Goal: Task Accomplishment & Management: Manage account settings

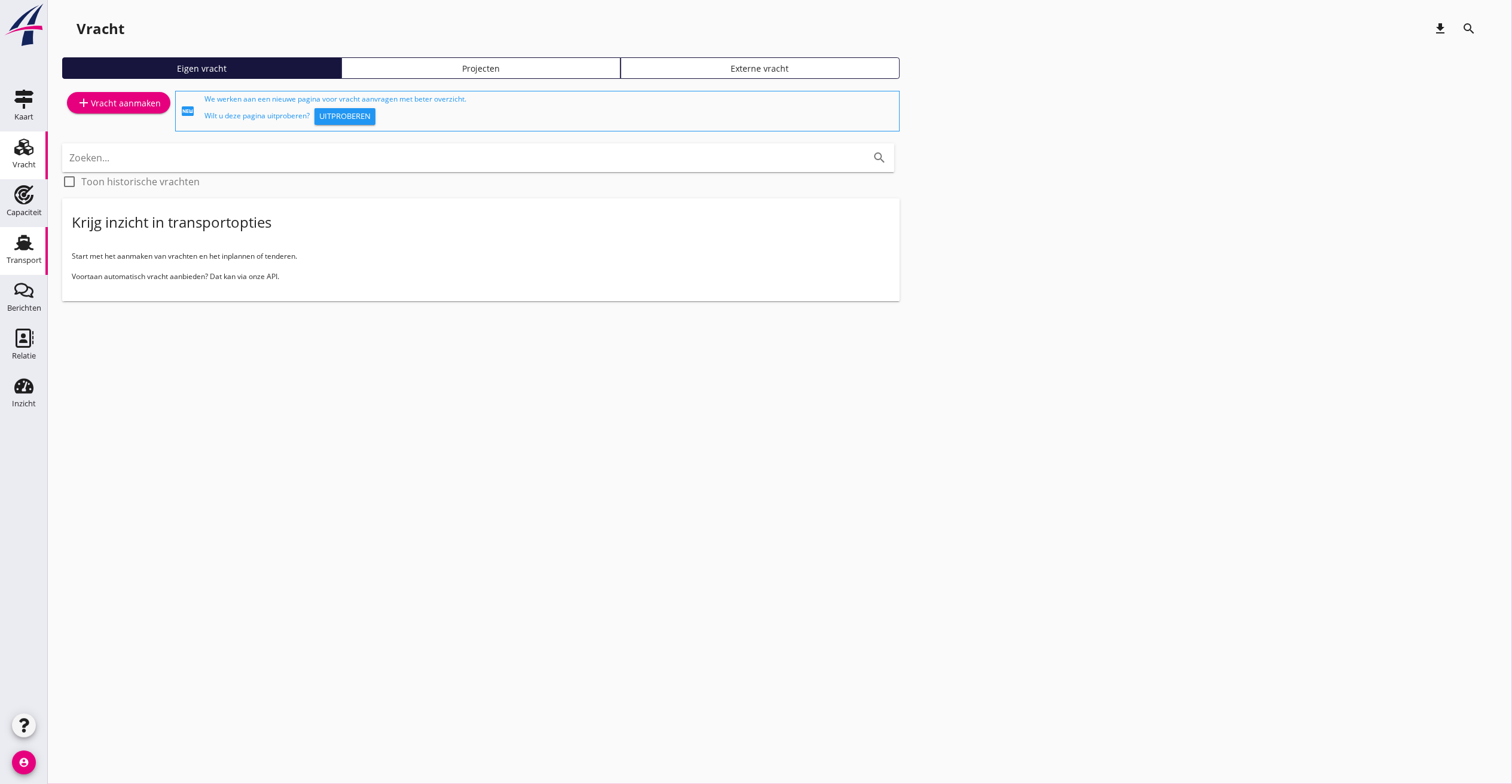
click at [26, 247] on use at bounding box center [24, 242] width 19 height 15
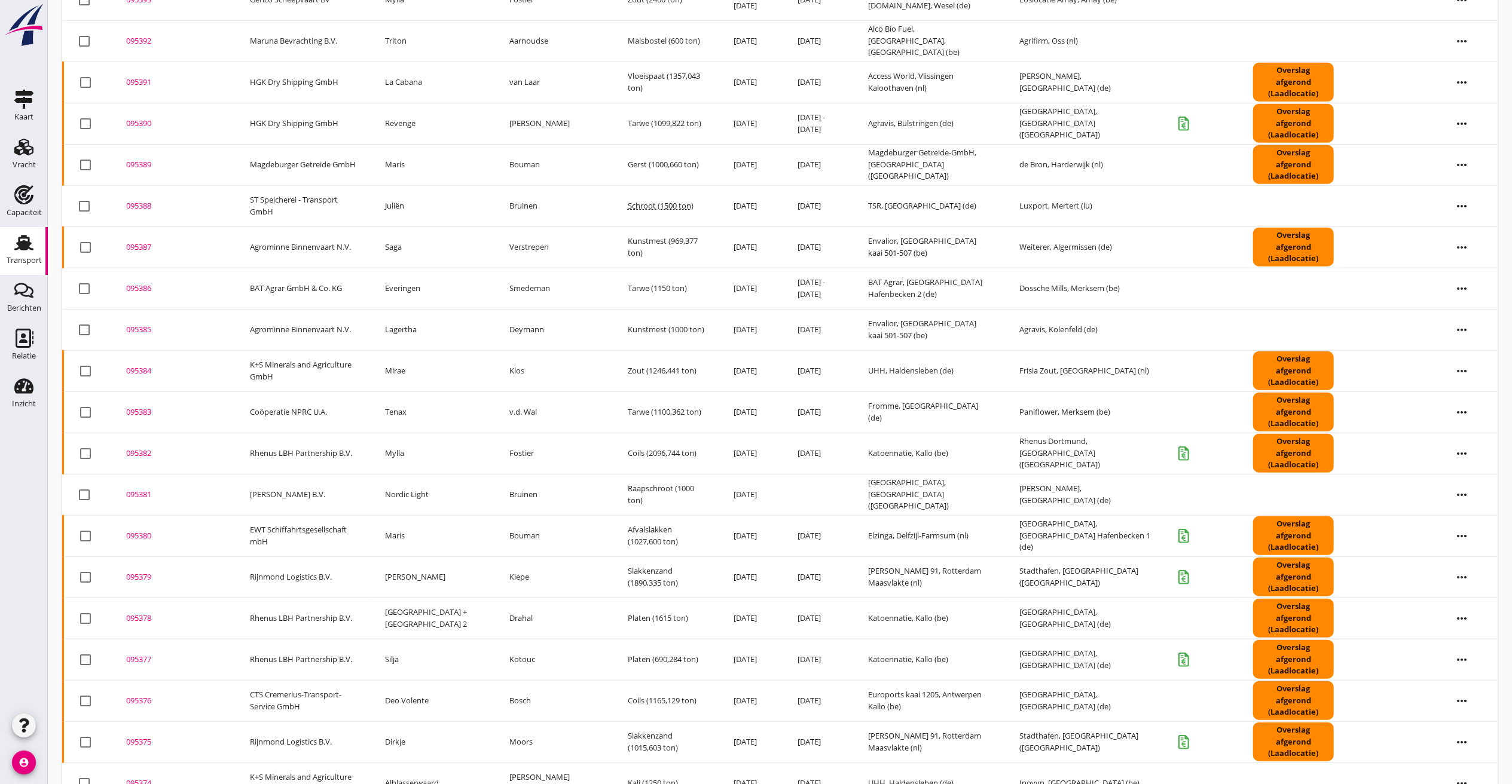
scroll to position [865, 0]
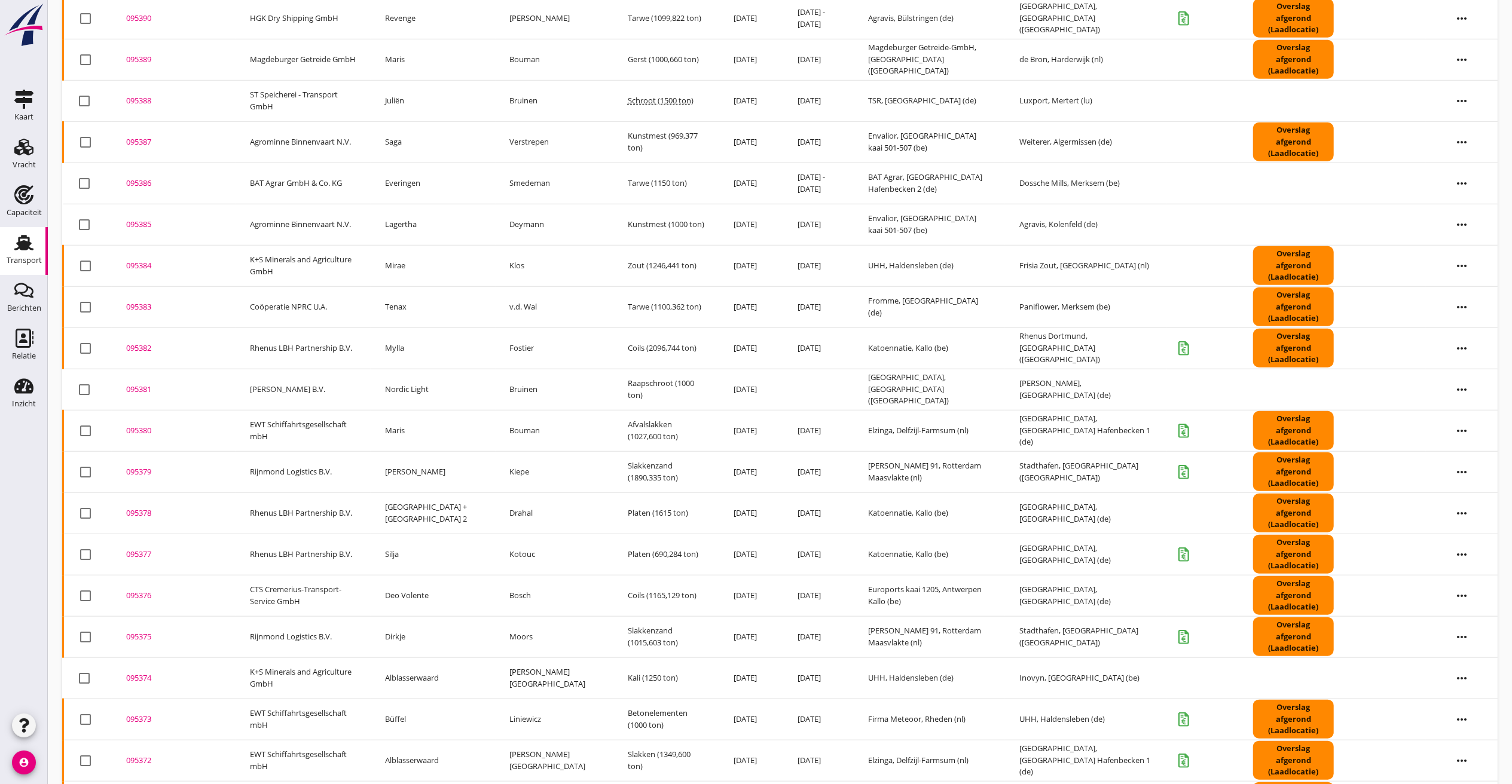
click at [135, 388] on div "095381" at bounding box center [173, 390] width 95 height 12
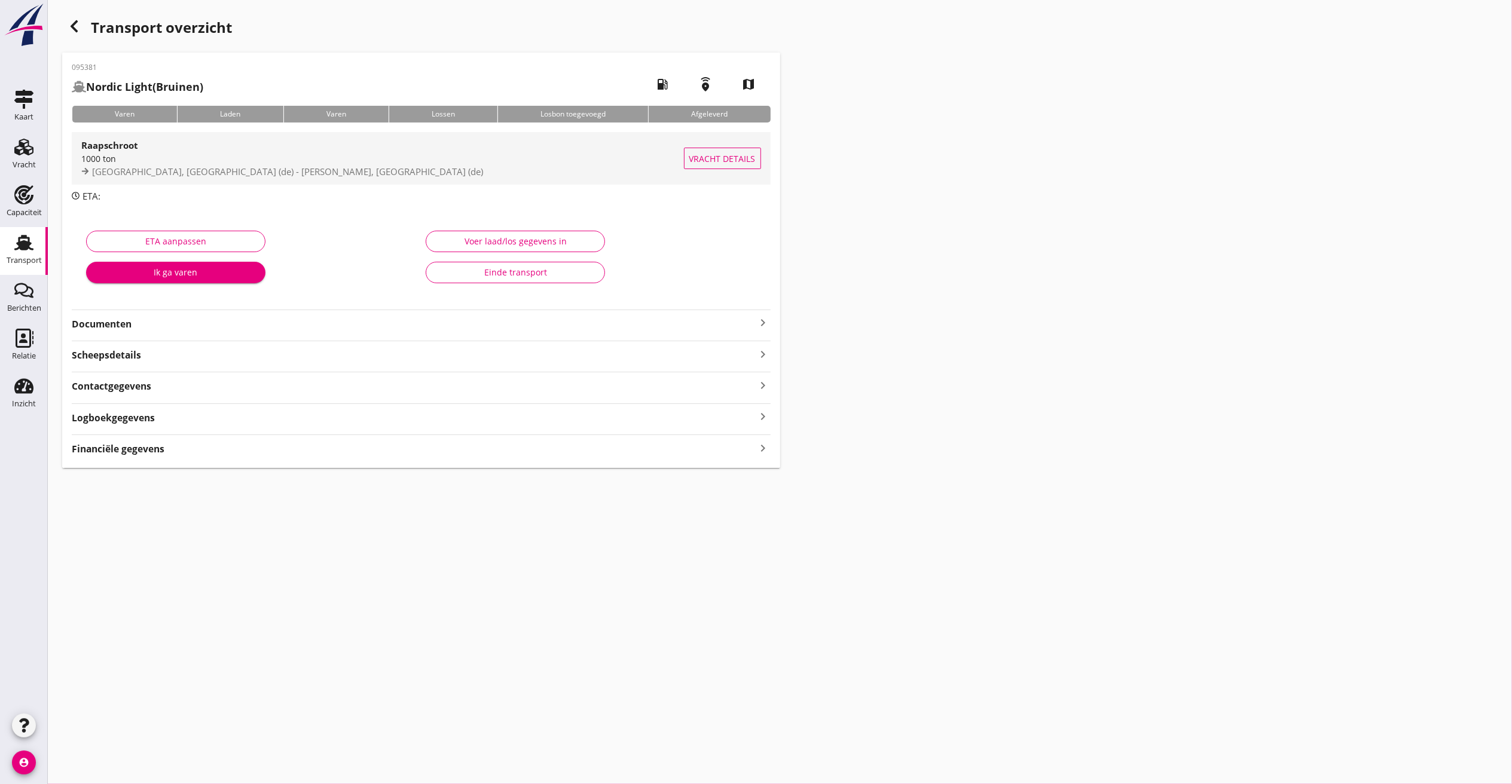
click at [232, 153] on div "1000 ton" at bounding box center [382, 158] width 603 height 13
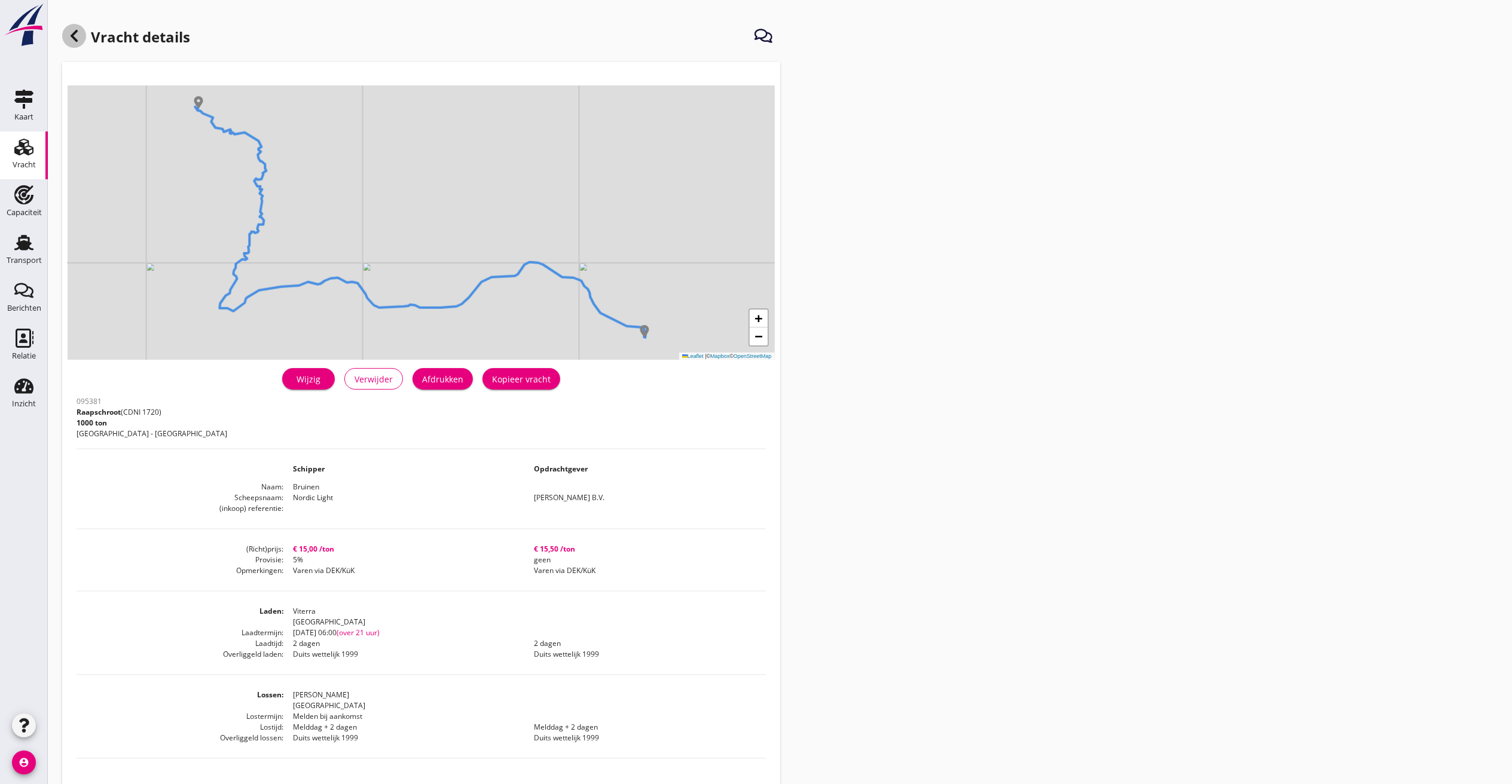
click at [68, 35] on icon at bounding box center [74, 36] width 15 height 15
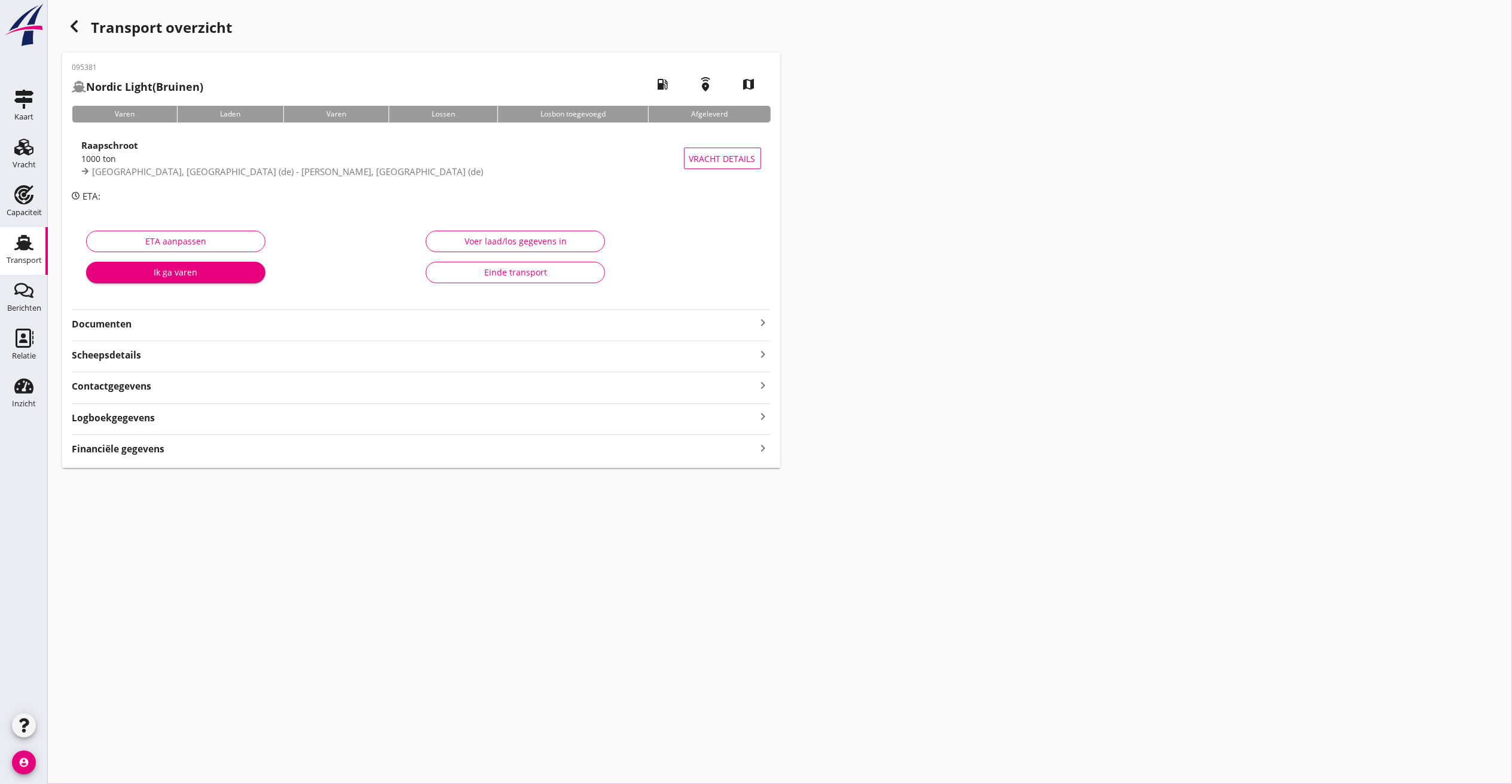
click at [71, 22] on icon "button" at bounding box center [74, 27] width 15 height 15
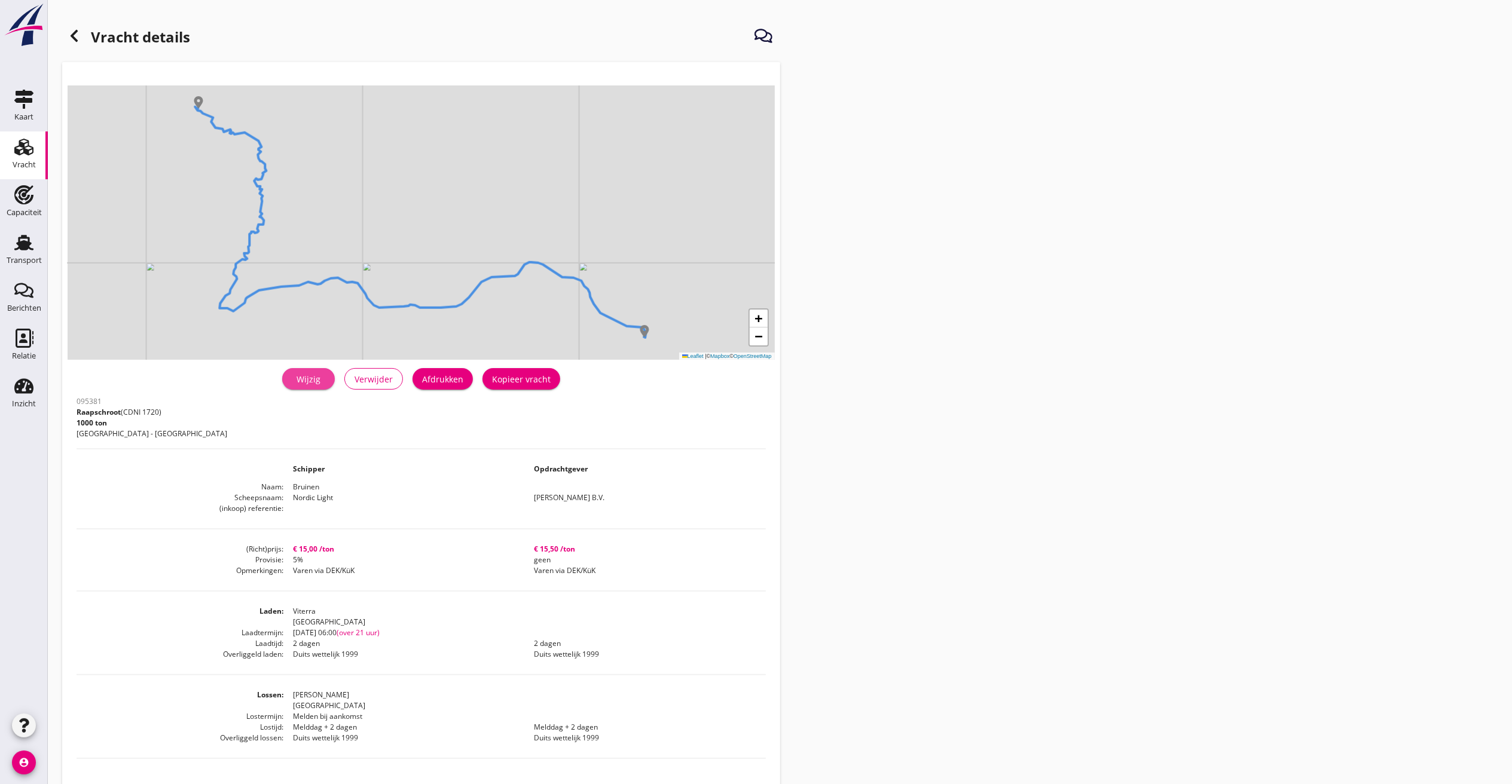
click at [304, 378] on div "Wijzig" at bounding box center [308, 379] width 33 height 13
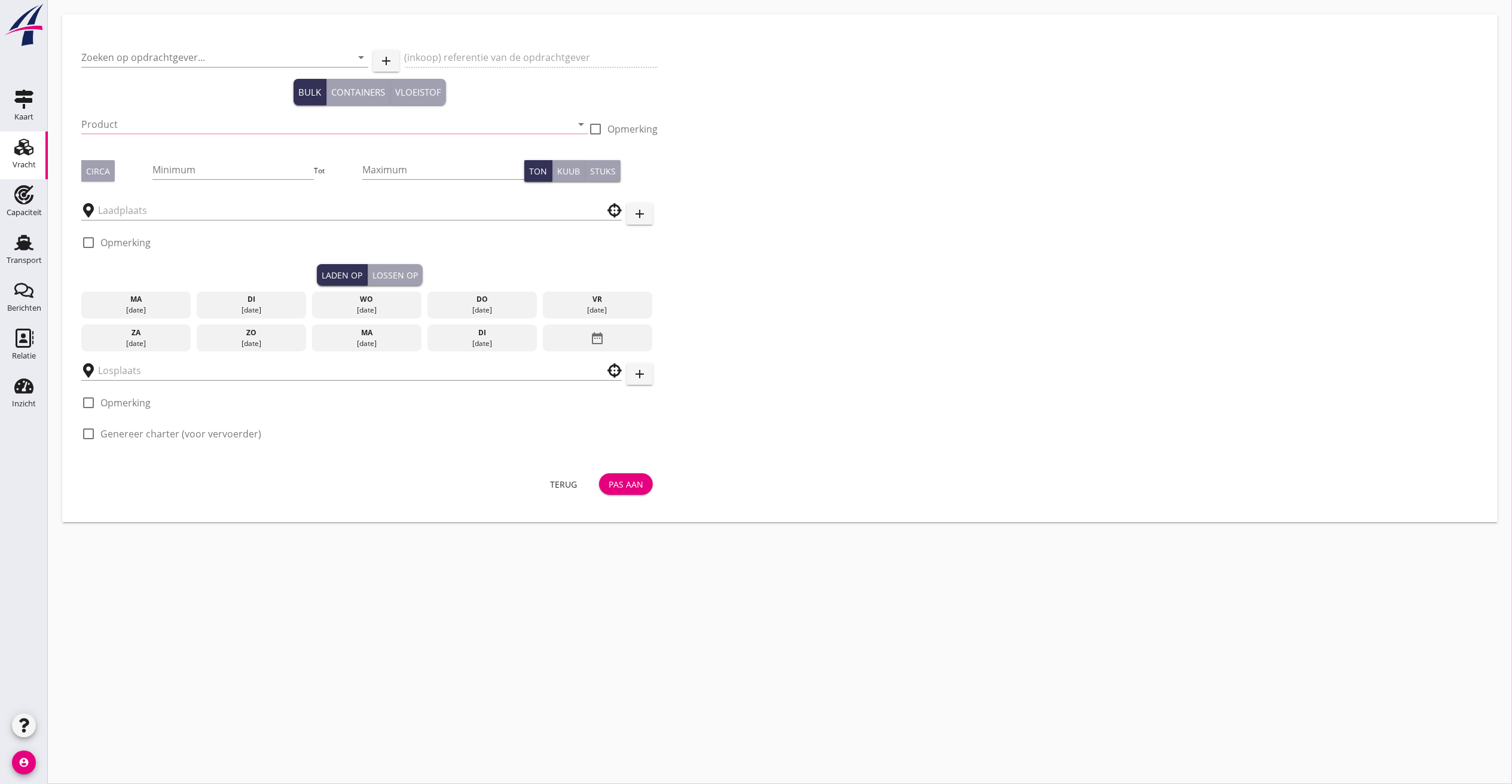
type input "[PERSON_NAME] B.V."
type input "Raapschroot (1720)"
type input "1000"
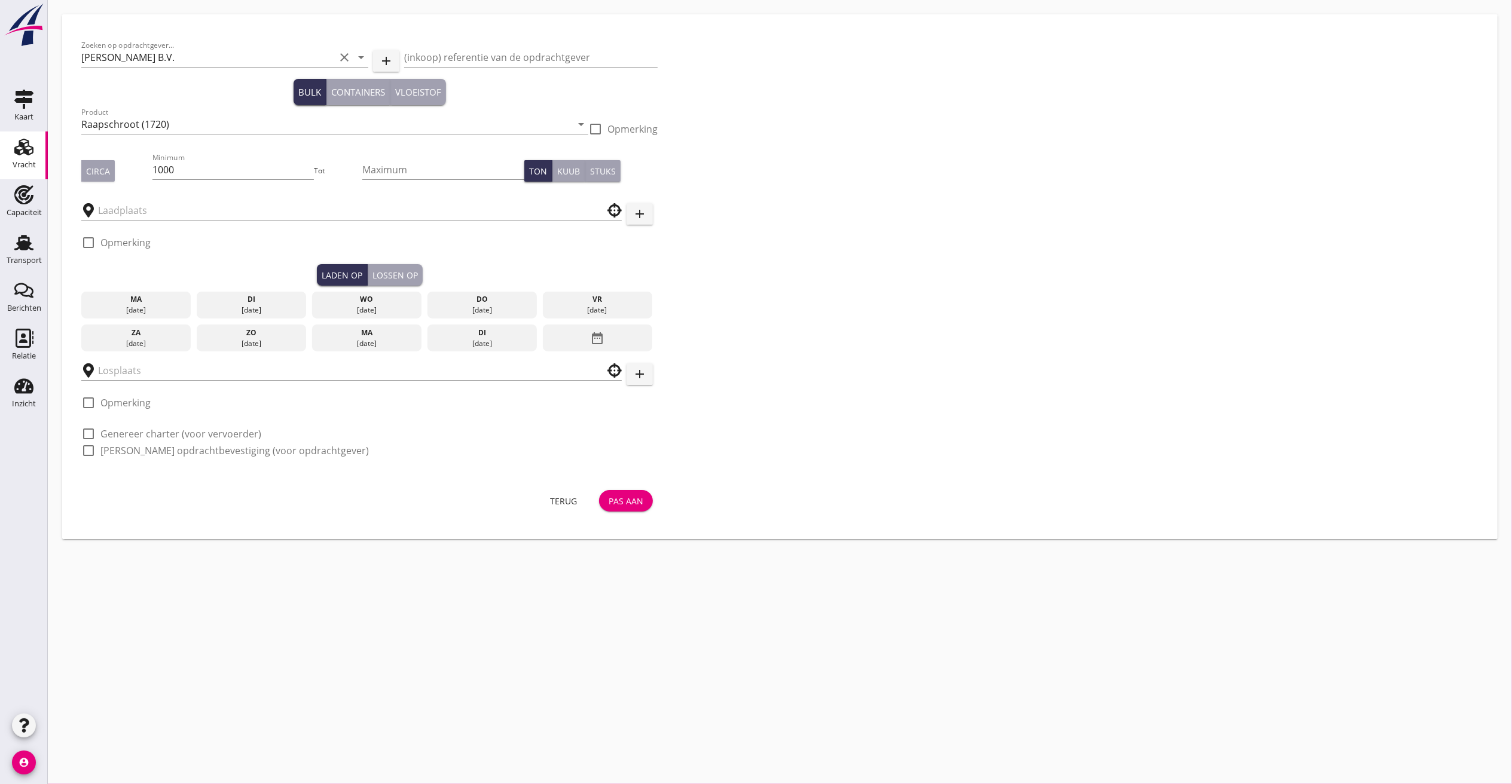
type input "Viterra"
type input "[PERSON_NAME]"
checkbox input "true"
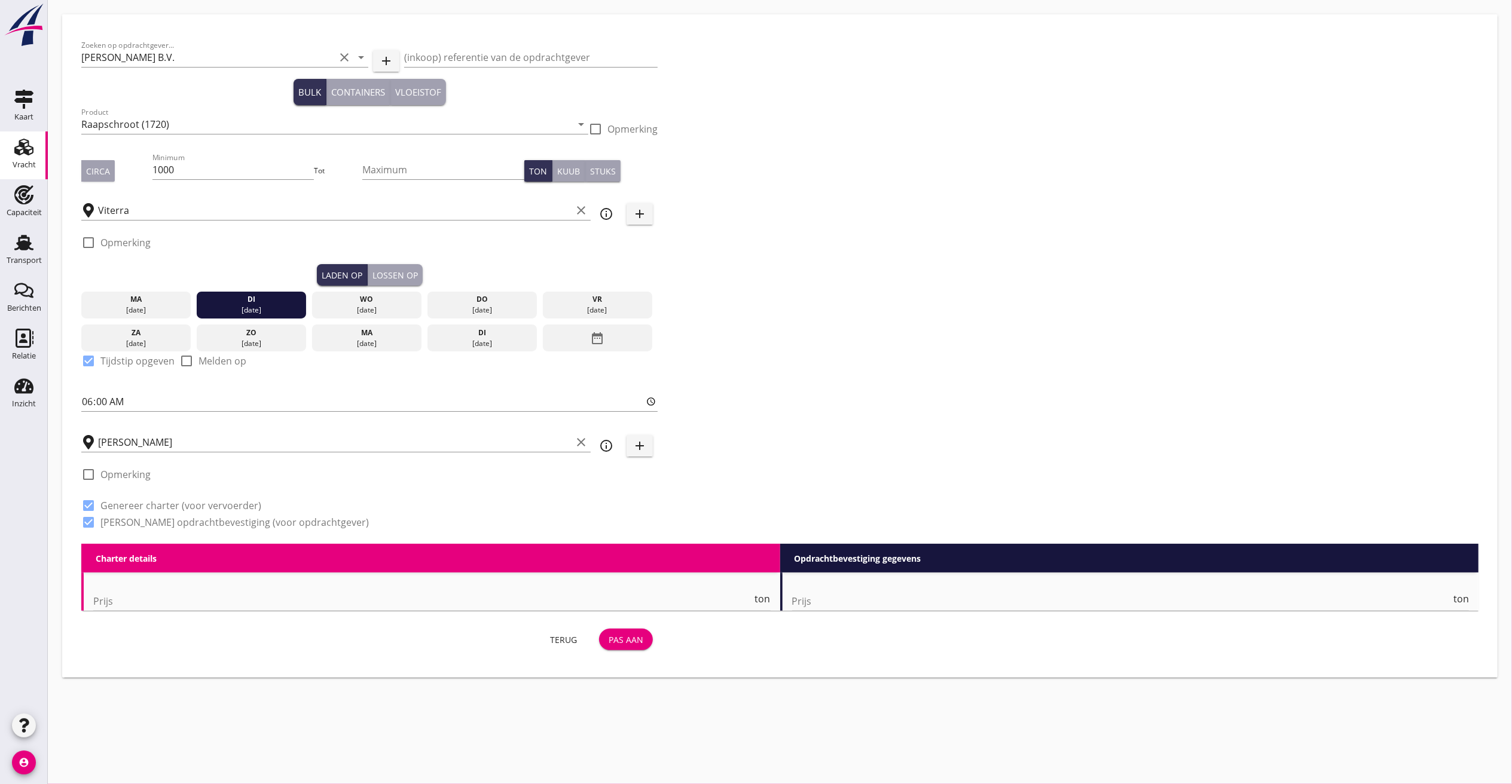
type input "15"
type textarea "Varen via DEK/KüK"
checkbox input "false"
radio input "false"
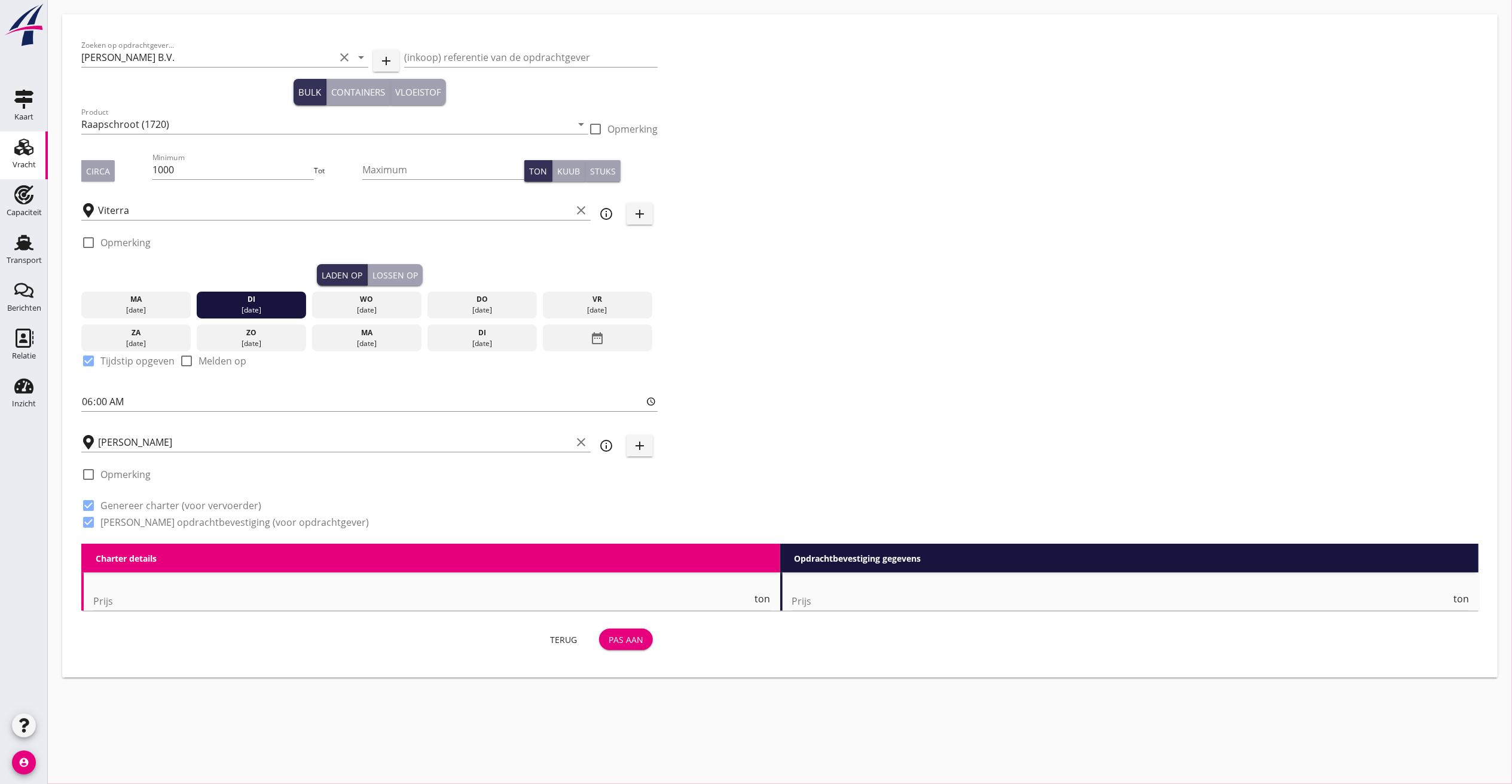
radio input "false"
checkbox input "true"
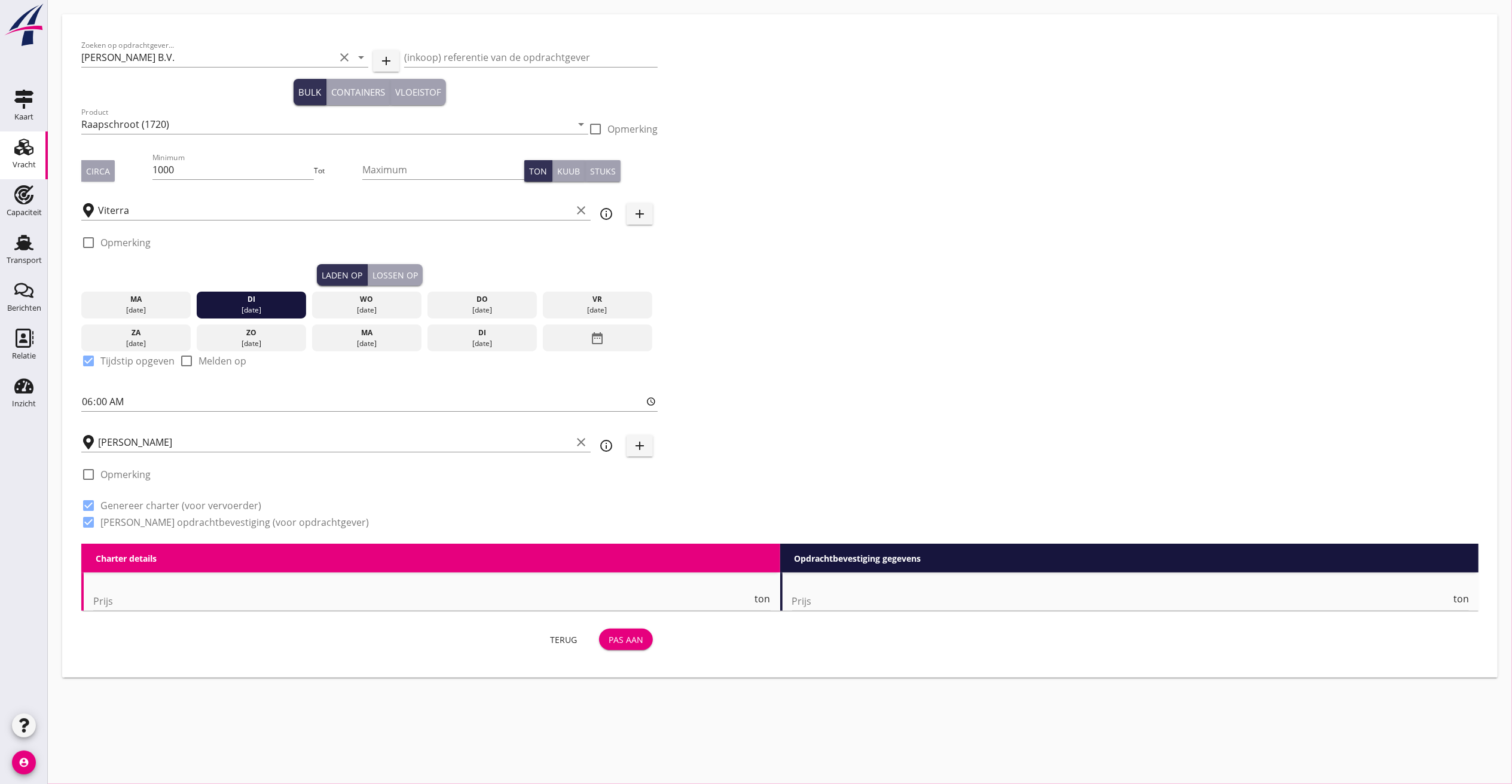
checkbox input "true"
type input "2"
radio input "false"
radio input "true"
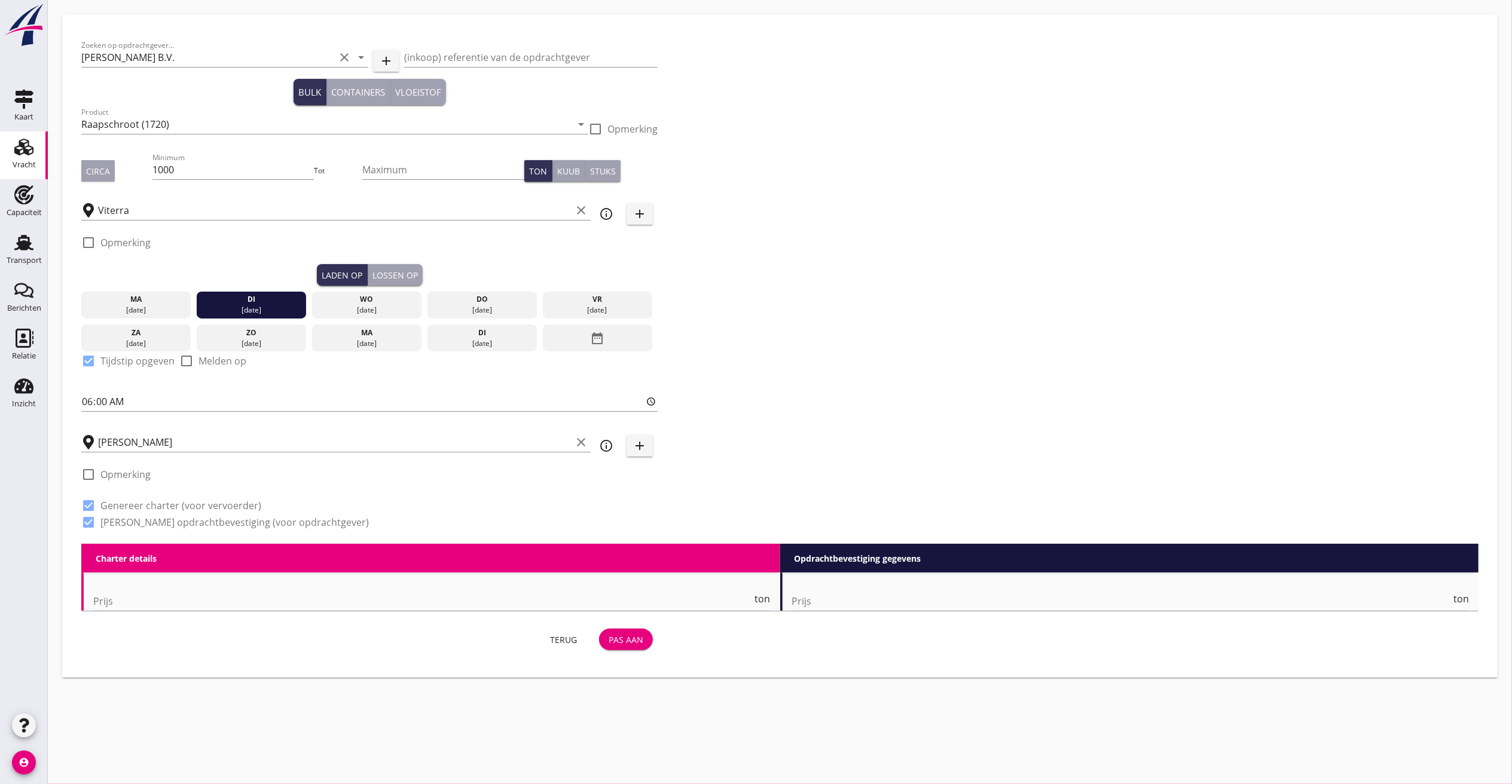
type input "5"
type input "15.5"
type textarea "Varen via DEK/KüK"
checkbox input "false"
radio input "false"
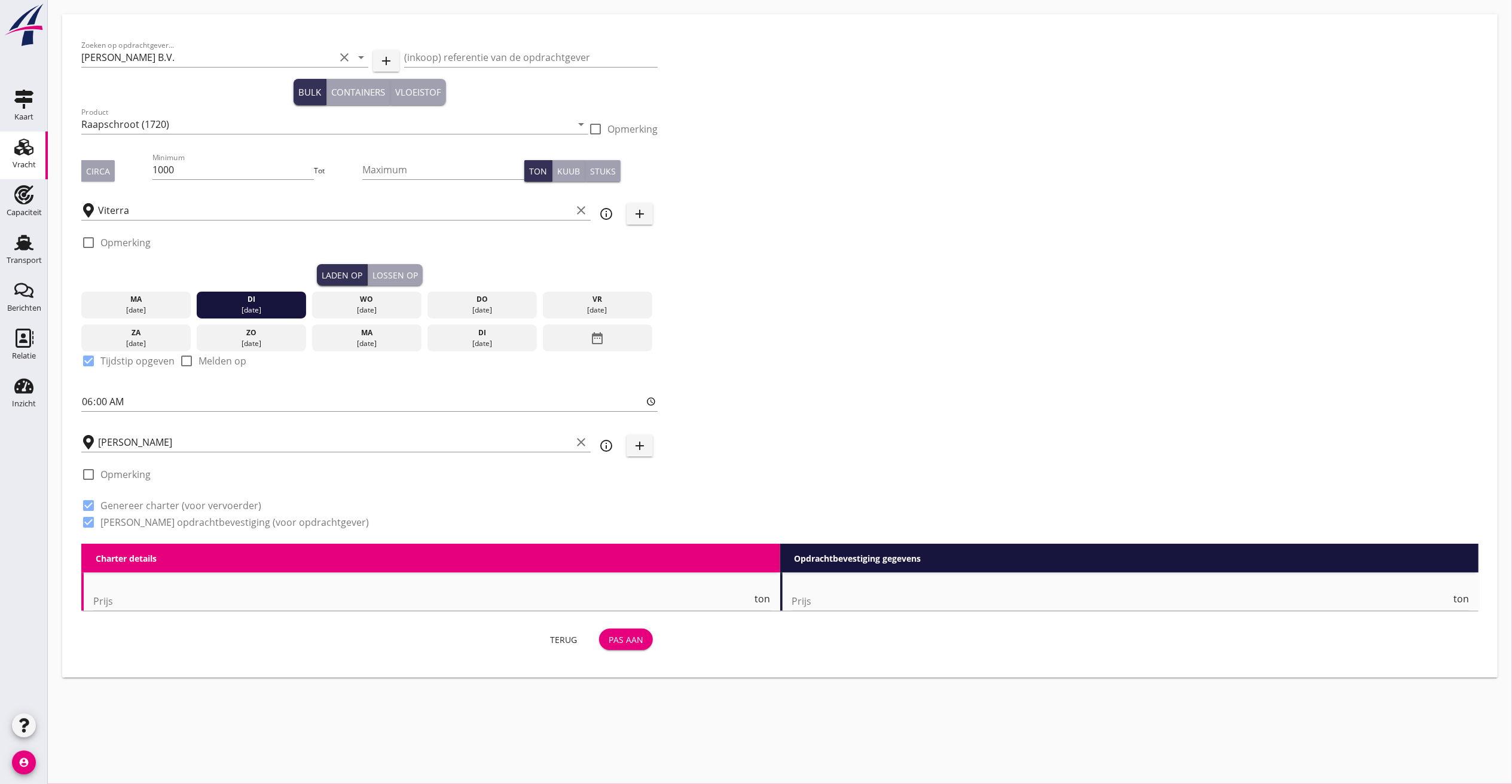
radio input "false"
checkbox input "true"
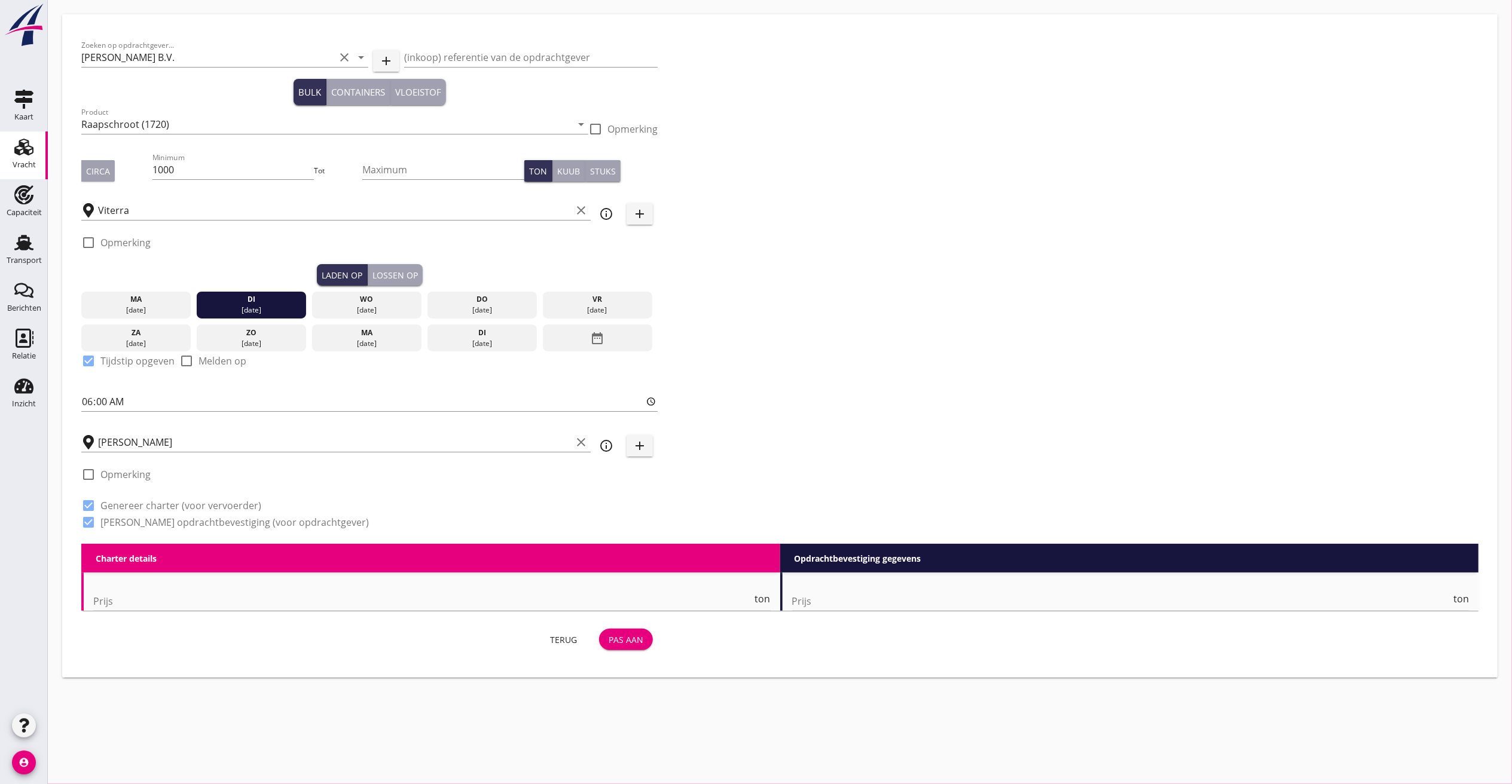
checkbox input "true"
type input "2"
radio input "false"
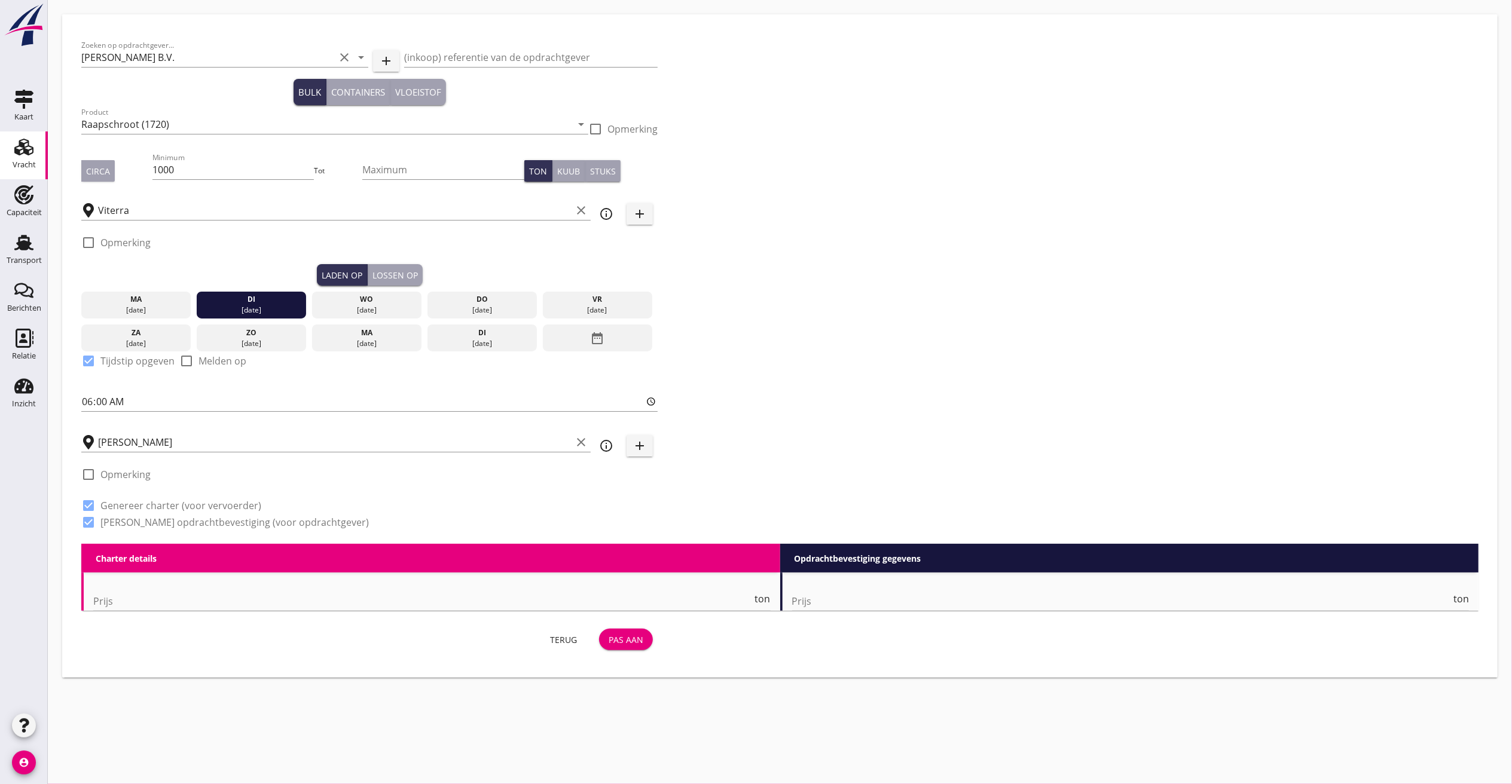
radio input "true"
type input "21"
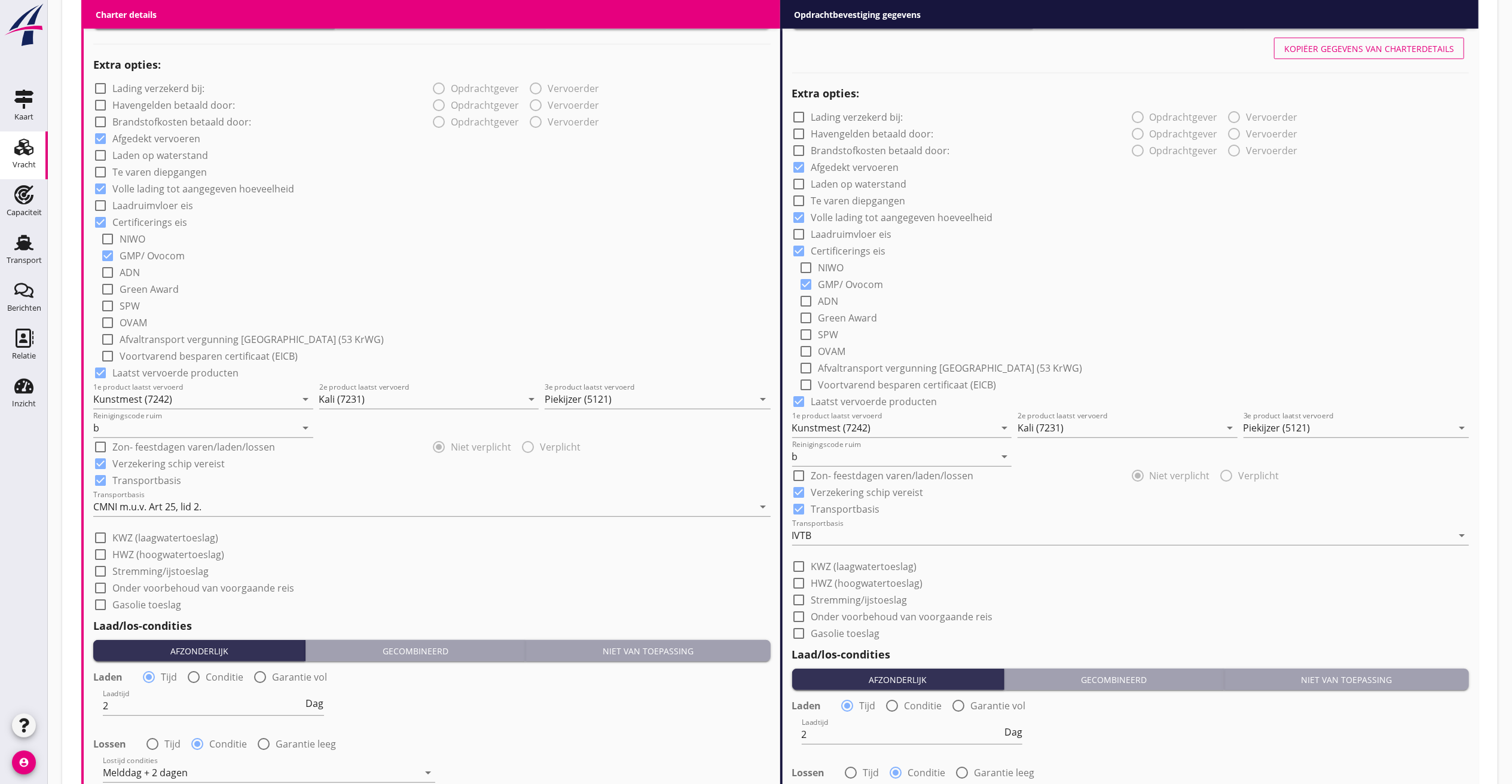
scroll to position [733, 0]
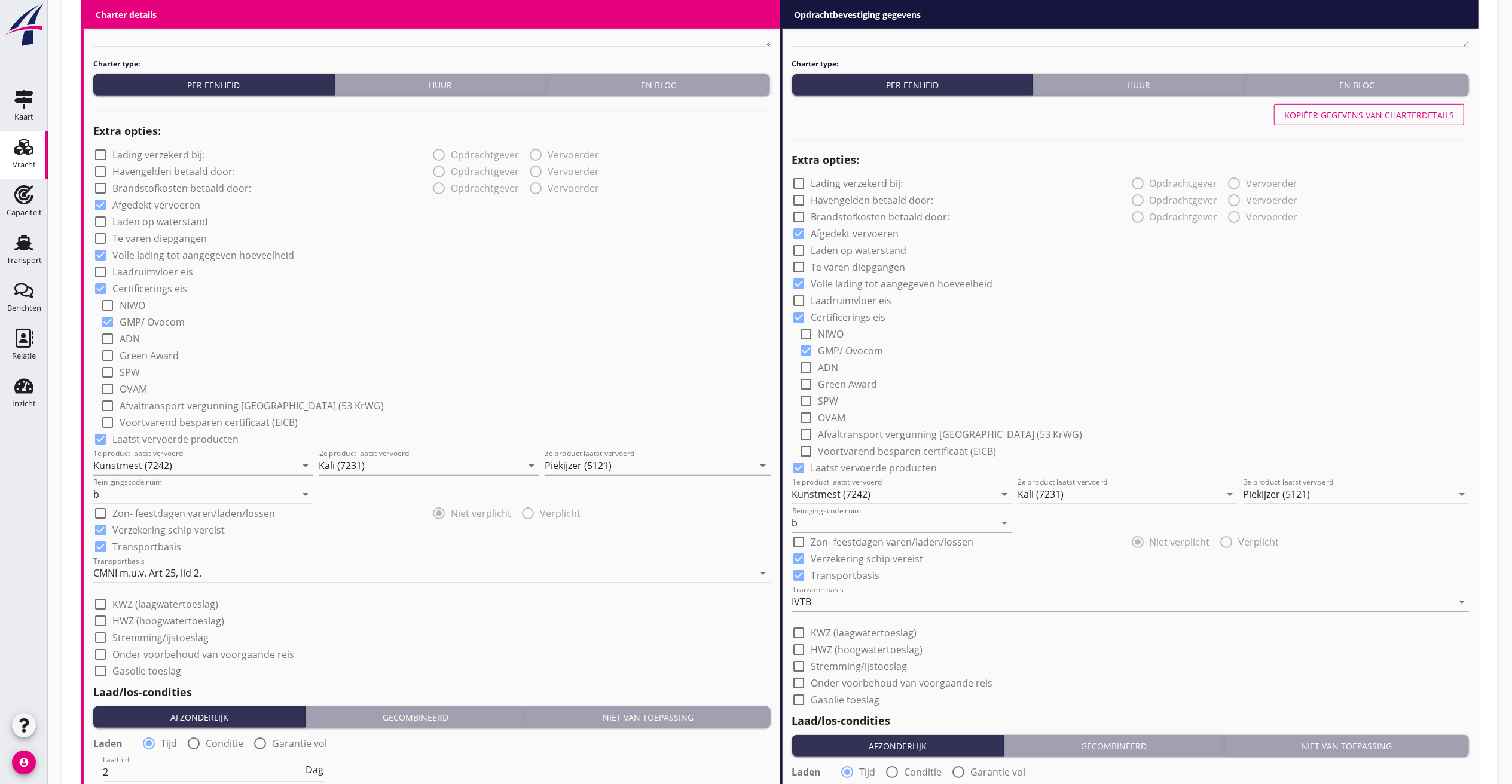
click at [187, 455] on div "1e product laatst vervoerd Kunstmest (7242) arrow_drop_down" at bounding box center [204, 462] width 220 height 26
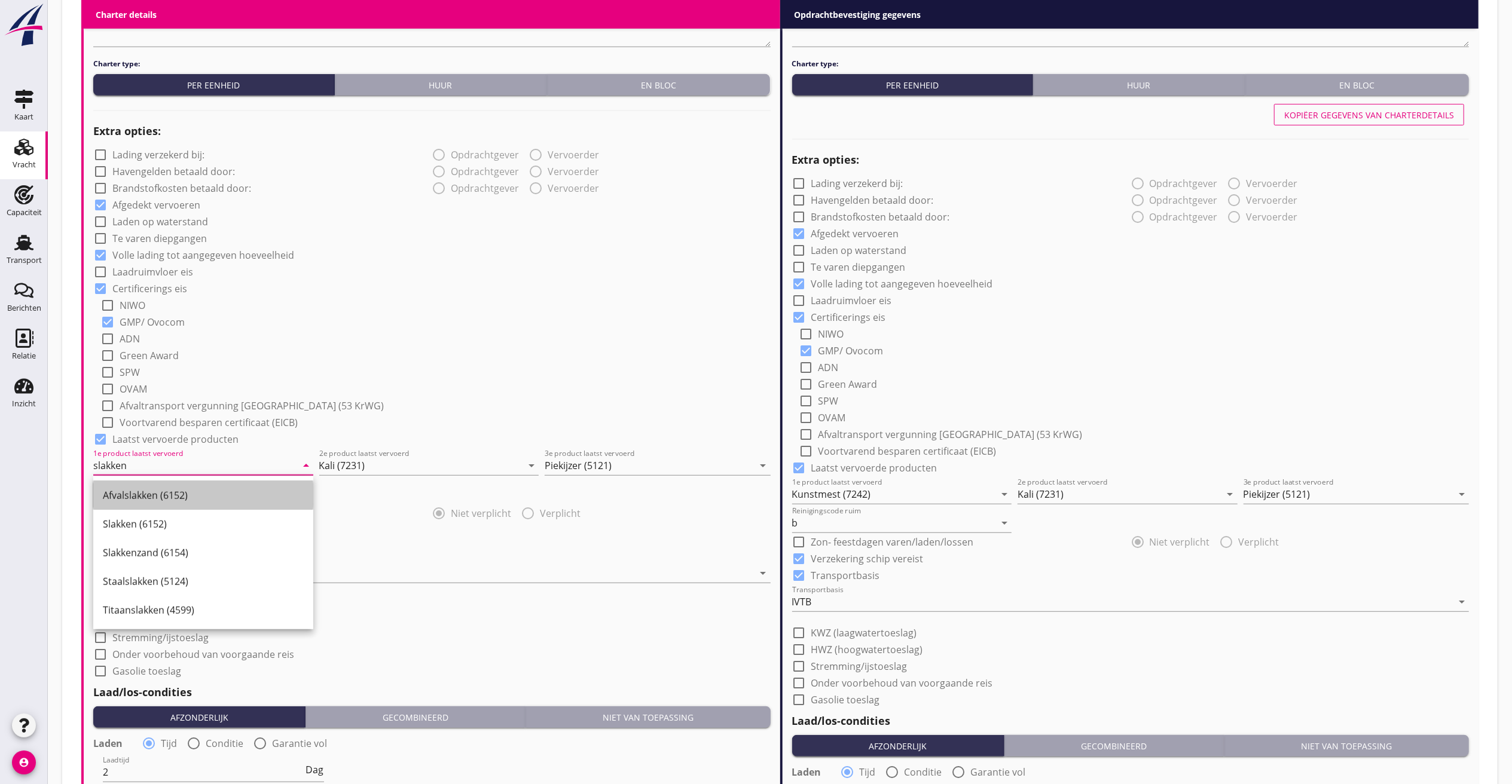
drag, startPoint x: 157, startPoint y: 493, endPoint x: 167, endPoint y: 491, distance: 10.2
click at [154, 495] on div "Afvalslakken (6152)" at bounding box center [203, 496] width 201 height 15
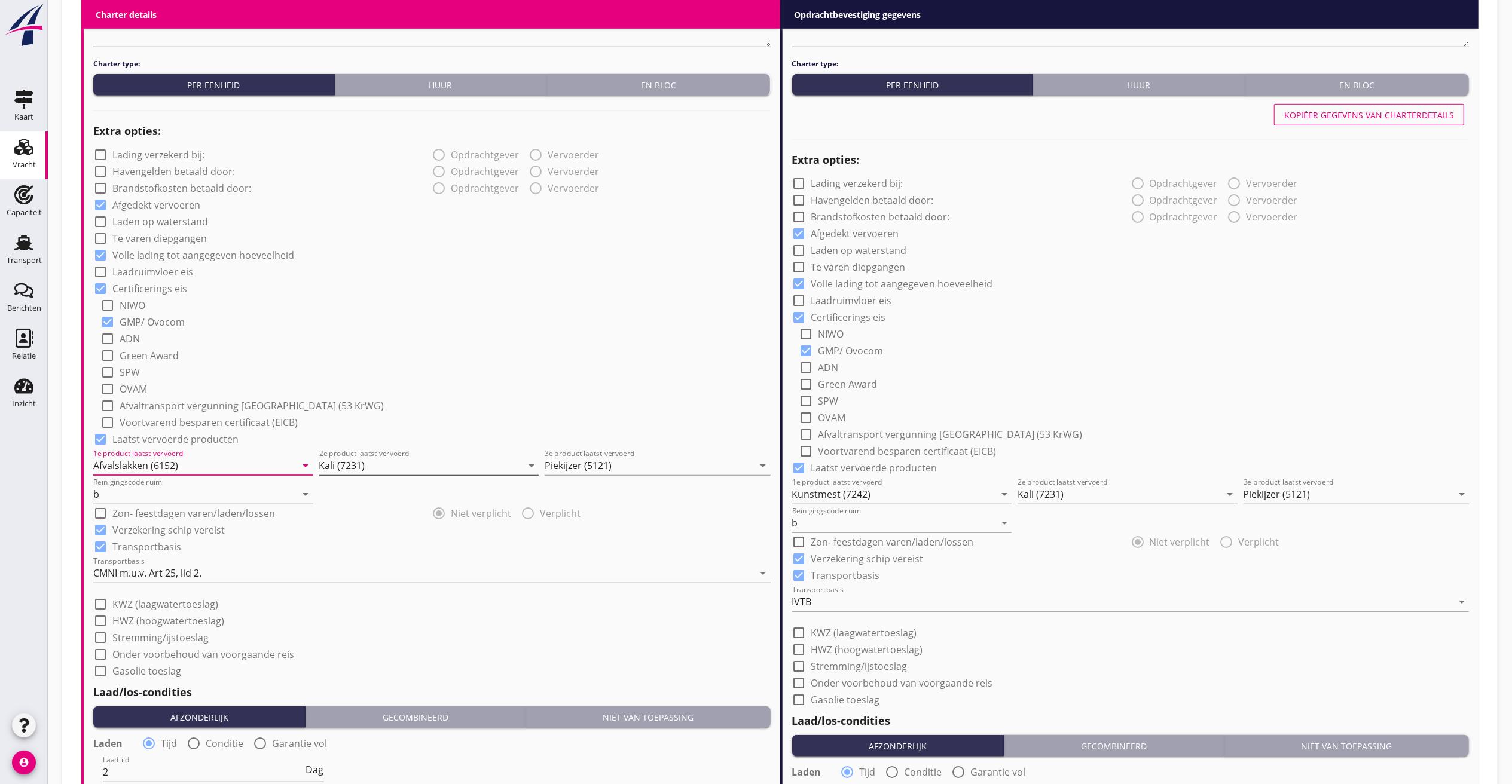
type input "Afvalslakken (6152)"
click at [381, 467] on input "Kali (7231)" at bounding box center [420, 466] width 204 height 19
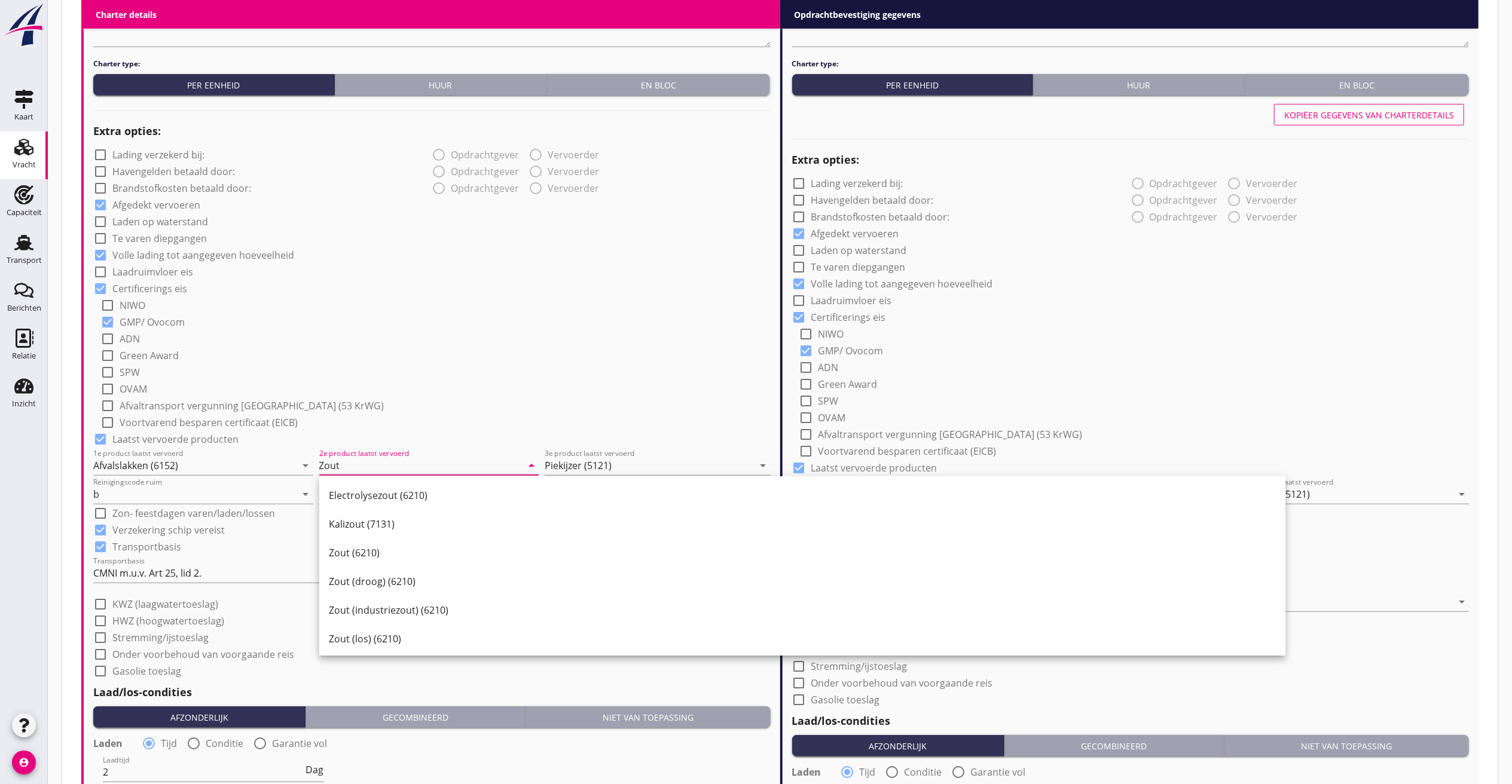
drag, startPoint x: 364, startPoint y: 538, endPoint x: 373, endPoint y: 541, distance: 9.5
click at [364, 538] on div "Zout (6210)" at bounding box center [802, 552] width 947 height 29
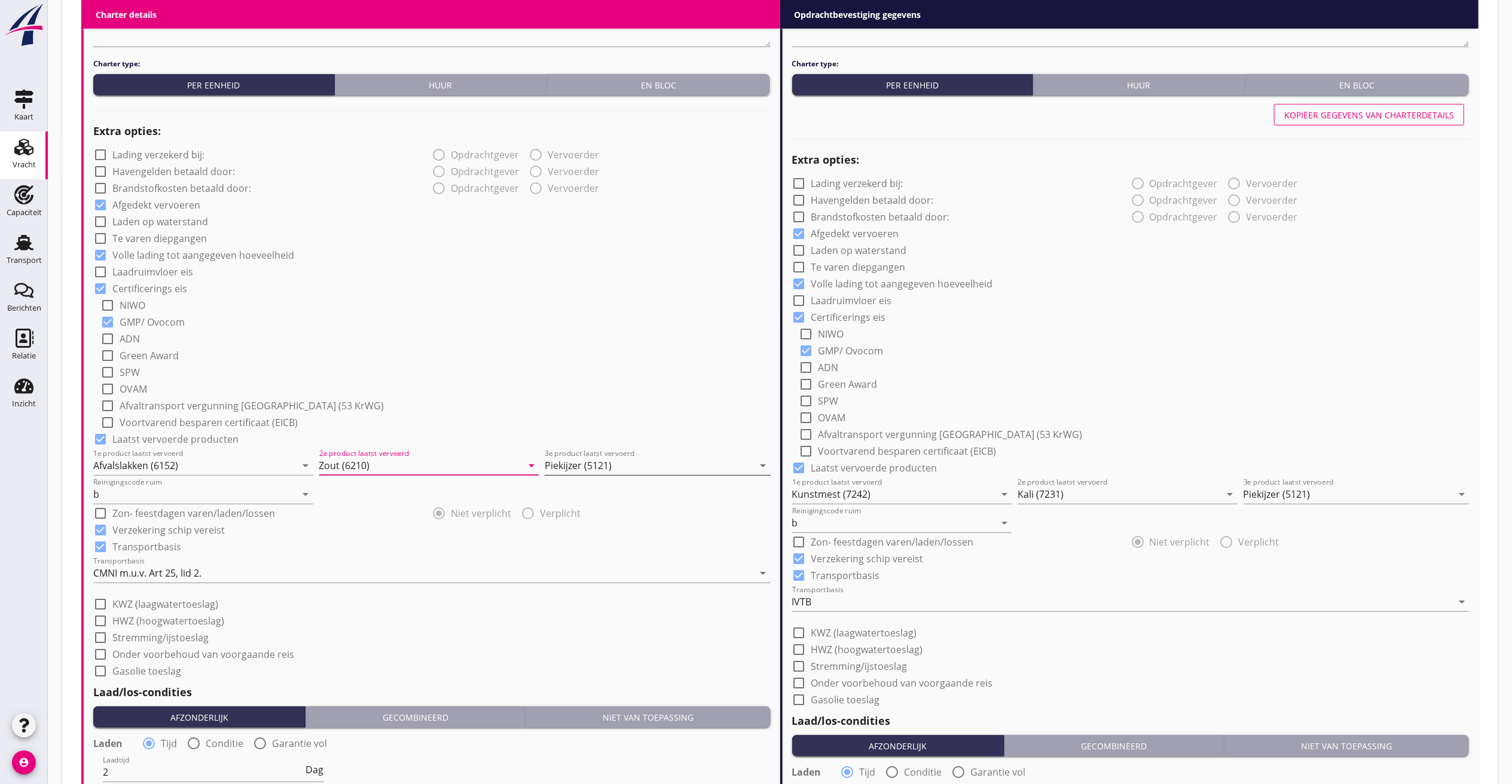
type input "Zout (6210)"
click at [641, 456] on input "Piekijzer (5121)" at bounding box center [649, 466] width 210 height 19
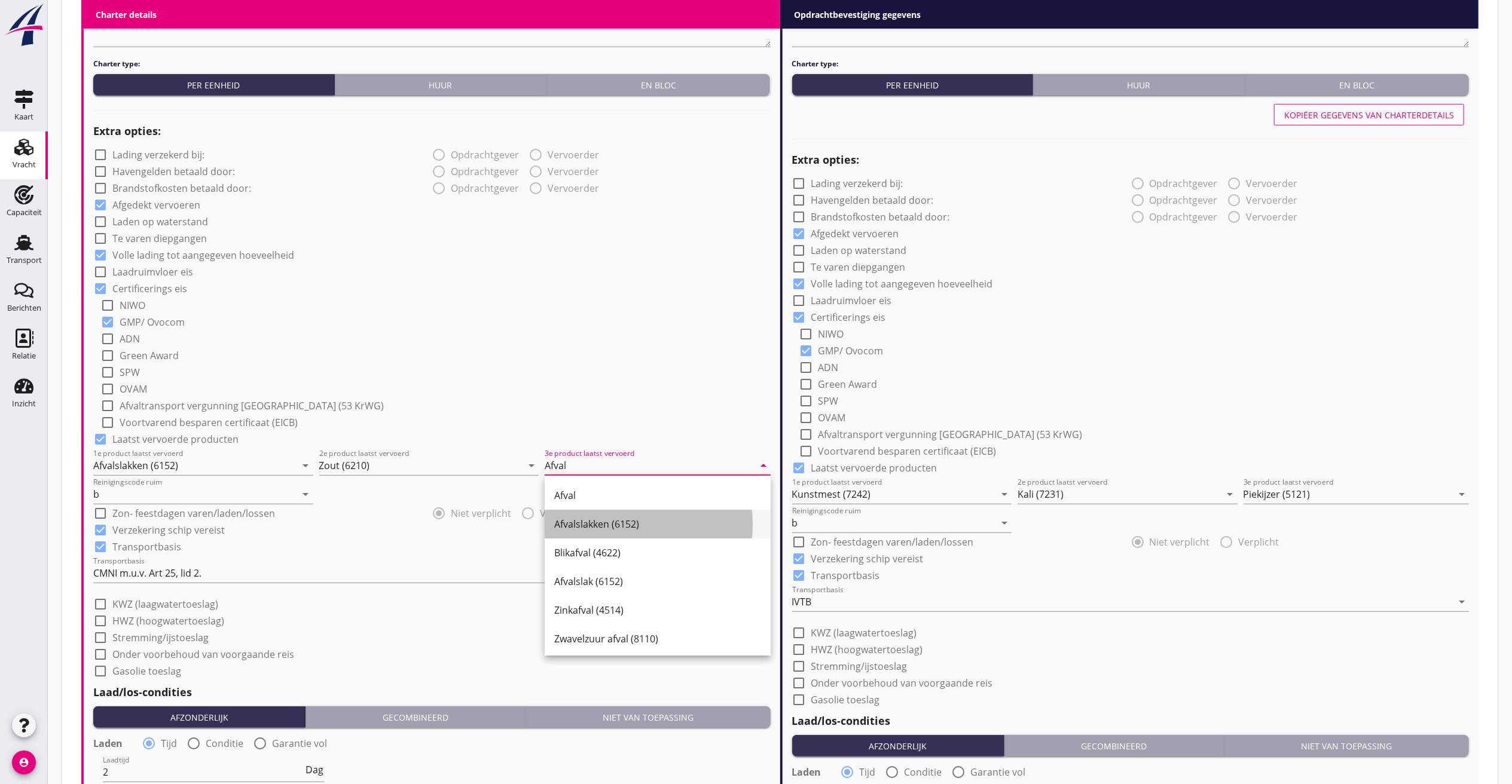
click at [575, 520] on div "Afvalslakken (6152)" at bounding box center [657, 524] width 207 height 15
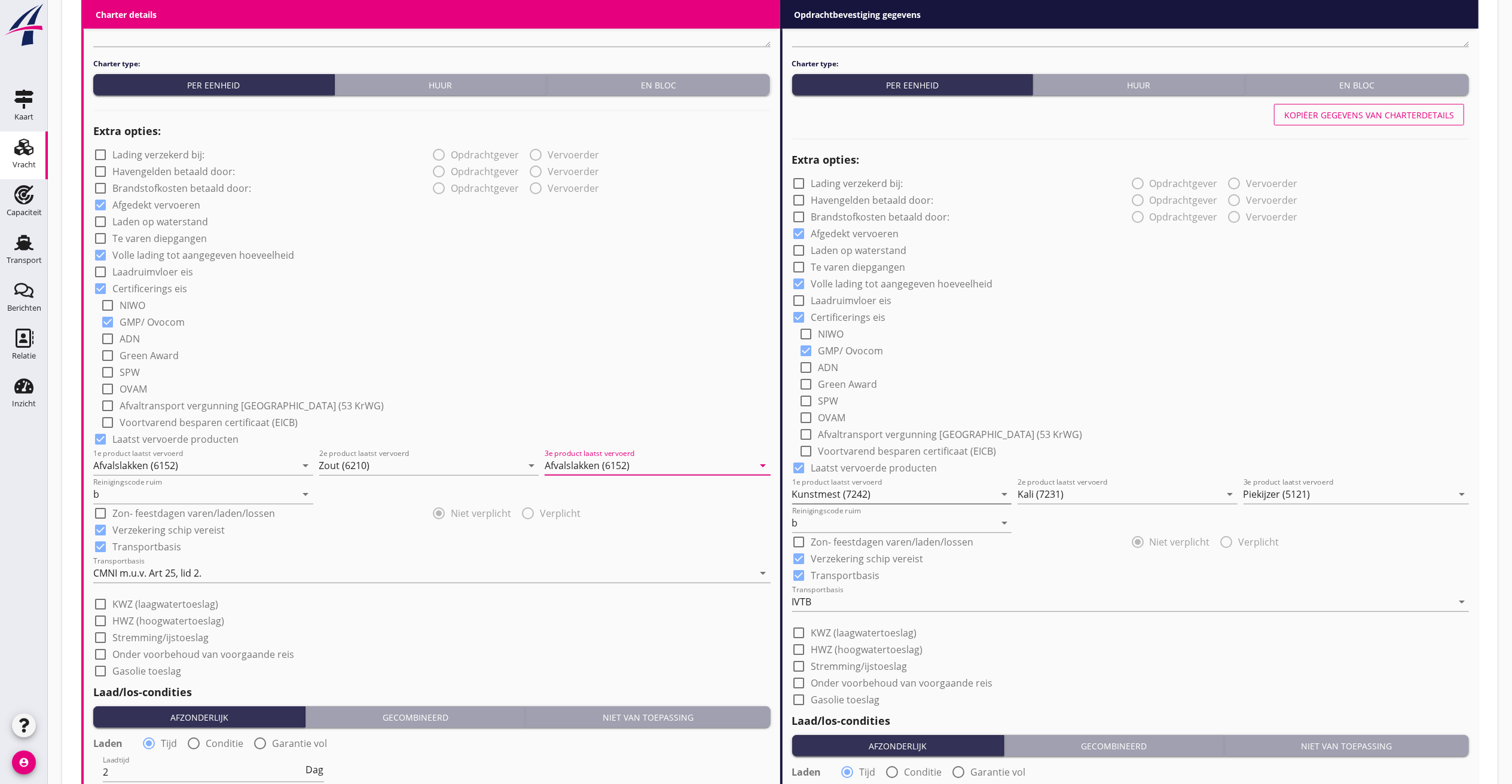
type input "Afvalslakken (6152)"
click at [887, 496] on input "Kunstmest (7242)" at bounding box center [893, 494] width 204 height 19
click at [868, 542] on div "Afvalslakken (6152)" at bounding box center [901, 552] width 201 height 29
type input "Afvalslakken (6152)"
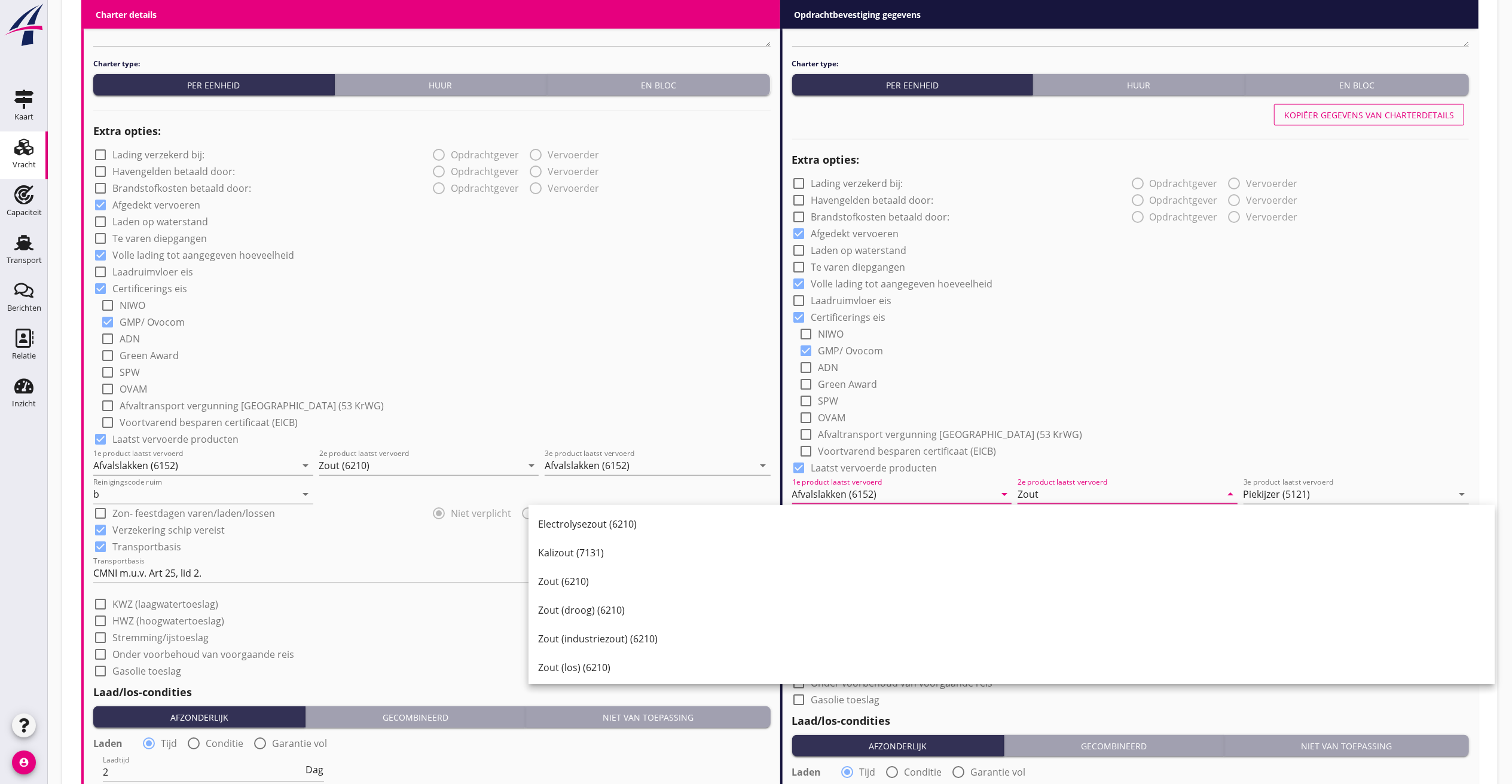
type input "Zout"
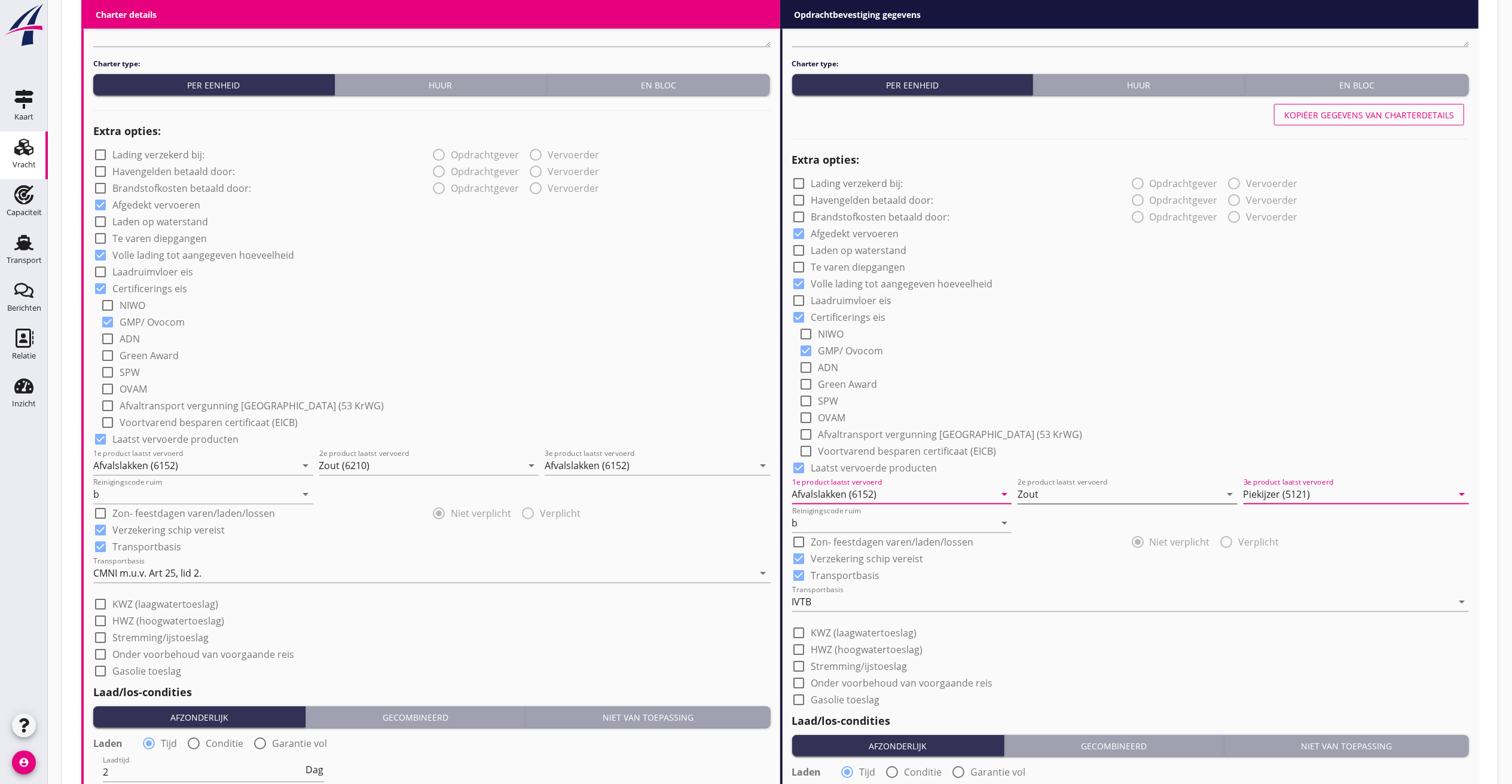
click at [1057, 500] on input "Zout" at bounding box center [1119, 494] width 204 height 19
type input "zout"
click at [1094, 497] on input "zout" at bounding box center [1119, 494] width 204 height 19
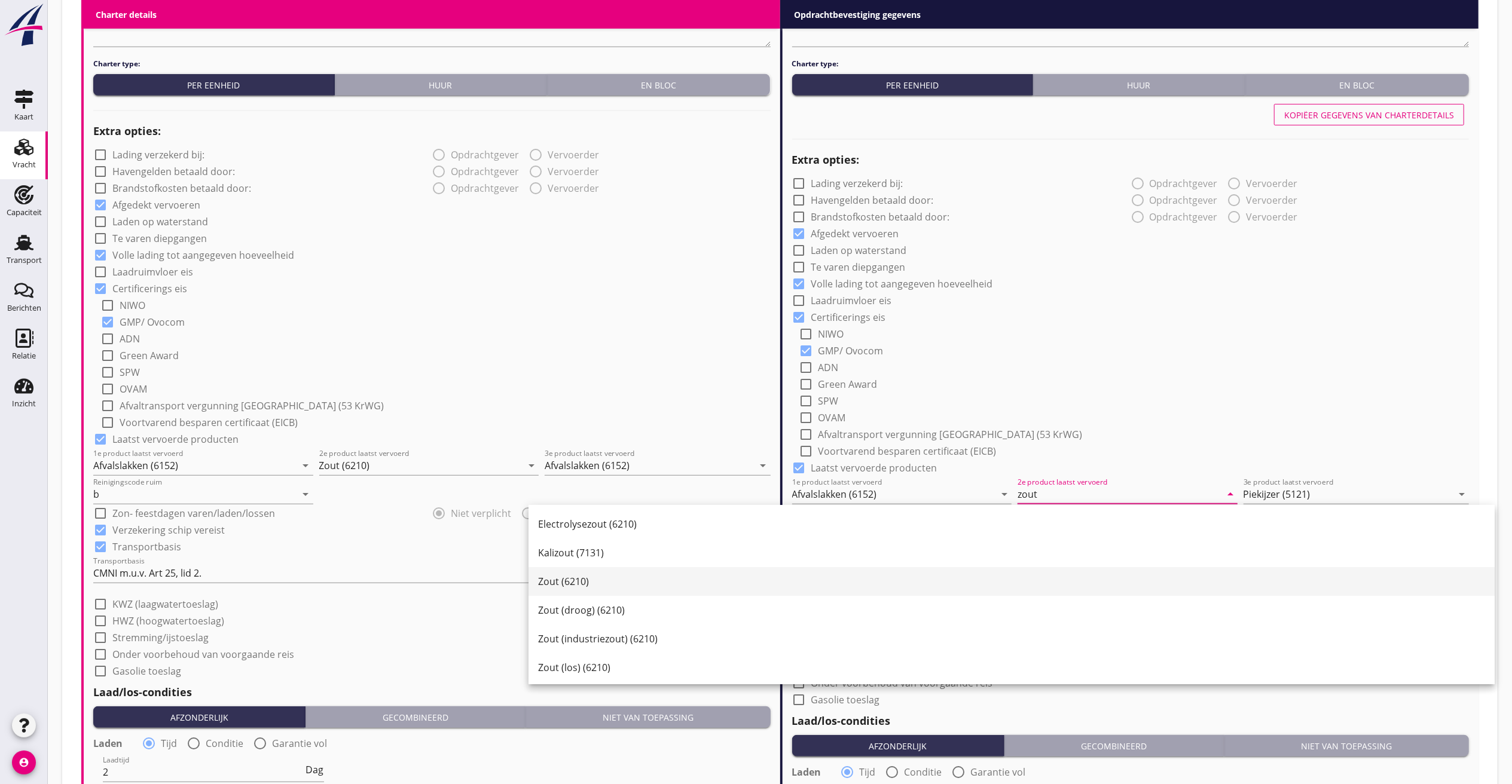
click at [587, 567] on div "Zout (6210)" at bounding box center [1011, 581] width 947 height 29
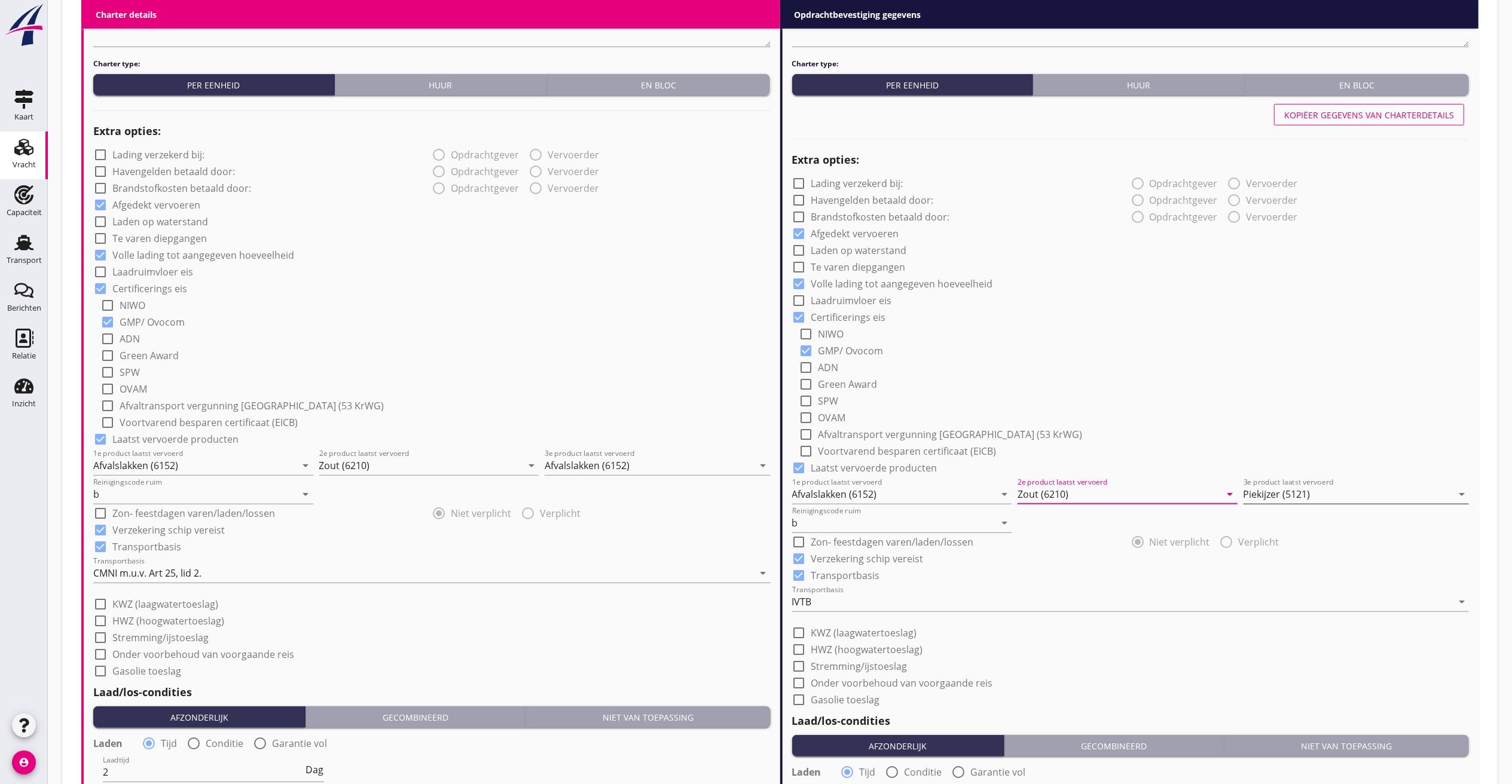
type input "Zout (6210)"
click at [1318, 490] on input "Piekijzer (5121)" at bounding box center [1348, 494] width 210 height 19
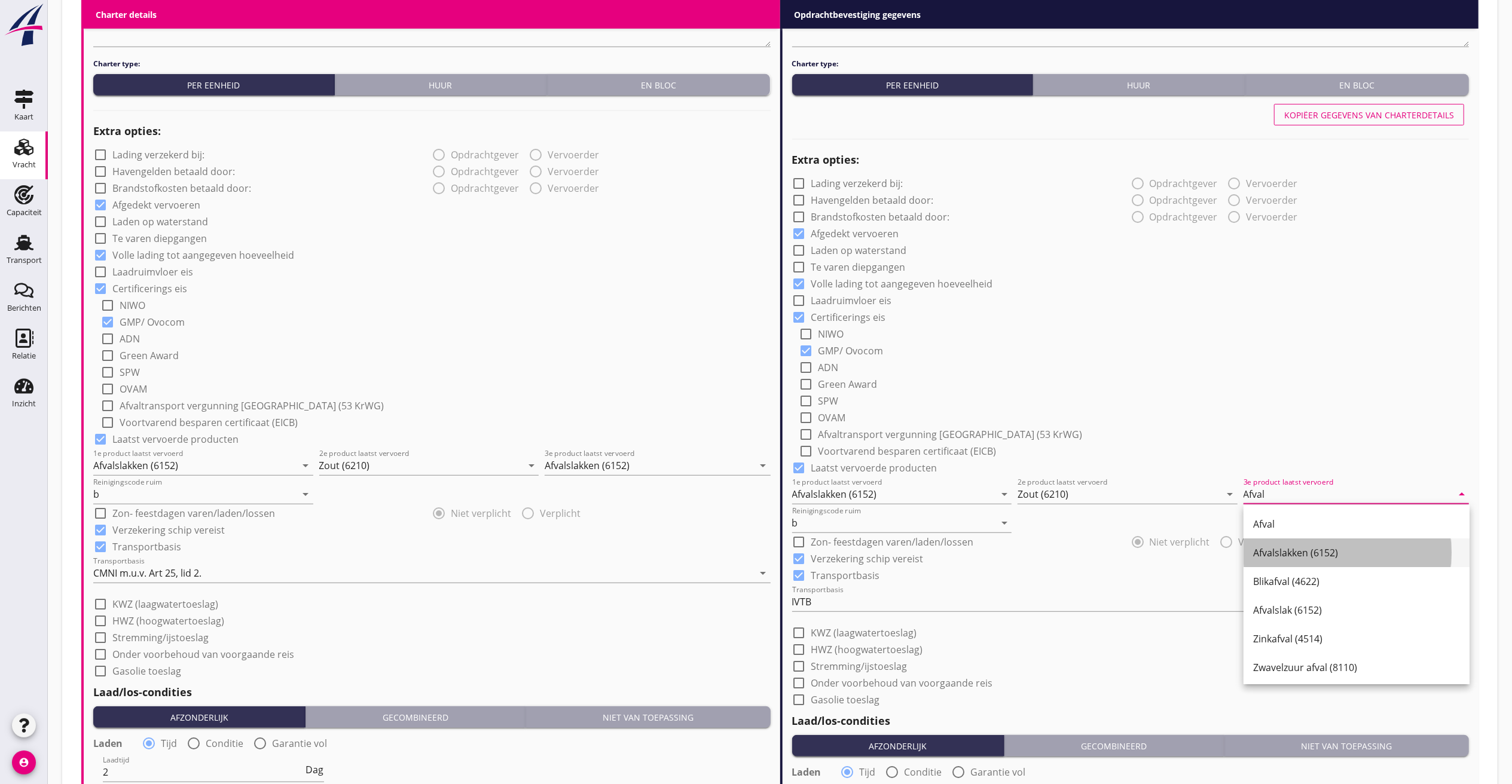
click at [1304, 548] on div "Afvalslakken (6152)" at bounding box center [1357, 553] width 207 height 15
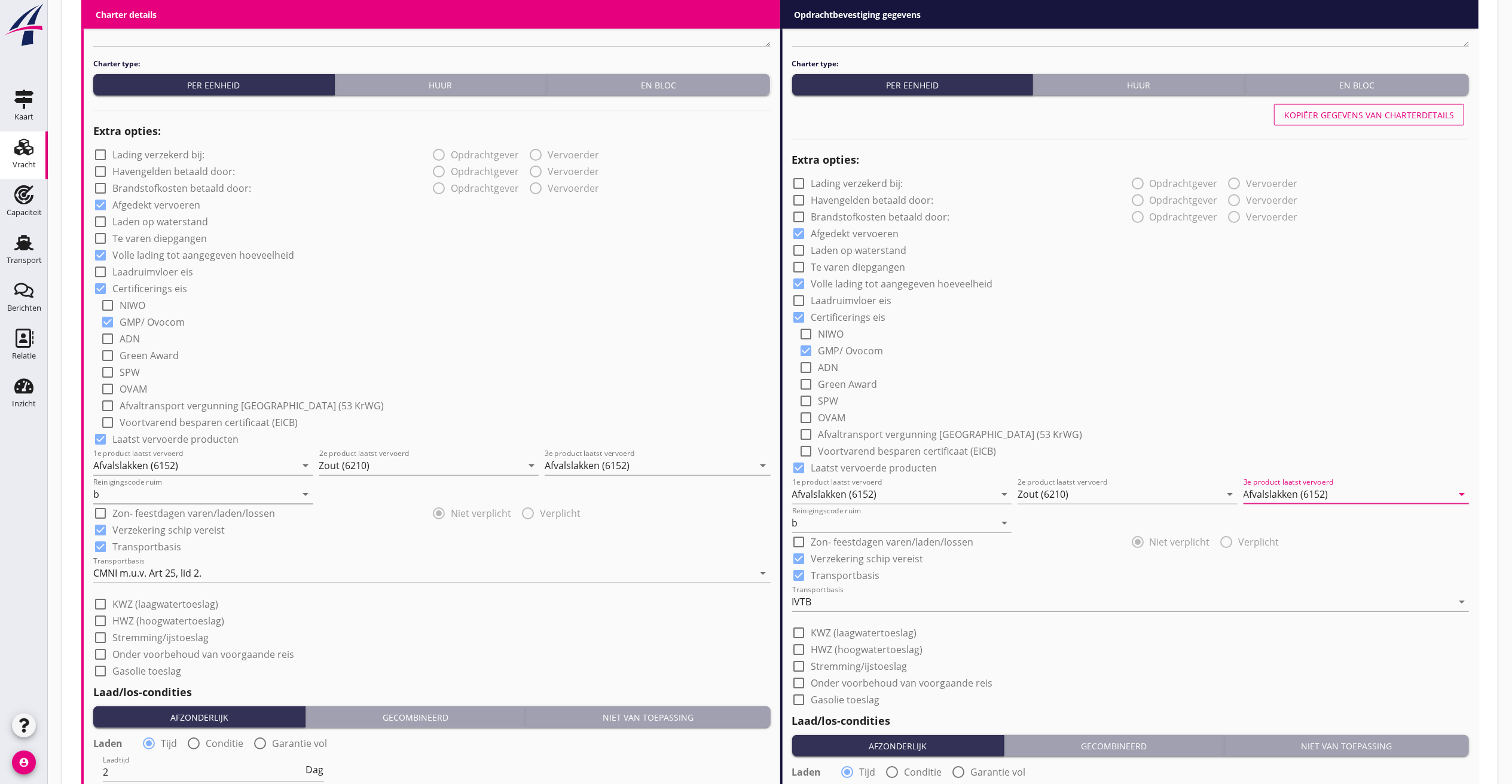
type input "Afvalslakken (6152)"
click at [178, 494] on input "b" at bounding box center [195, 494] width 204 height 19
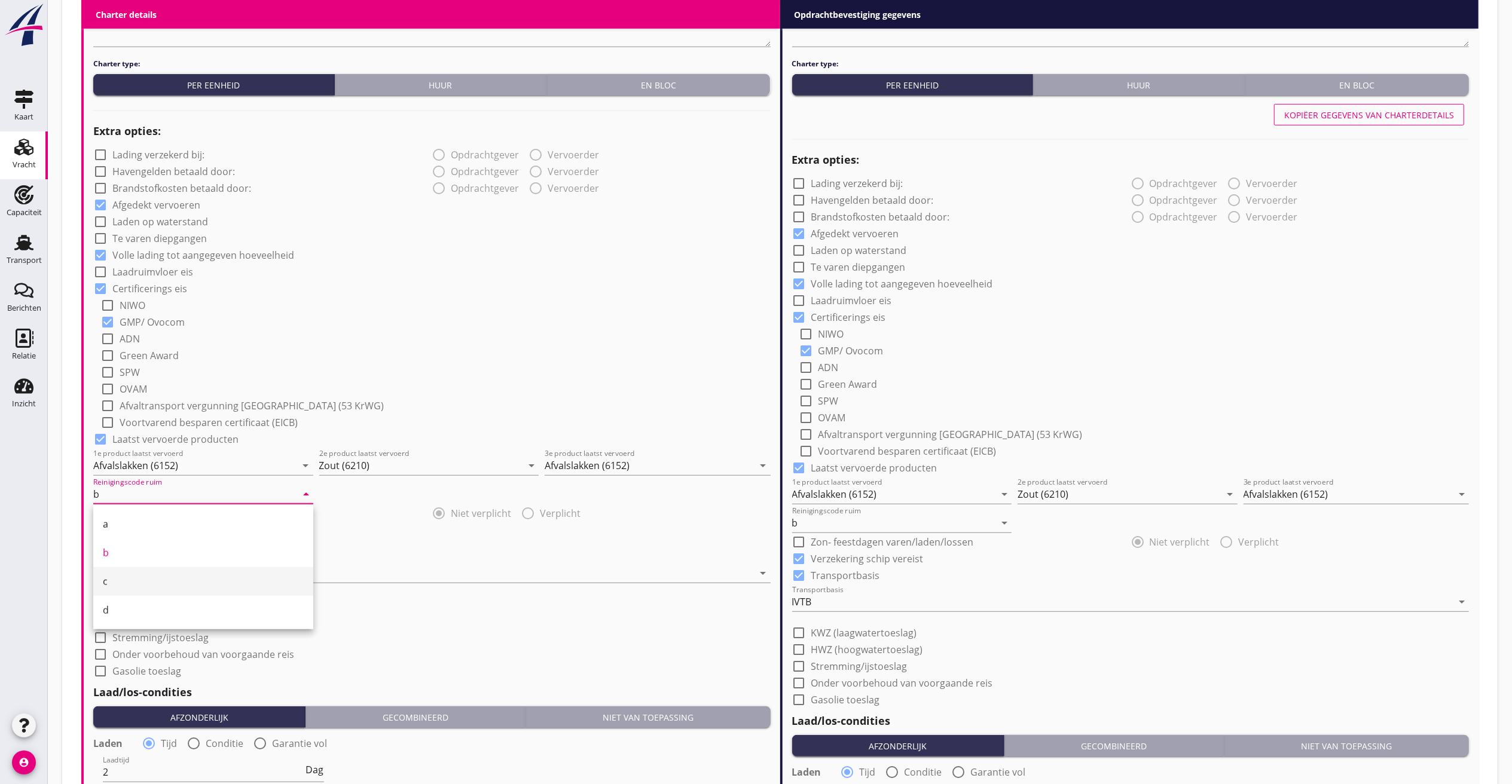
click at [113, 587] on div "c" at bounding box center [203, 582] width 201 height 15
type input "c"
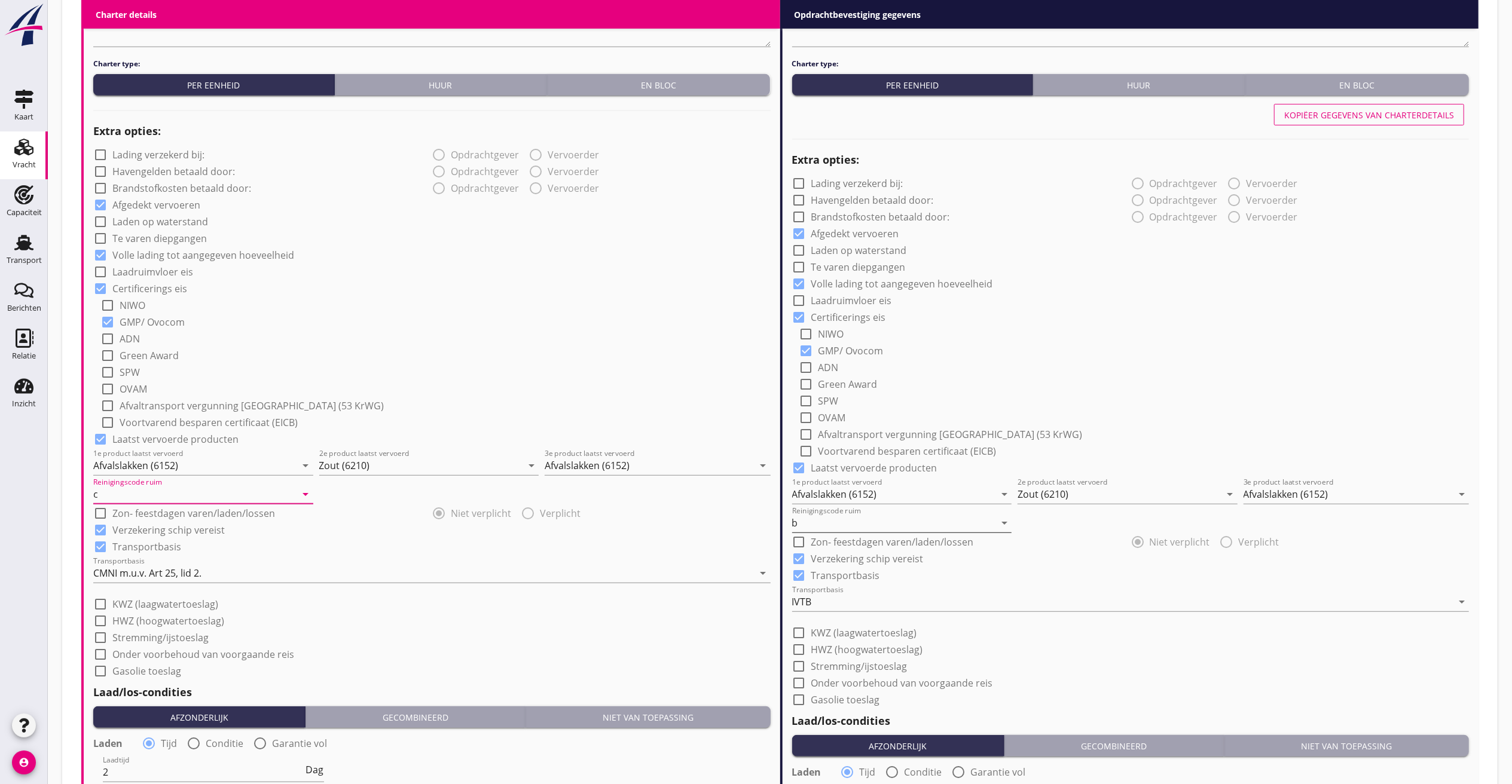
click at [837, 520] on input "b" at bounding box center [893, 523] width 204 height 19
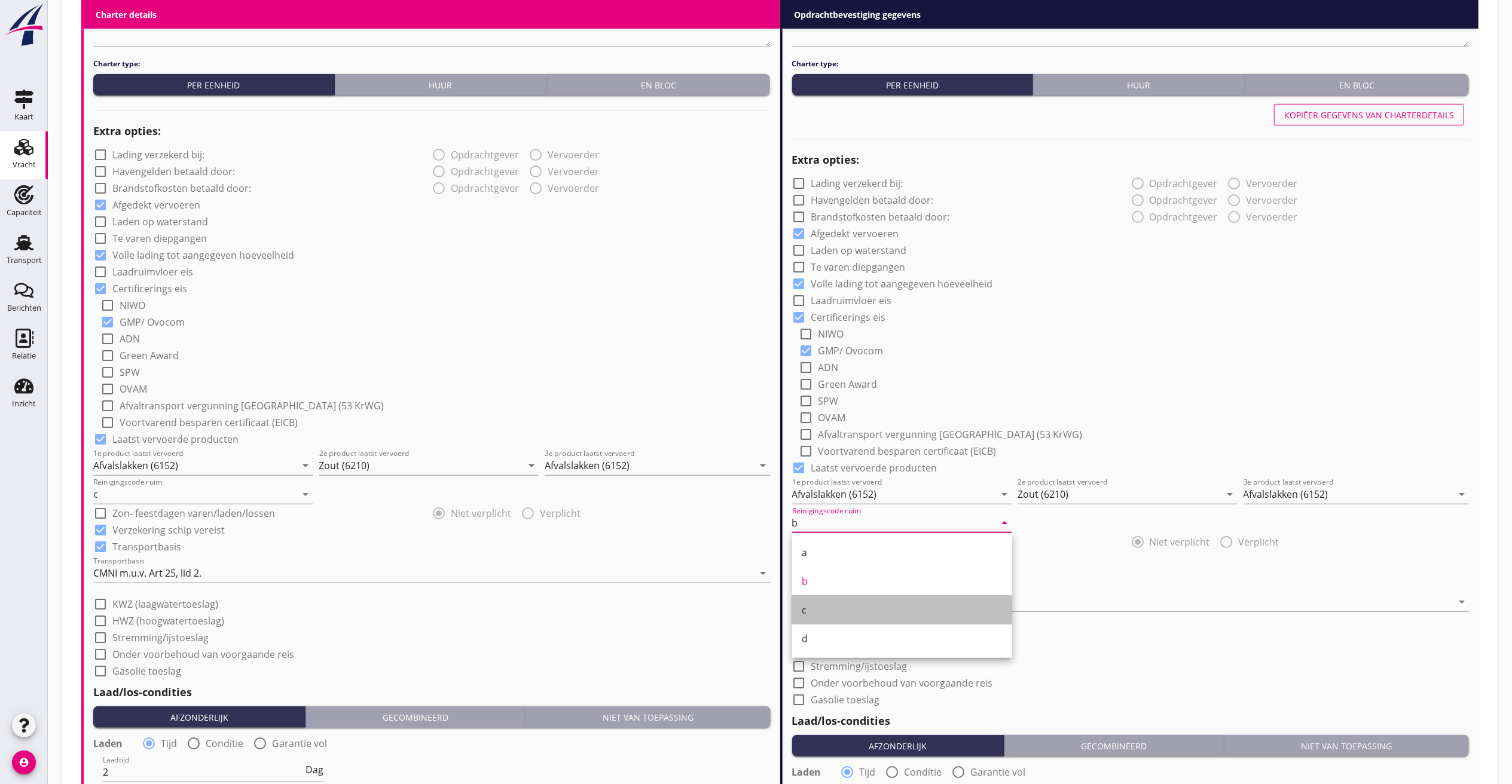
click at [813, 604] on div "c" at bounding box center [901, 611] width 201 height 15
type input "c"
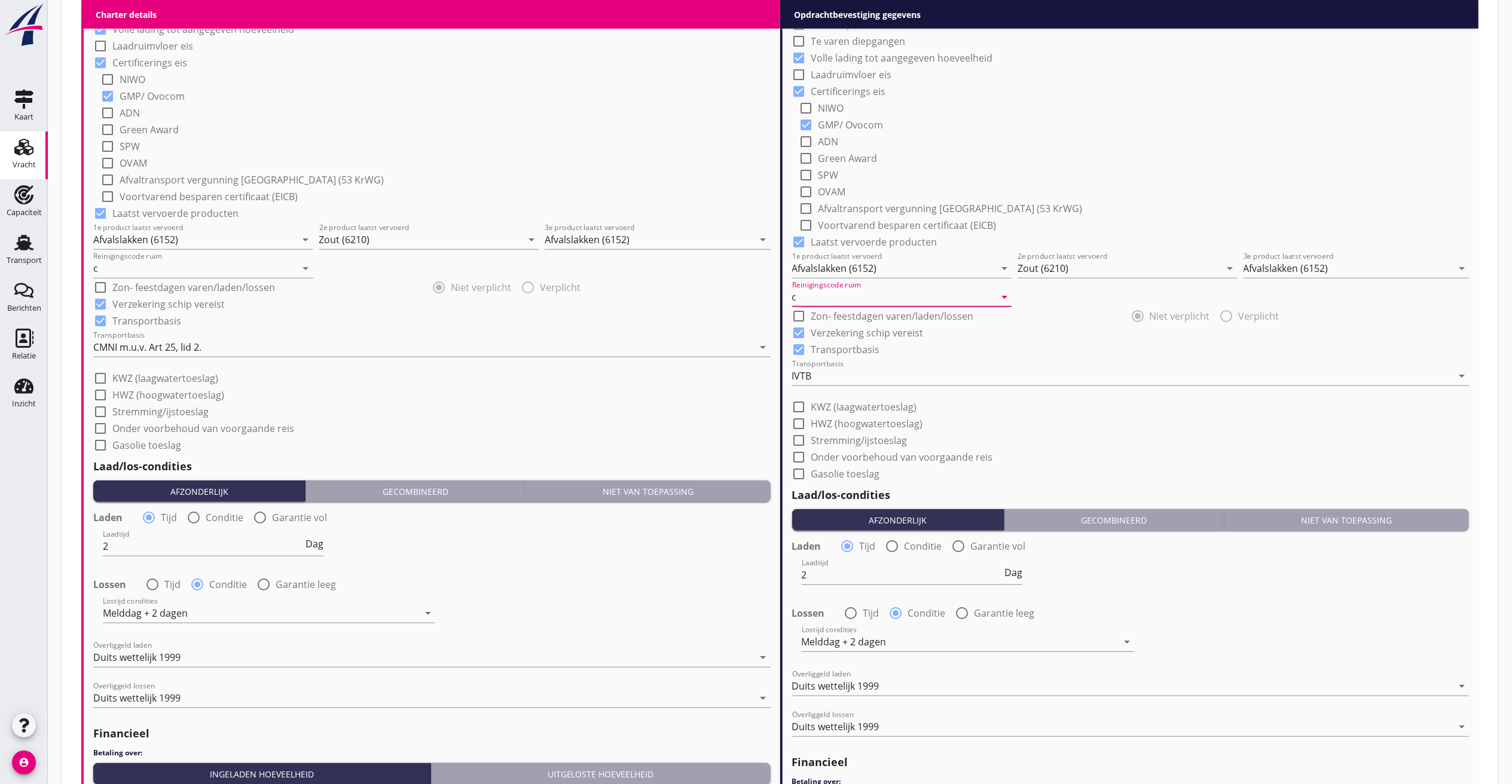
scroll to position [1211, 0]
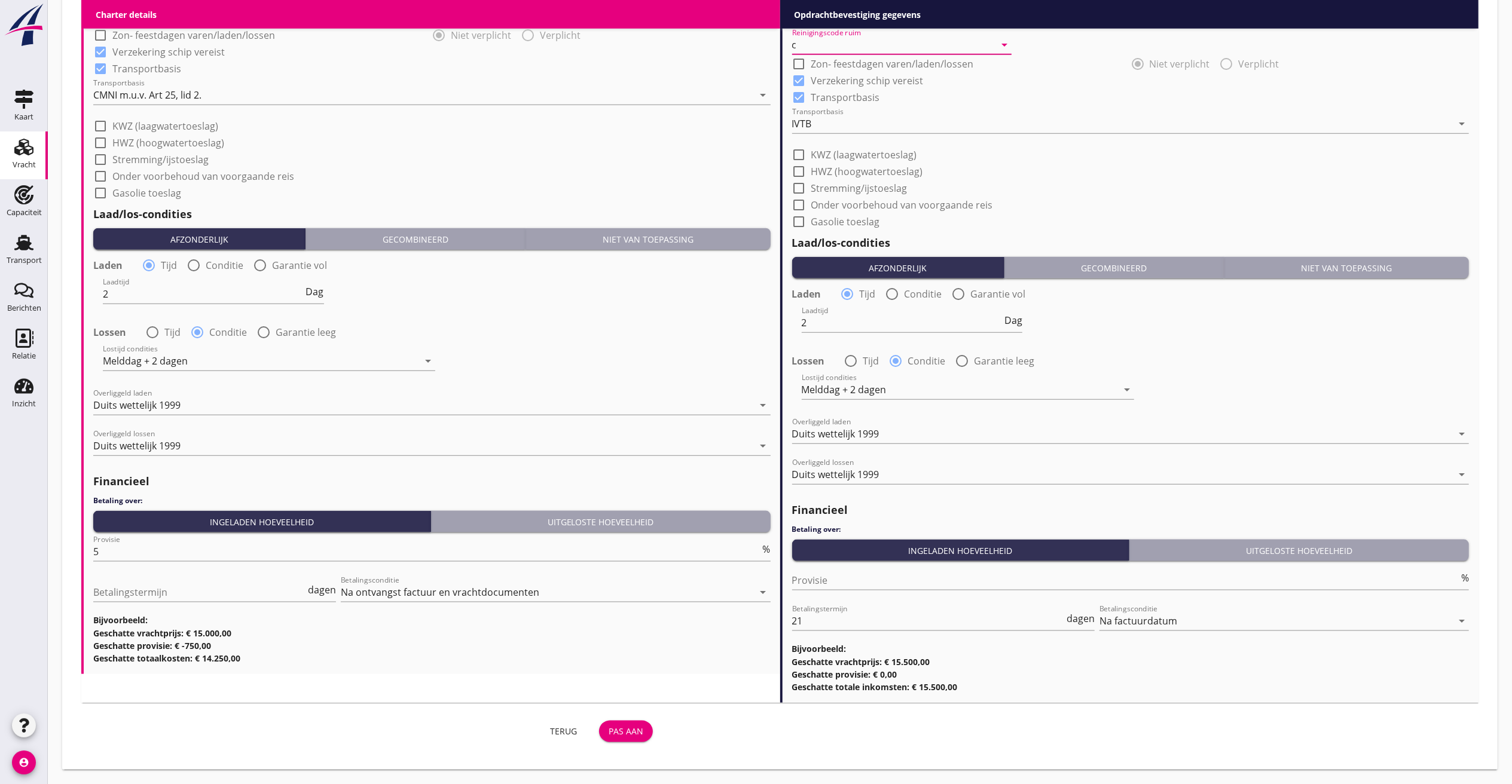
click at [624, 733] on div "Pas aan" at bounding box center [626, 731] width 35 height 13
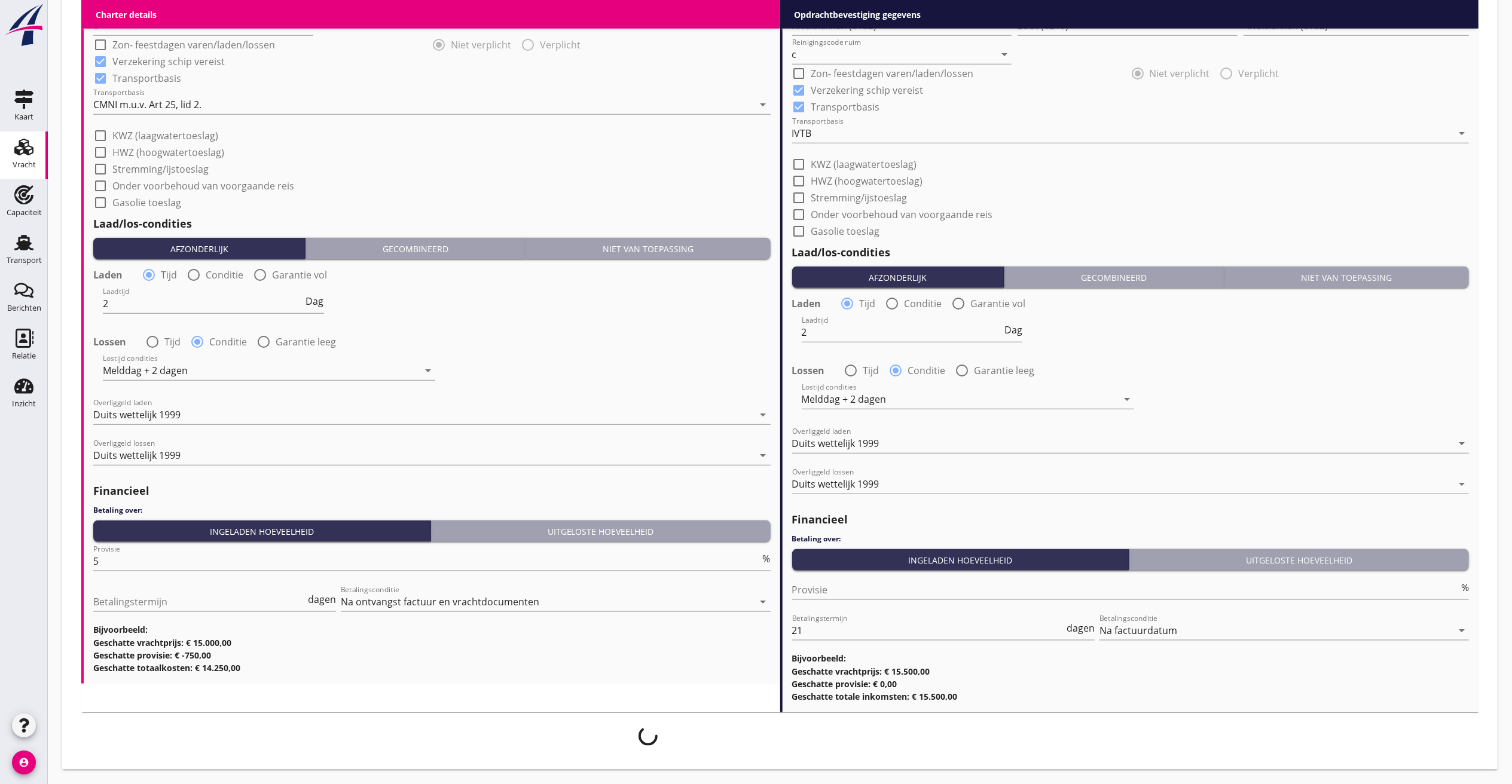
scroll to position [1202, 0]
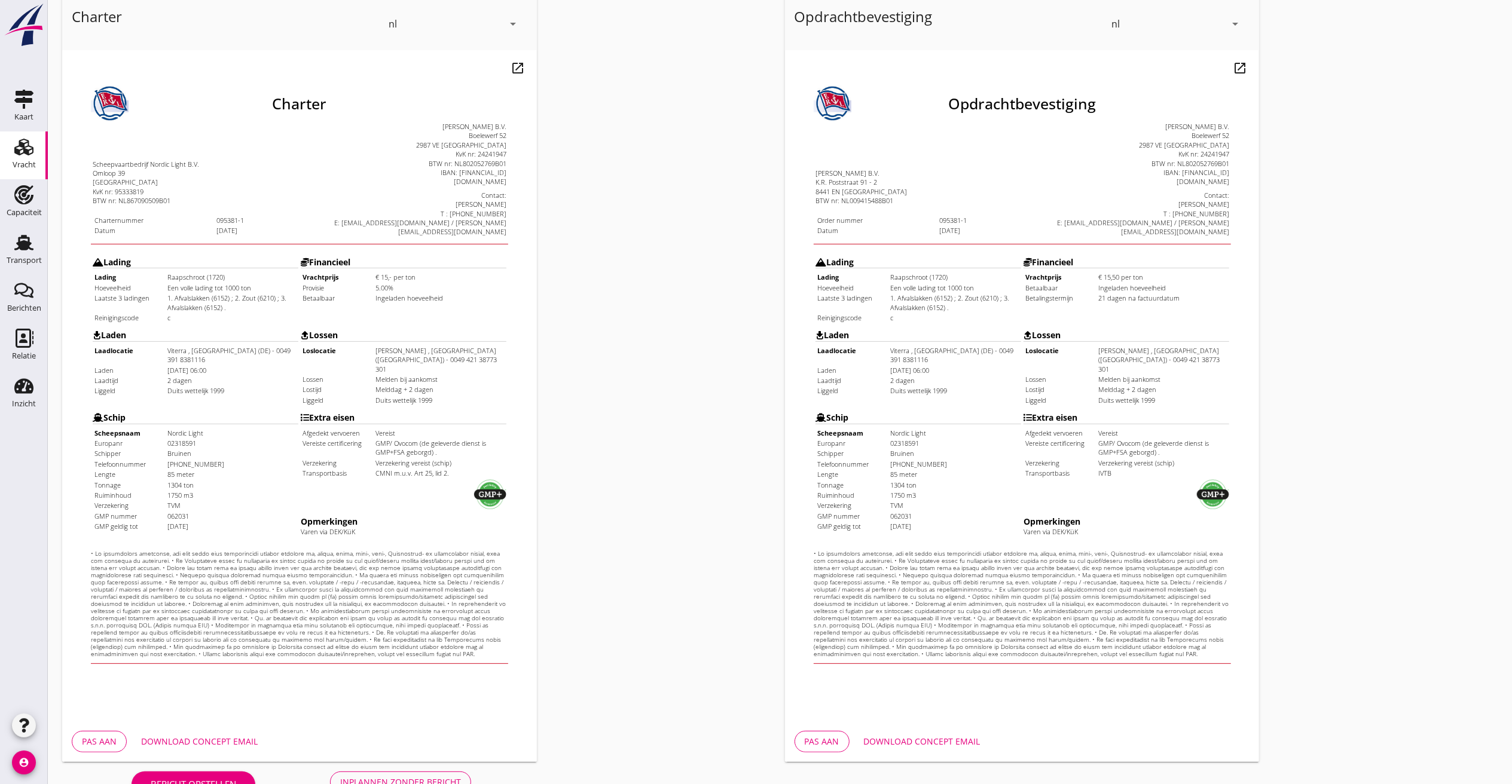
scroll to position [101, 0]
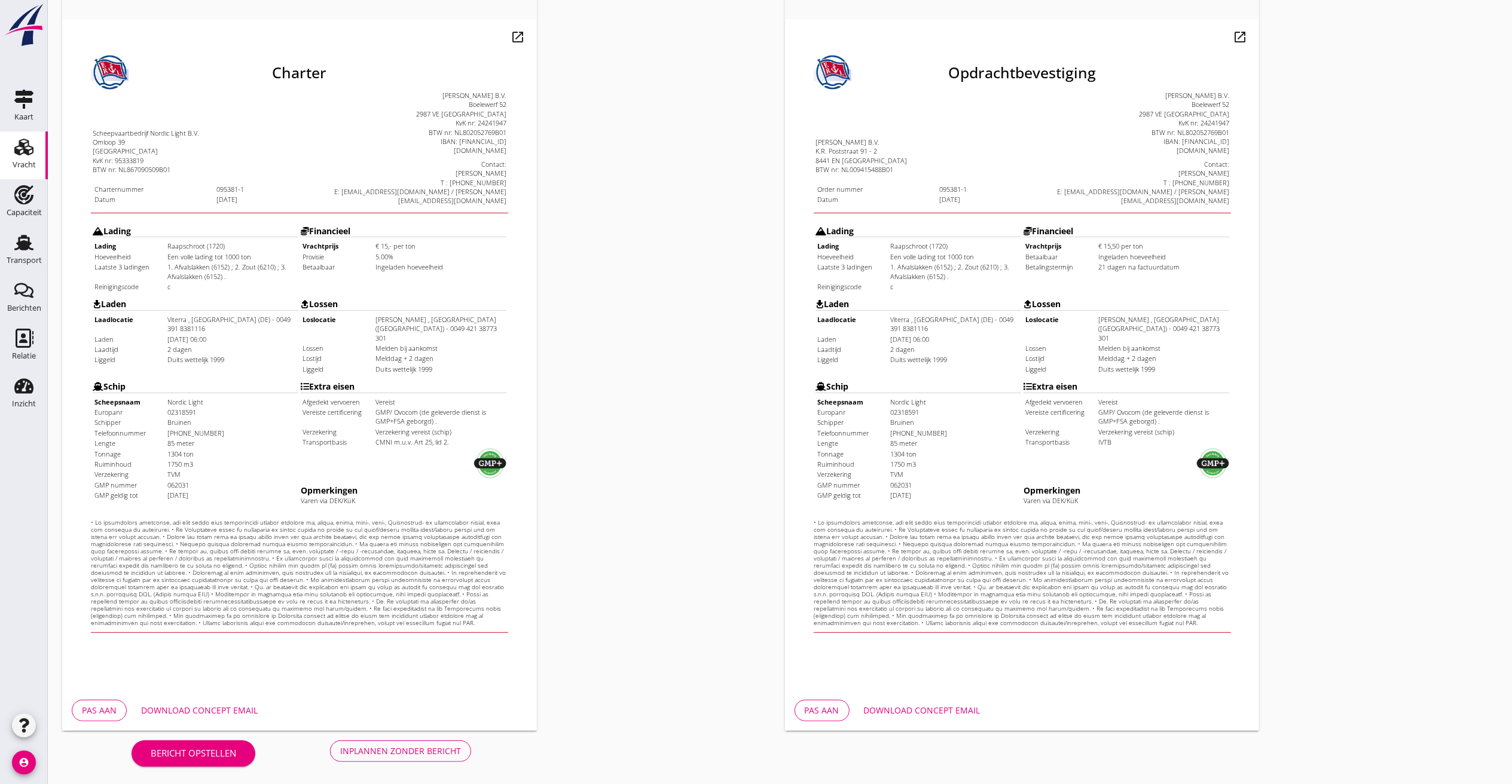
click at [422, 751] on div "Inplannen zonder bericht" at bounding box center [400, 751] width 121 height 13
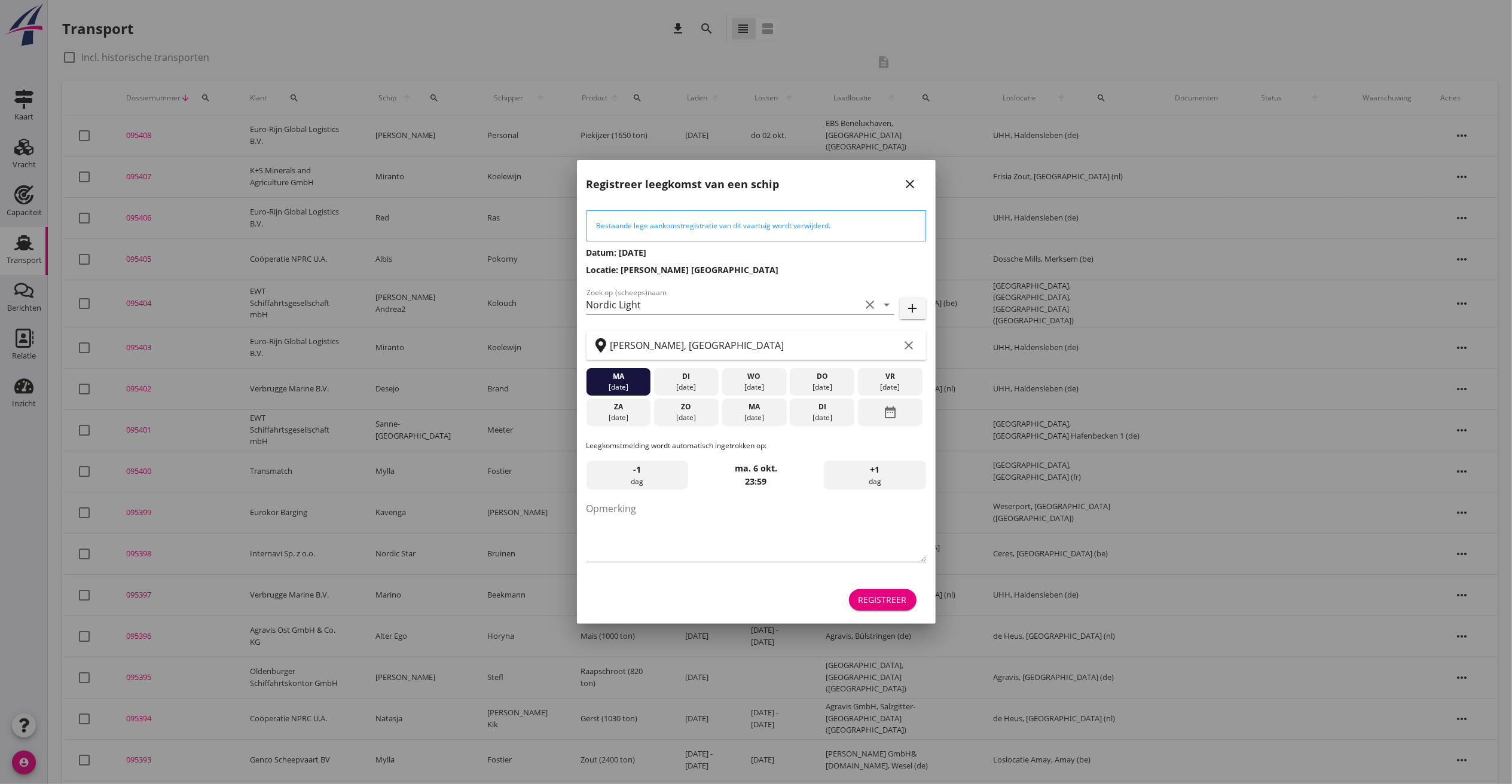
click at [890, 415] on icon "date_range" at bounding box center [890, 412] width 15 height 21
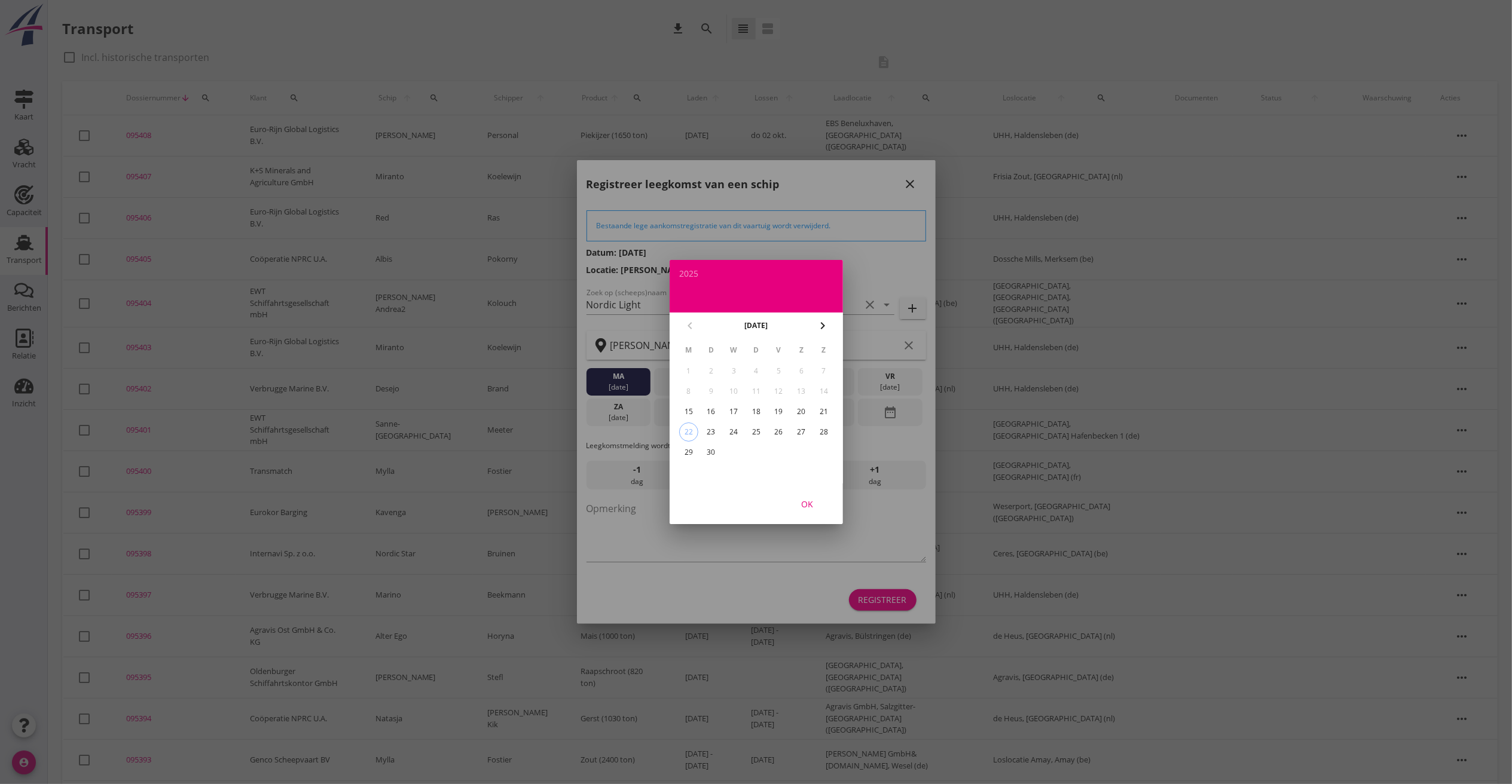
click at [713, 450] on div "30" at bounding box center [711, 452] width 19 height 19
click at [813, 502] on div "OK" at bounding box center [807, 504] width 33 height 13
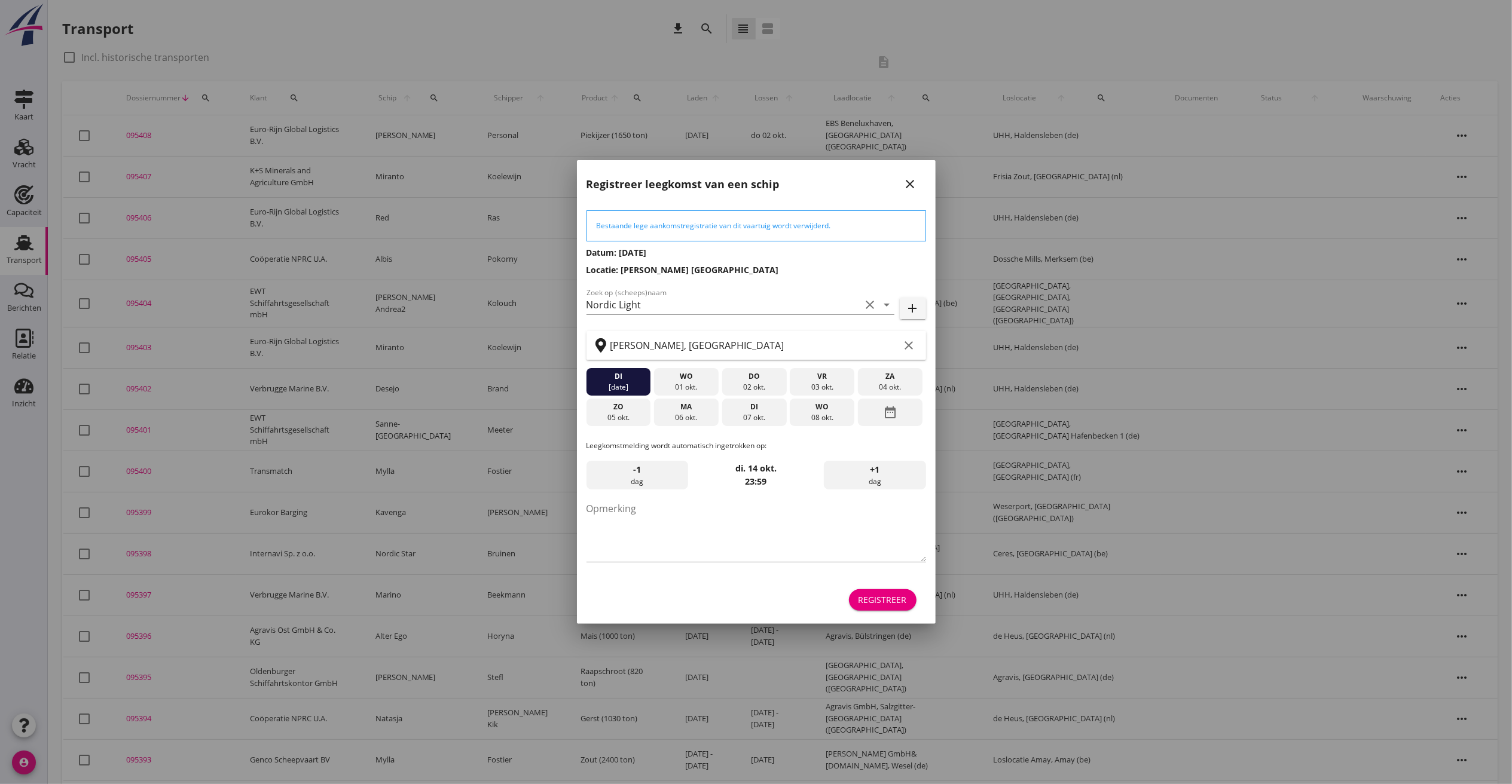
drag, startPoint x: 873, startPoint y: 615, endPoint x: 885, endPoint y: 608, distance: 13.9
click at [882, 611] on div "Bestaande lege aankomstregistratie van dit vaartuig wordt verwijderd. Datum: [D…" at bounding box center [757, 410] width 359 height 425
click at [889, 603] on div "Registreer" at bounding box center [882, 600] width 49 height 13
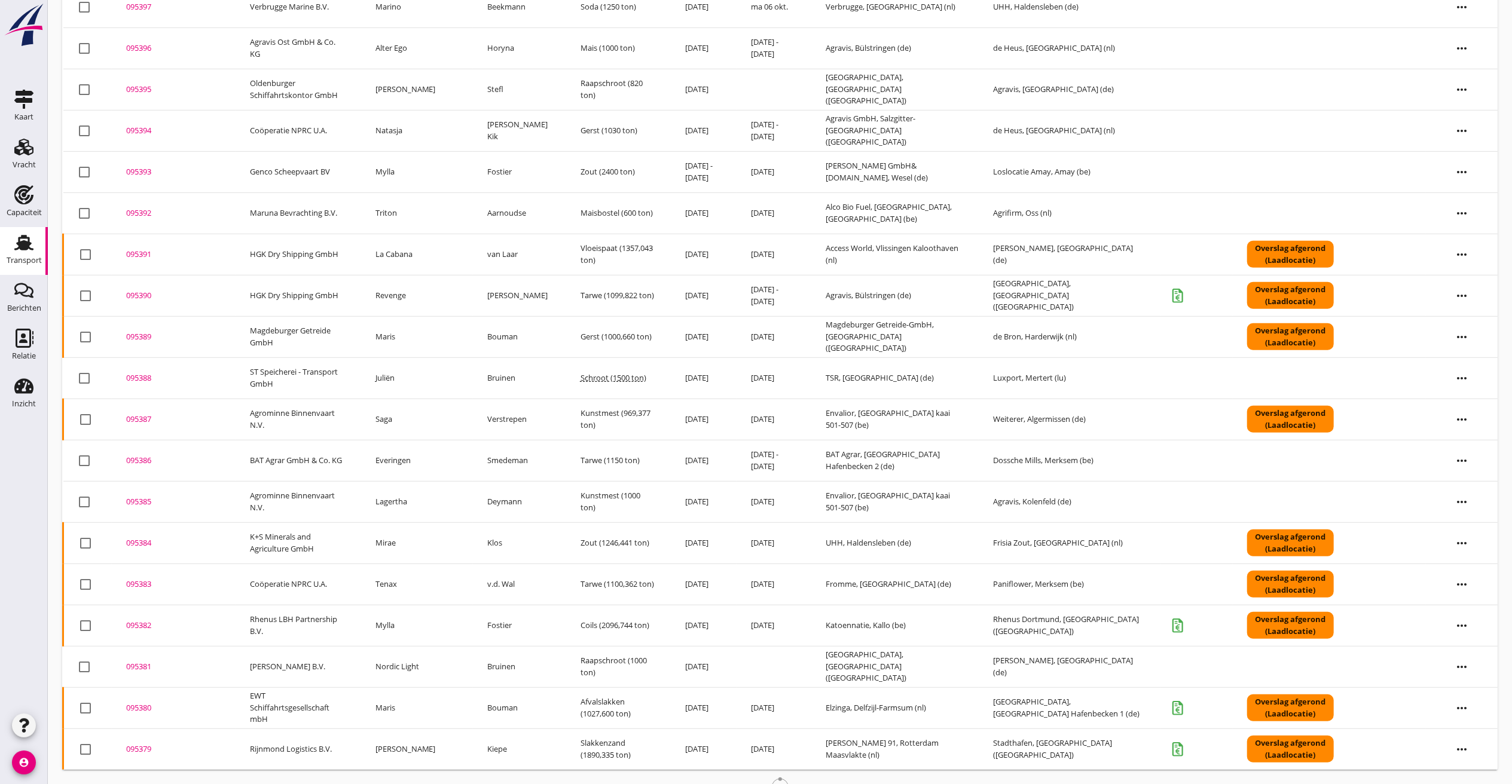
scroll to position [627, 0]
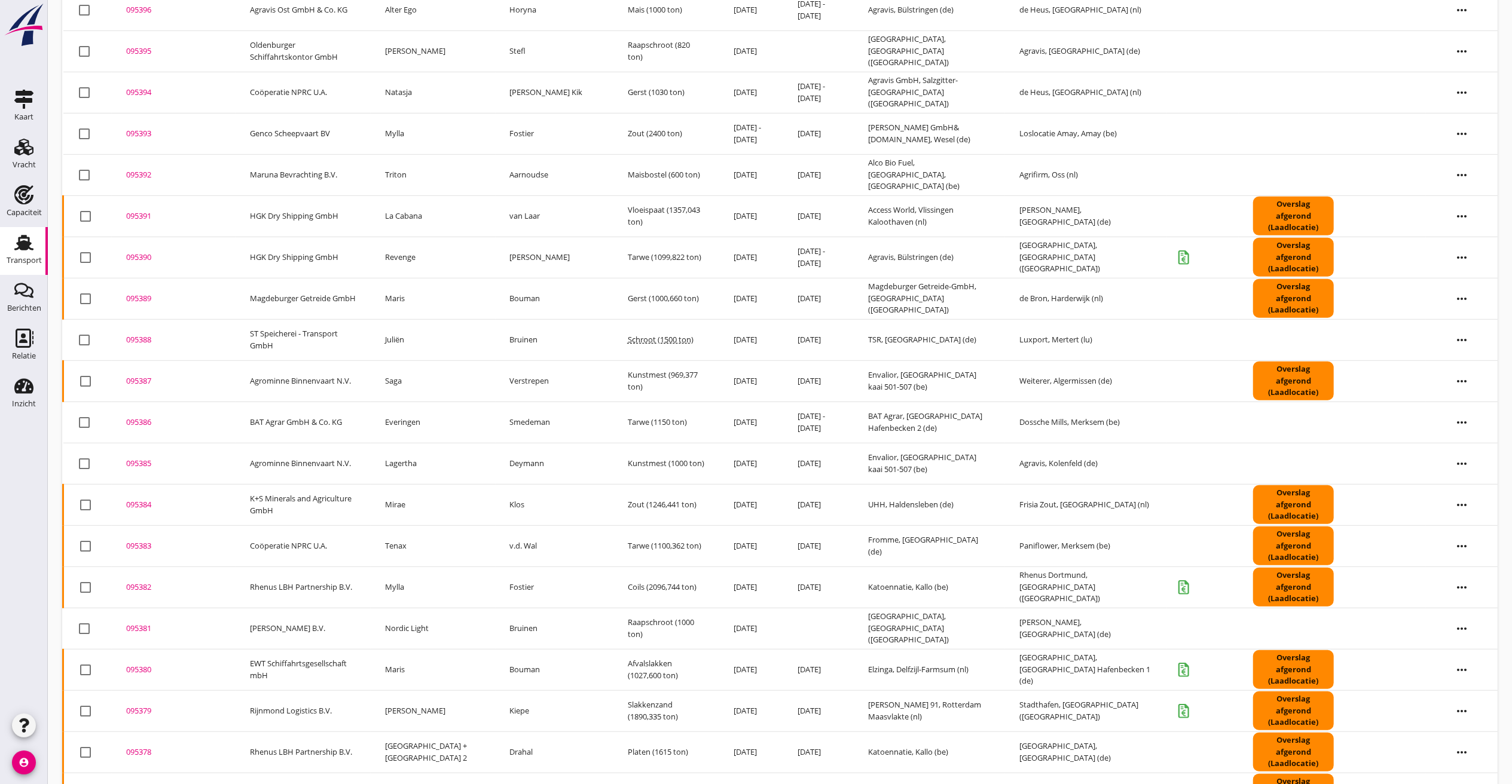
click at [1459, 630] on icon "more_horiz" at bounding box center [1461, 629] width 33 height 33
click at [1473, 697] on div "Schip wijzigen" at bounding box center [1454, 701] width 85 height 15
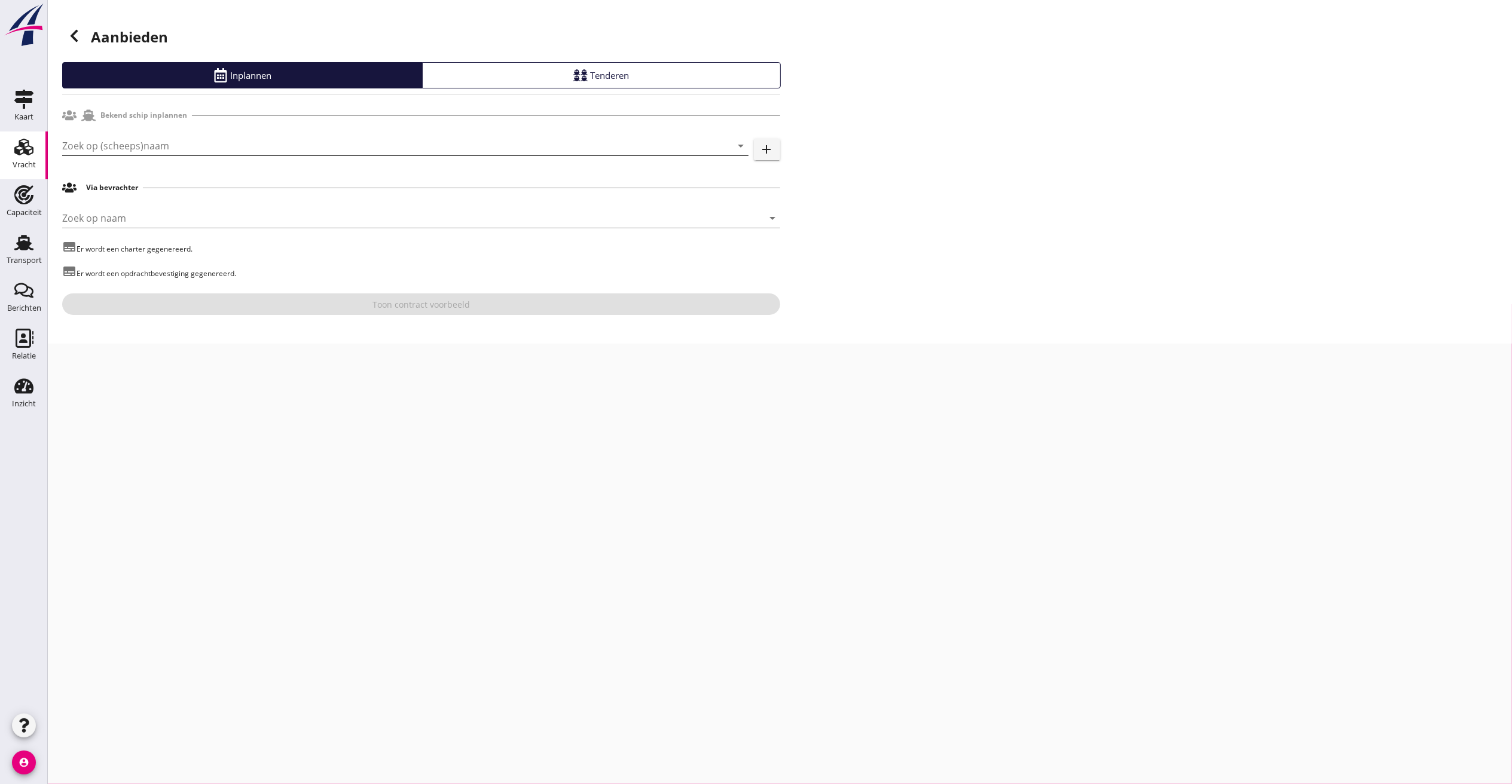
click at [95, 137] on input "Zoek op (scheeps)naam" at bounding box center [388, 145] width 653 height 19
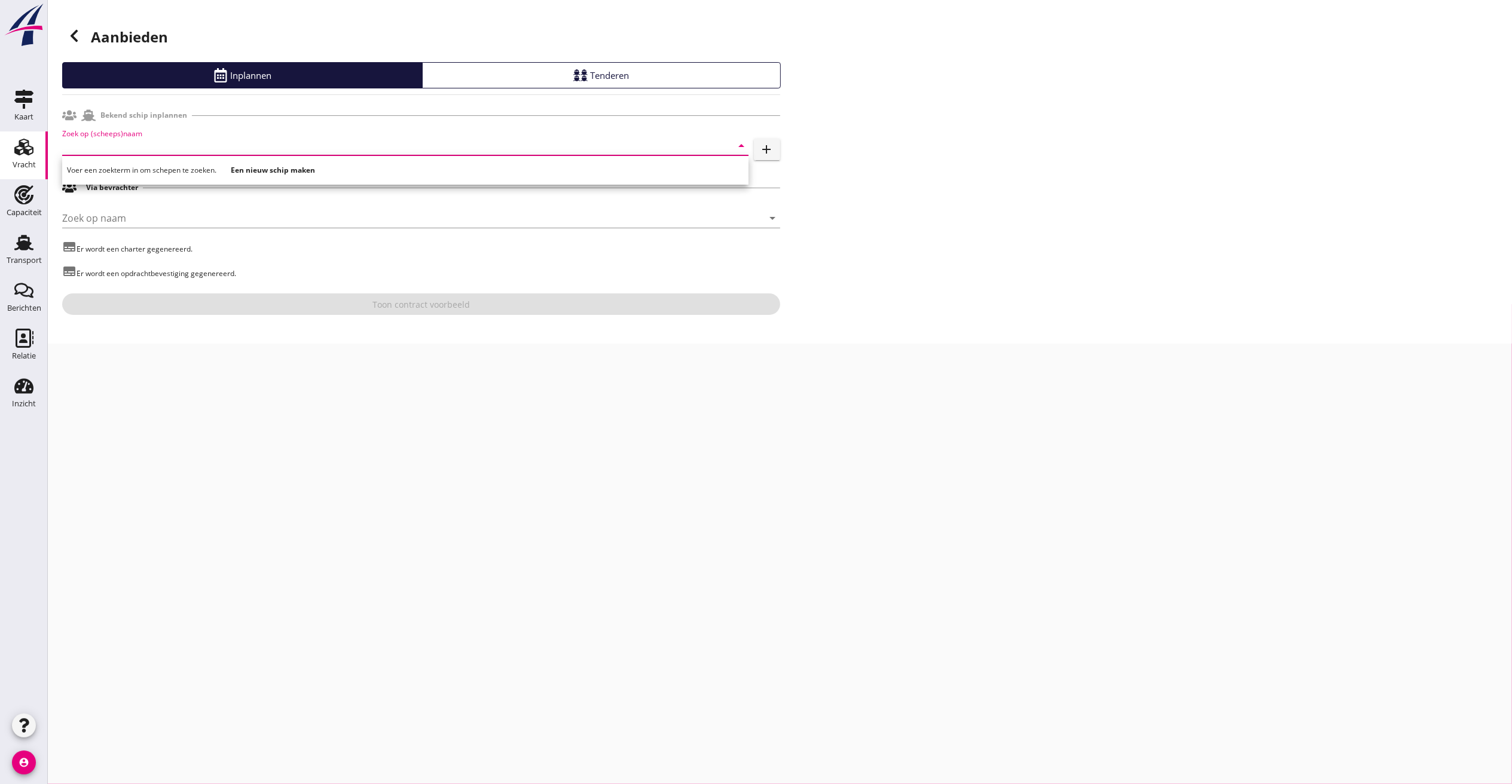
type input "o"
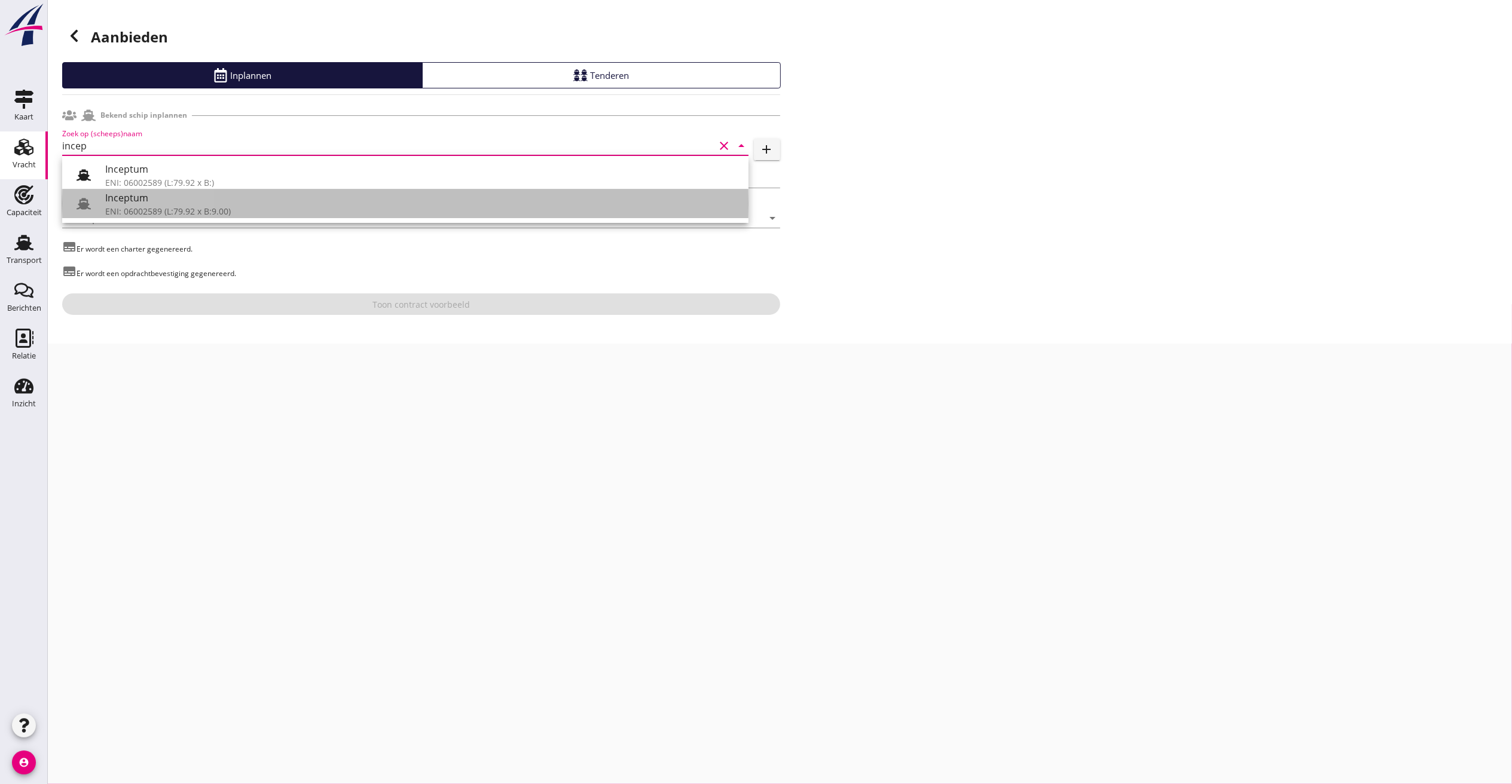
click at [161, 210] on div "ENI: 06002589 (L:79.92 x B:9.00)" at bounding box center [422, 211] width 634 height 13
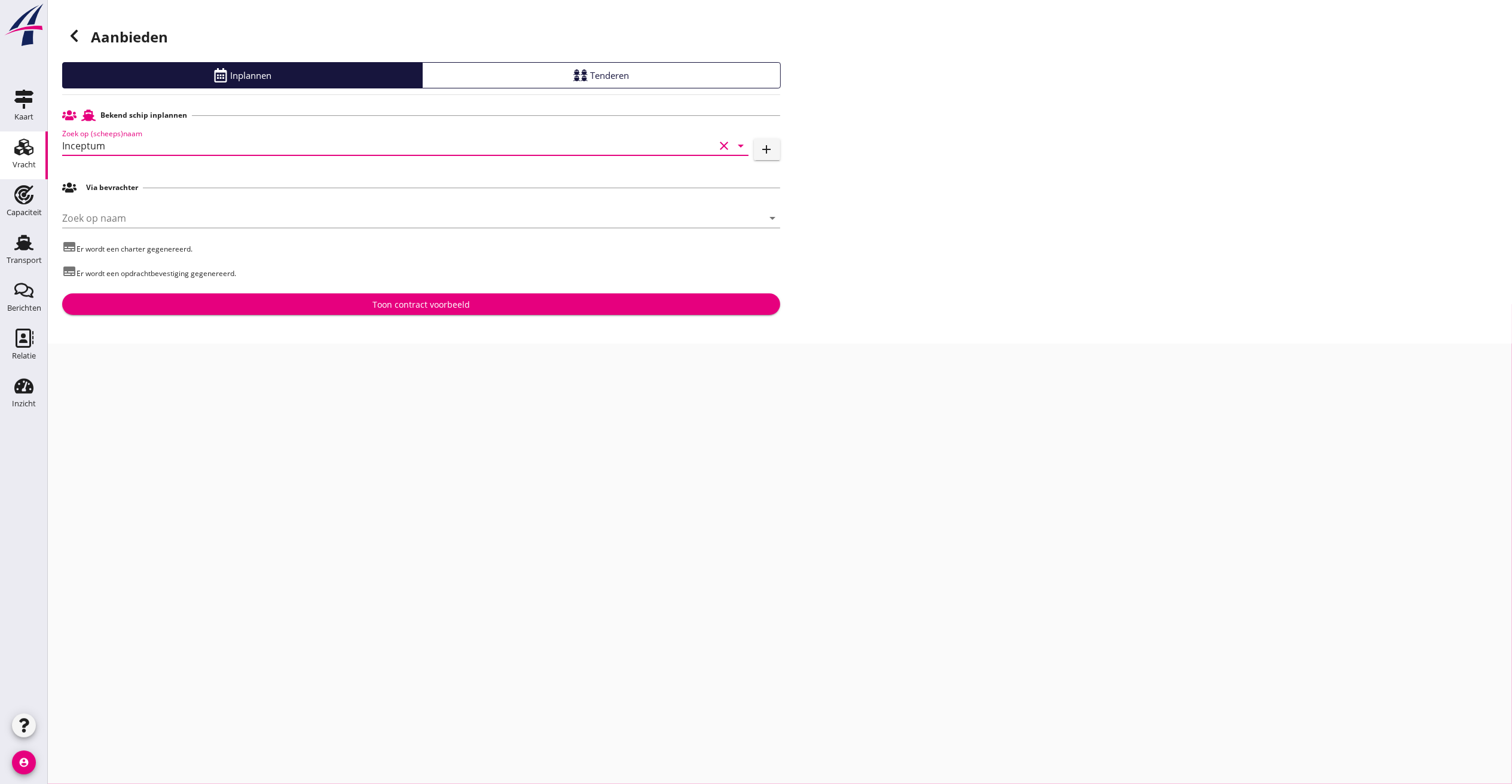
type input "Inceptum"
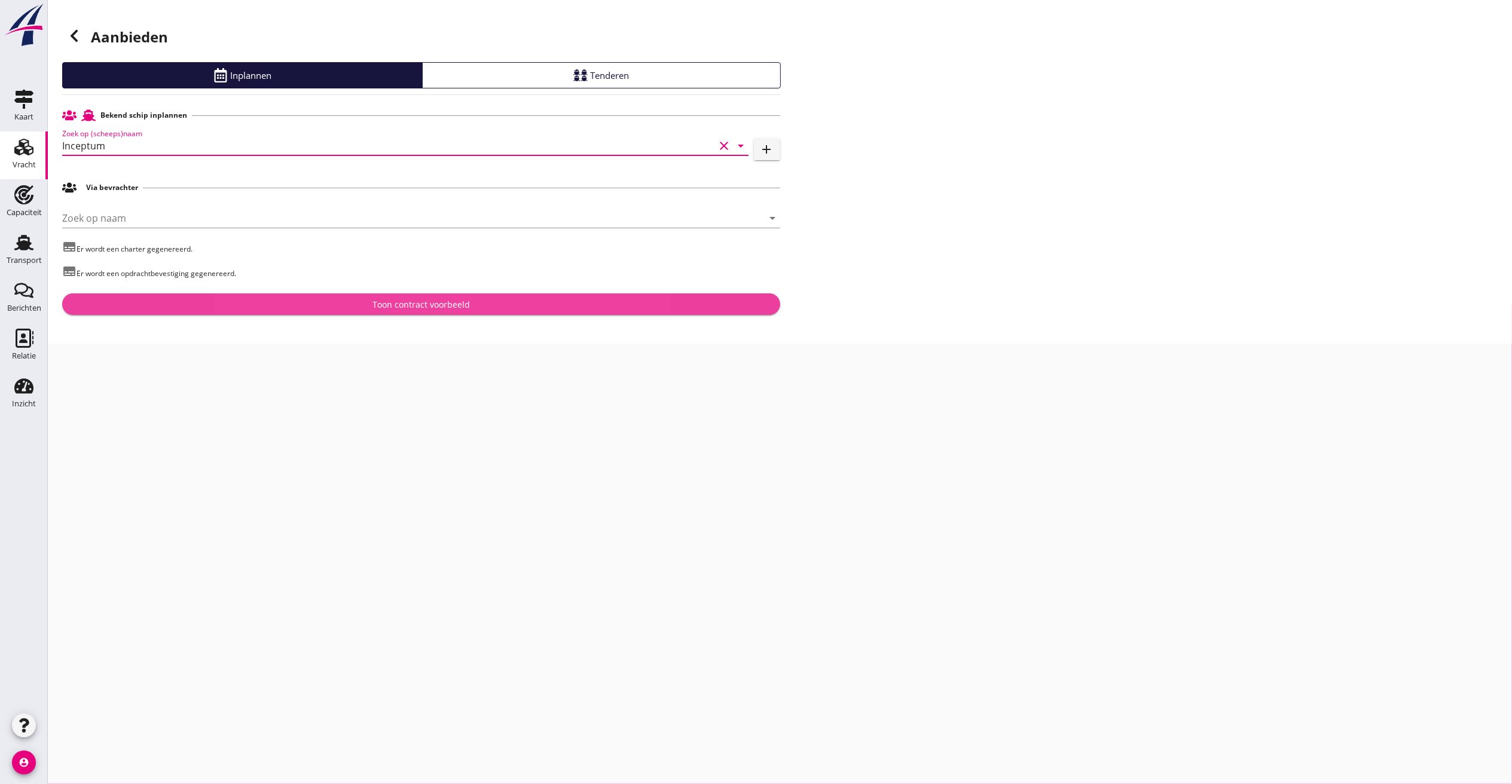
click at [211, 305] on div "Toon contract voorbeeld" at bounding box center [421, 304] width 699 height 13
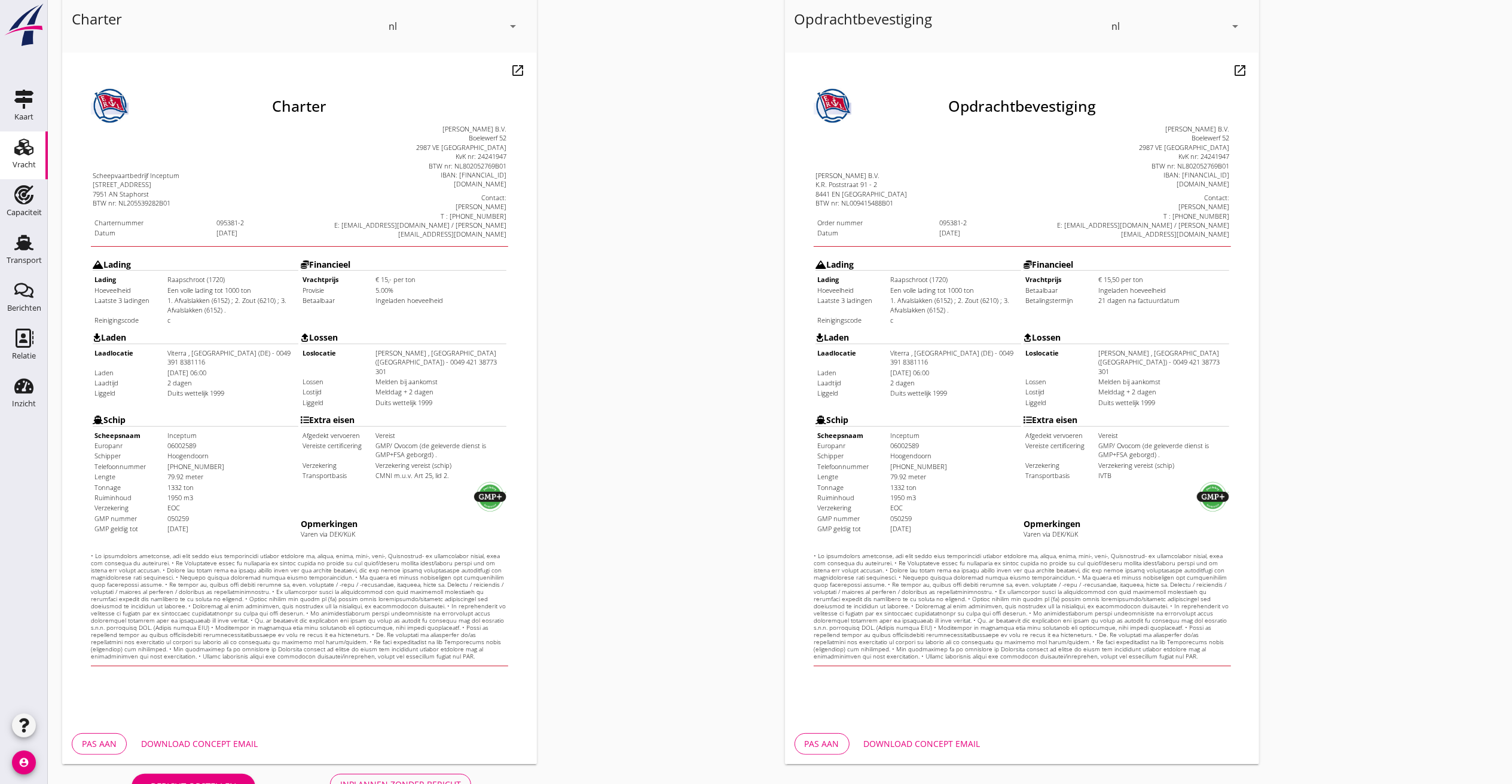
scroll to position [101, 0]
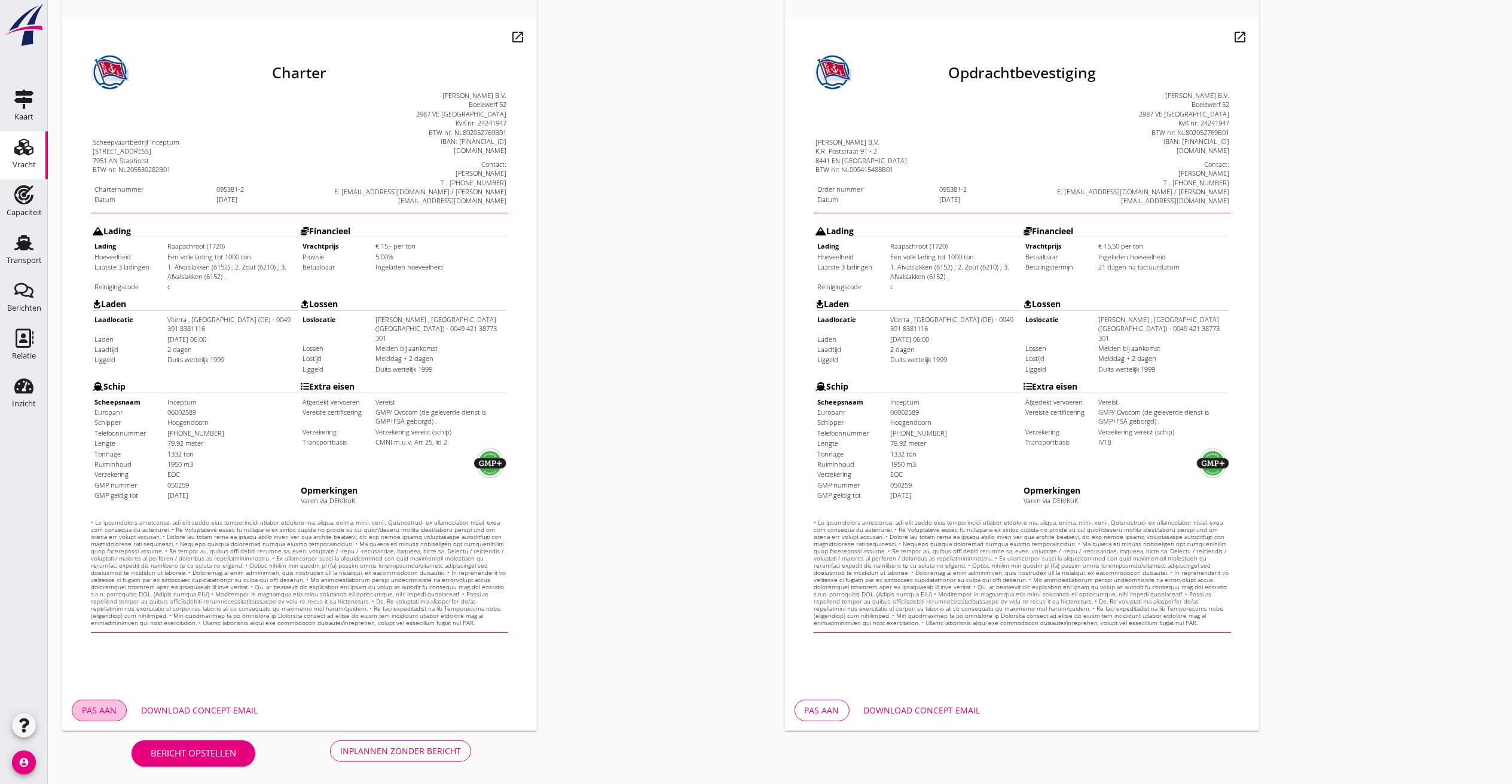
click at [117, 711] on button "Pas aan" at bounding box center [99, 711] width 55 height 21
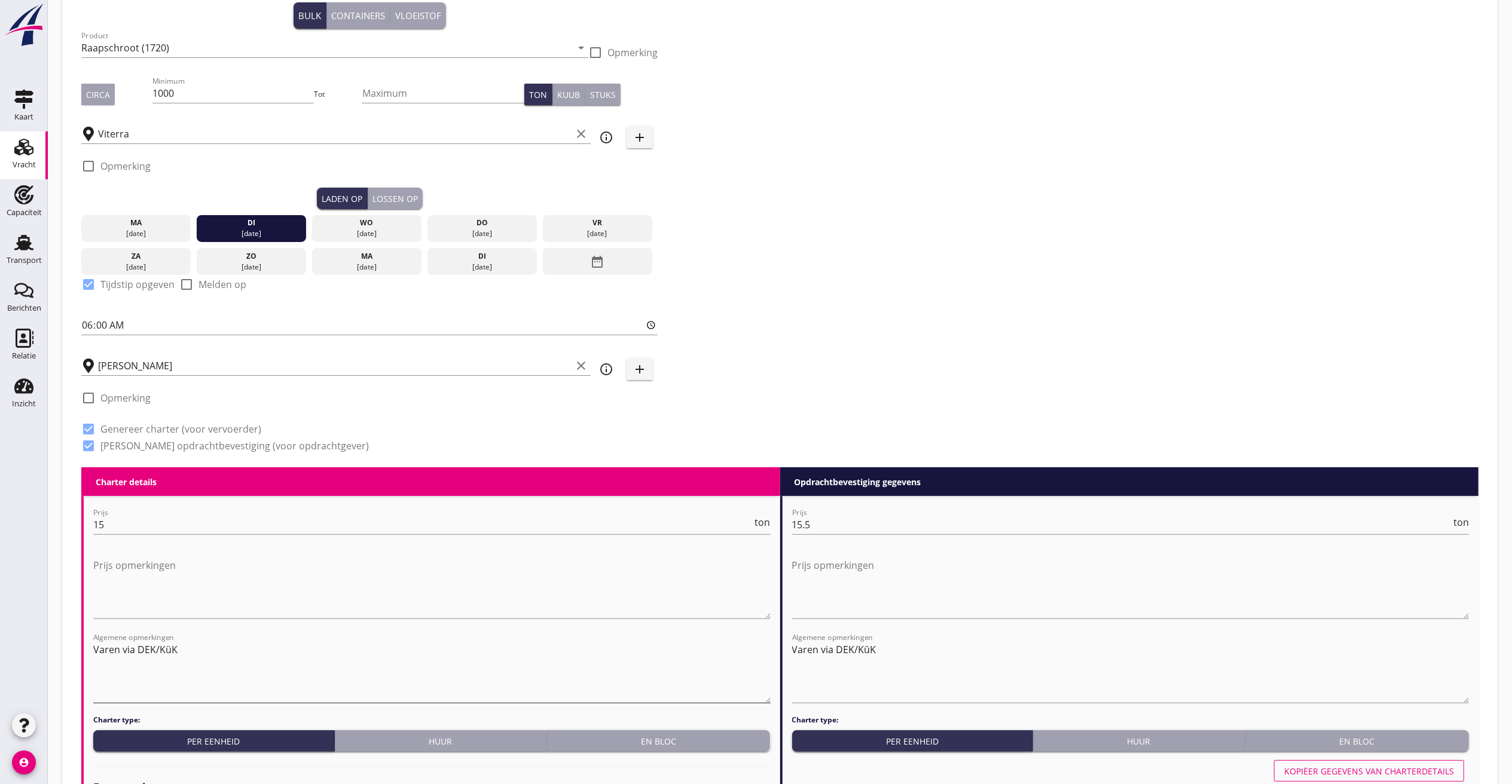
scroll to position [359, 0]
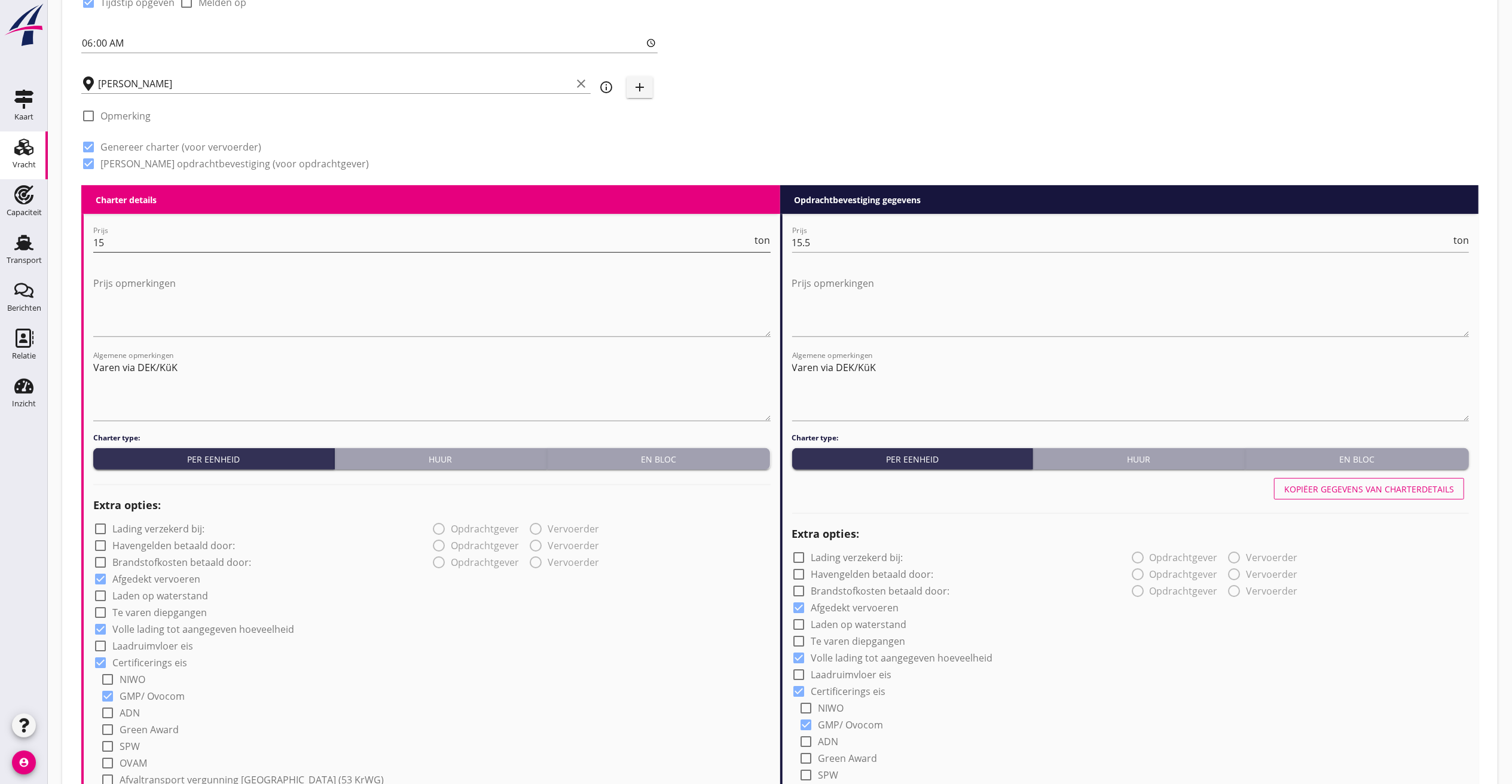
click at [125, 243] on input "15" at bounding box center [423, 242] width 659 height 19
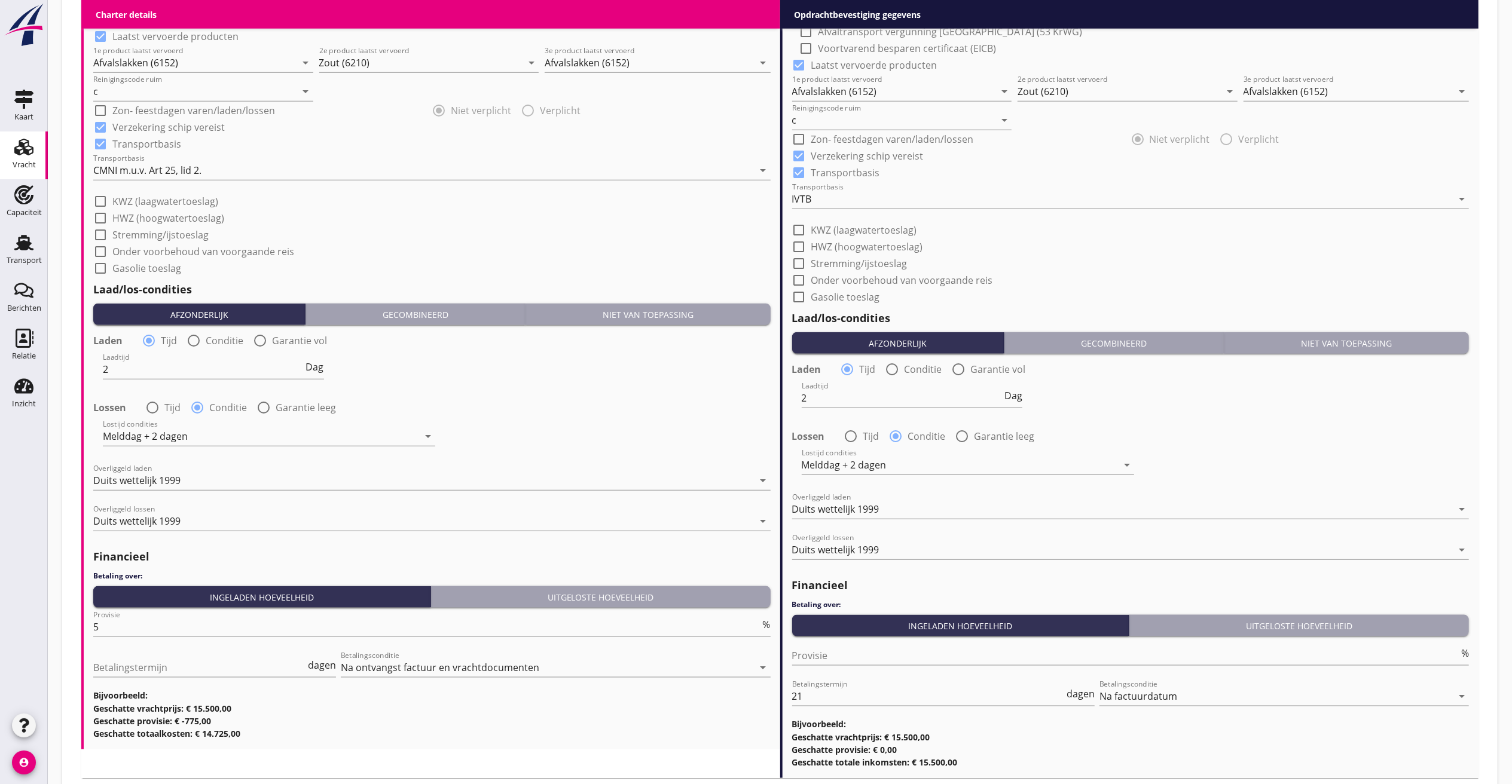
scroll to position [1211, 0]
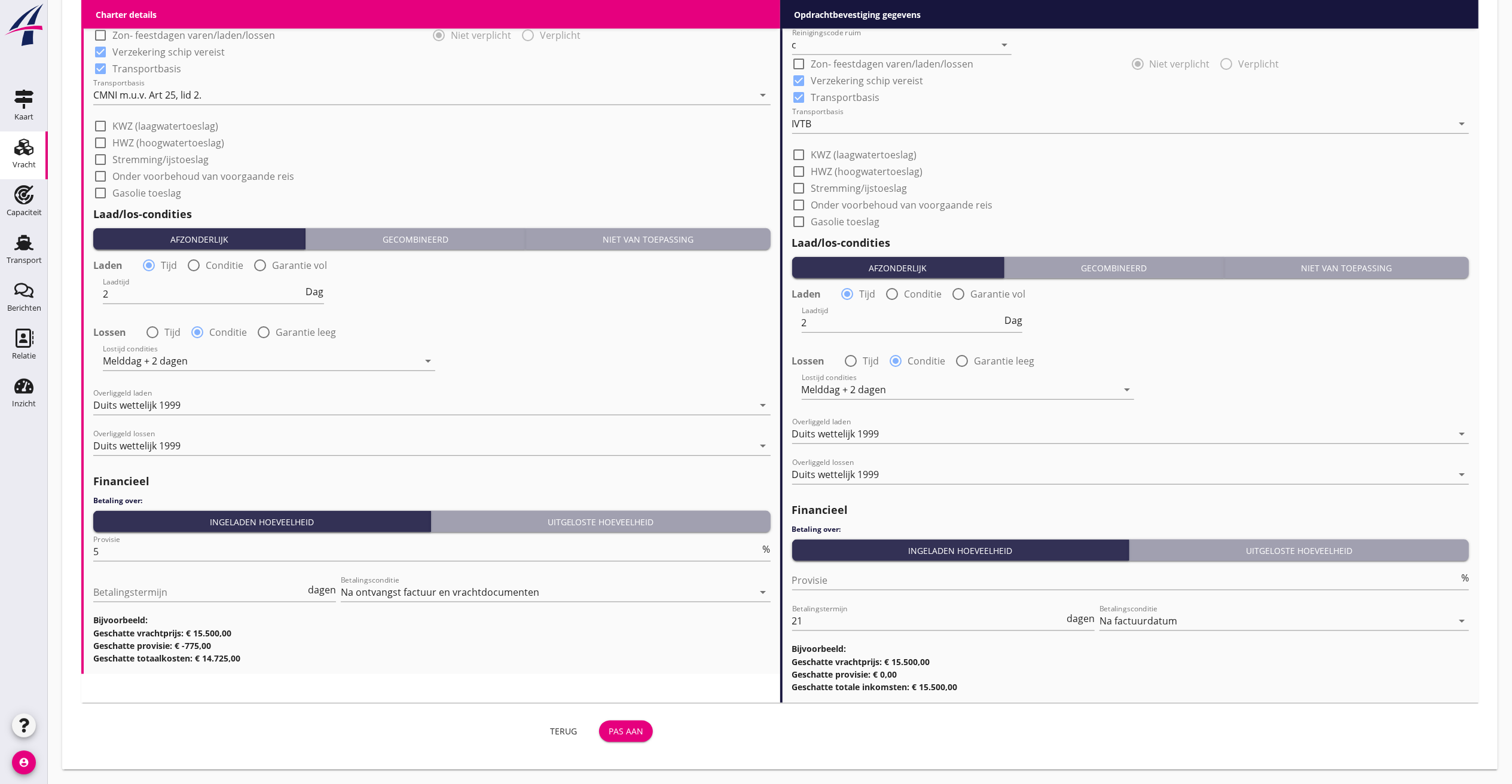
type input "15.50"
click at [616, 722] on button "Pas aan" at bounding box center [626, 731] width 54 height 21
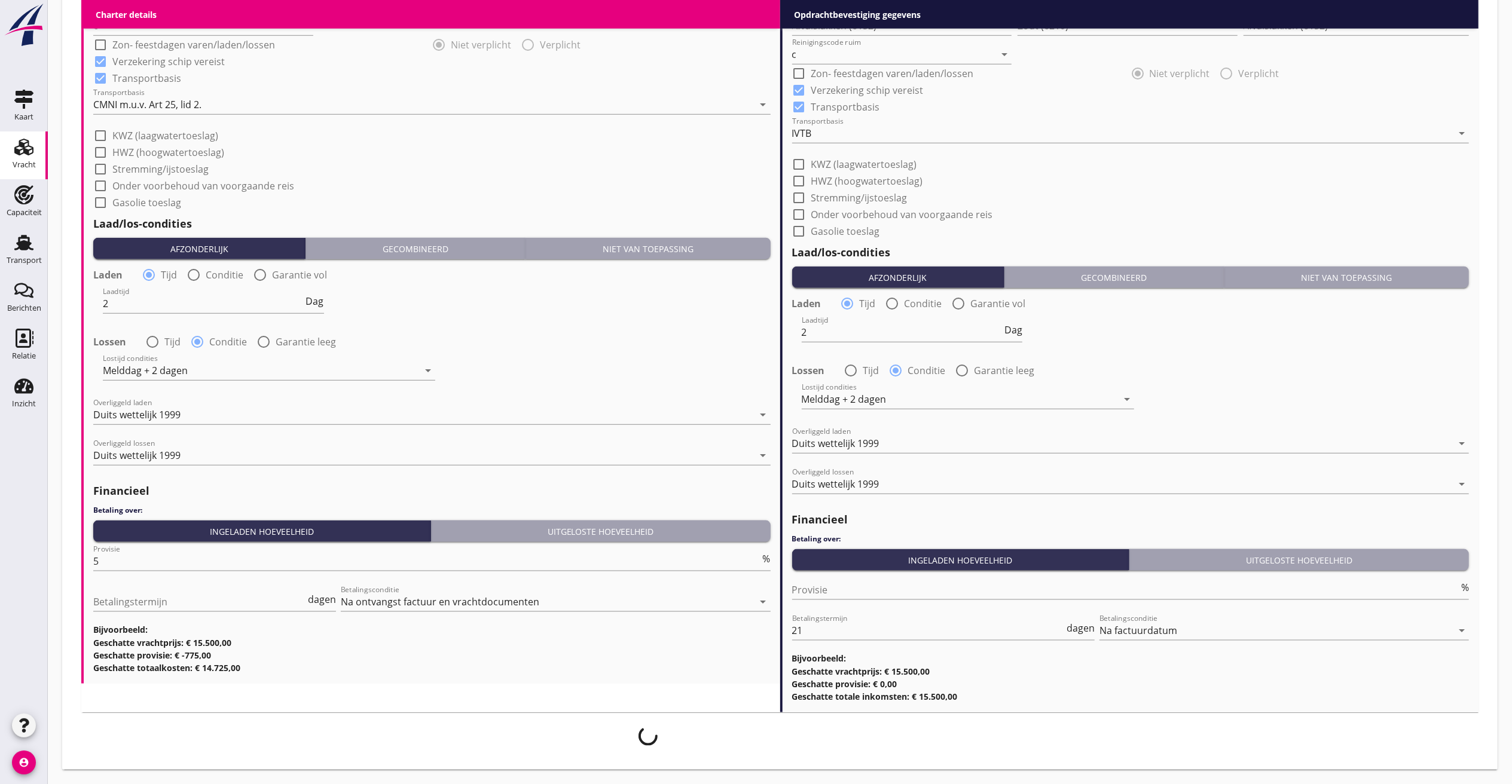
scroll to position [1202, 0]
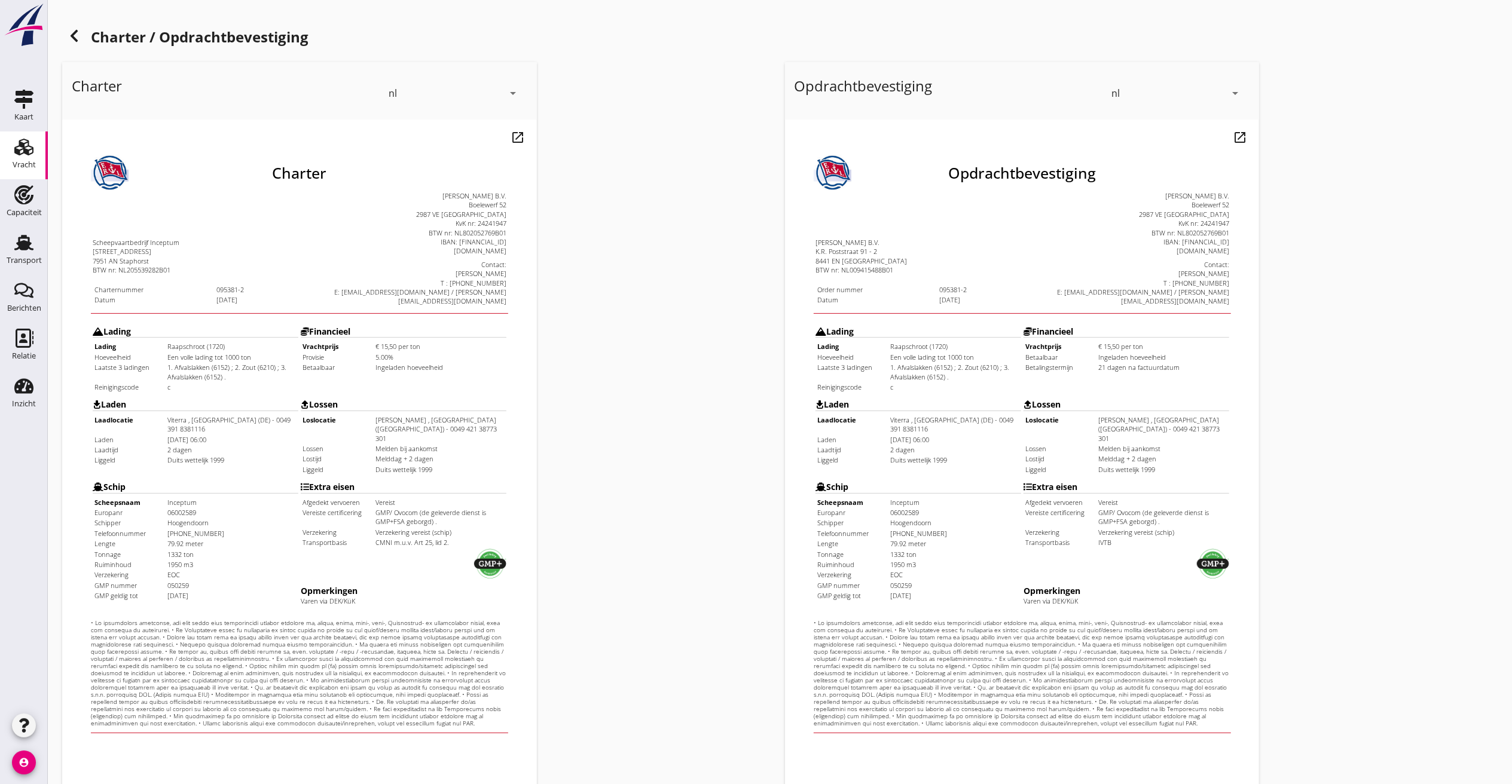
scroll to position [101, 0]
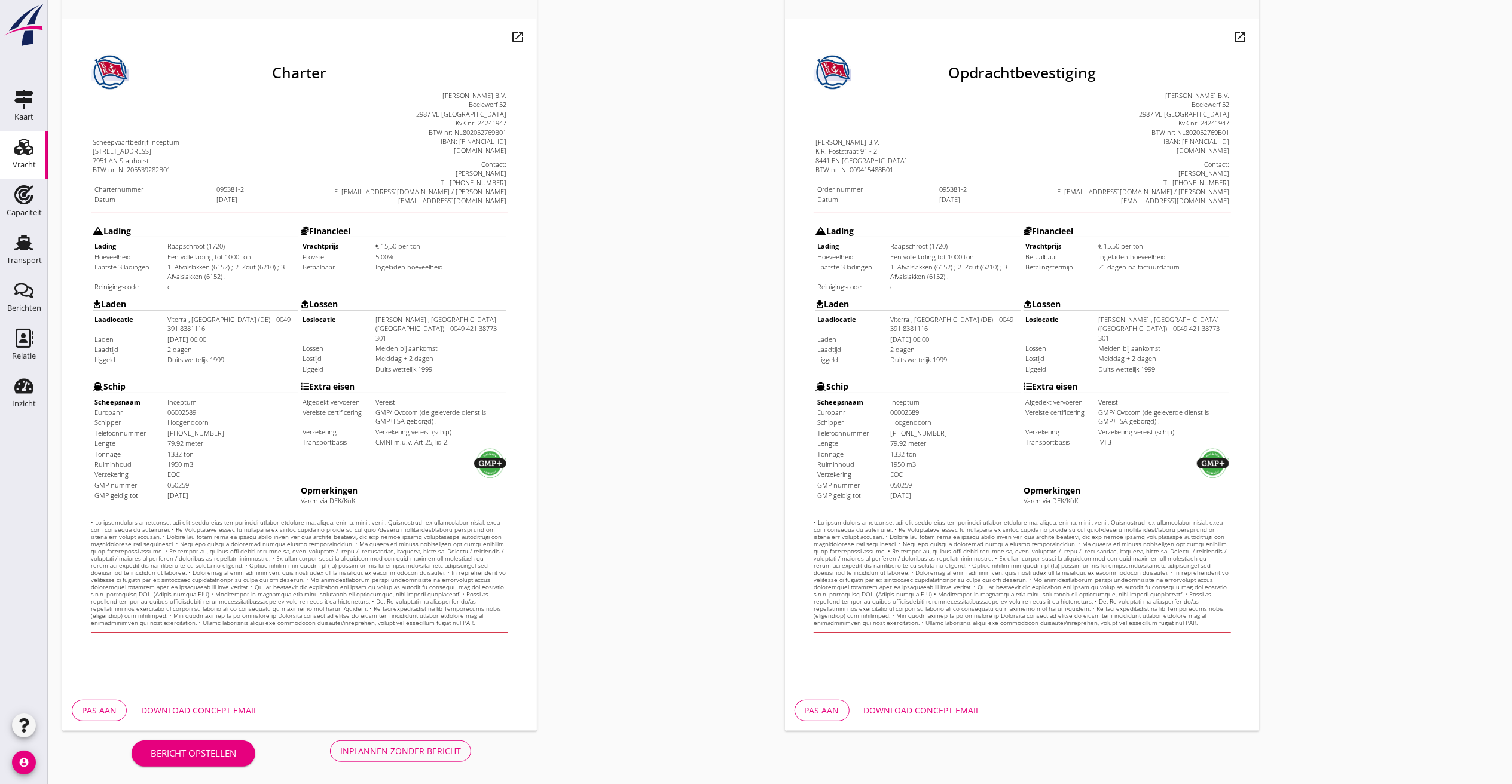
click at [172, 703] on button "Download concept email" at bounding box center [199, 711] width 135 height 21
click at [912, 709] on div "Download concept email" at bounding box center [922, 710] width 117 height 13
click at [358, 741] on button "Inplannen zonder bericht" at bounding box center [400, 751] width 141 height 21
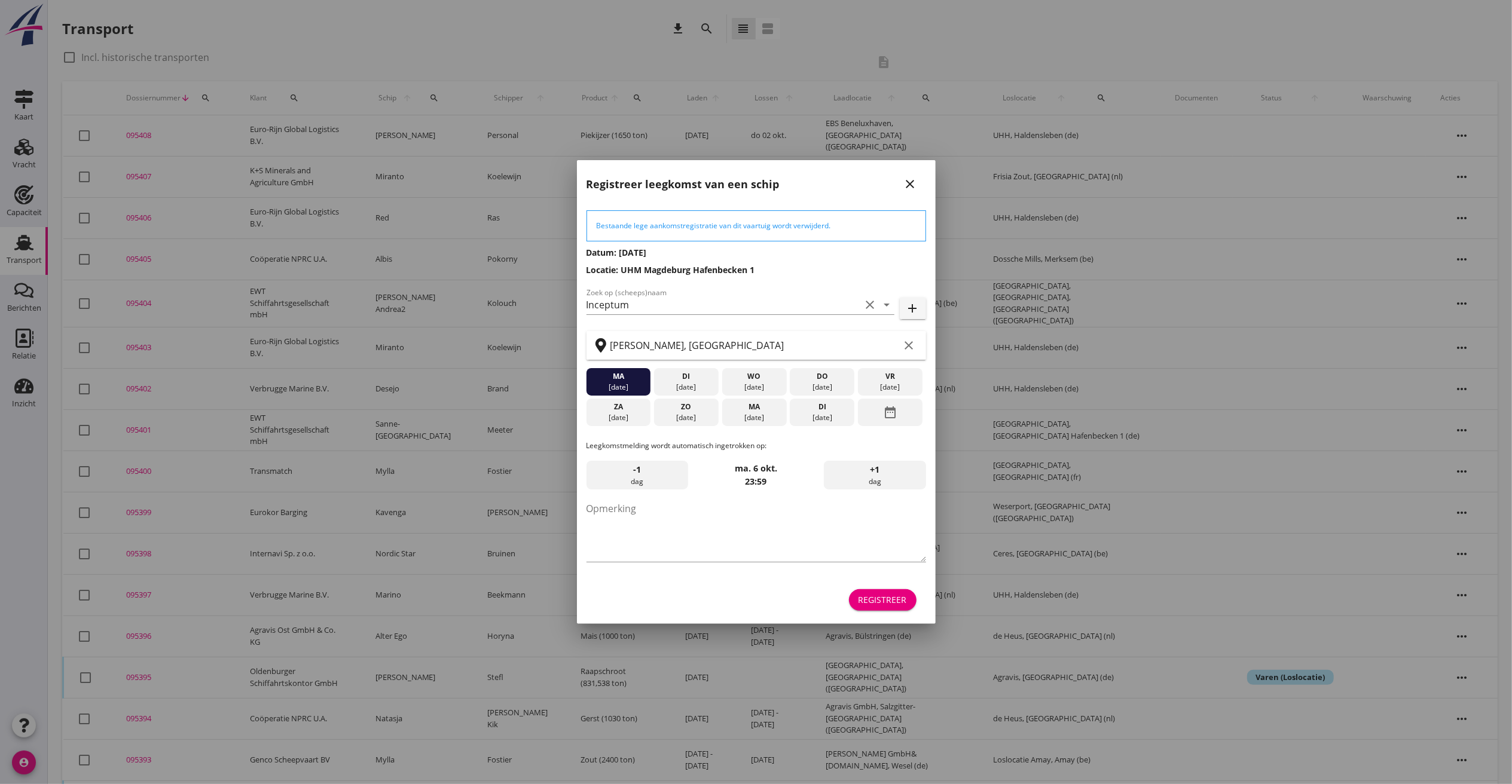
click at [754, 405] on div "ma" at bounding box center [754, 407] width 59 height 11
click at [873, 580] on form "Bestaande lege aankomstregistratie van dit vaartuig wordt verwijderd. Datum: [D…" at bounding box center [756, 412] width 340 height 404
click at [865, 603] on div "Registreer" at bounding box center [882, 600] width 49 height 13
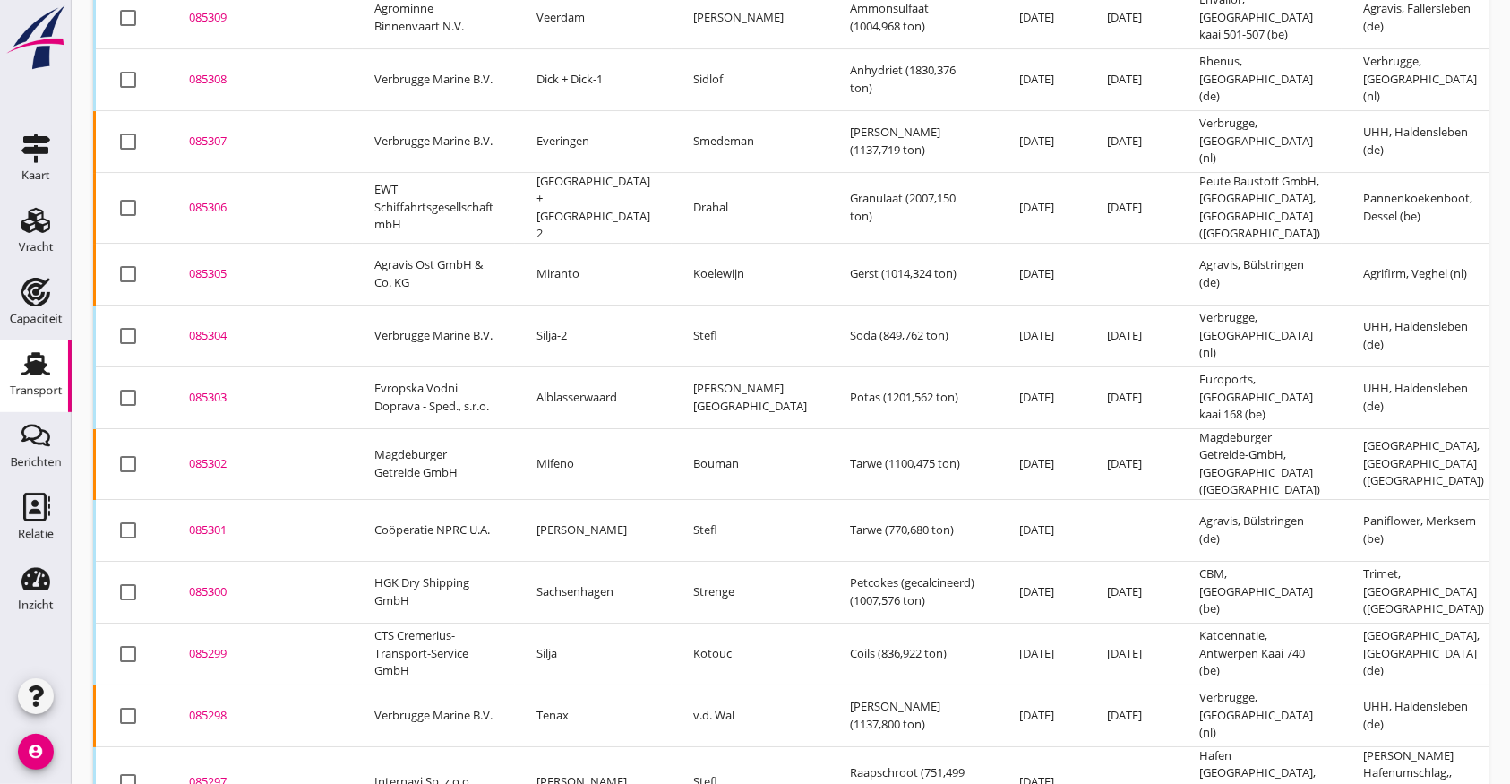
scroll to position [6510, 0]
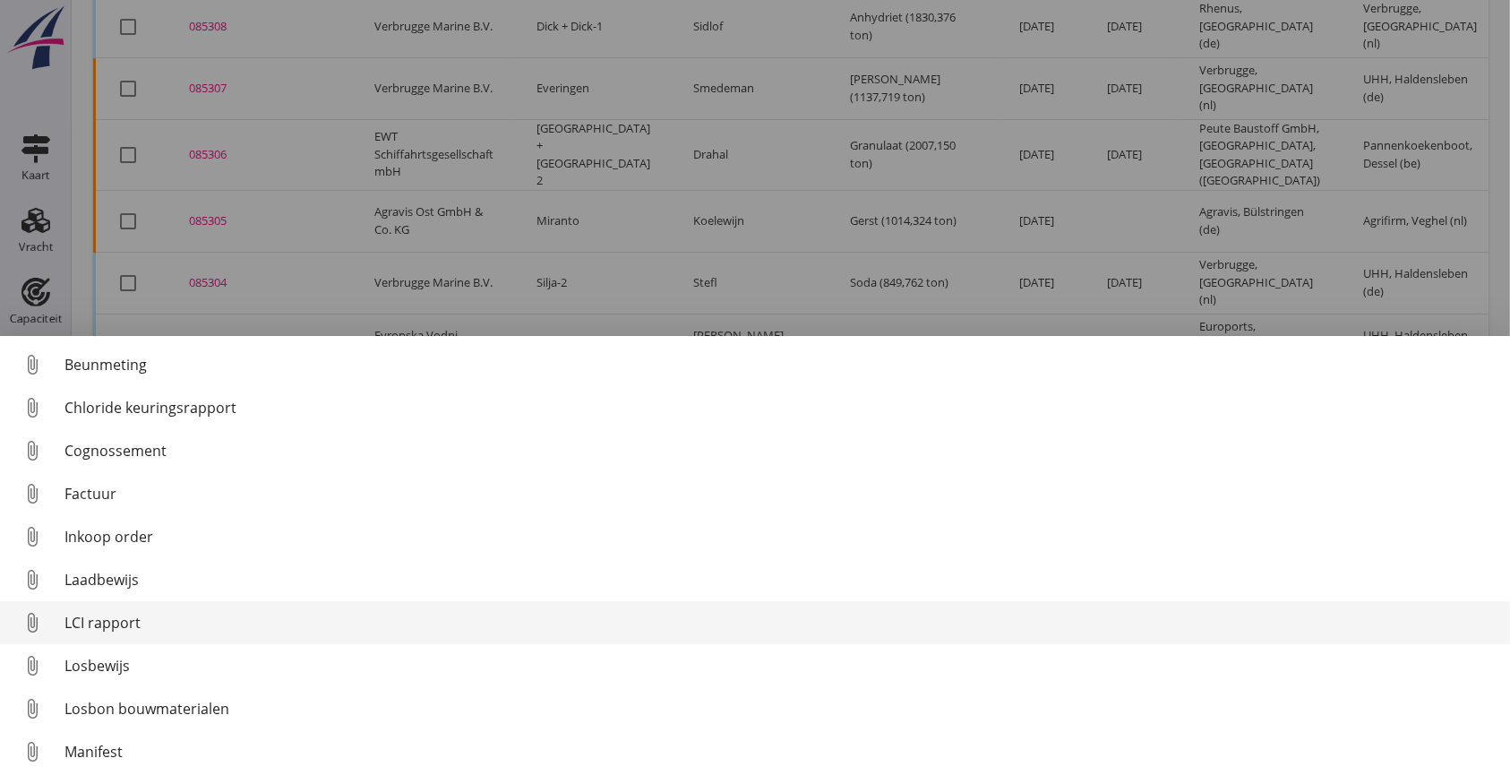
click at [142, 620] on div "LCI rapport" at bounding box center [781, 623] width 1432 height 22
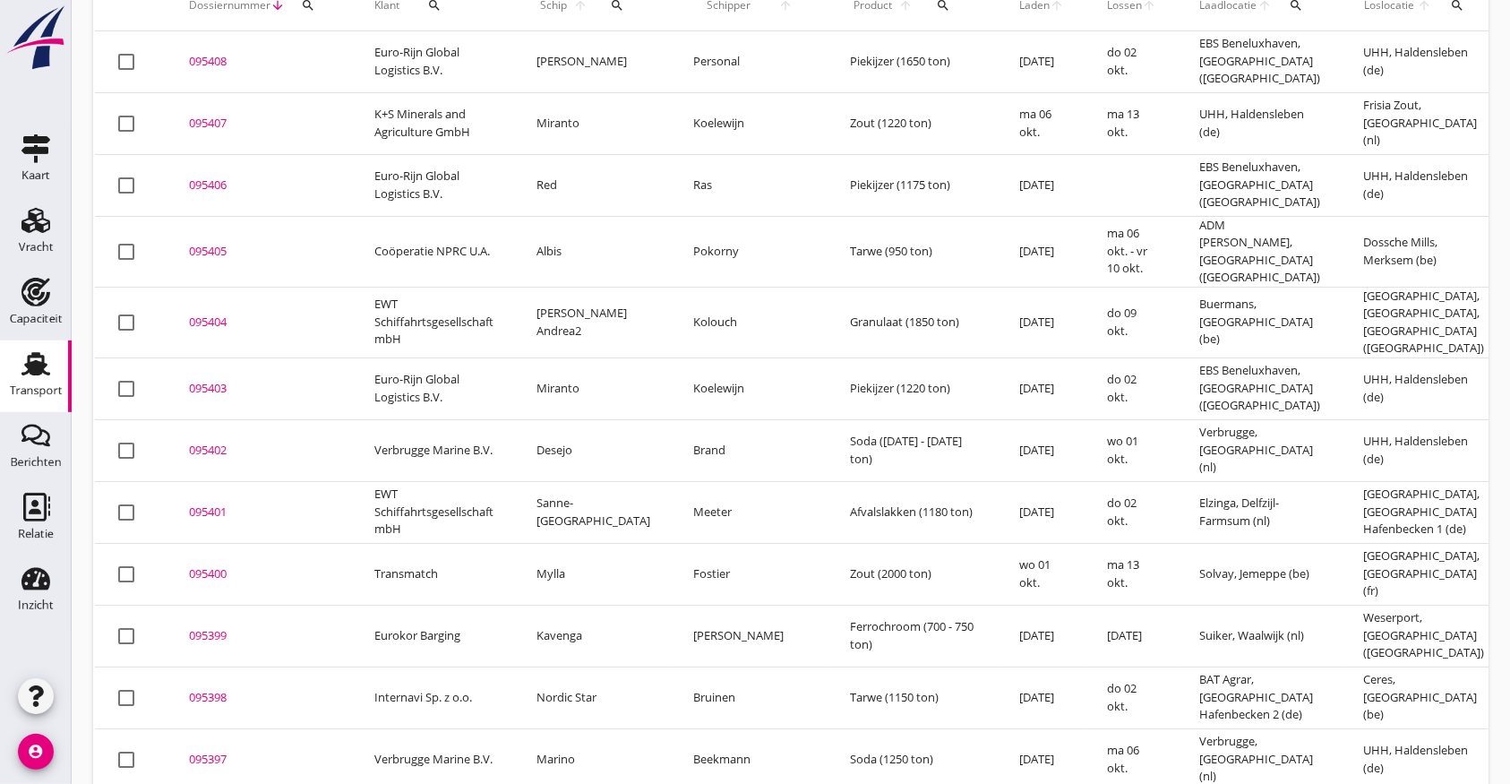
scroll to position [0, 0]
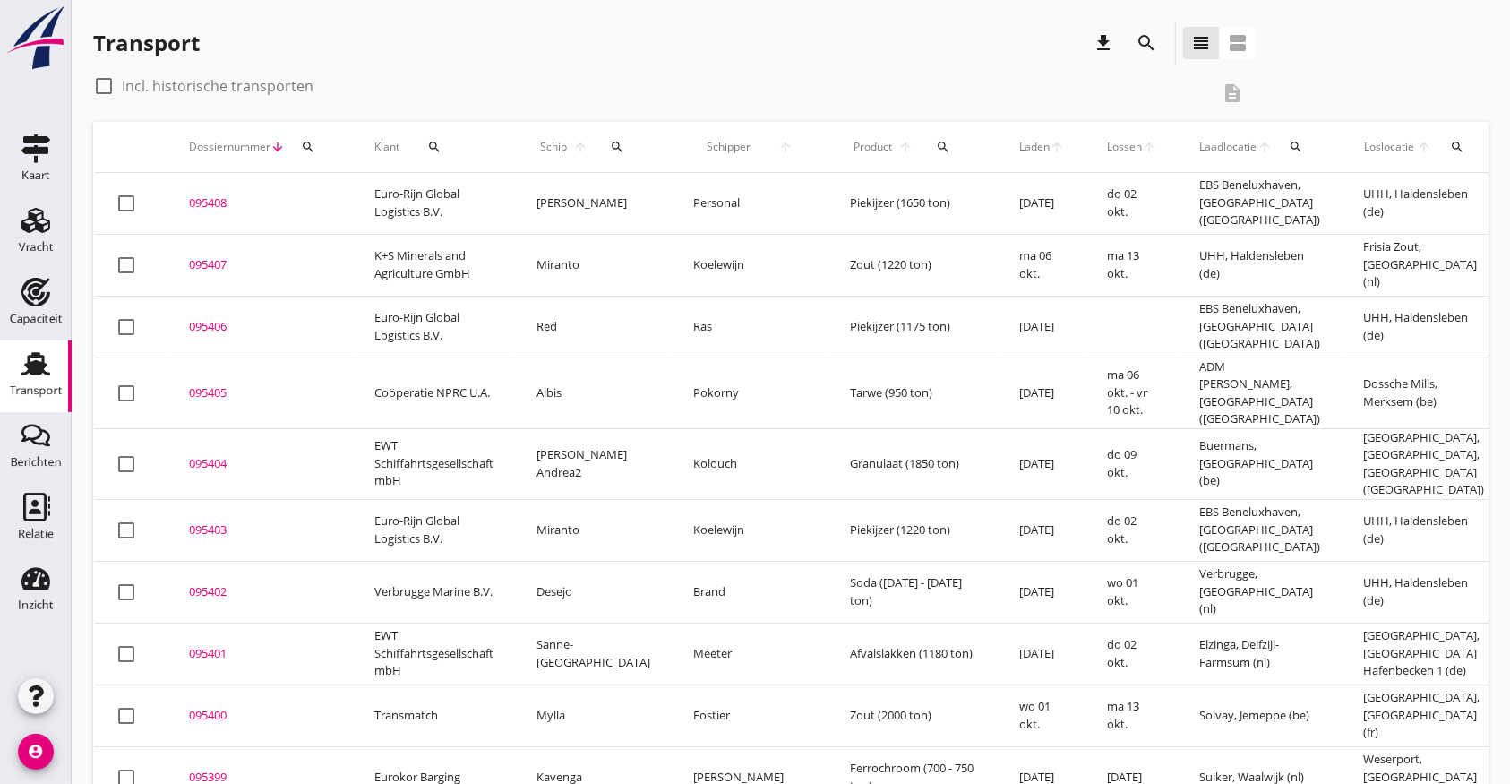
click at [617, 146] on icon "search" at bounding box center [617, 147] width 14 height 14
click at [637, 196] on input "Zoek op (scheeps)naam" at bounding box center [699, 199] width 186 height 29
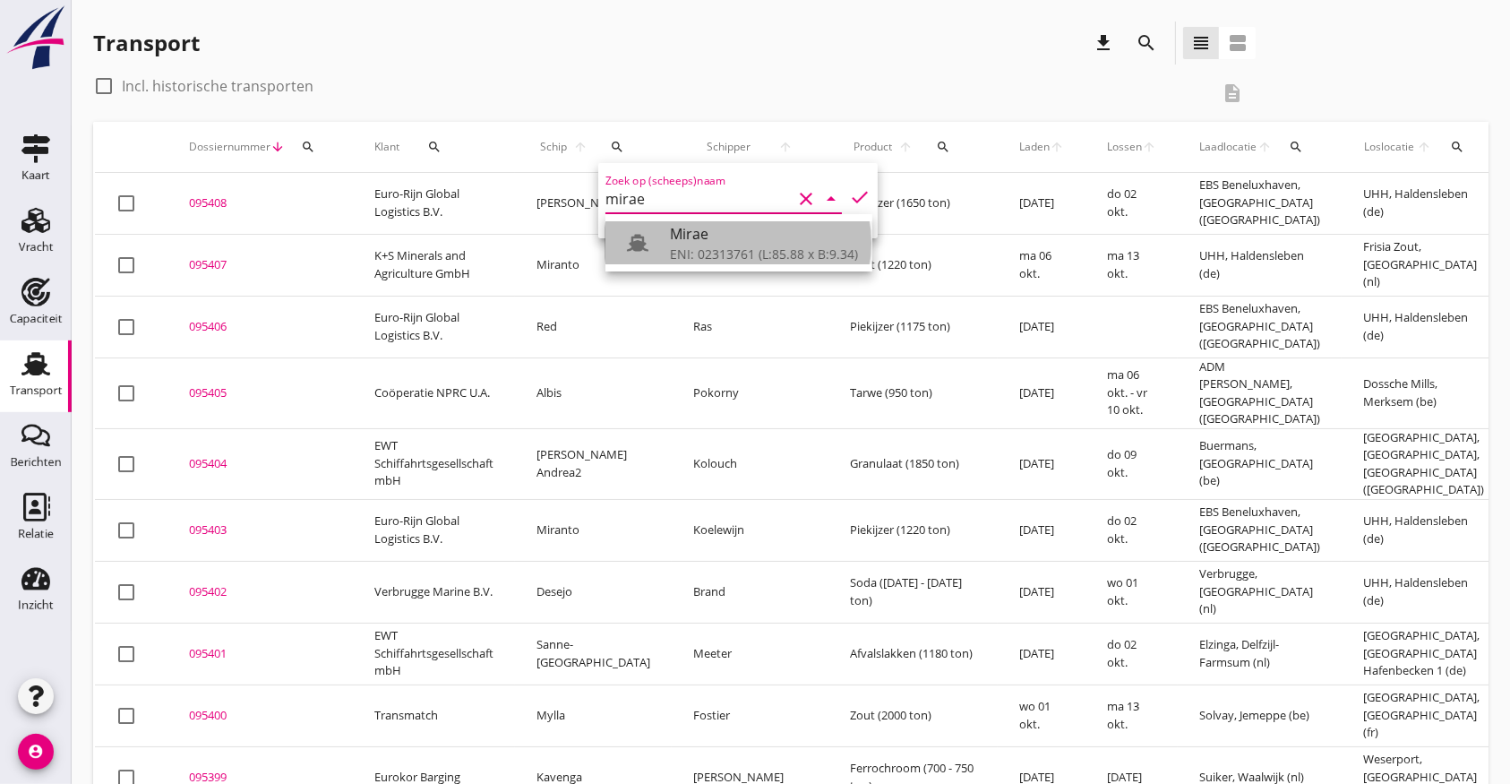
click at [704, 249] on div "ENI: 02313761 (L:85.88 x B:9.34)" at bounding box center [764, 254] width 188 height 19
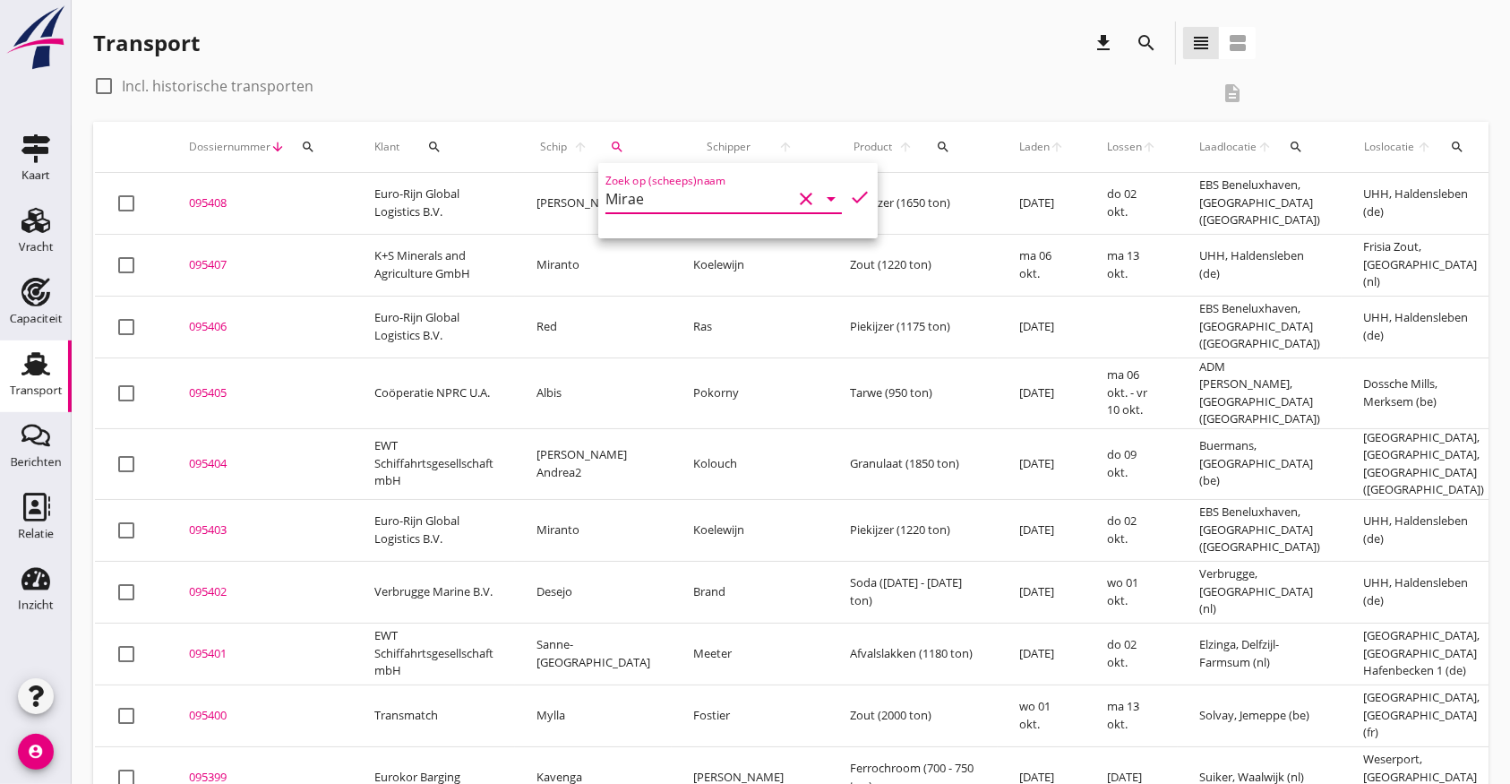
click at [849, 193] on icon "check" at bounding box center [860, 197] width 22 height 22
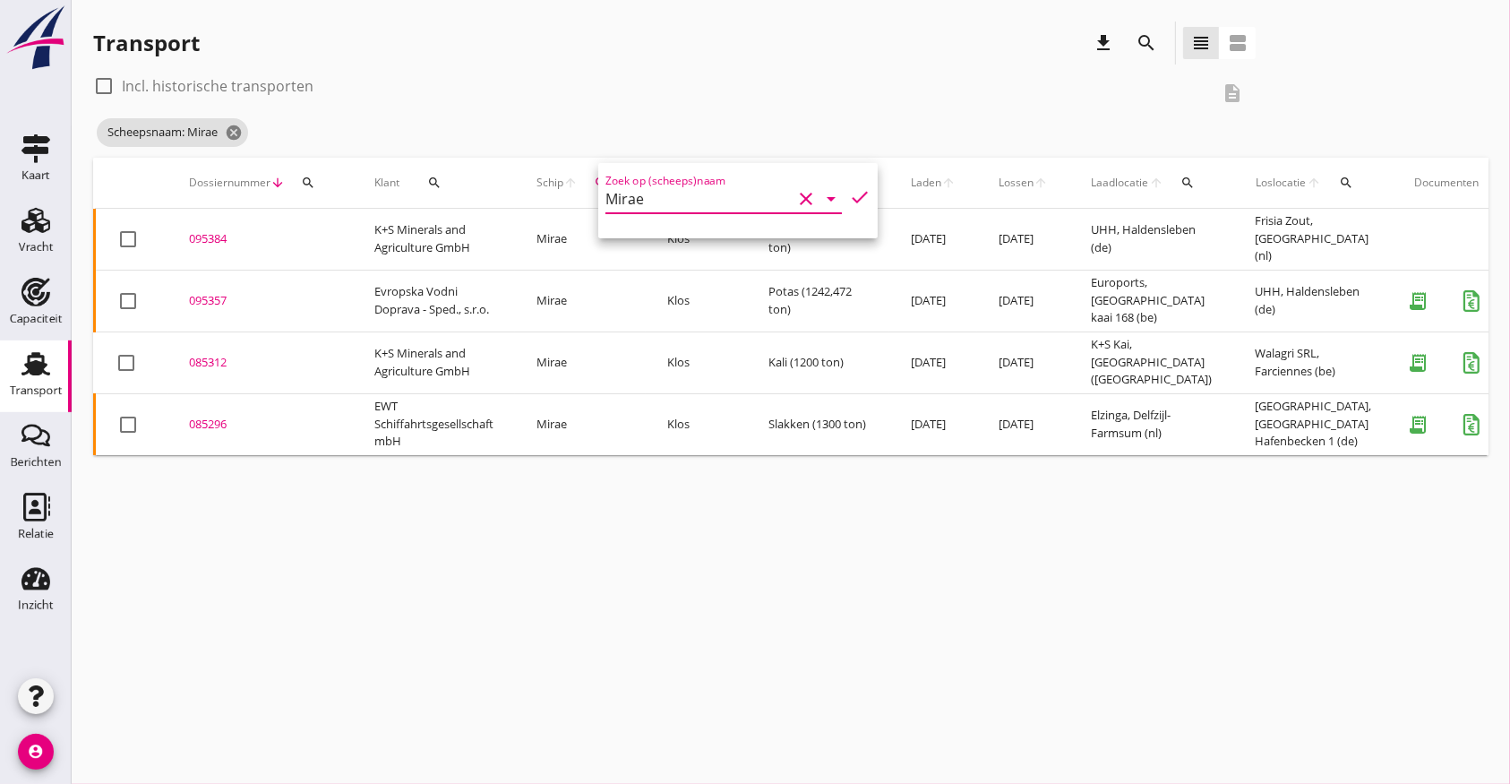
type input "Mirae"
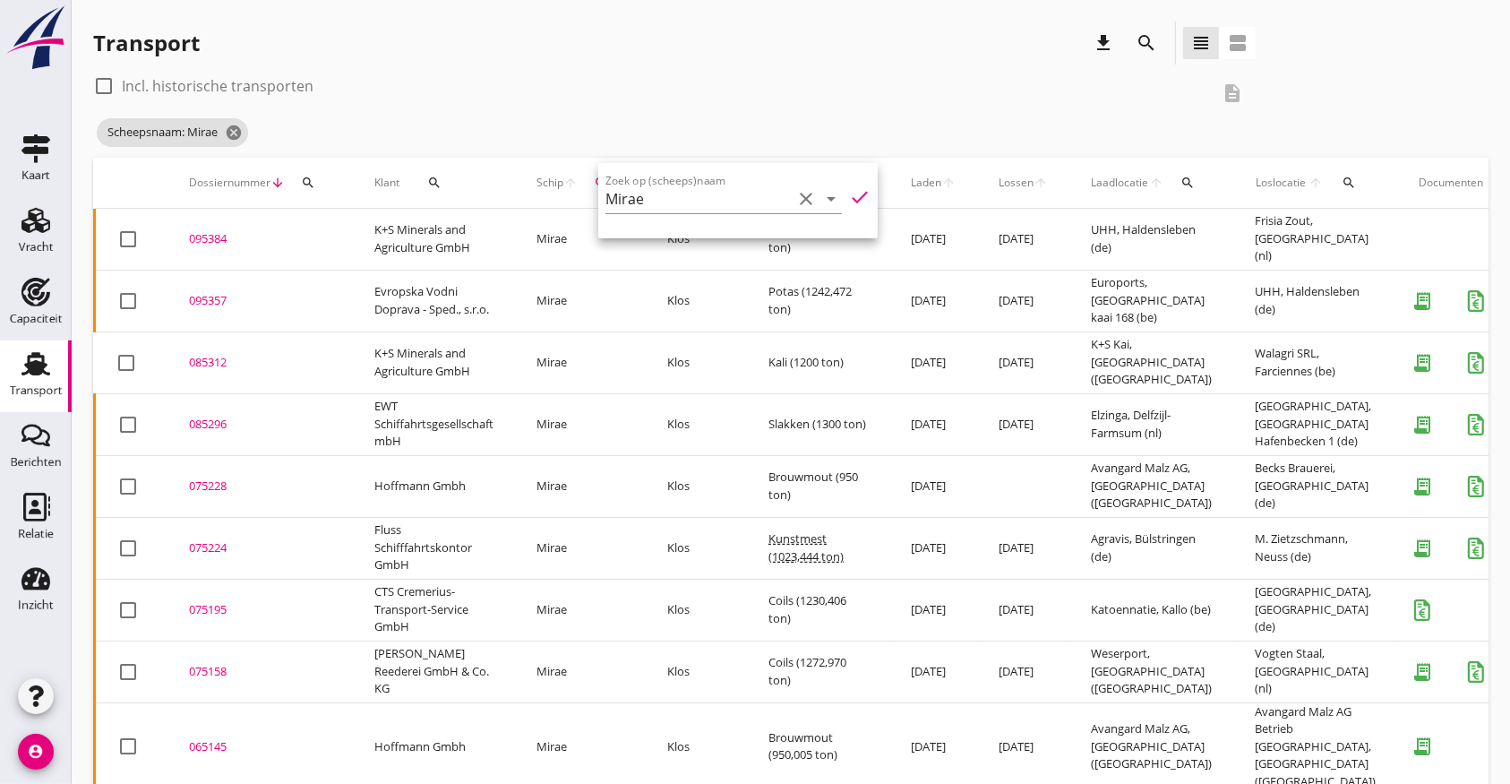
click at [196, 480] on div "075228" at bounding box center [260, 487] width 142 height 18
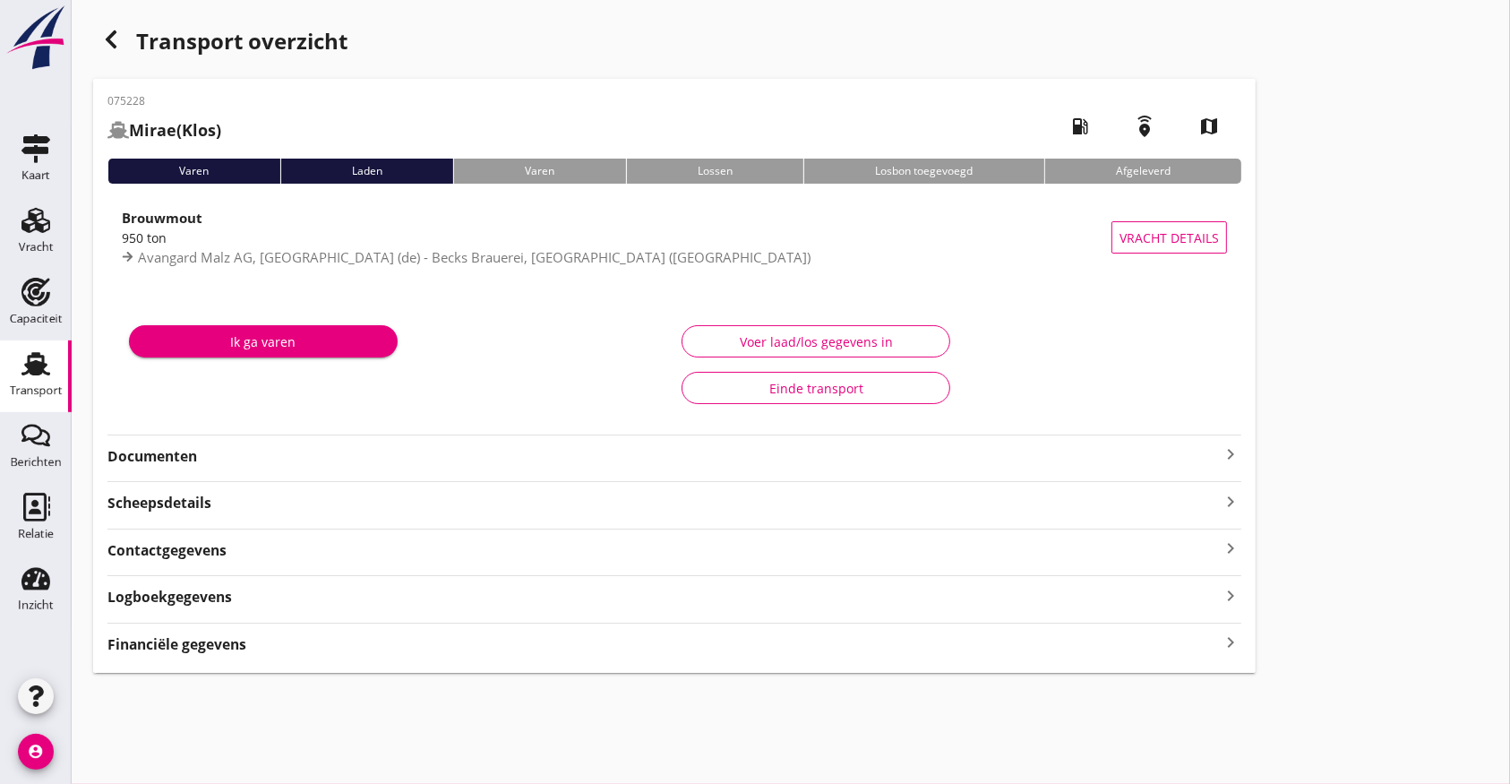
click at [194, 458] on strong "Documenten" at bounding box center [664, 456] width 1113 height 21
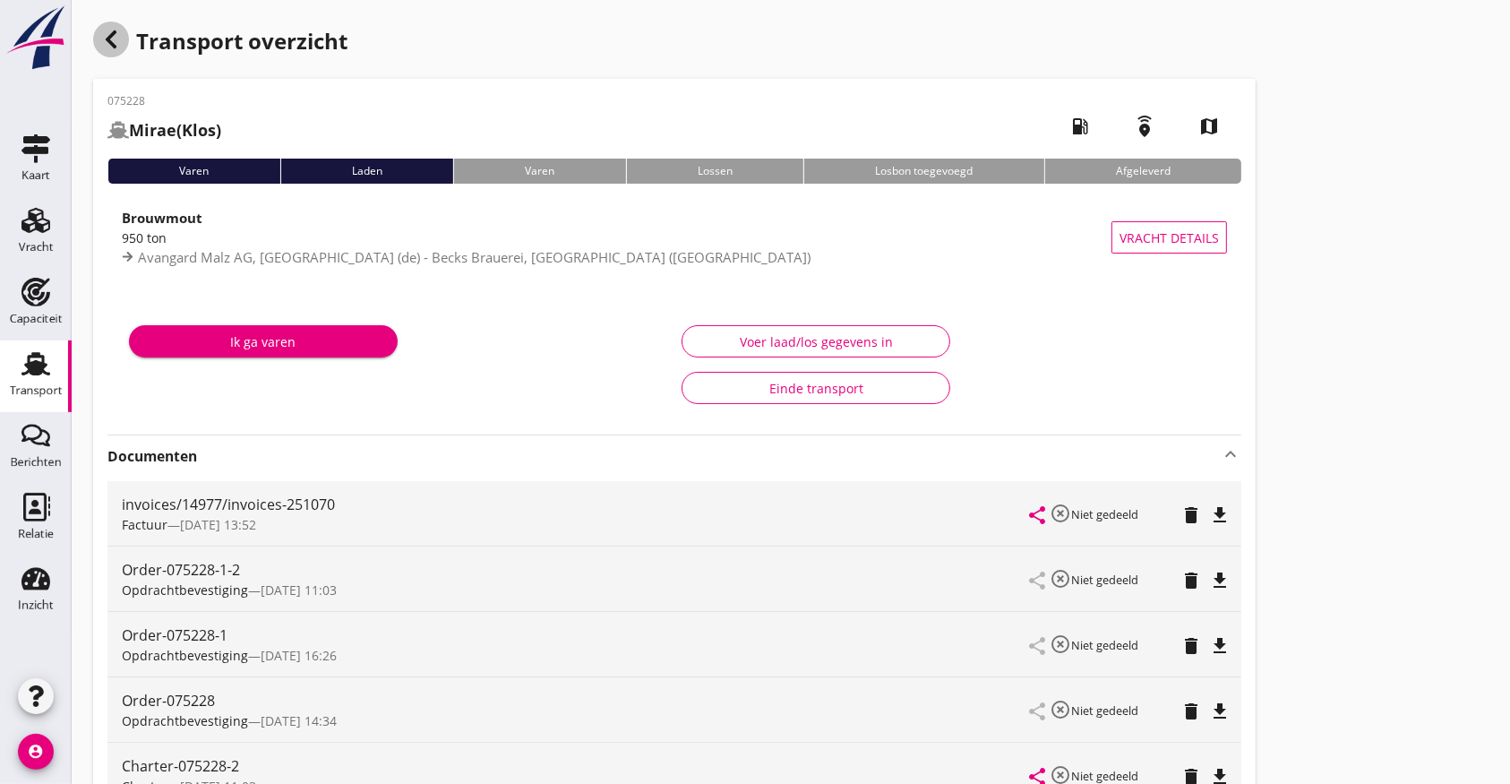
click at [108, 38] on use "button" at bounding box center [111, 39] width 11 height 18
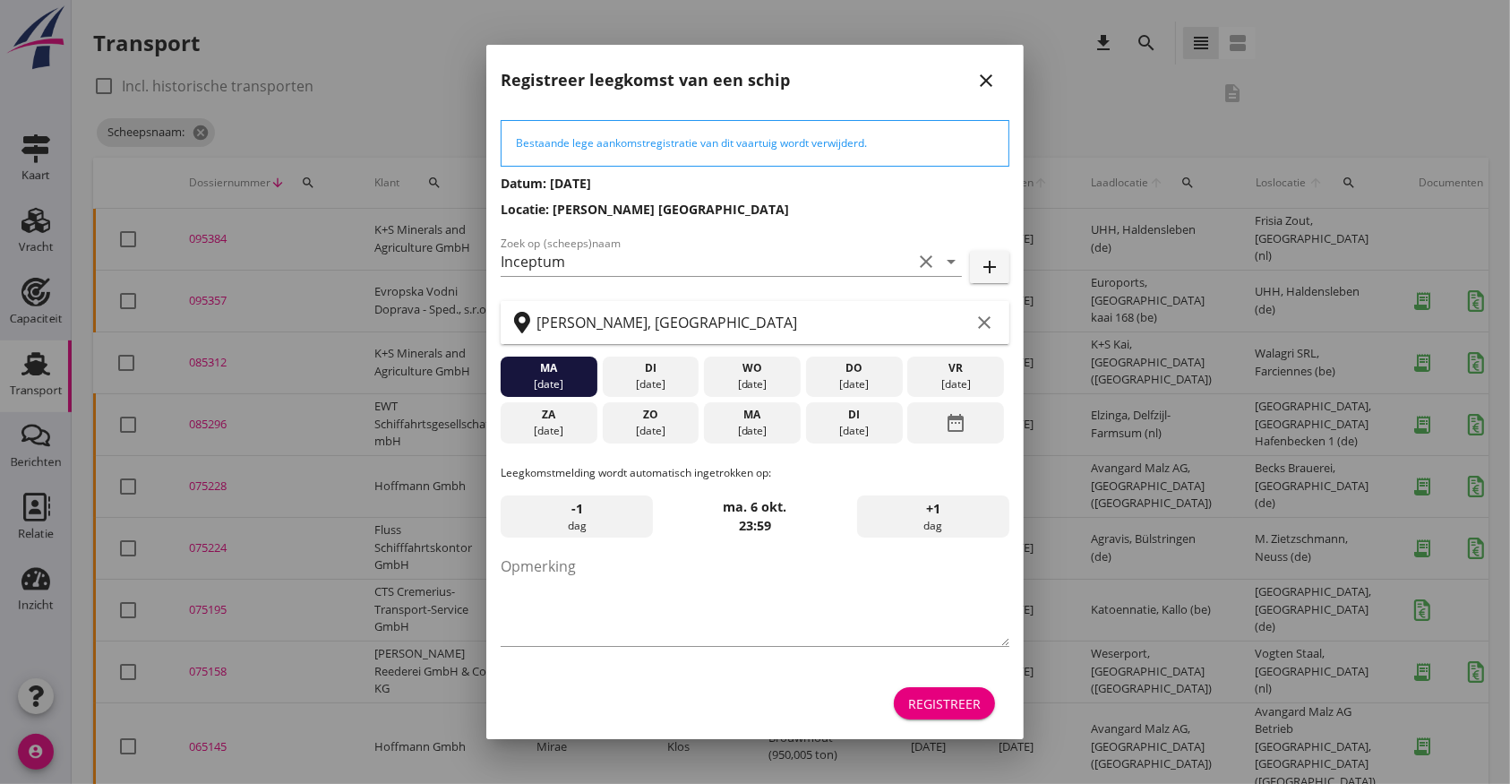
click at [986, 76] on icon "close" at bounding box center [987, 81] width 22 height 22
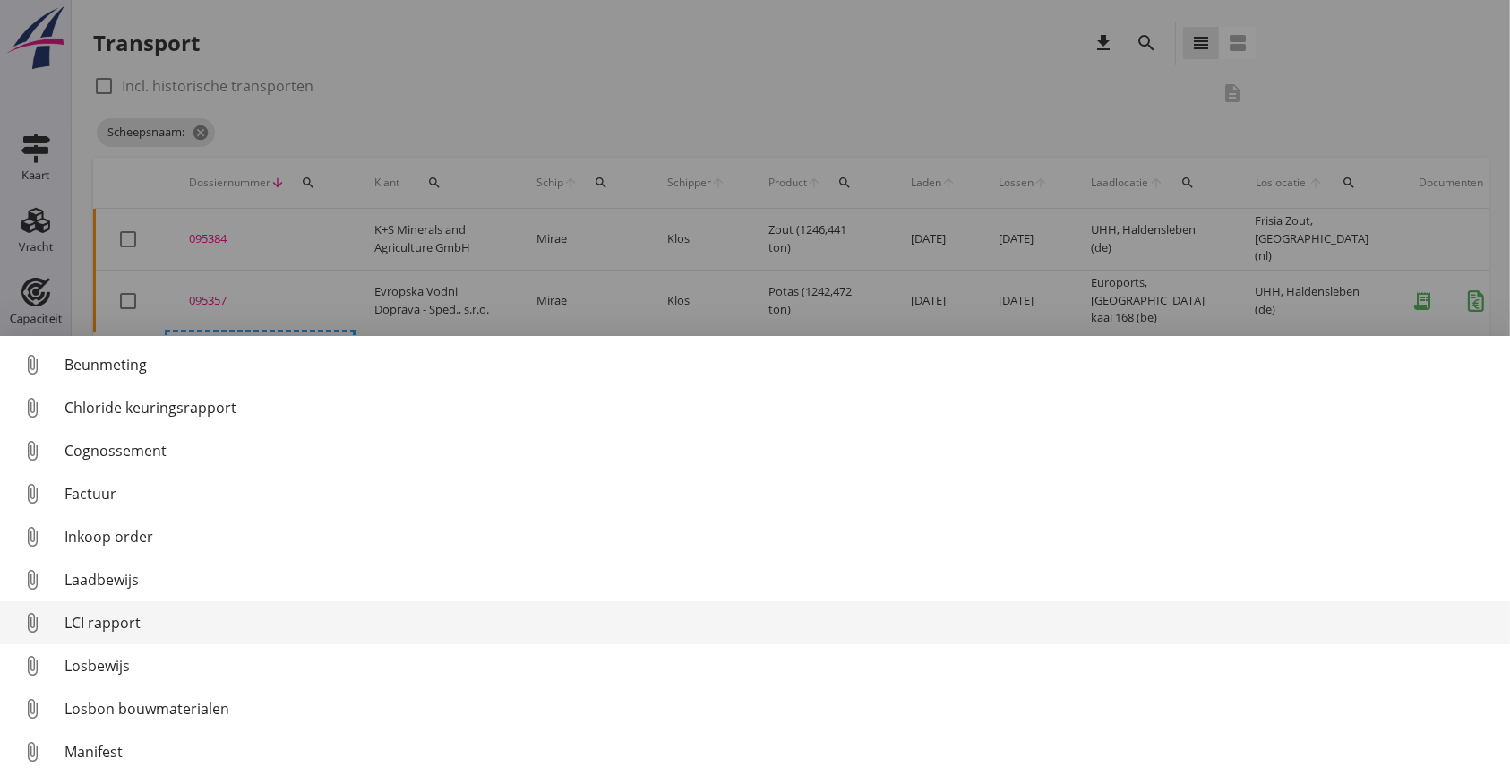
click at [135, 613] on div "LCI rapport" at bounding box center [781, 623] width 1432 height 22
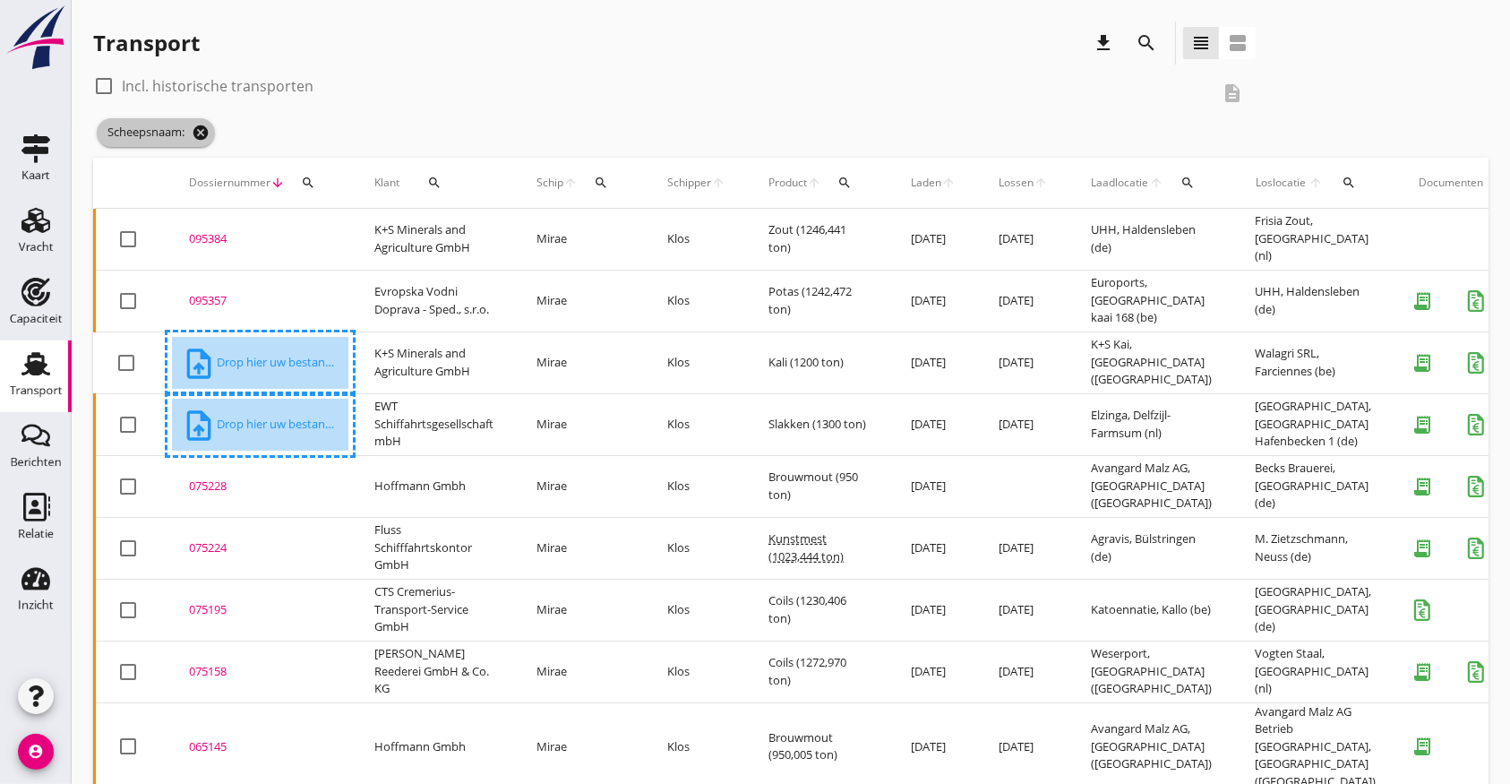
click at [205, 130] on icon "cancel" at bounding box center [201, 133] width 18 height 18
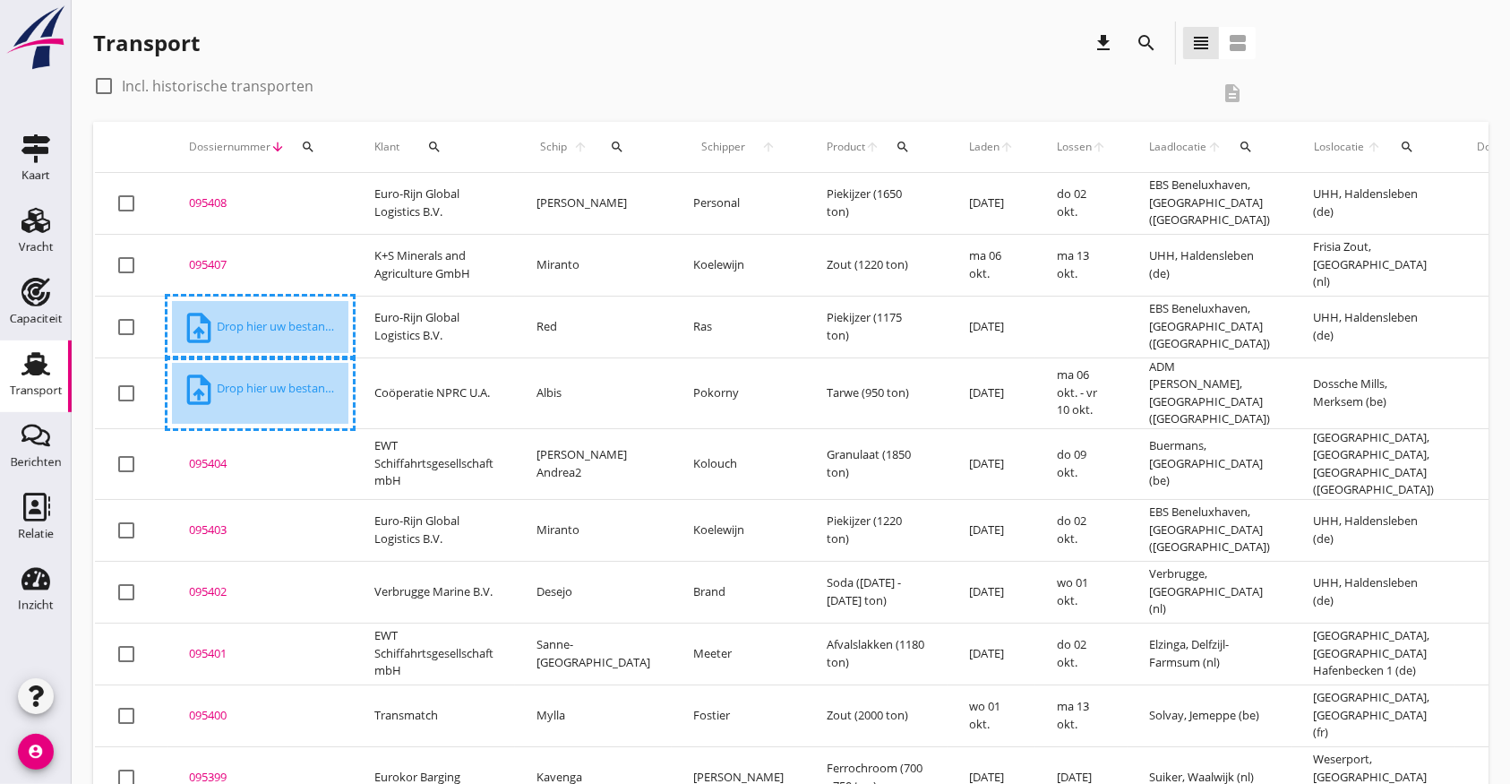
click at [299, 143] on div "search" at bounding box center [308, 147] width 32 height 14
click at [362, 194] on input "Zoeken op dossiernummer..." at bounding box center [391, 199] width 186 height 29
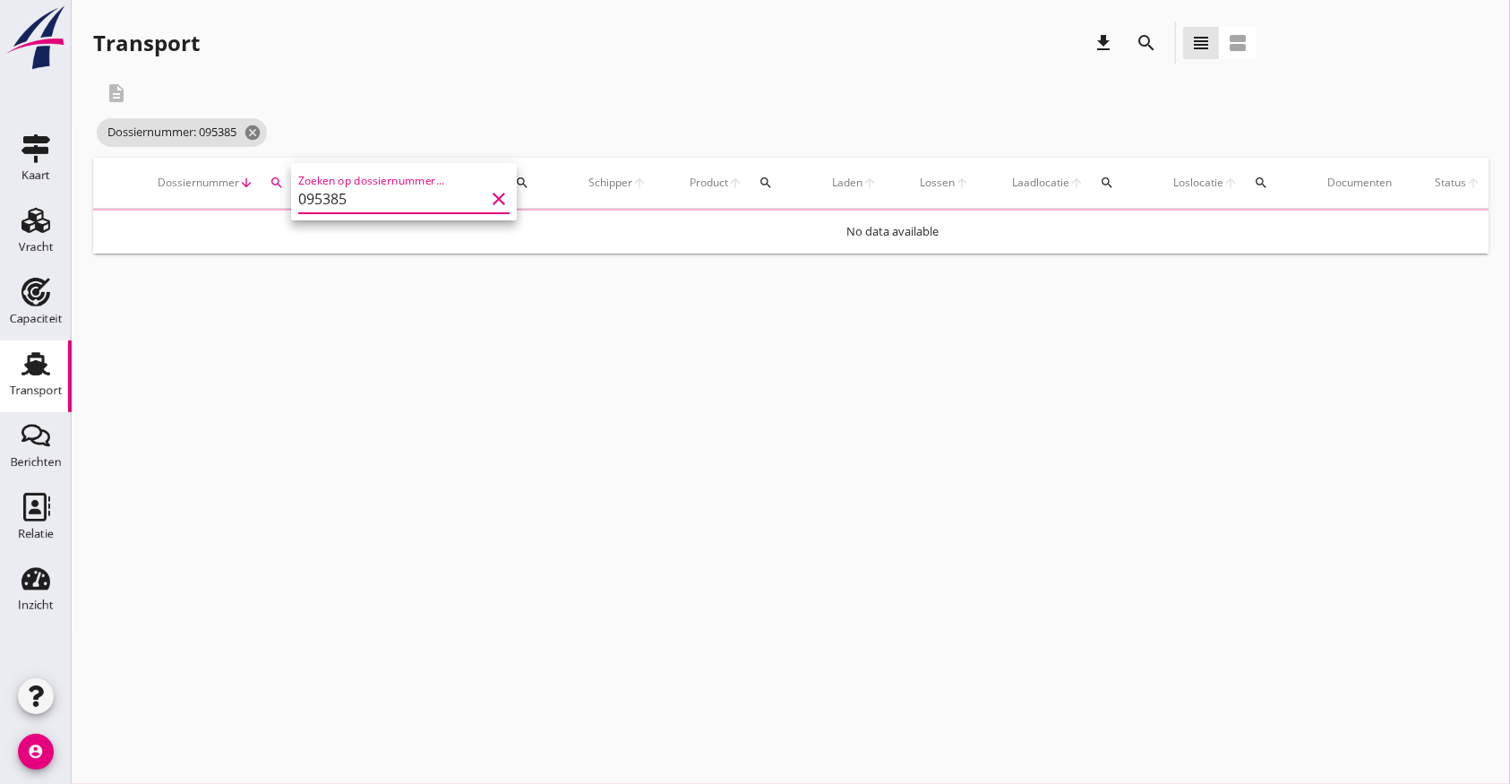
type input "095385"
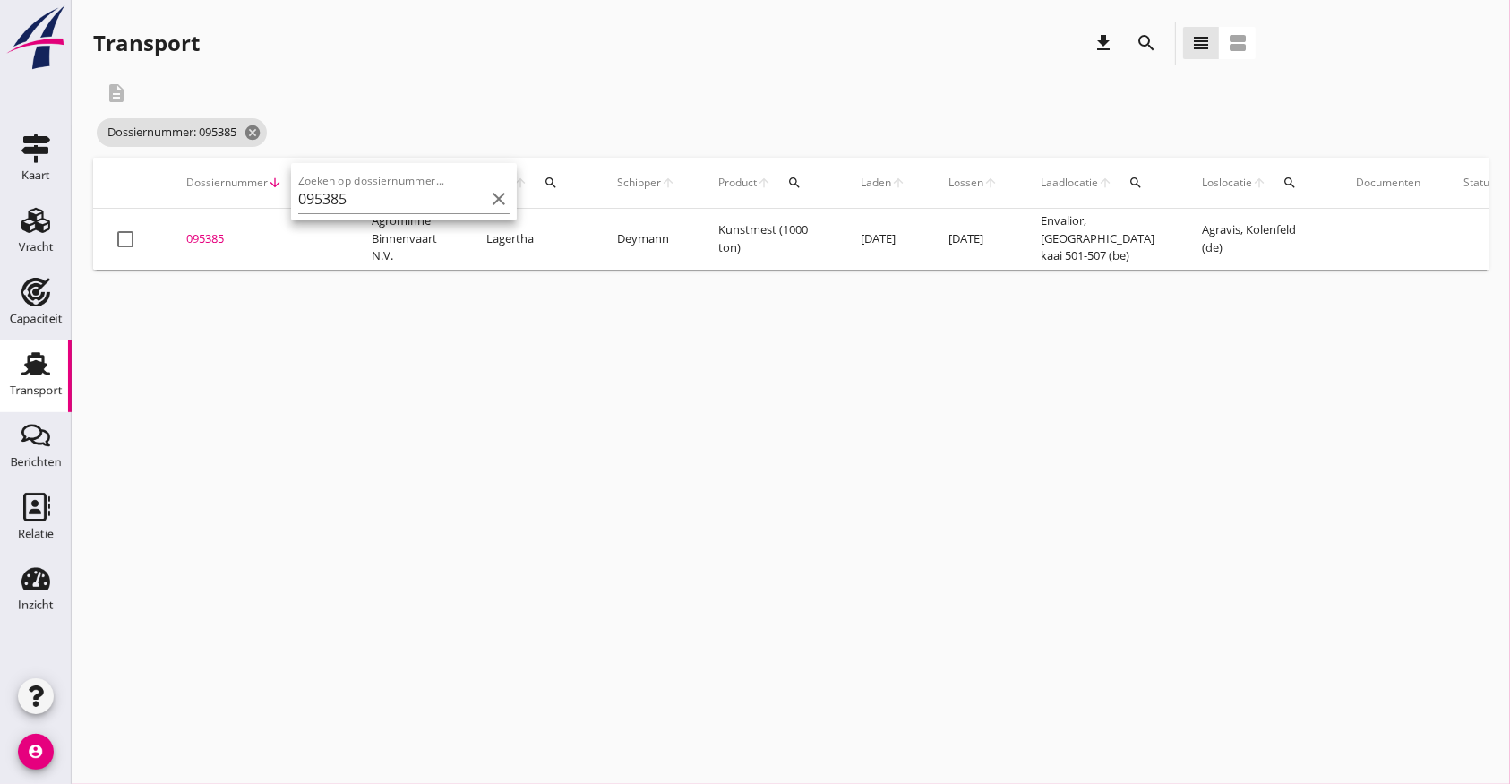
click at [202, 239] on div "095385" at bounding box center [257, 239] width 142 height 18
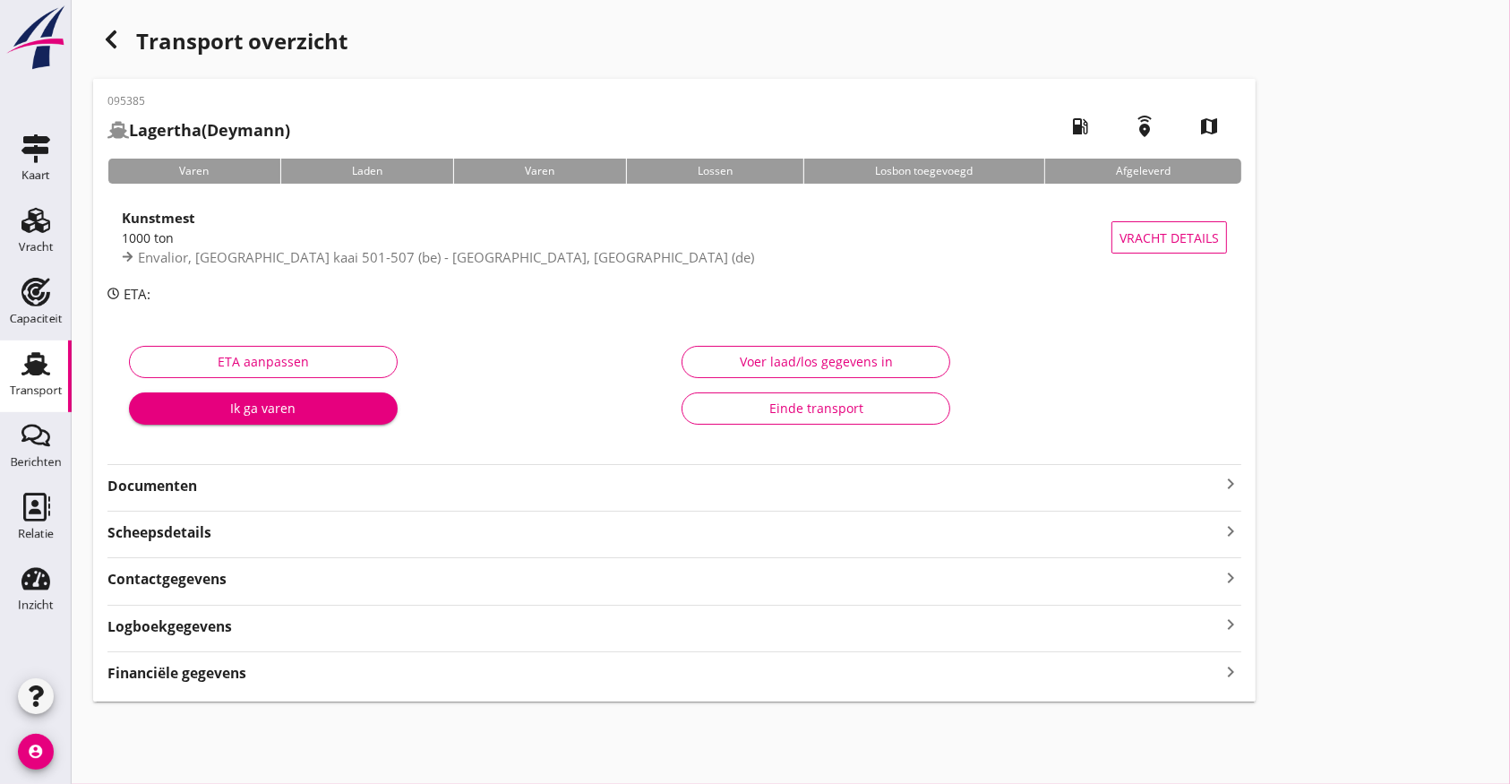
click at [199, 626] on strong "Logboekgegevens" at bounding box center [170, 626] width 125 height 21
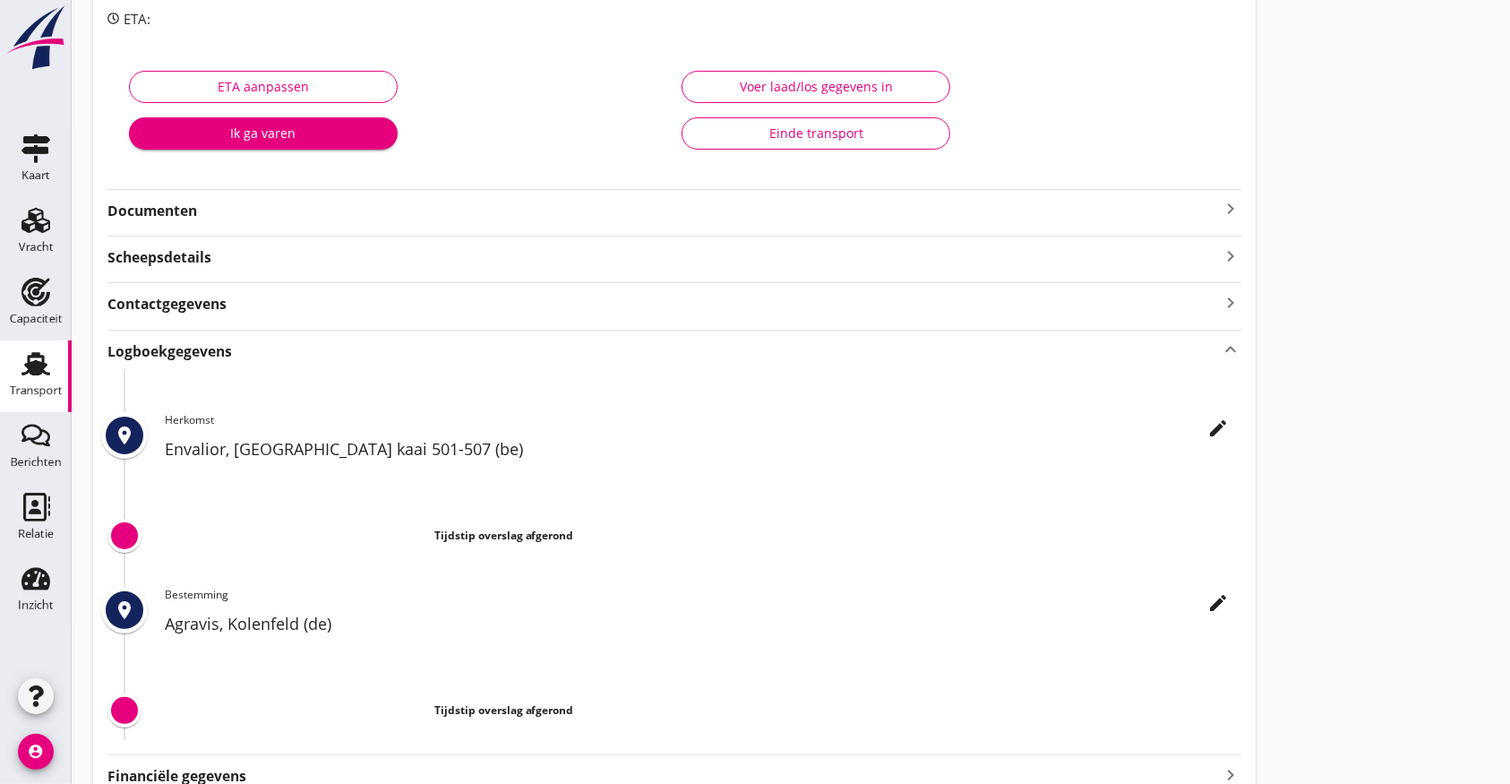
scroll to position [360, 0]
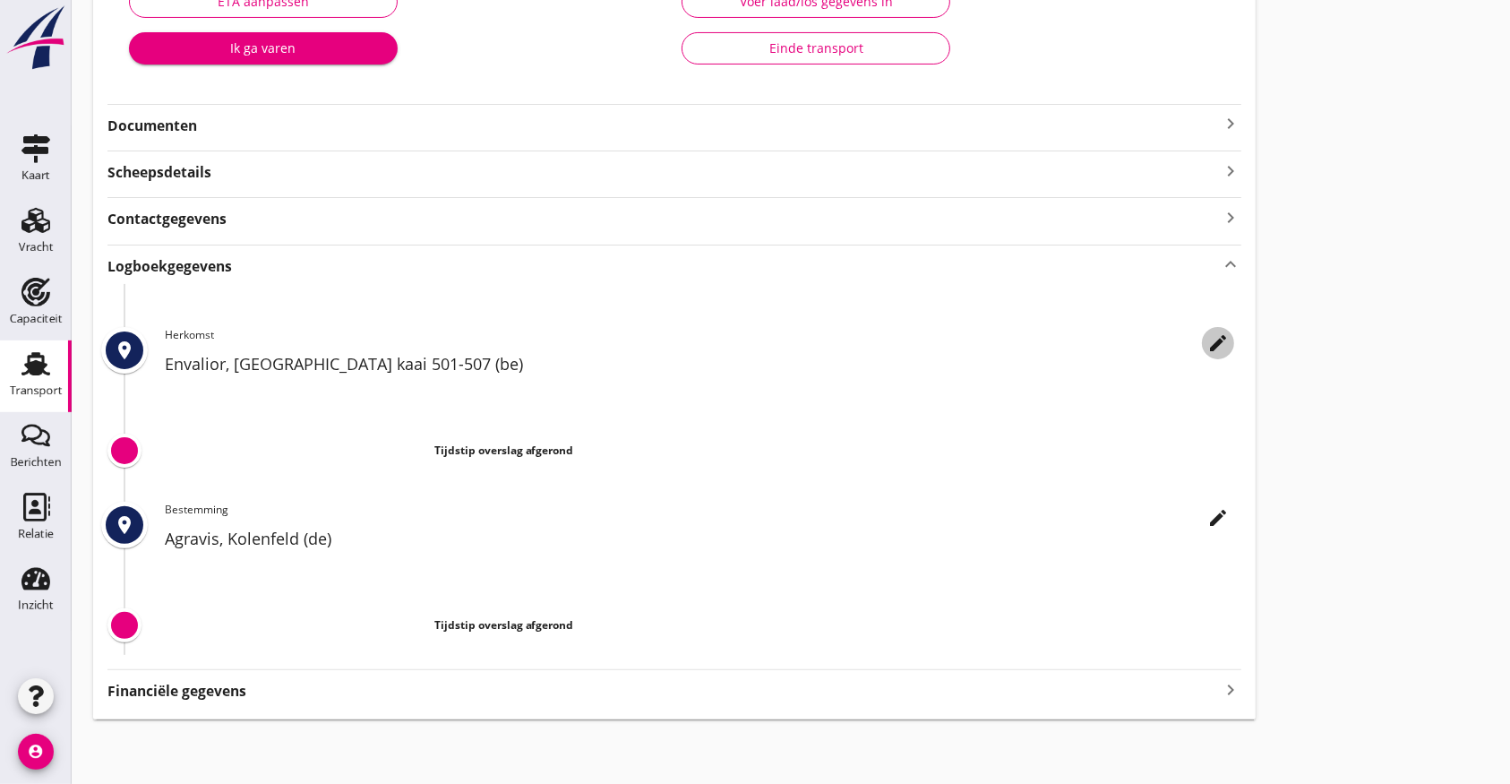
click at [1218, 336] on icon "edit" at bounding box center [1219, 343] width 22 height 22
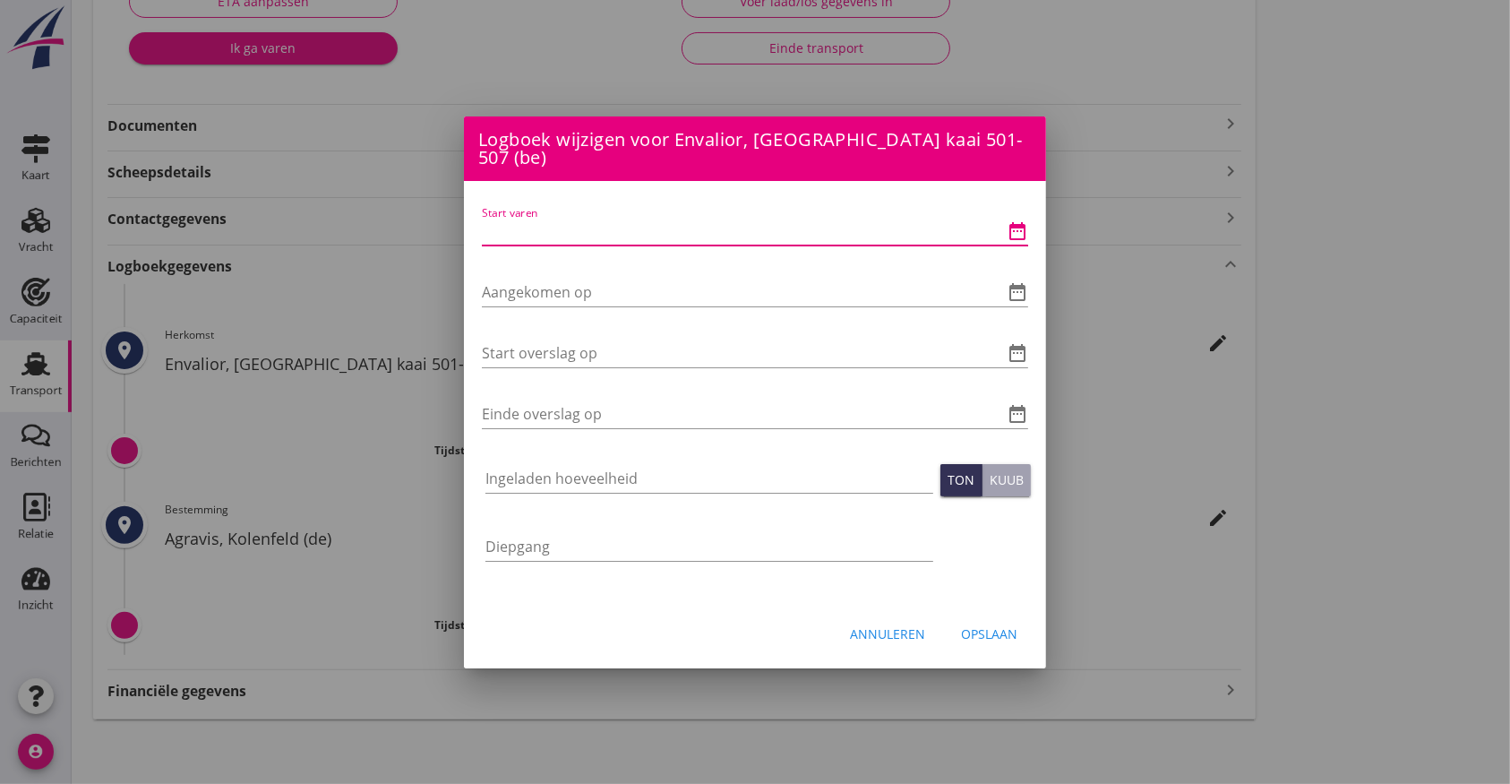
click at [525, 217] on input "Start varen" at bounding box center [730, 231] width 496 height 29
type input "[DATE] 15:00"
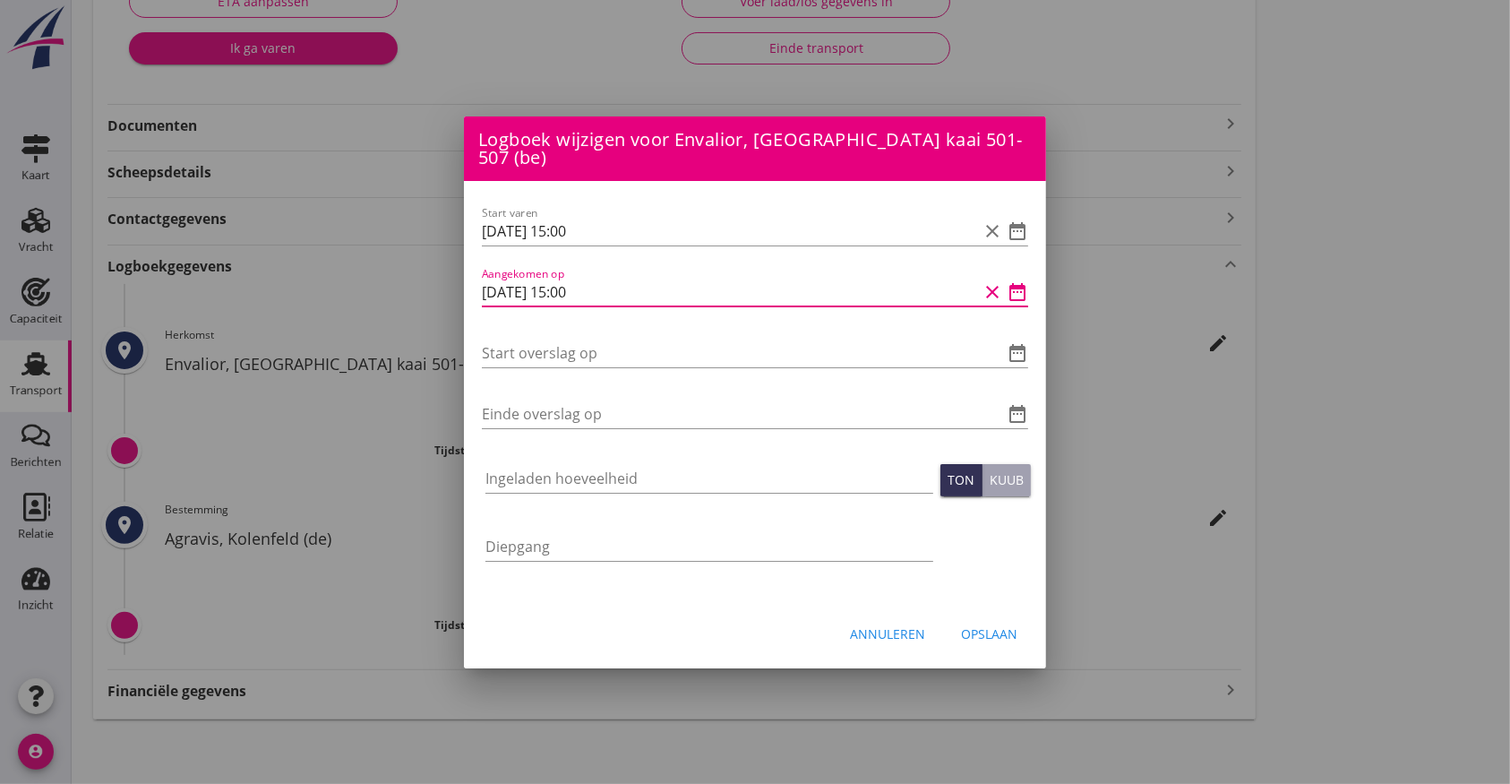
type input "[DATE] 15:00"
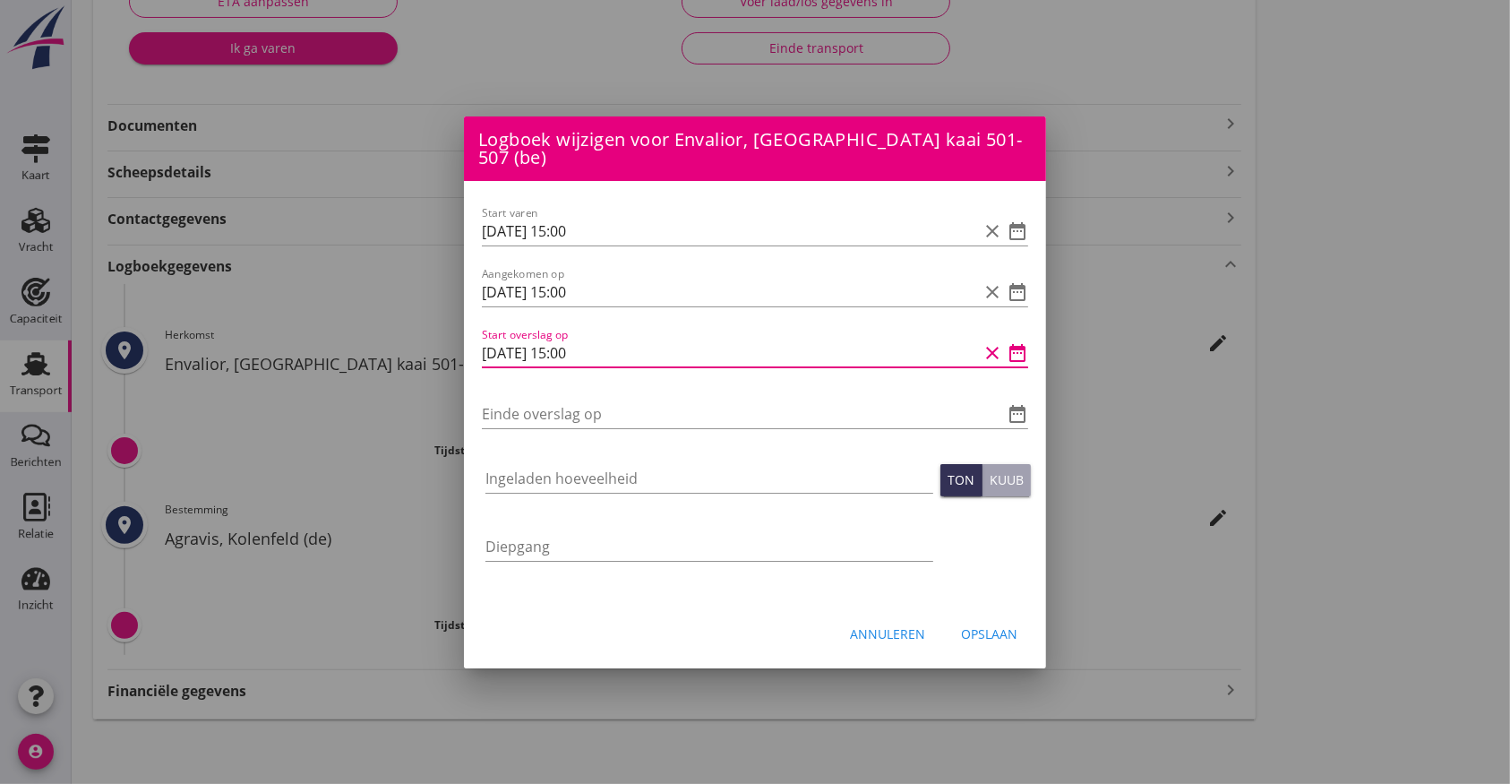
type input "[DATE] 15:00"
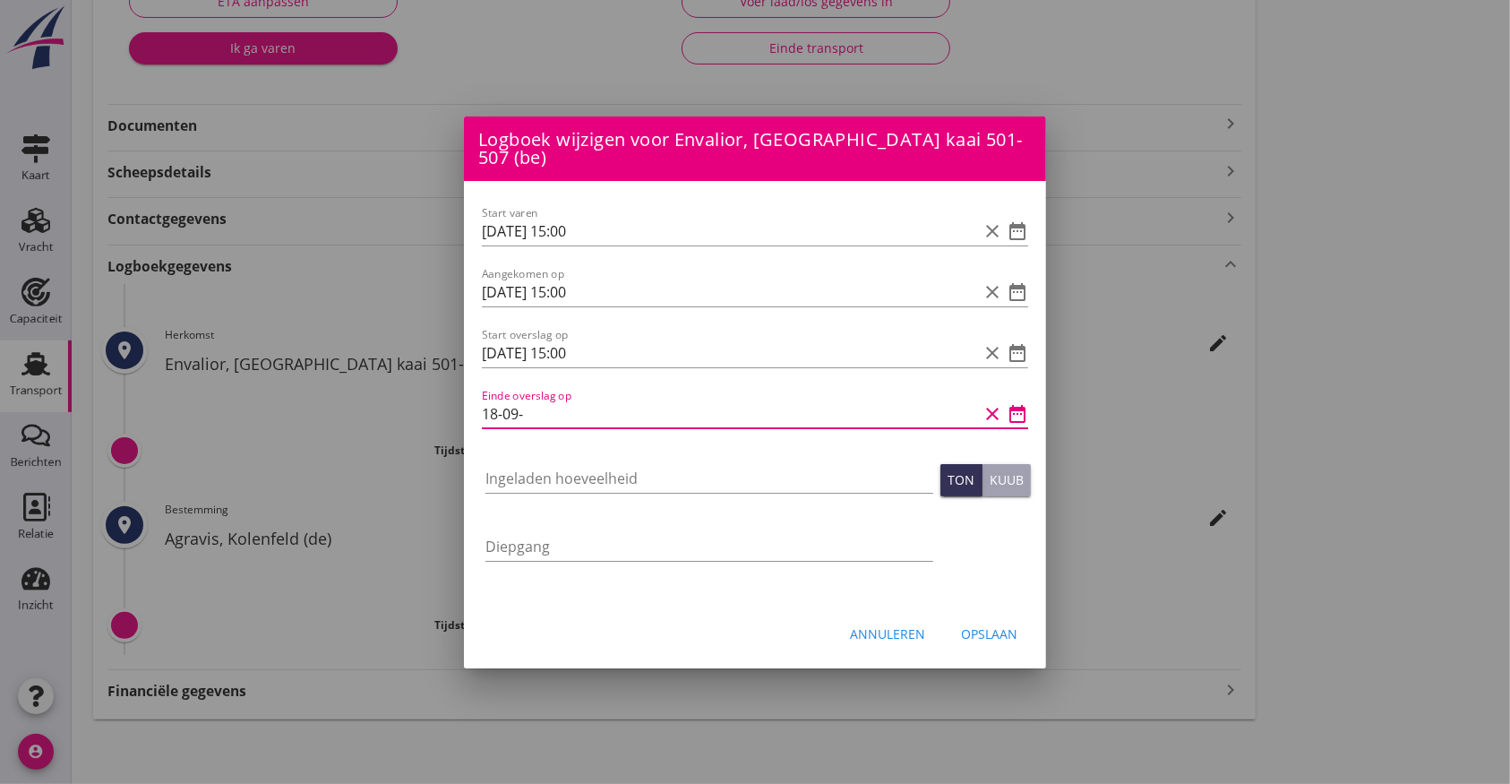
click at [558, 409] on input "18-09-" at bounding box center [730, 414] width 496 height 29
type input "[DATE] 22:00"
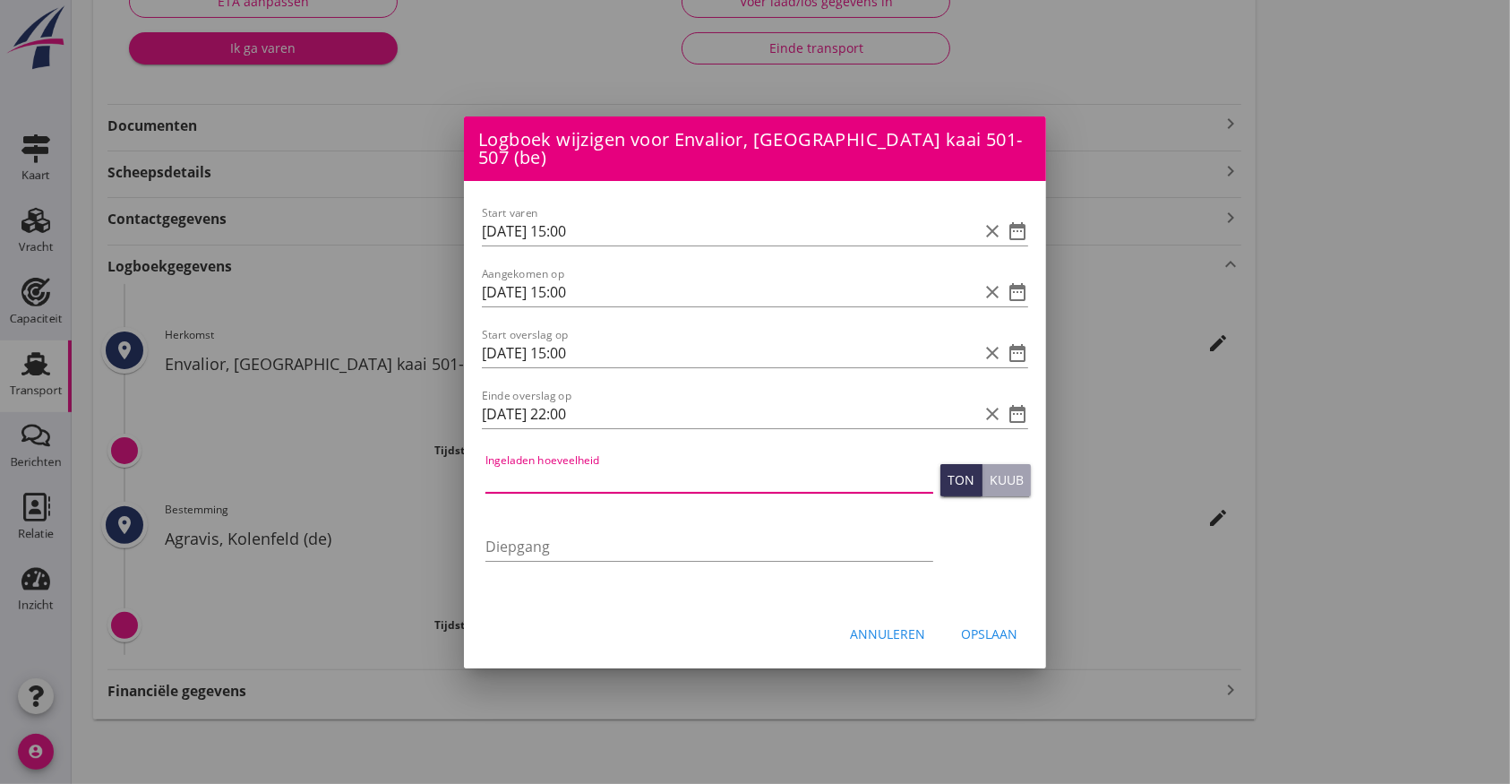
click at [584, 470] on input "Ingeladen hoeveelheid" at bounding box center [710, 478] width 448 height 29
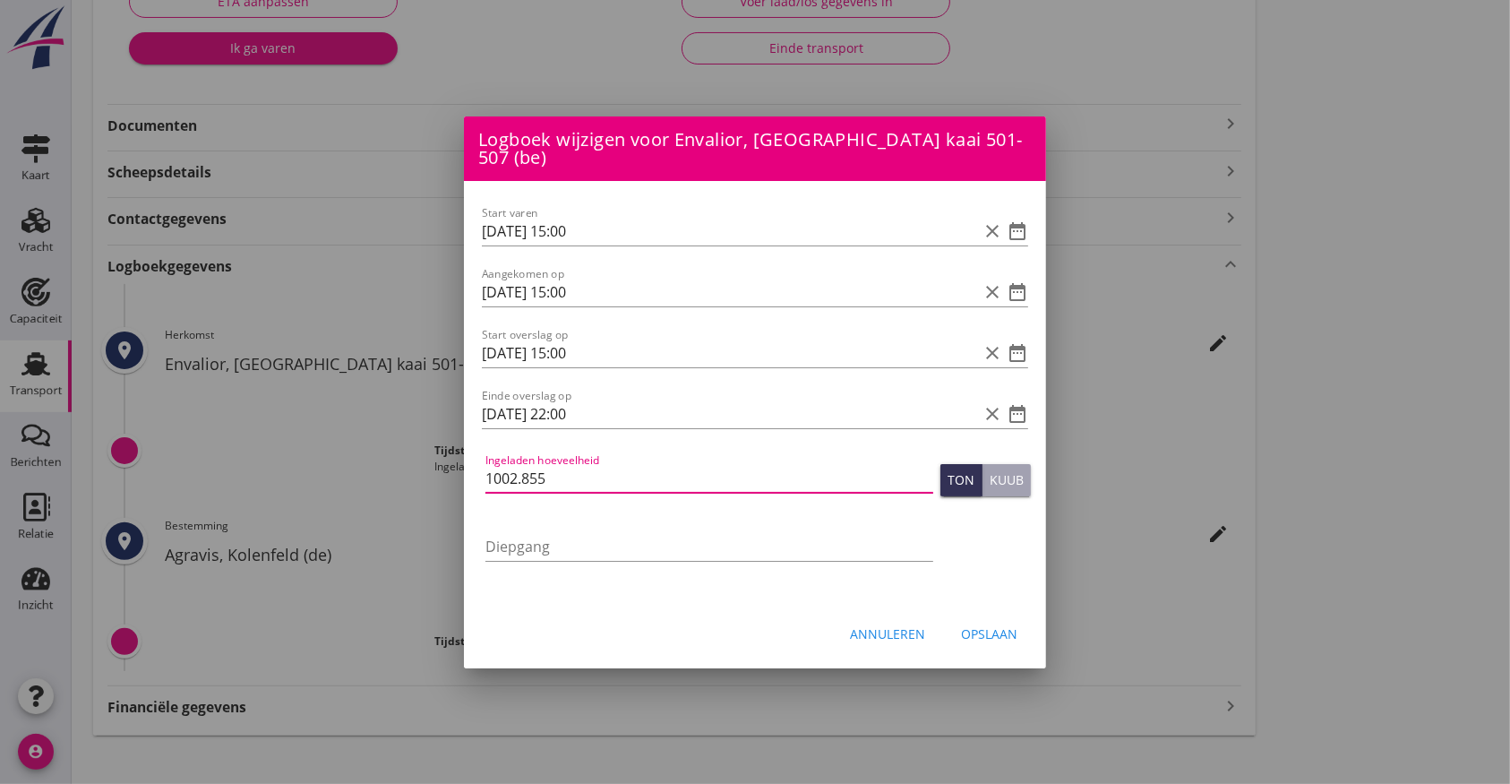
type input "1002.855"
click at [991, 624] on div "Opslaan" at bounding box center [989, 633] width 56 height 19
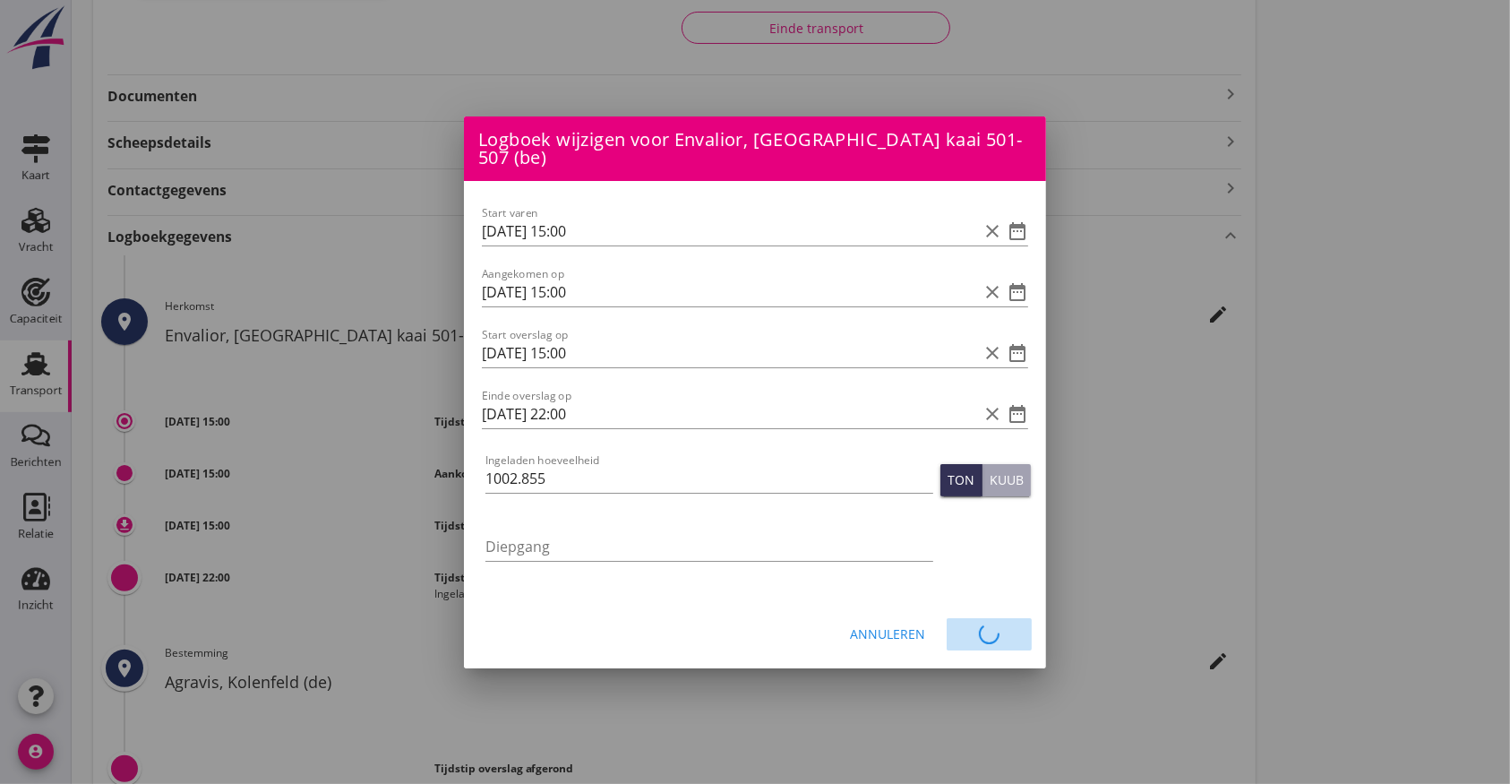
scroll to position [335, 0]
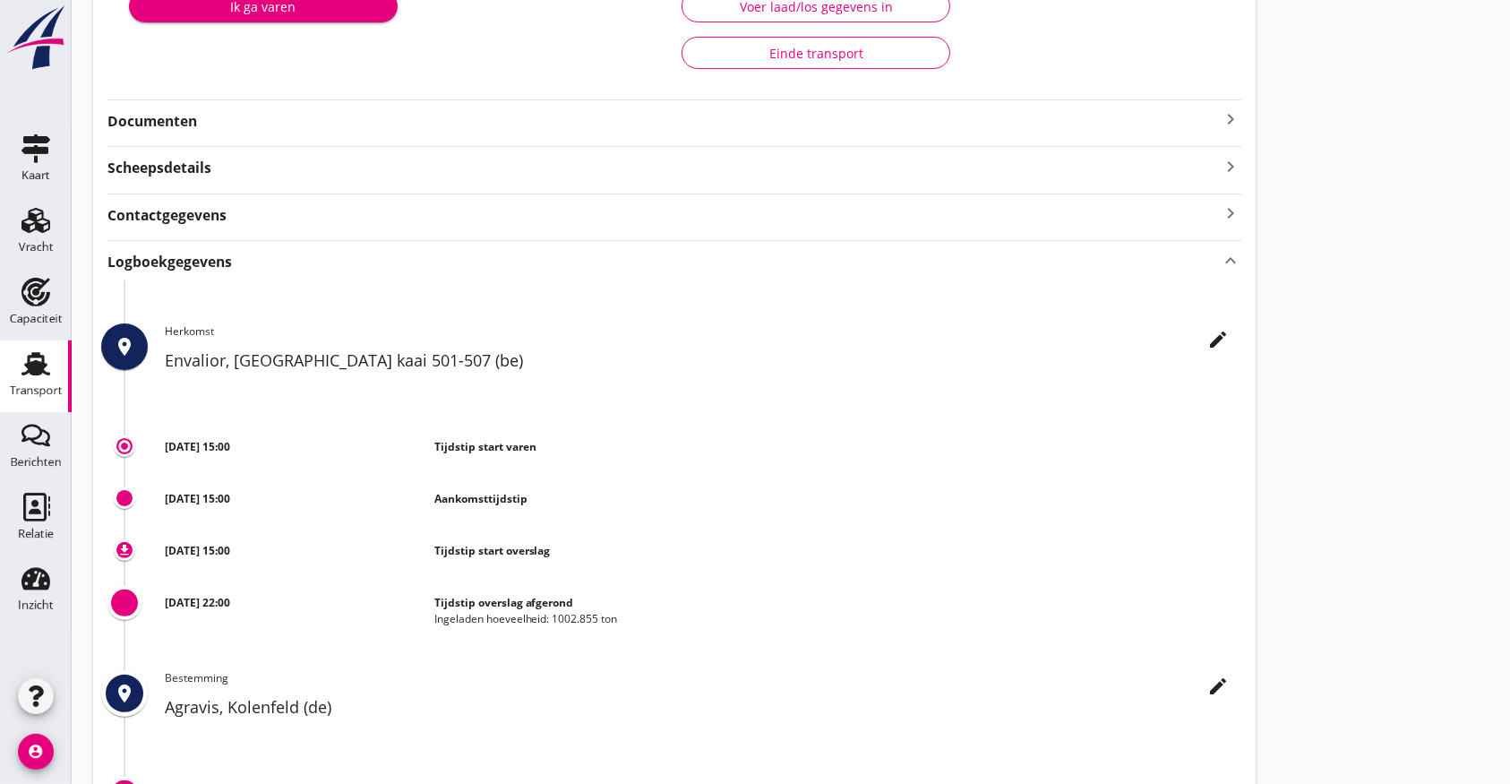
click at [29, 366] on use at bounding box center [36, 363] width 29 height 23
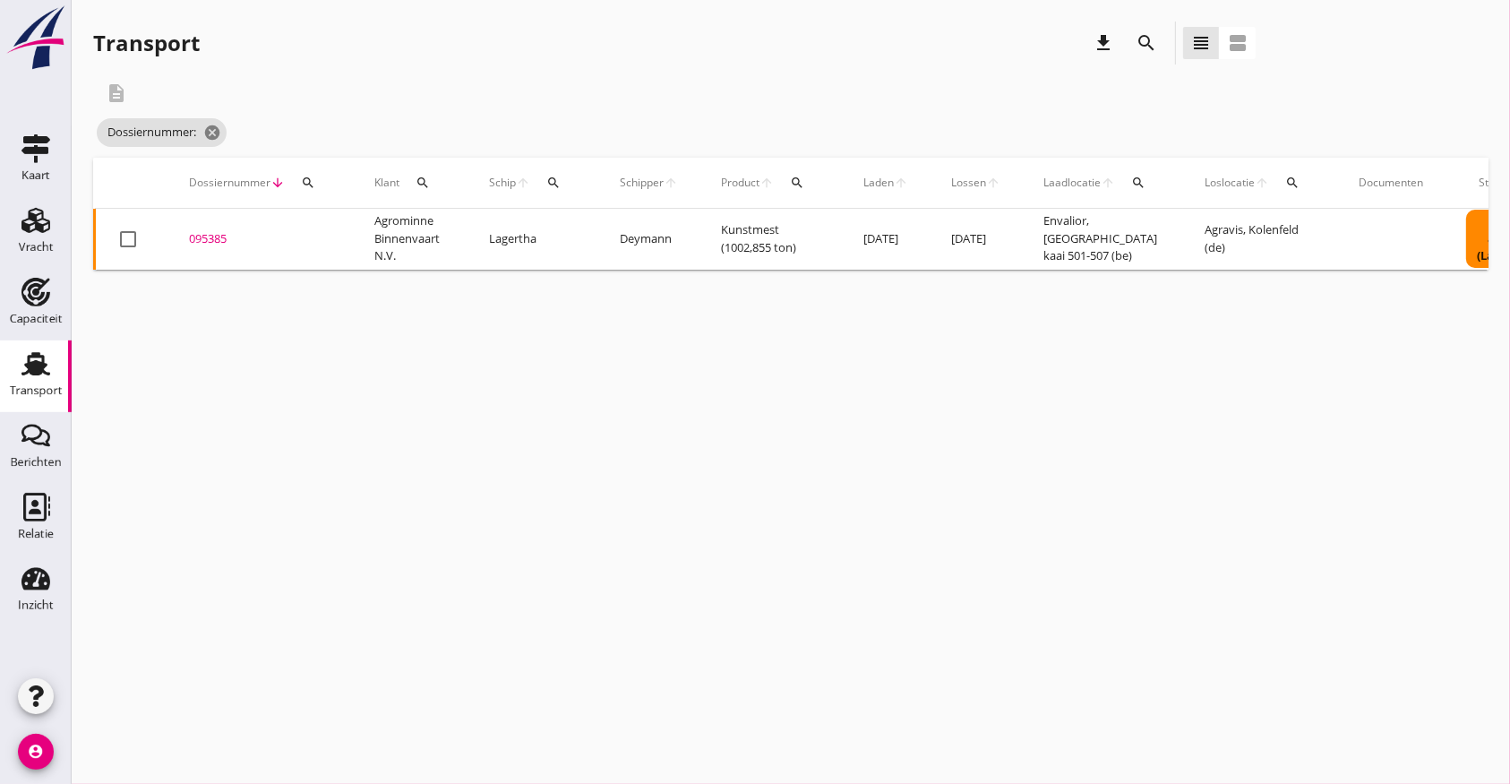
click at [312, 180] on icon "search" at bounding box center [308, 183] width 14 height 14
click at [215, 129] on icon "cancel" at bounding box center [212, 133] width 18 height 18
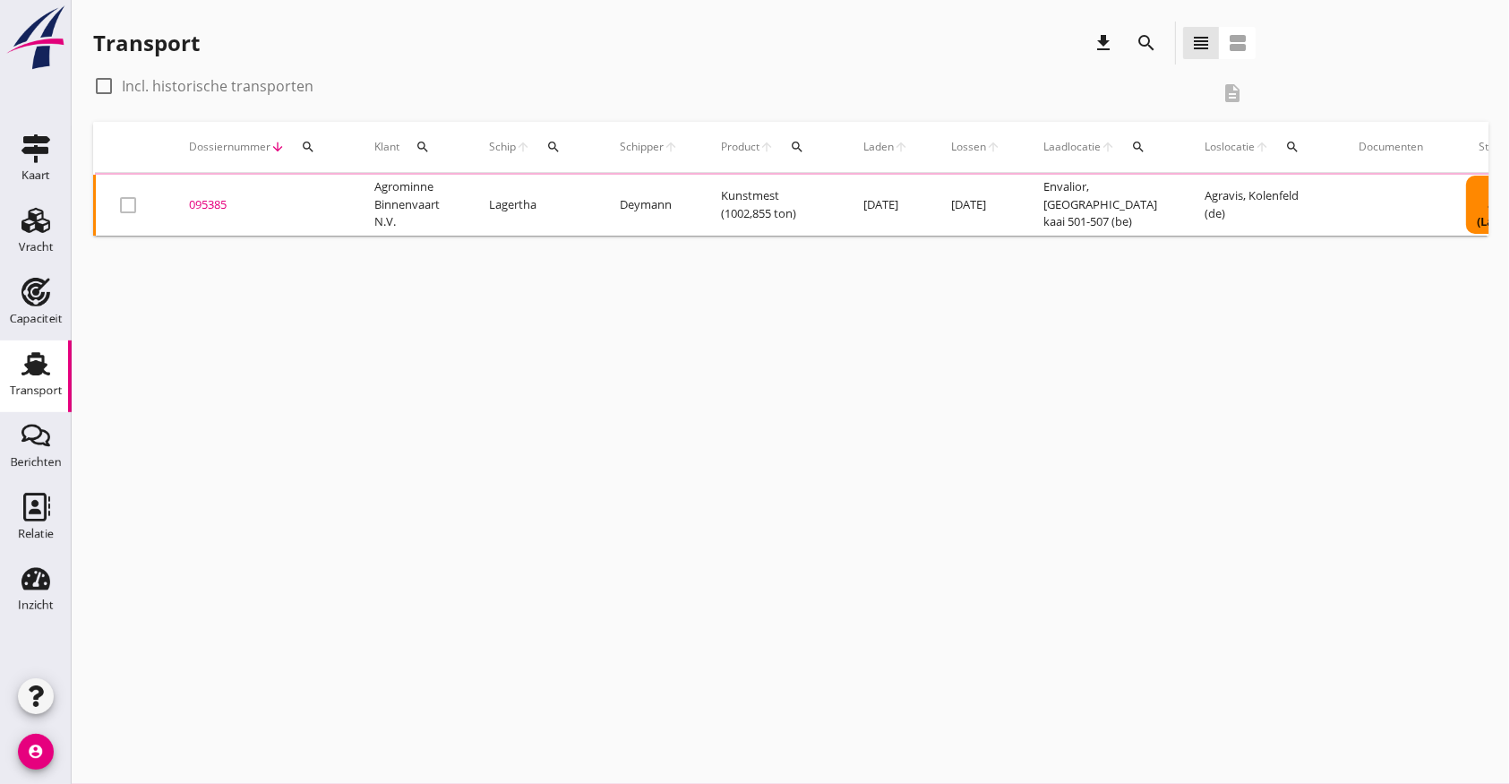
click at [307, 140] on icon "search" at bounding box center [308, 147] width 14 height 14
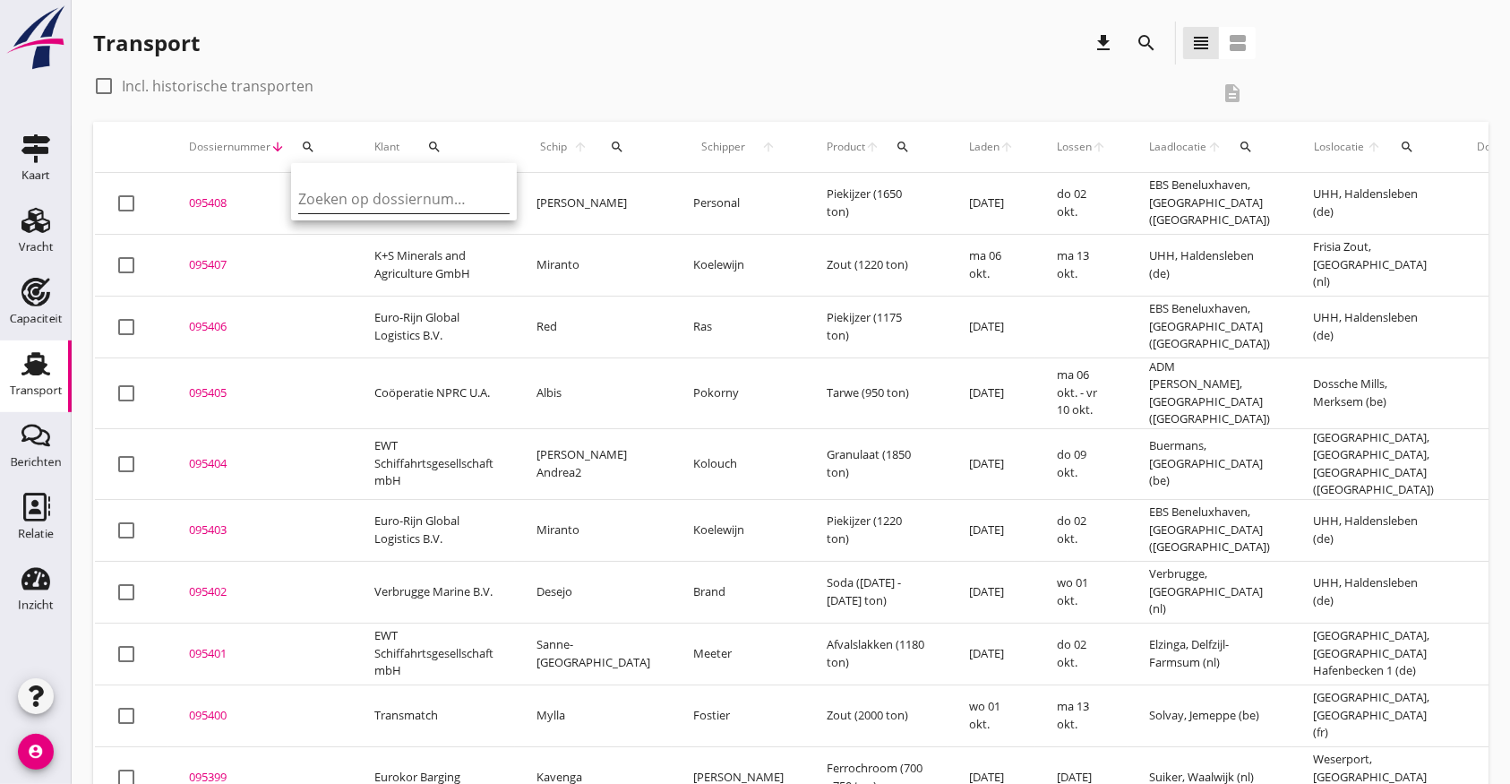
click at [362, 192] on input "Zoeken op dossiernummer..." at bounding box center [391, 199] width 186 height 29
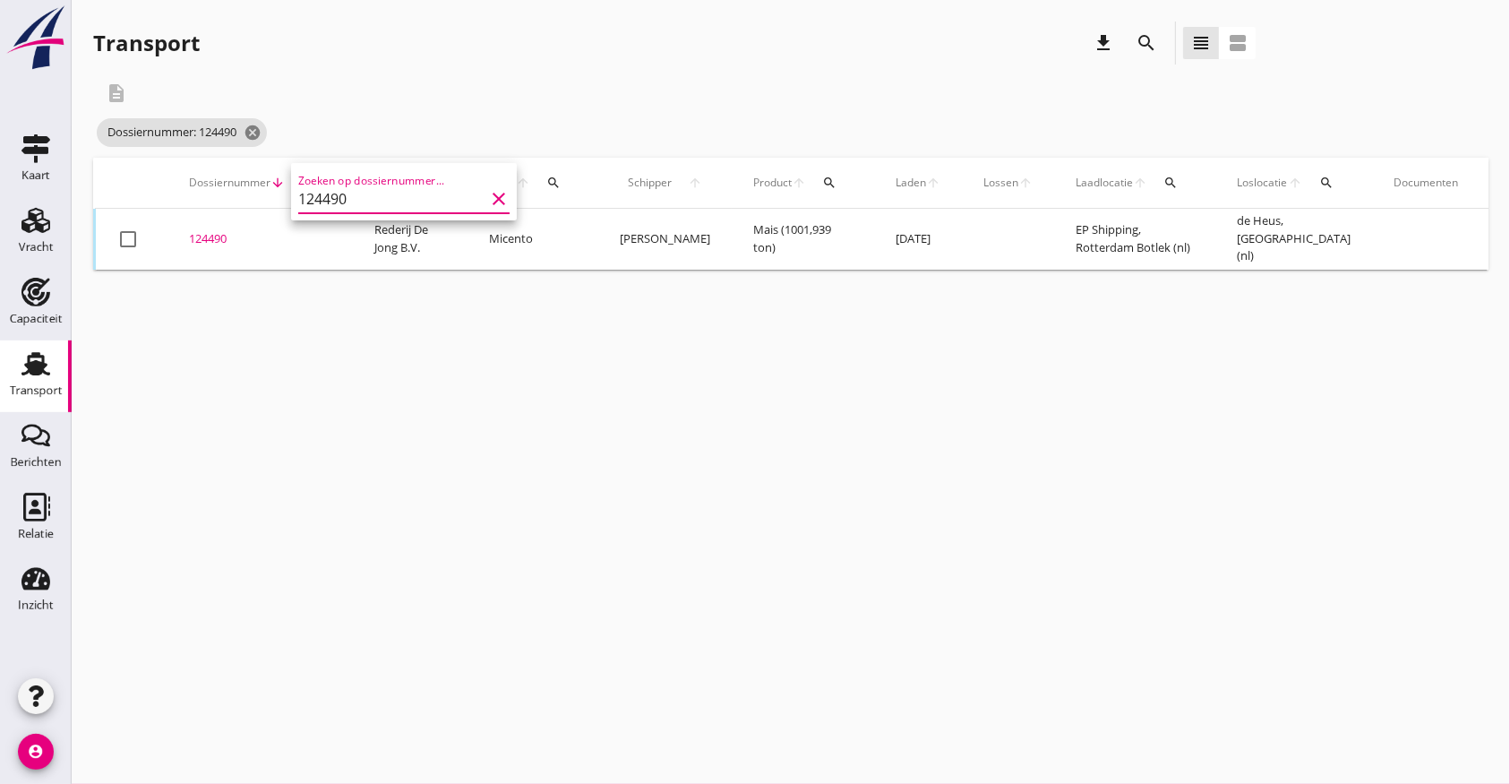
type input "124490"
click at [207, 230] on div "124490" at bounding box center [260, 239] width 142 height 18
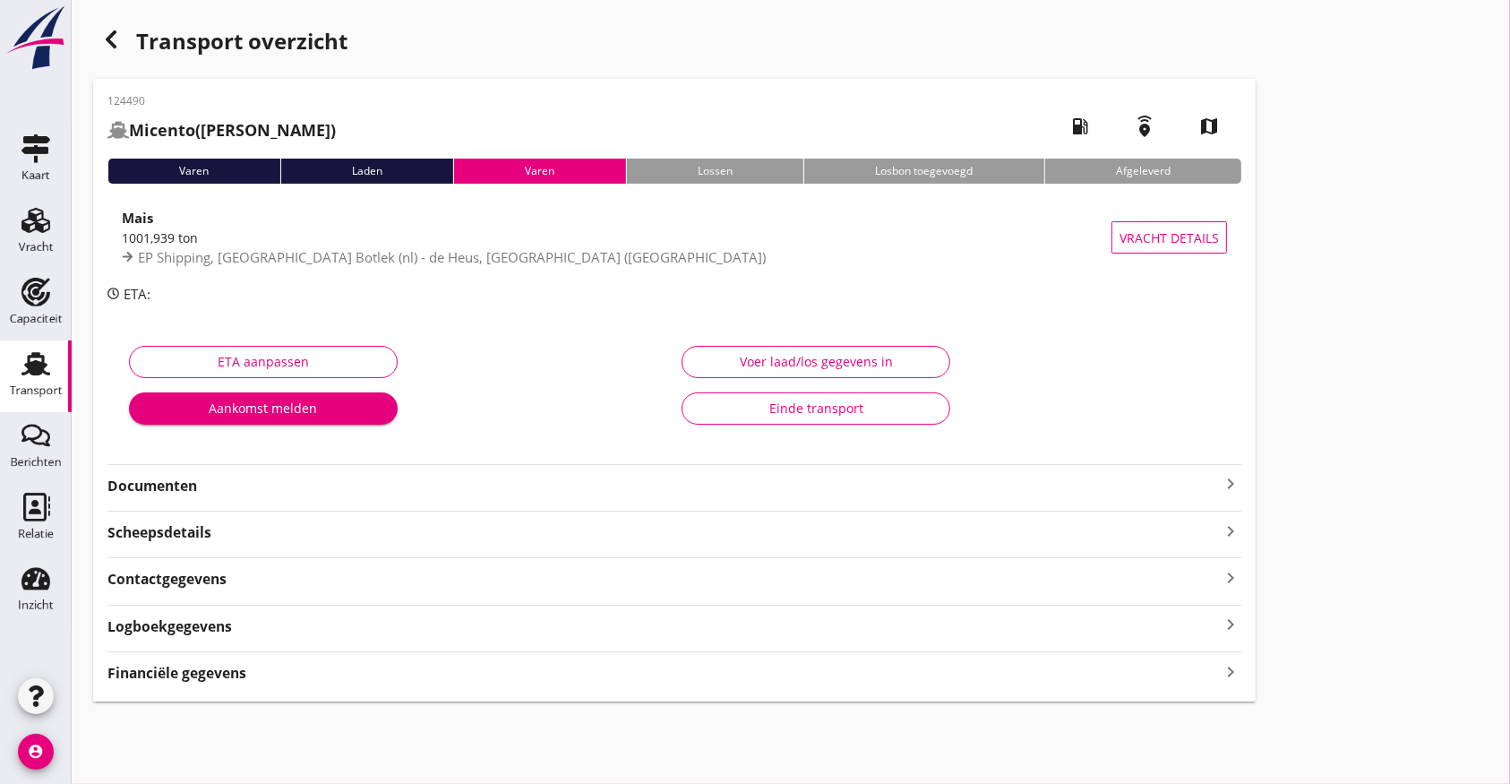
click at [143, 629] on strong "Logboekgegevens" at bounding box center [170, 626] width 125 height 21
click at [157, 497] on div "124490 Micento ([PERSON_NAME]) local_gas_station emergency_share map Varen Lade…" at bounding box center [674, 691] width 1163 height 1225
click at [162, 489] on strong "Documenten" at bounding box center [664, 486] width 1113 height 21
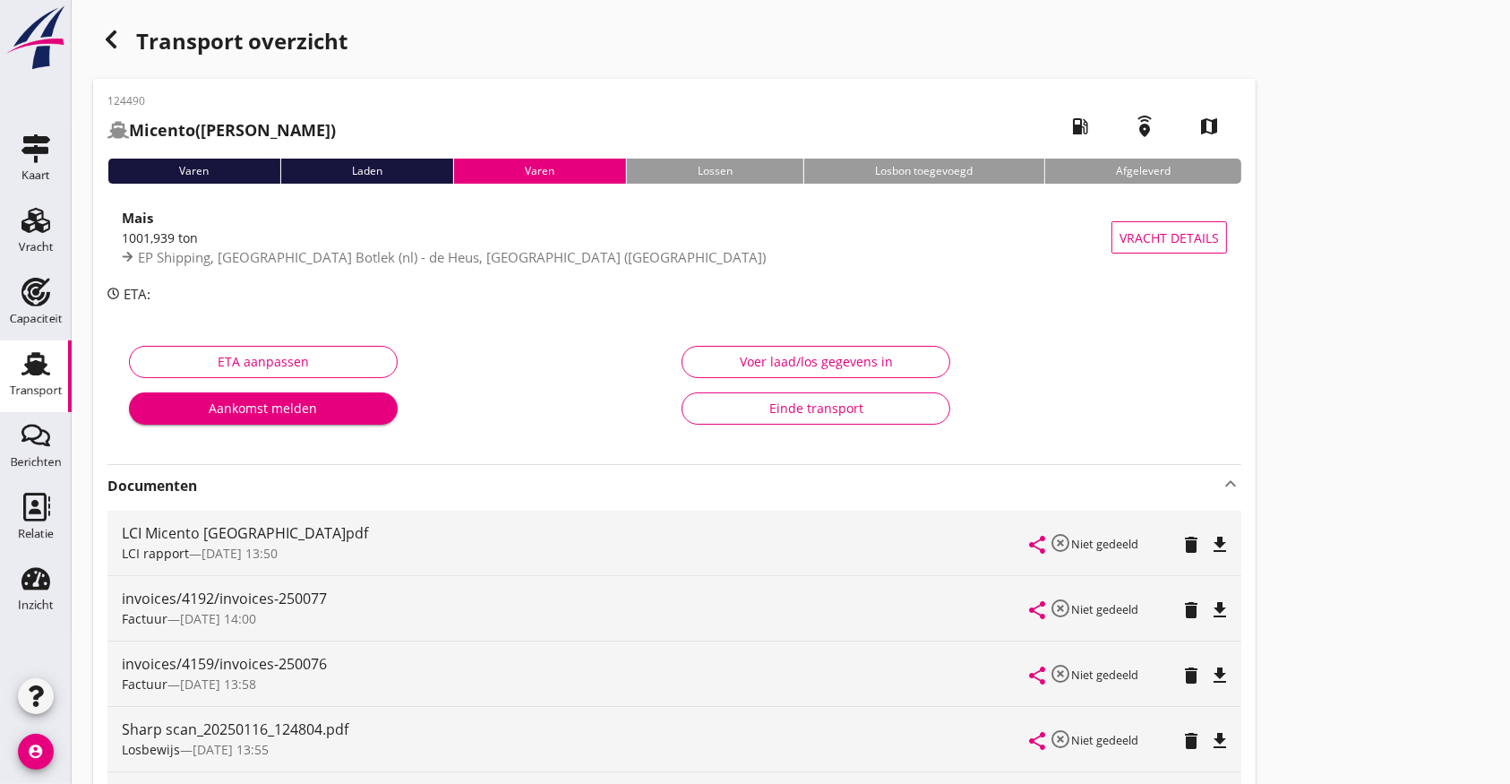
click at [1222, 538] on icon "file_download" at bounding box center [1220, 545] width 22 height 22
click at [121, 35] on icon "button" at bounding box center [111, 40] width 22 height 22
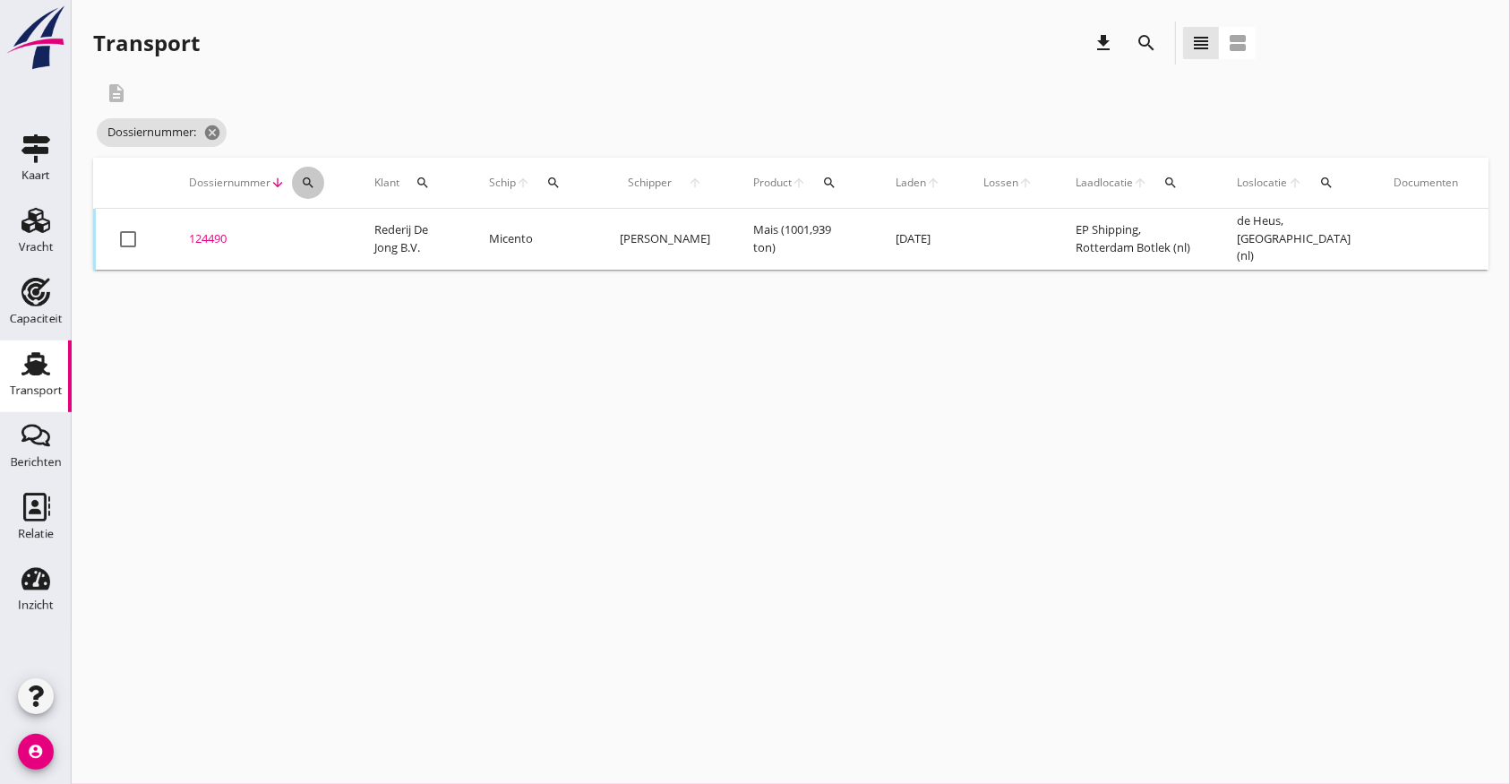
click at [308, 176] on button "search" at bounding box center [308, 183] width 32 height 32
drag, startPoint x: 323, startPoint y: 237, endPoint x: 341, endPoint y: 250, distance: 23.1
click at [328, 238] on input "Zoeken op dossiernummer..." at bounding box center [391, 234] width 186 height 29
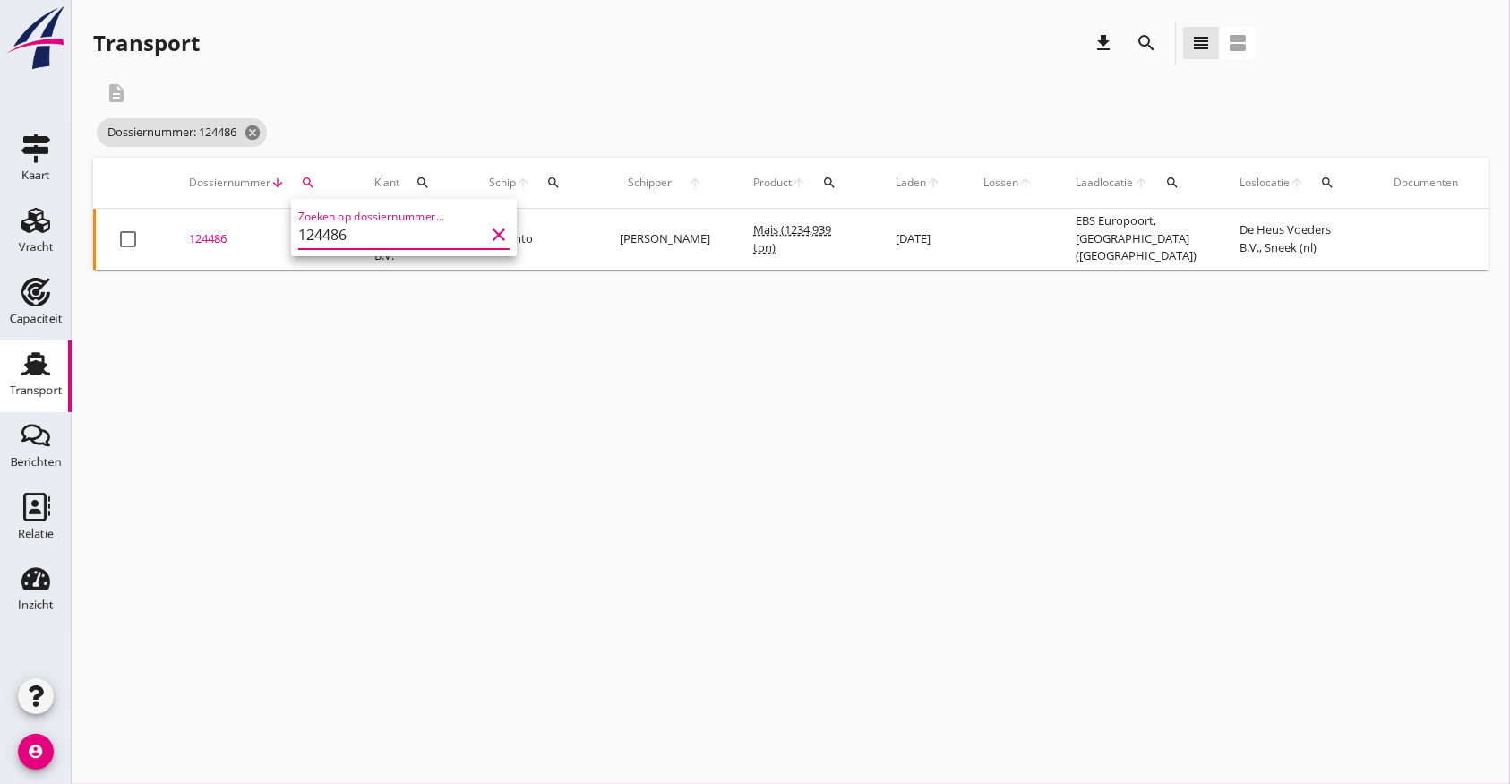
type input "124486"
click at [204, 230] on div "124486" at bounding box center [260, 239] width 142 height 18
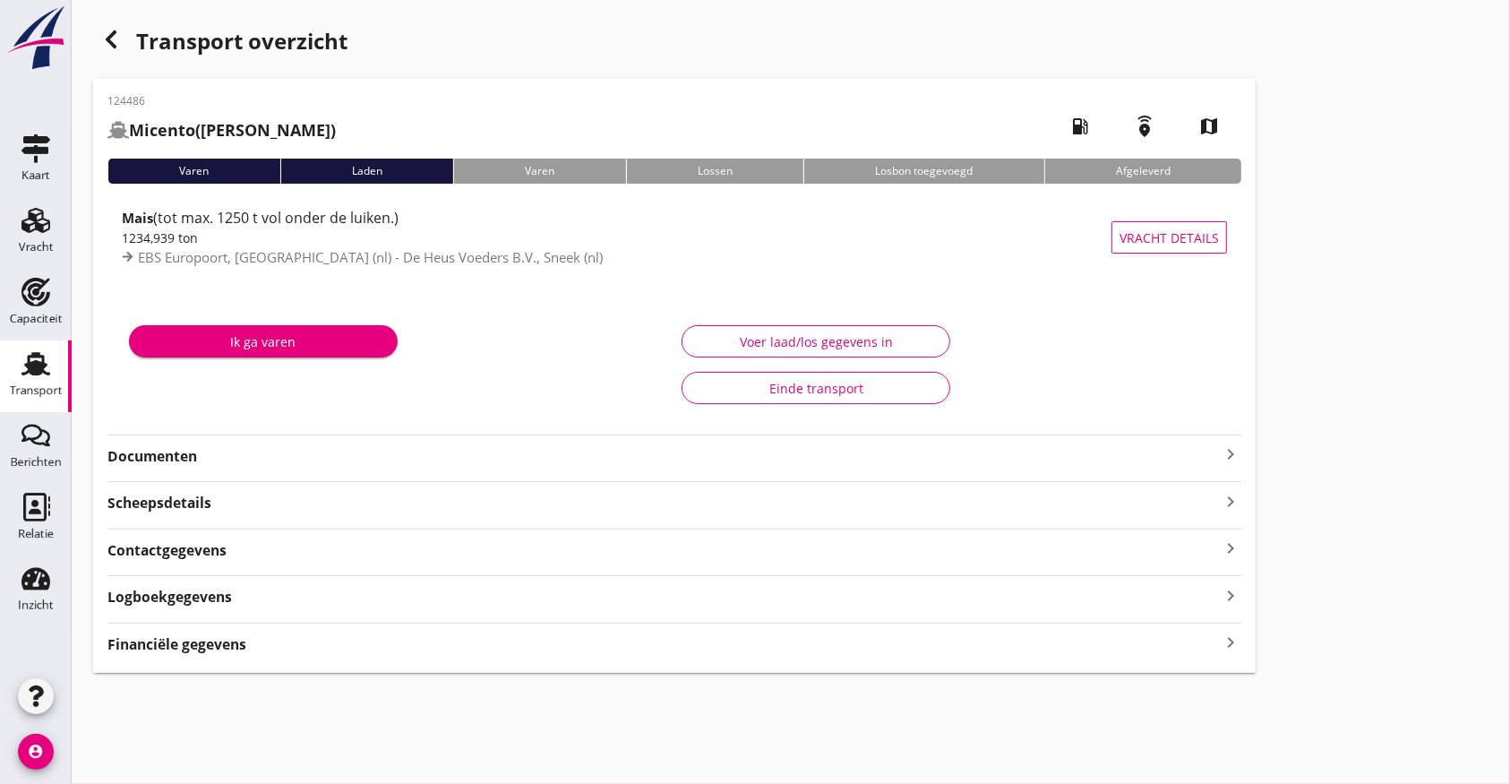
click at [160, 470] on div "124486 Micento ([PERSON_NAME]) local_gas_station emergency_share map Varen Lade…" at bounding box center [674, 376] width 1163 height 594
click at [163, 460] on strong "Documenten" at bounding box center [664, 456] width 1113 height 21
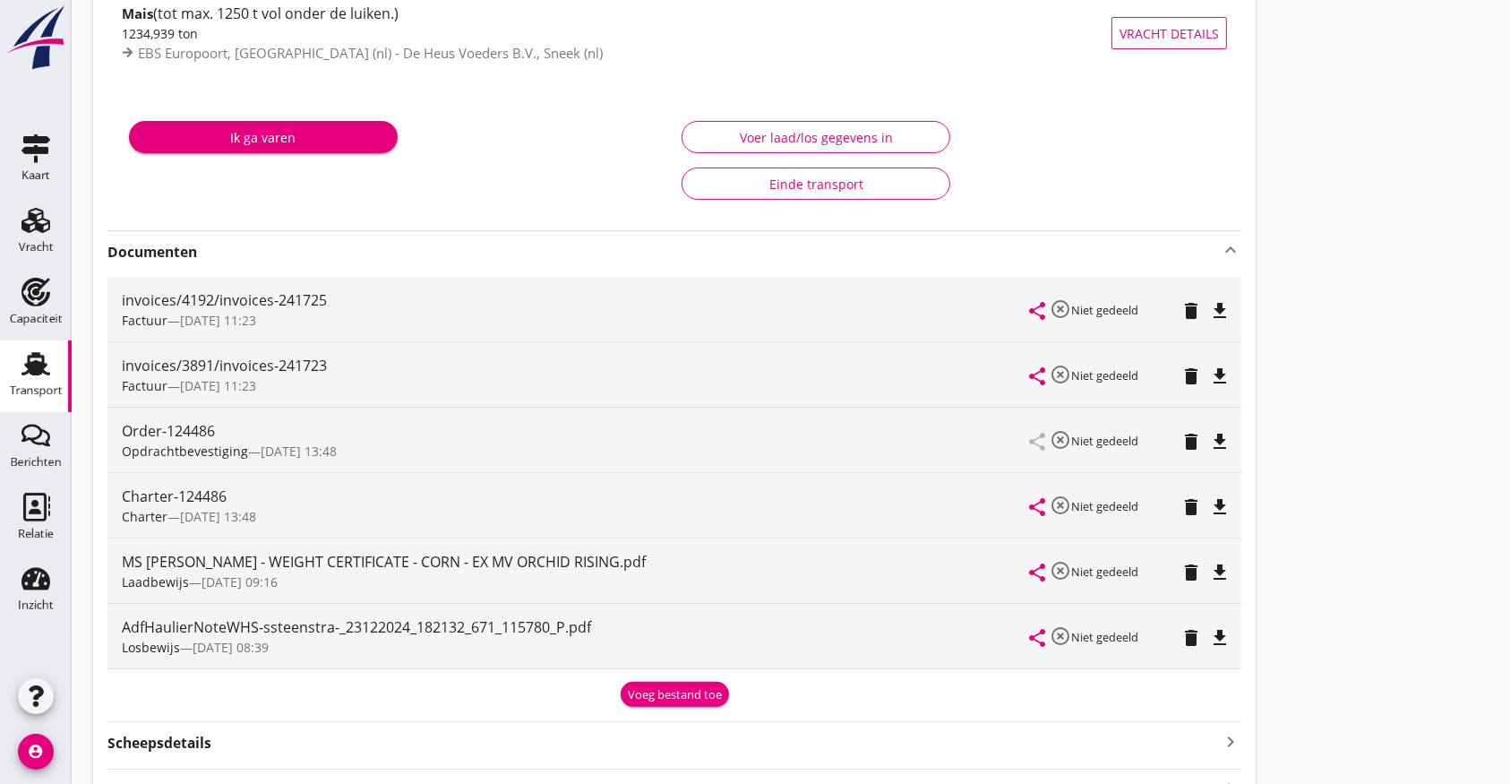
scroll to position [238, 0]
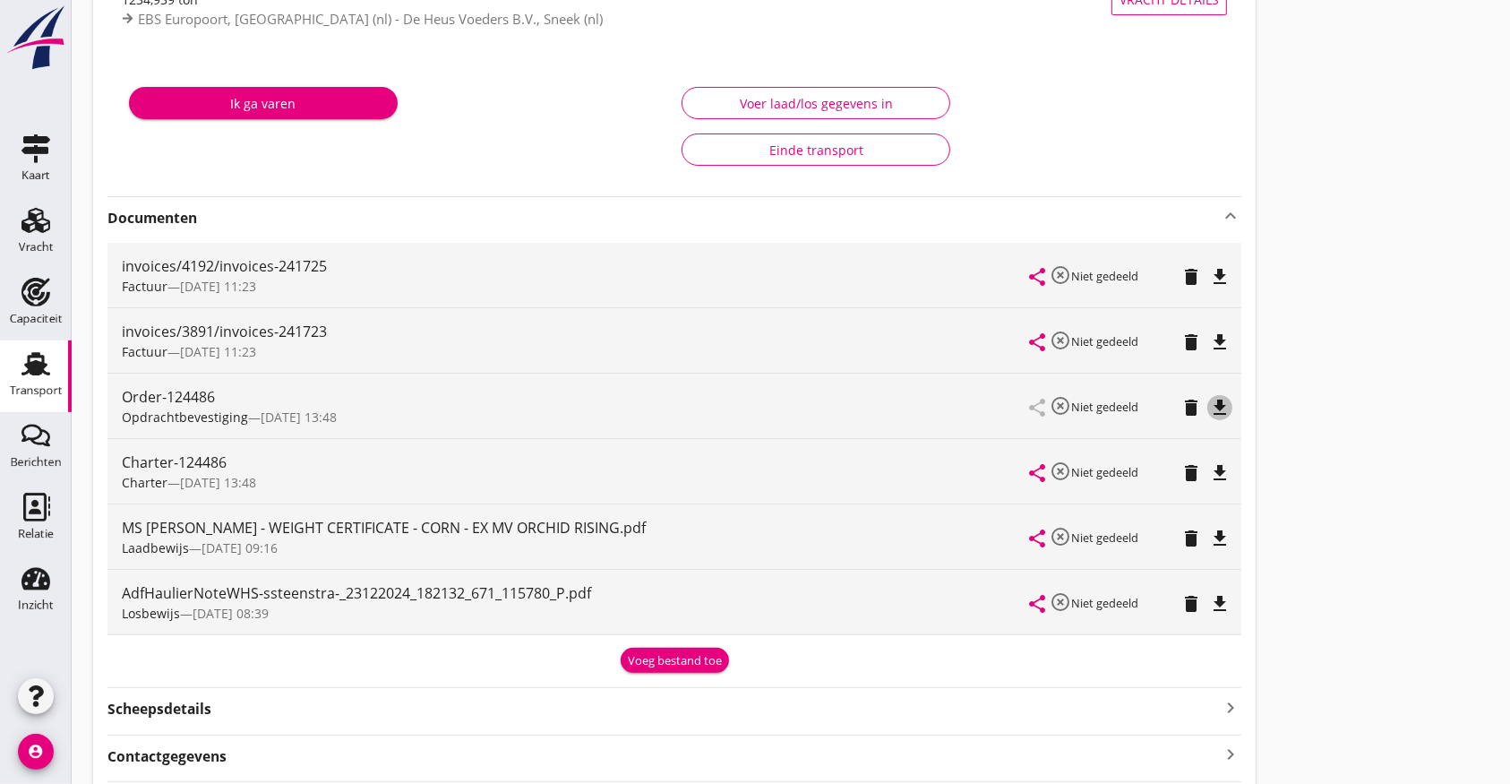
click at [1230, 399] on icon "file_download" at bounding box center [1220, 408] width 22 height 22
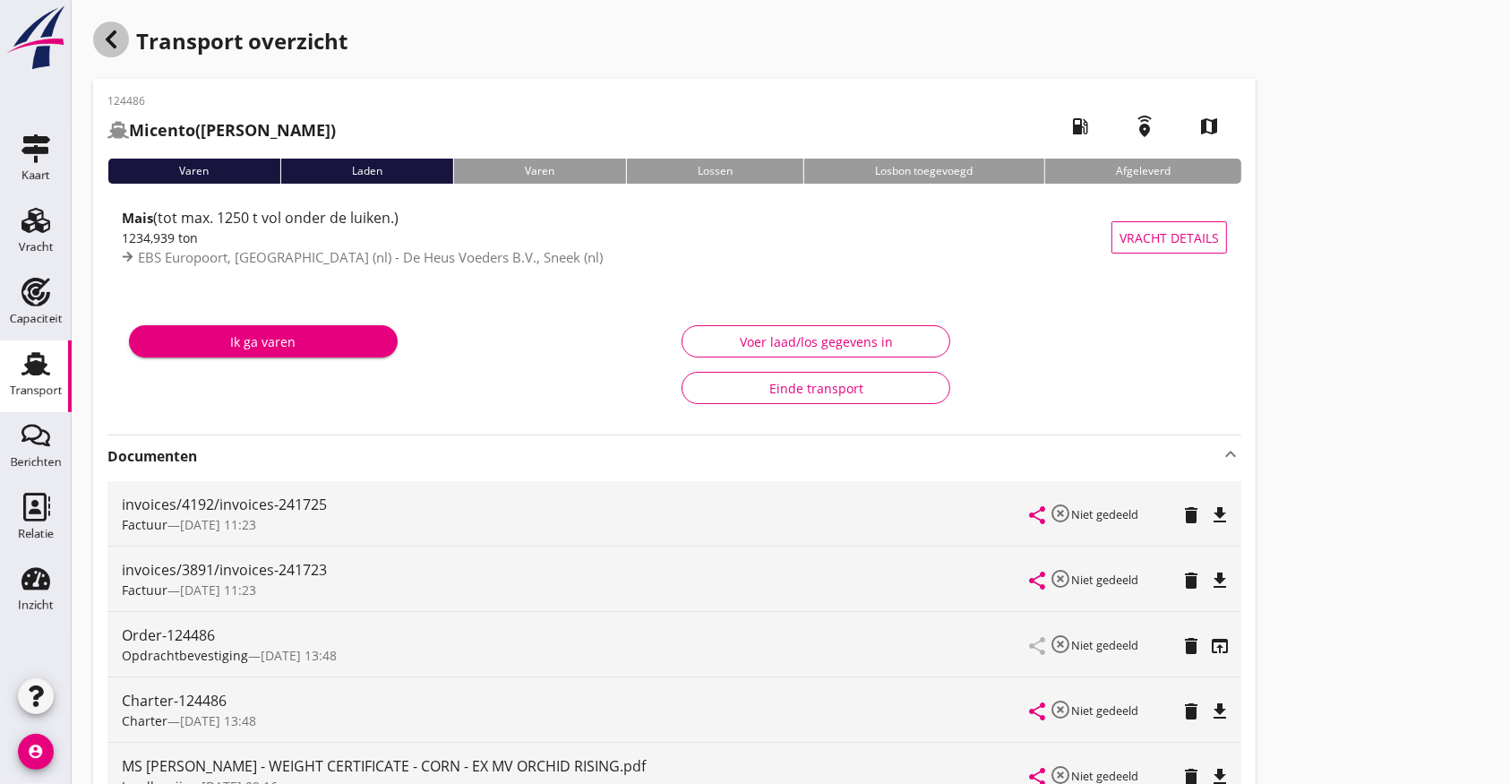
click at [117, 41] on icon "button" at bounding box center [111, 40] width 22 height 22
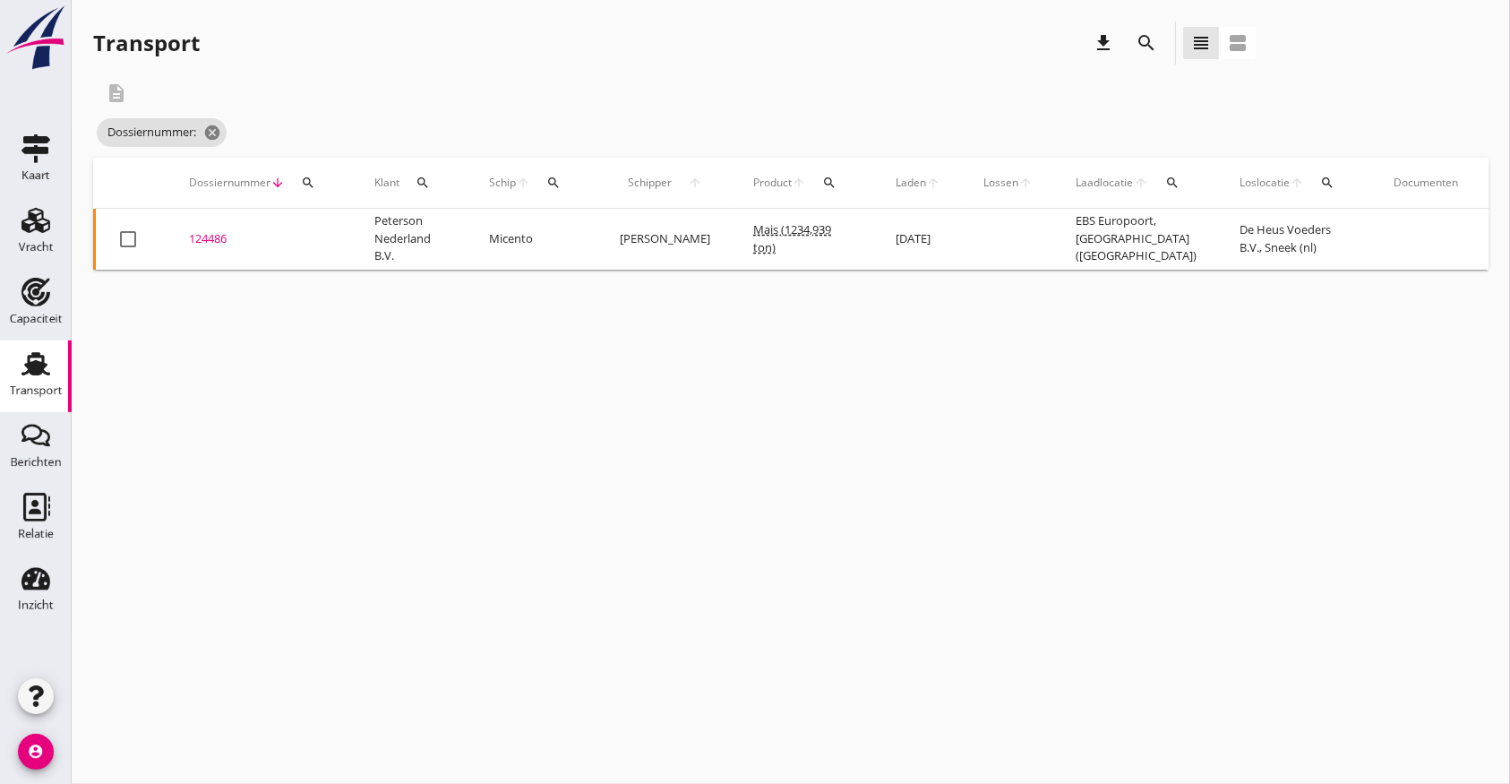
click at [315, 179] on div "search" at bounding box center [308, 183] width 32 height 14
drag, startPoint x: 331, startPoint y: 237, endPoint x: 1388, endPoint y: 308, distance: 1058.6
click at [458, 257] on div "Deel track en trace Vracht details Vracht aanpassen Schip wijzigen Vracht kopie…" at bounding box center [755, 392] width 1510 height 784
click at [302, 179] on icon "search" at bounding box center [308, 183] width 14 height 14
click at [336, 231] on input "Zoeken op dossiernummer..." at bounding box center [391, 234] width 186 height 29
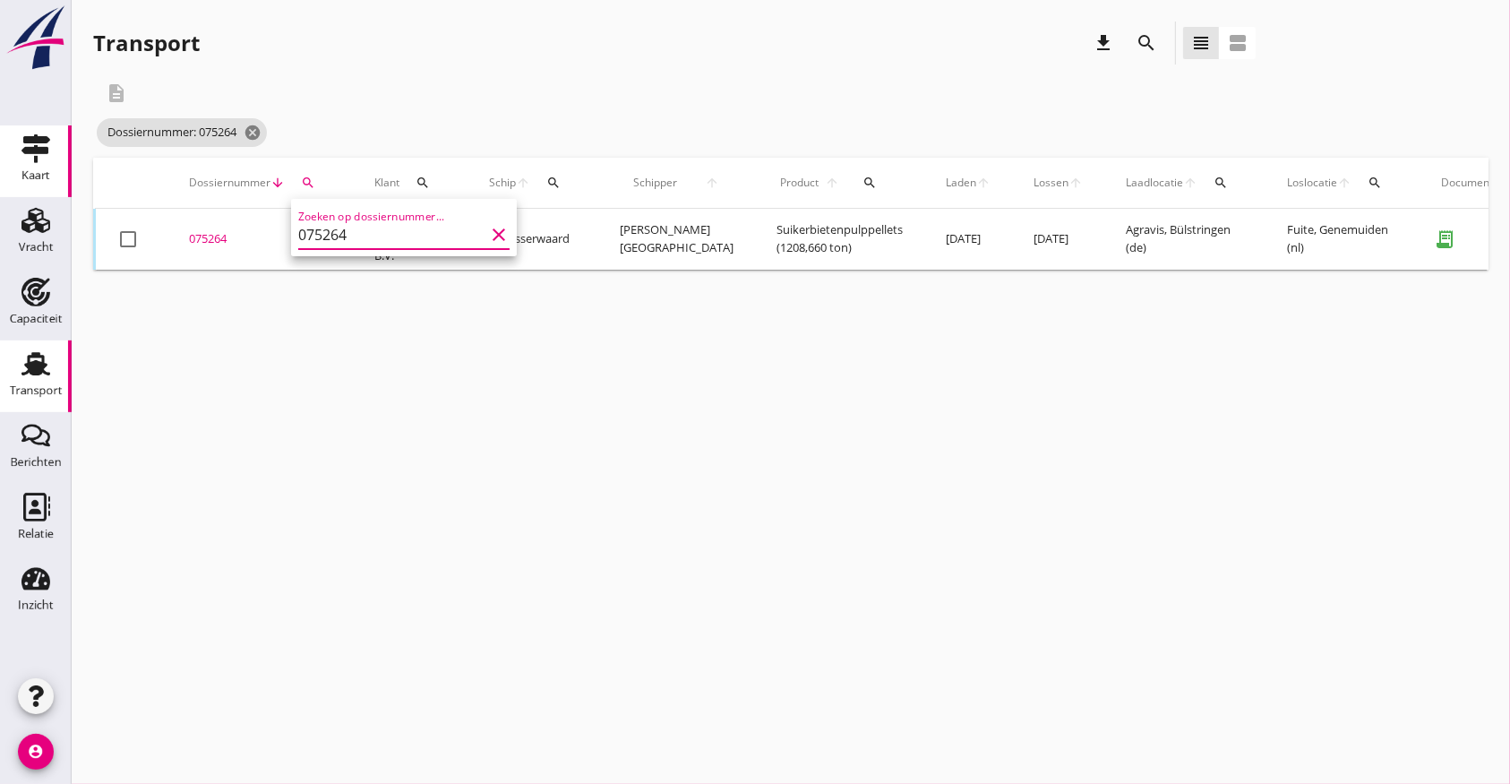
type input "075264"
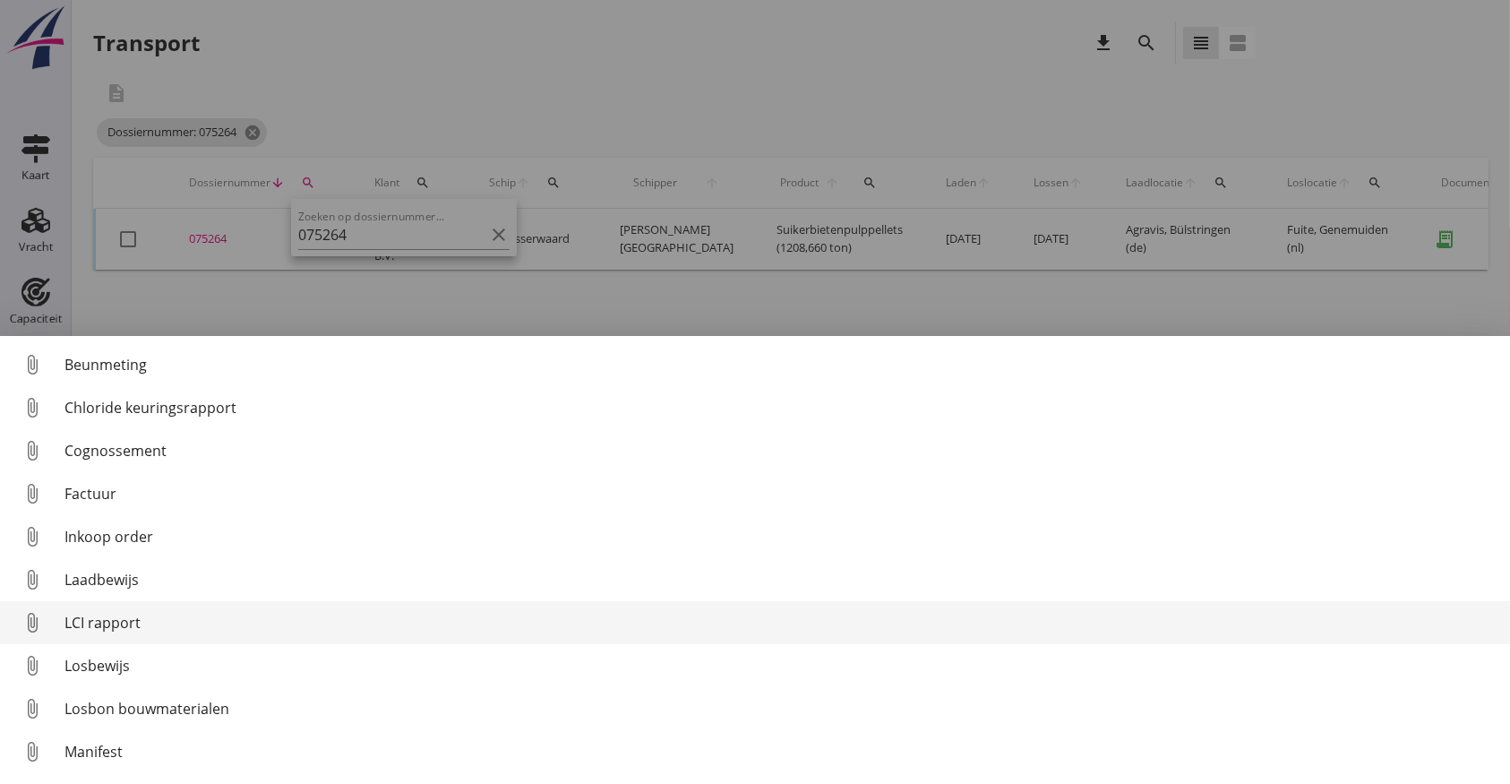
click at [122, 624] on div "LCI rapport" at bounding box center [781, 623] width 1432 height 22
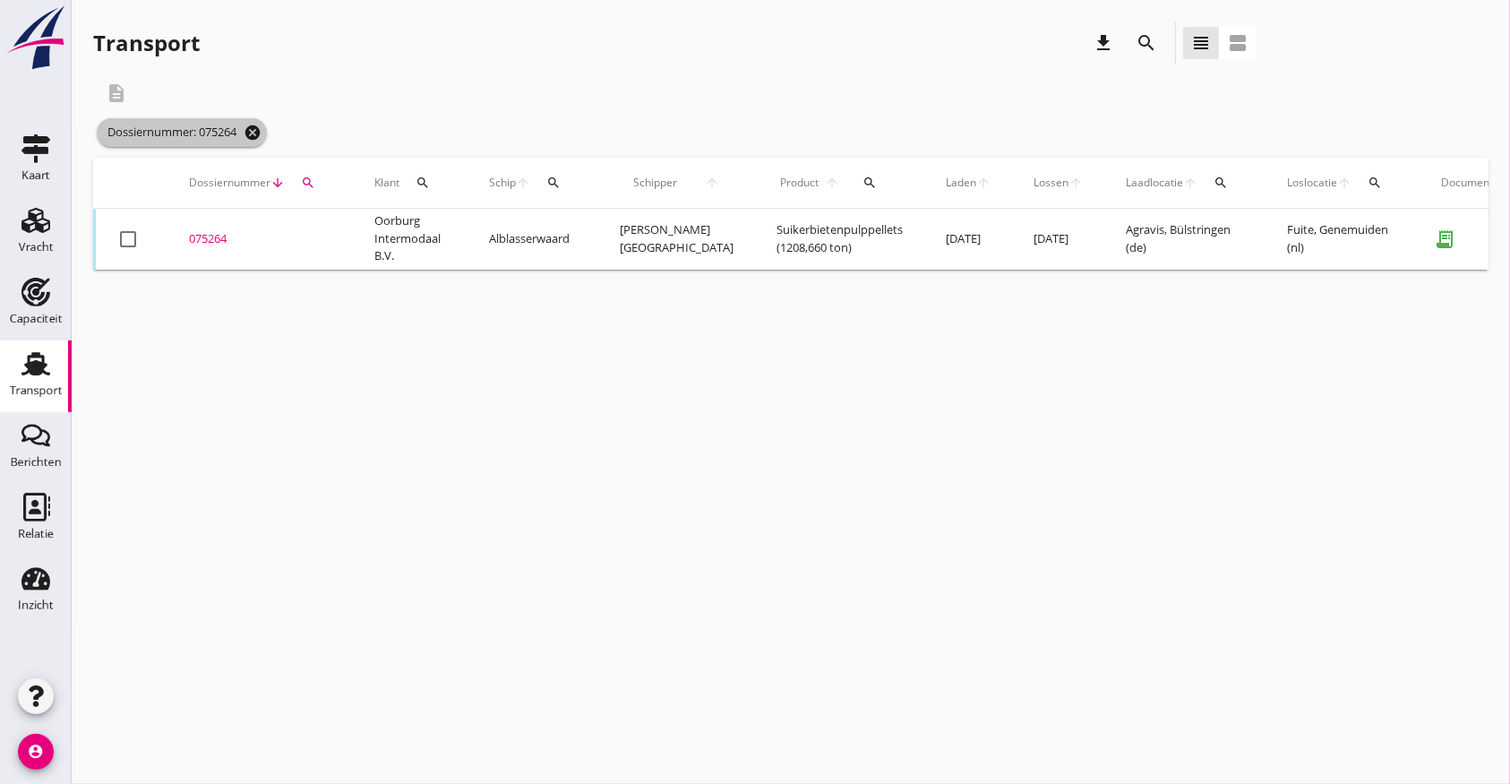
click at [253, 132] on icon "cancel" at bounding box center [253, 133] width 18 height 18
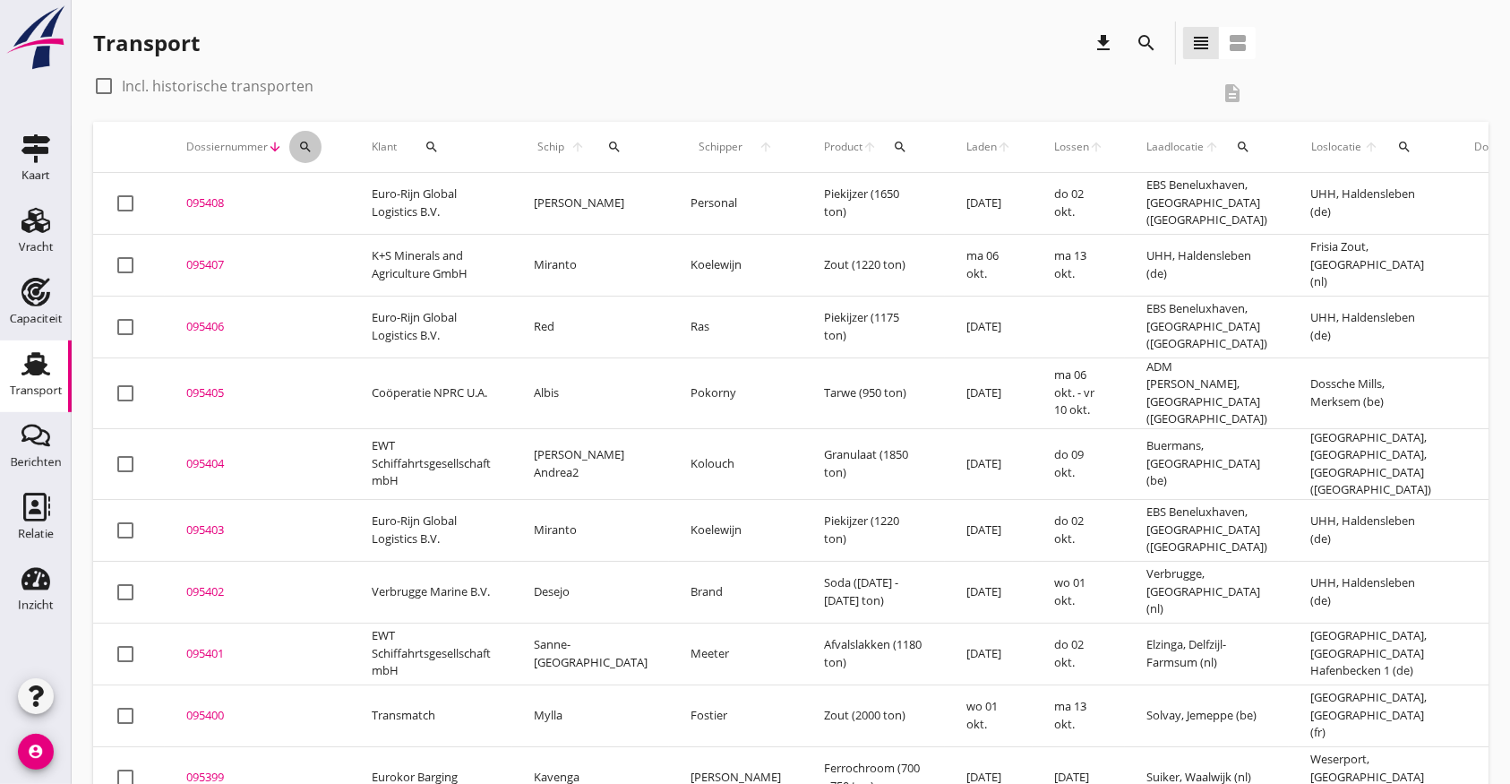
click at [298, 142] on icon "search" at bounding box center [305, 147] width 14 height 14
drag, startPoint x: 308, startPoint y: 200, endPoint x: 326, endPoint y: 202, distance: 18.0
click at [317, 201] on input "Zoeken op dossiernummer..." at bounding box center [390, 199] width 186 height 29
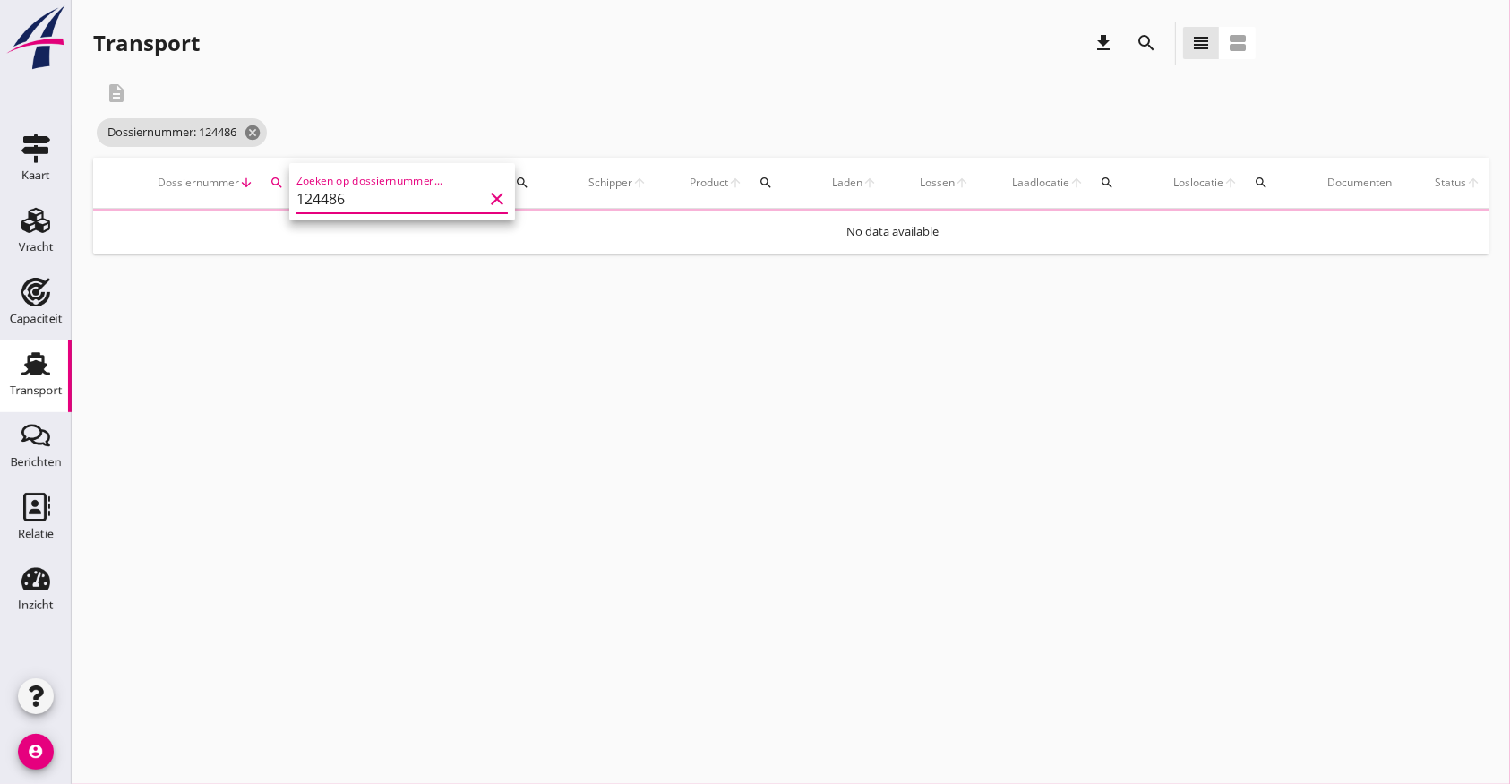
type input "124486"
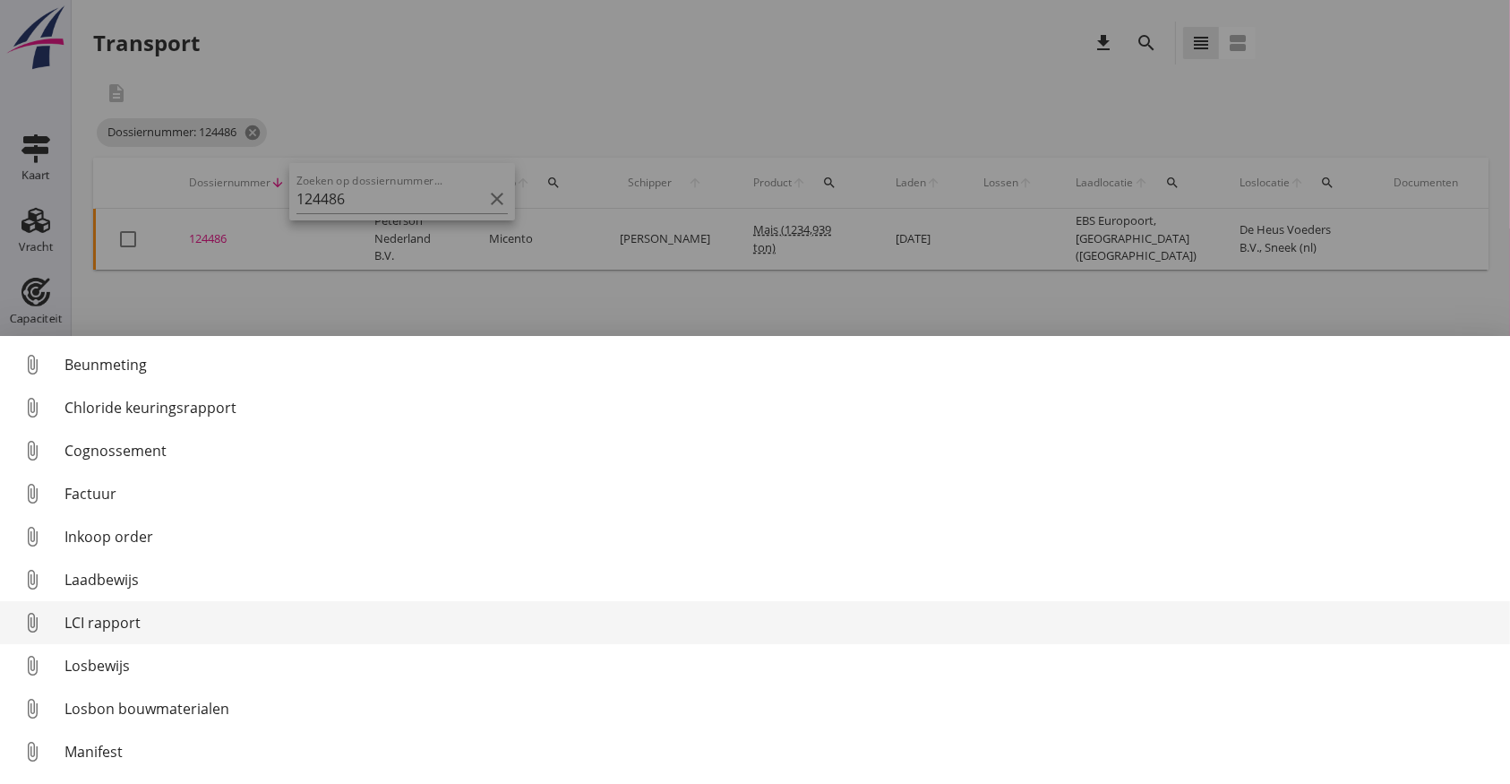
drag, startPoint x: 117, startPoint y: 623, endPoint x: 95, endPoint y: 629, distance: 23.3
click at [118, 623] on div "LCI rapport" at bounding box center [781, 623] width 1432 height 22
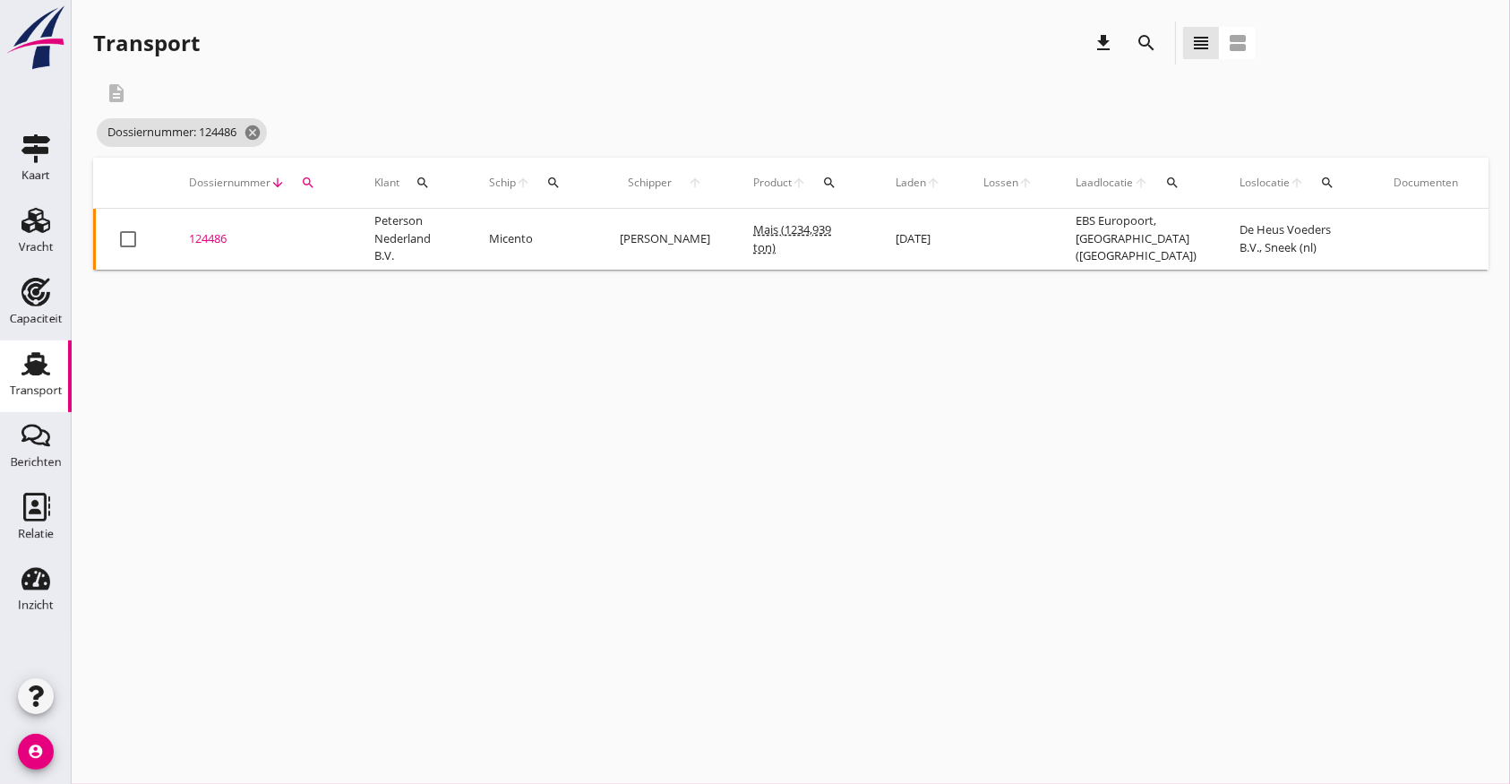
click at [208, 237] on div "124486" at bounding box center [260, 239] width 142 height 18
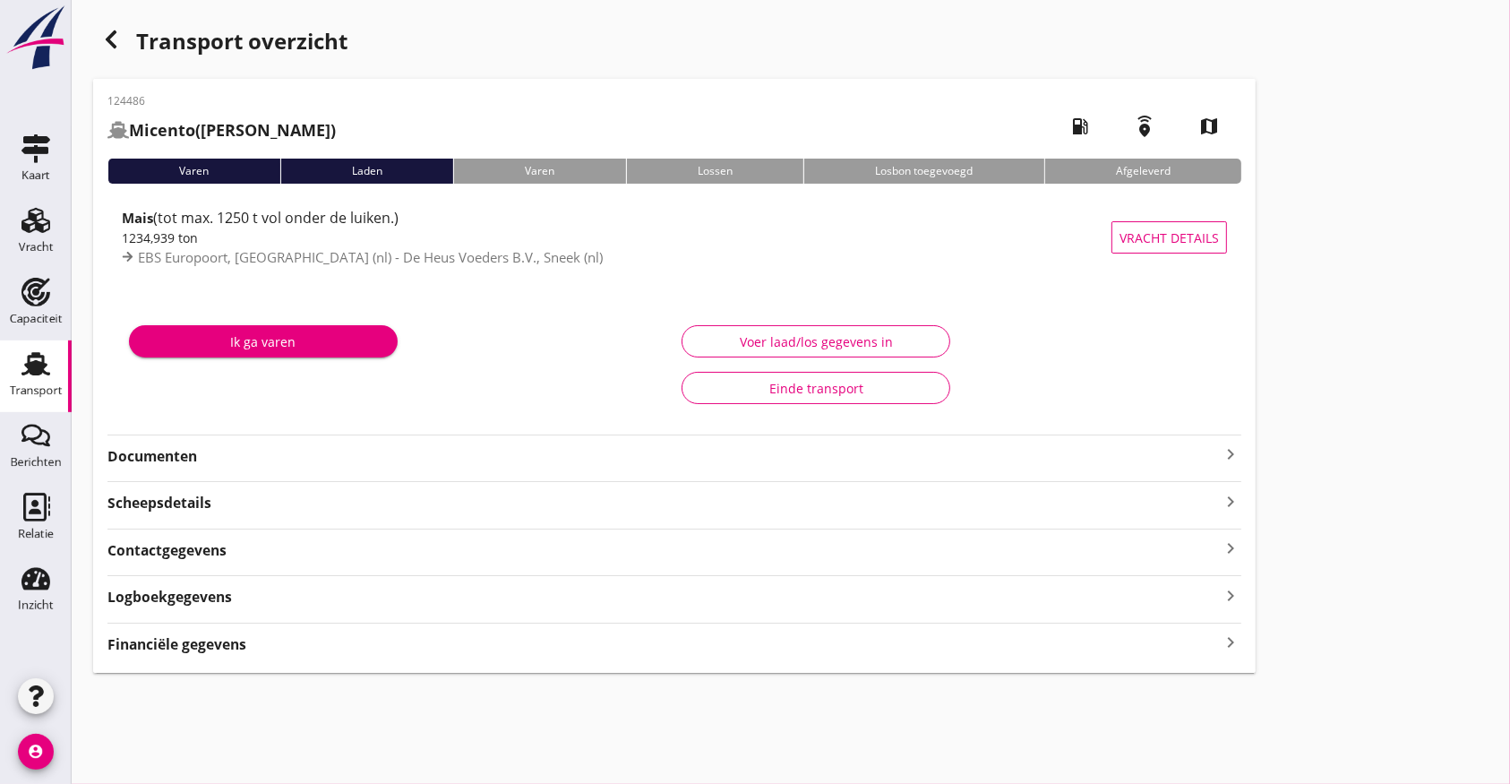
click at [265, 445] on div "Documenten keyboard_arrow_right" at bounding box center [675, 455] width 1134 height 24
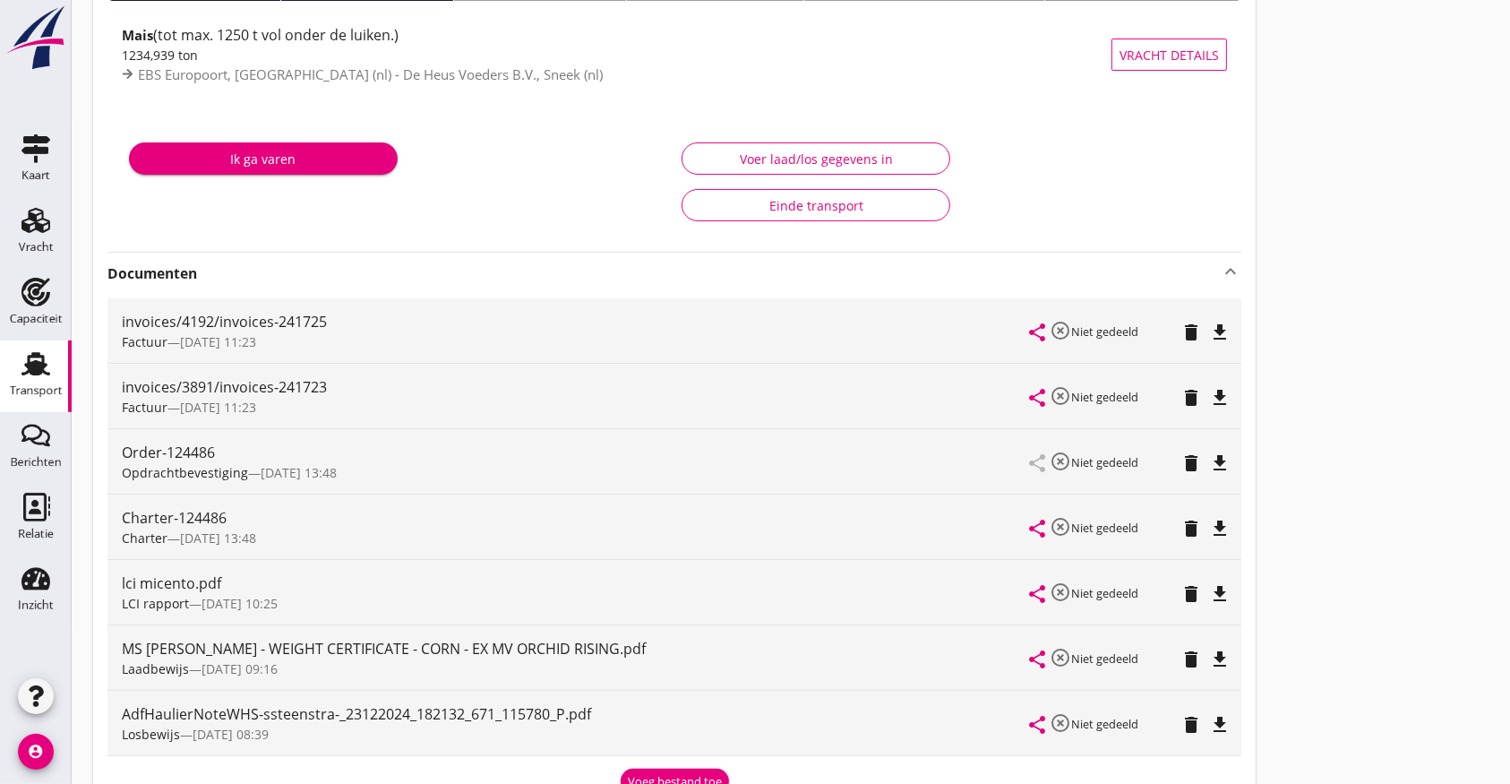
scroll to position [461, 0]
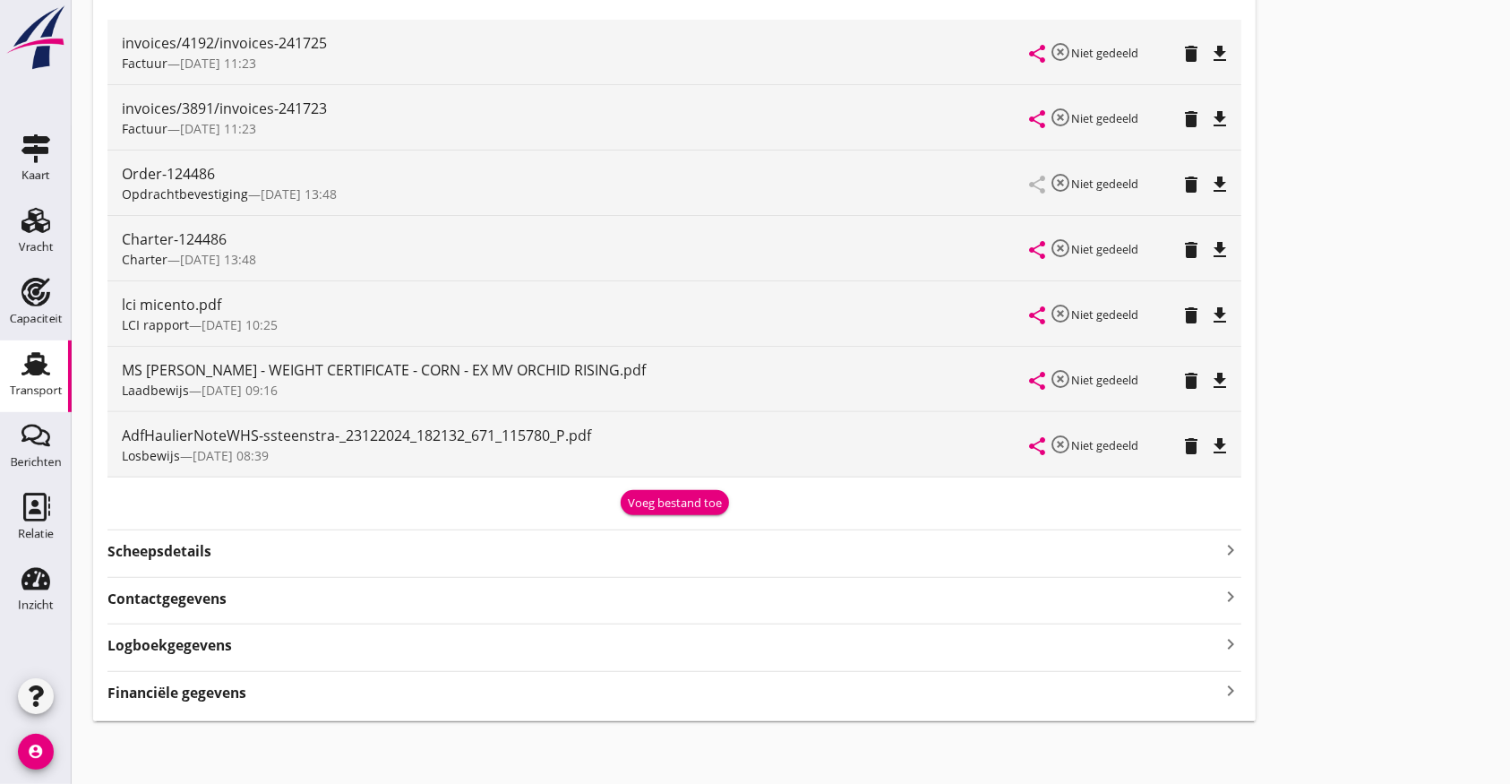
click at [1222, 247] on icon "file_download" at bounding box center [1220, 250] width 22 height 22
click at [1221, 314] on icon "file_download" at bounding box center [1220, 316] width 22 height 22
click at [30, 357] on use at bounding box center [36, 363] width 29 height 23
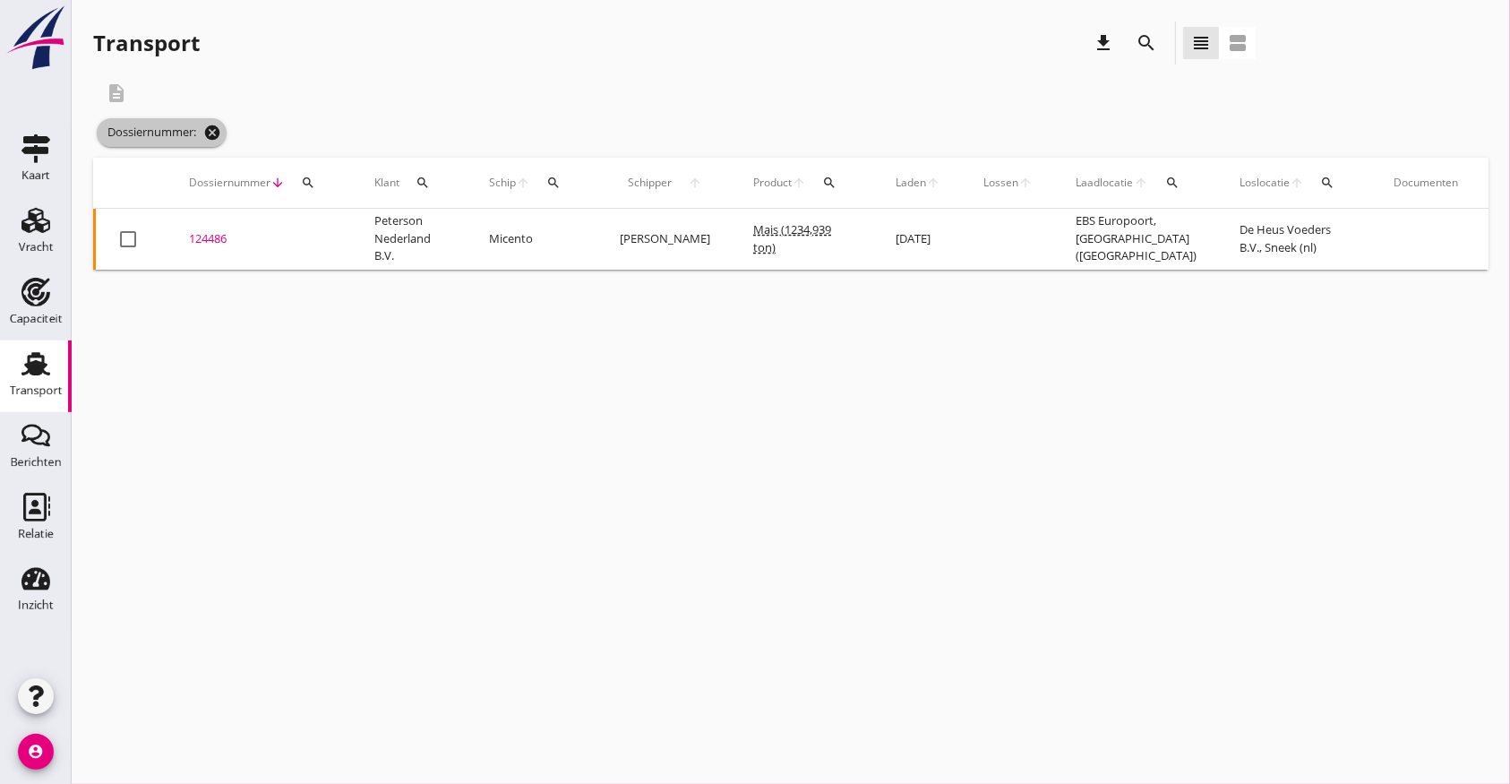
click at [214, 124] on icon "cancel" at bounding box center [212, 133] width 18 height 18
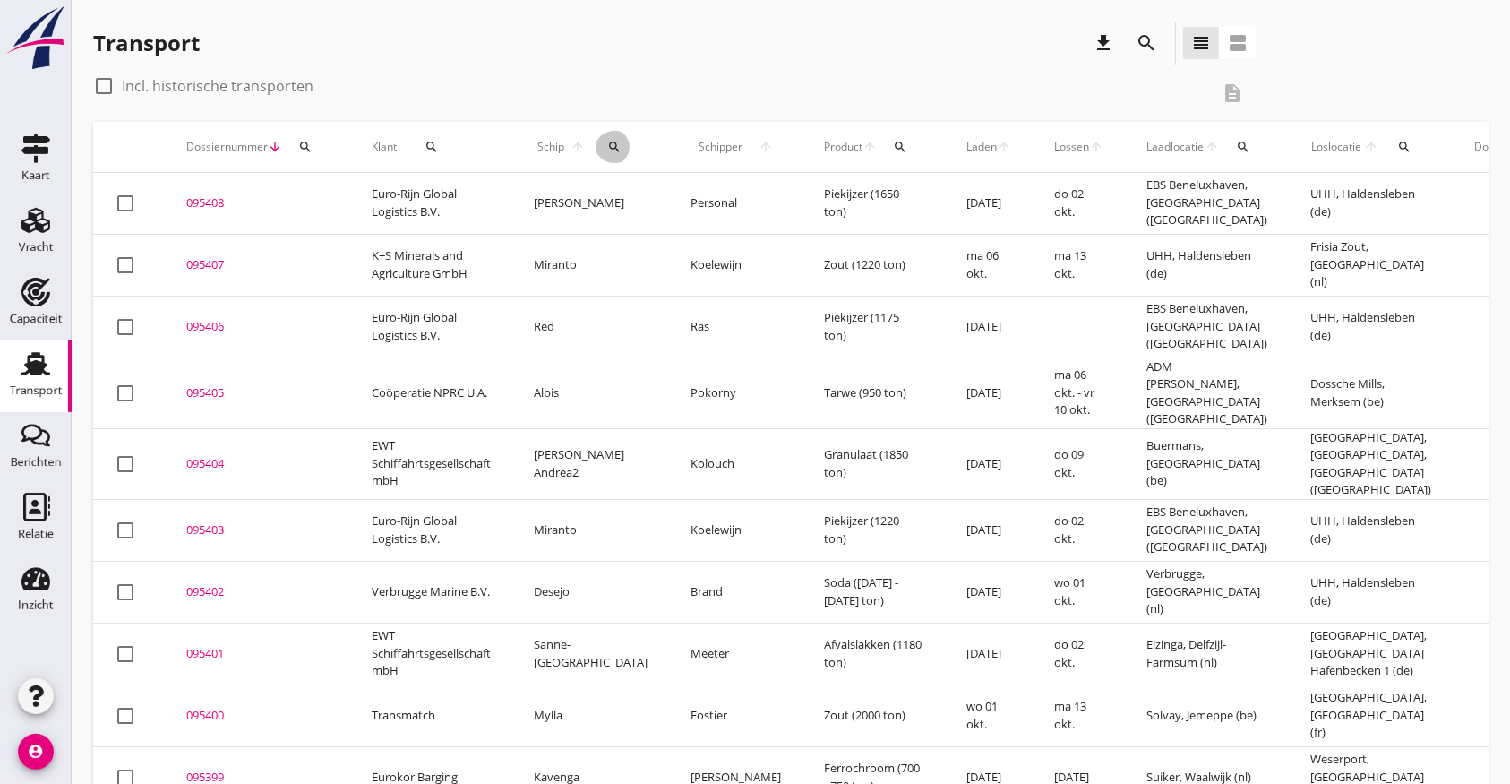
click at [607, 144] on icon "search" at bounding box center [614, 147] width 14 height 14
click at [652, 201] on input "Zoek op (scheeps)naam" at bounding box center [685, 199] width 186 height 29
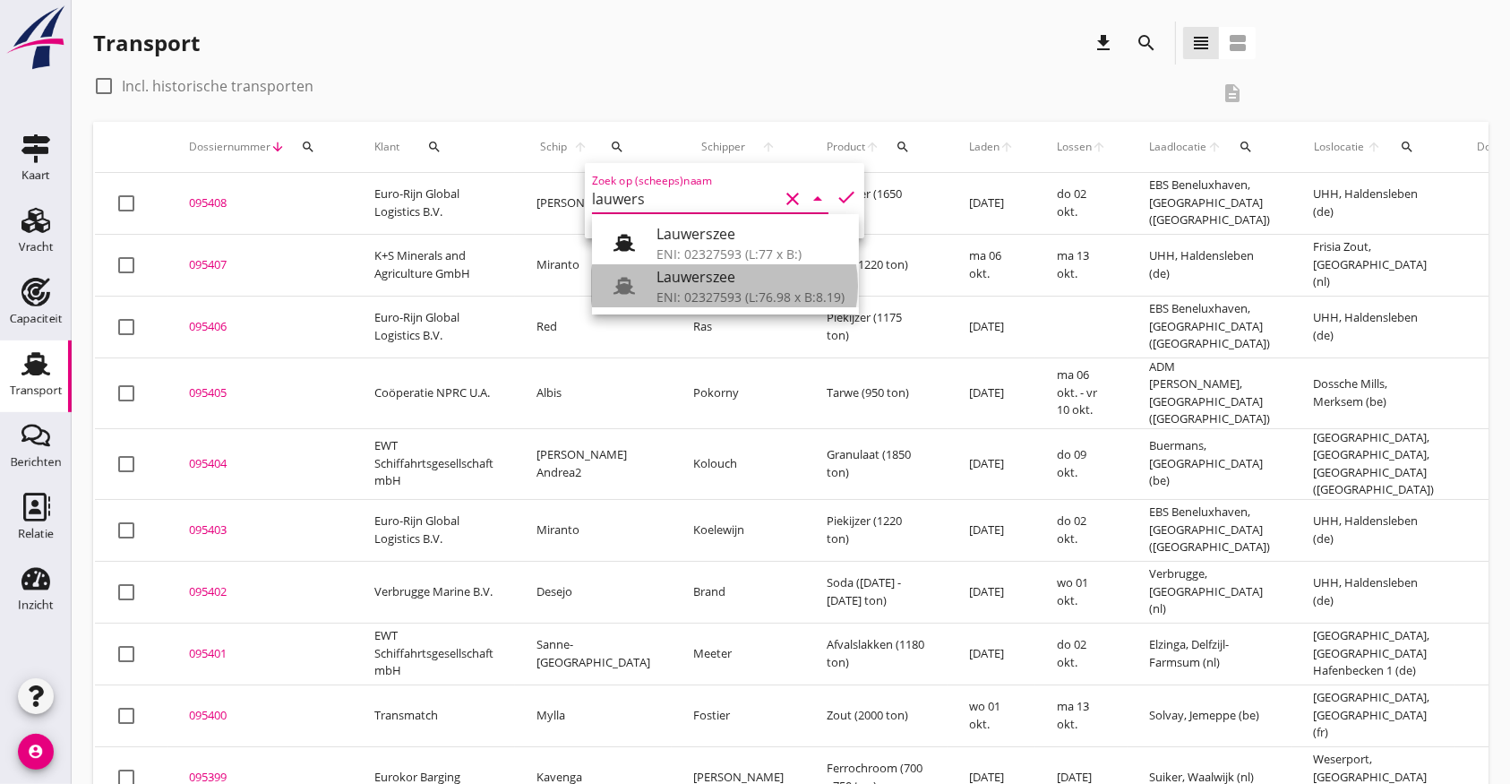
click at [727, 297] on div "ENI: 02327593 (L:76.98 x B:8.19)" at bounding box center [751, 297] width 188 height 19
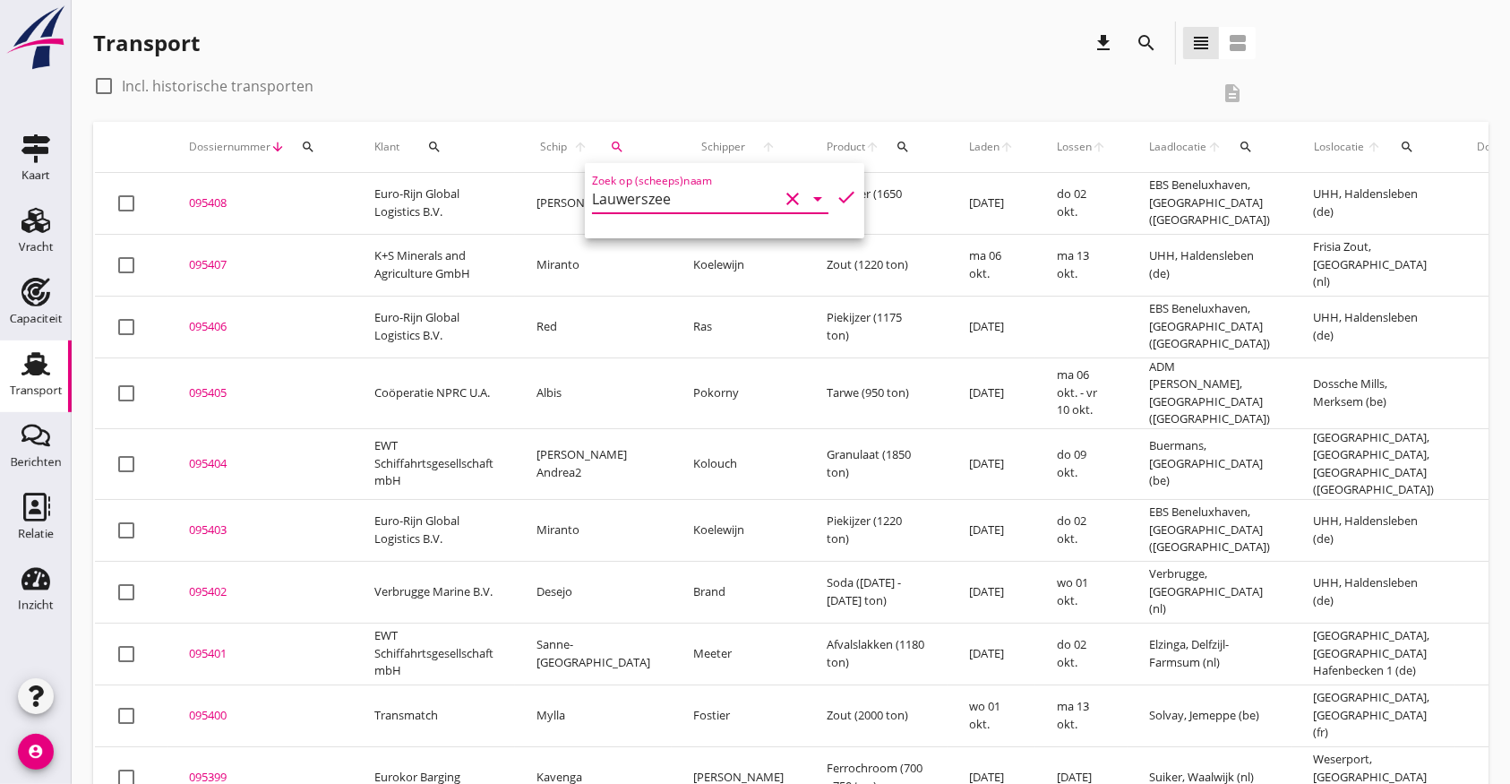
click at [836, 188] on icon "check" at bounding box center [847, 197] width 22 height 22
type input "Lauwerszee"
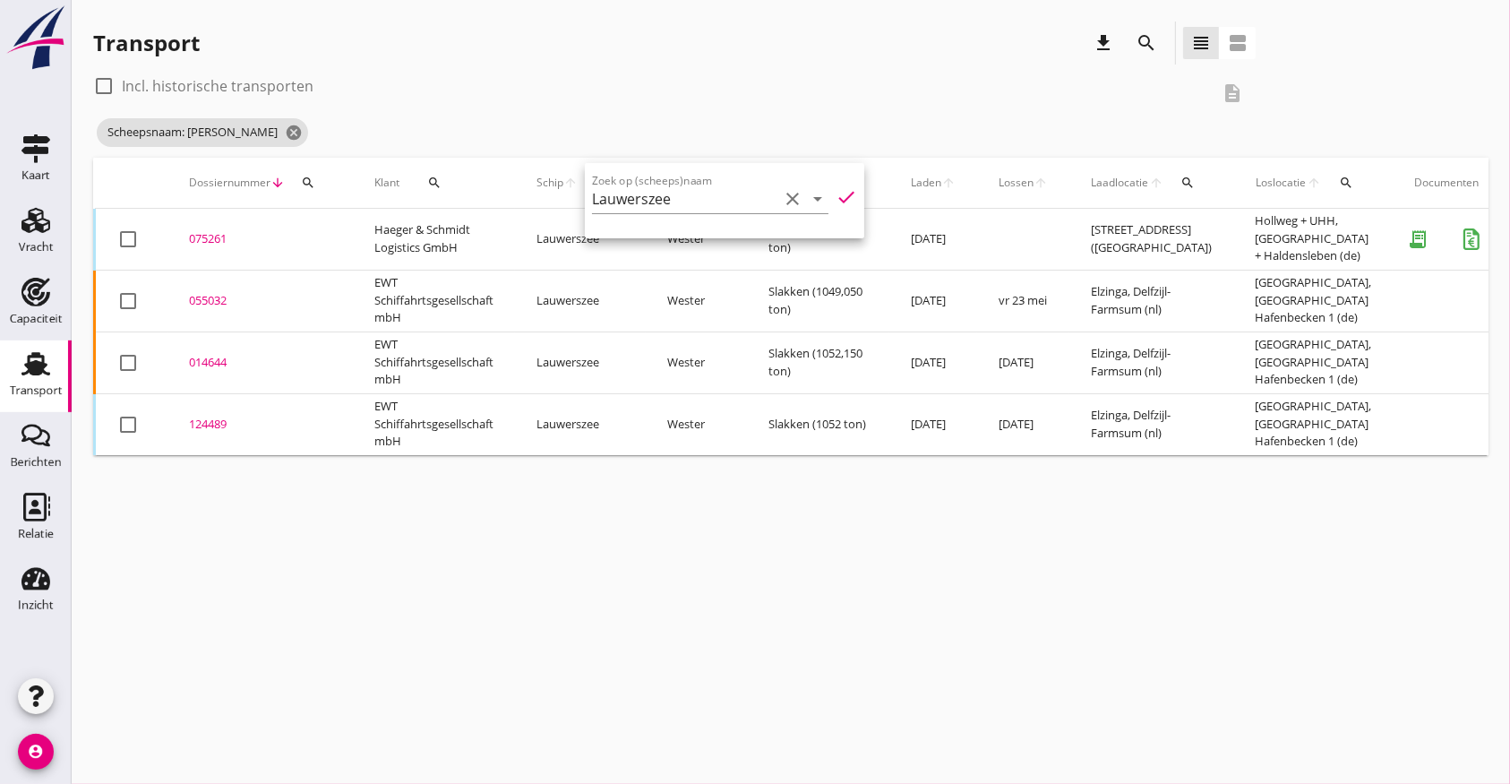
click at [209, 297] on div "055032" at bounding box center [260, 301] width 142 height 18
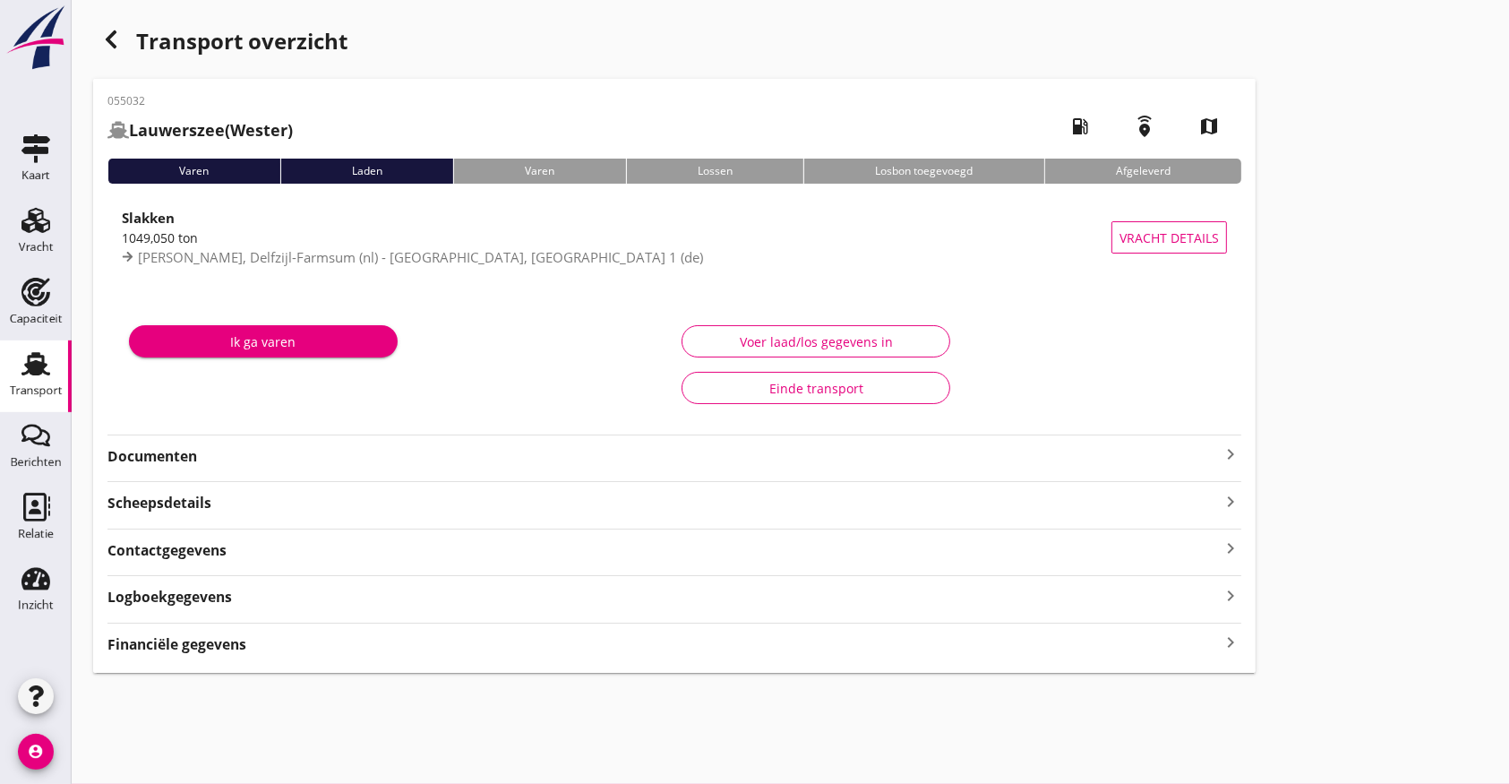
click at [209, 459] on strong "Documenten" at bounding box center [664, 456] width 1113 height 21
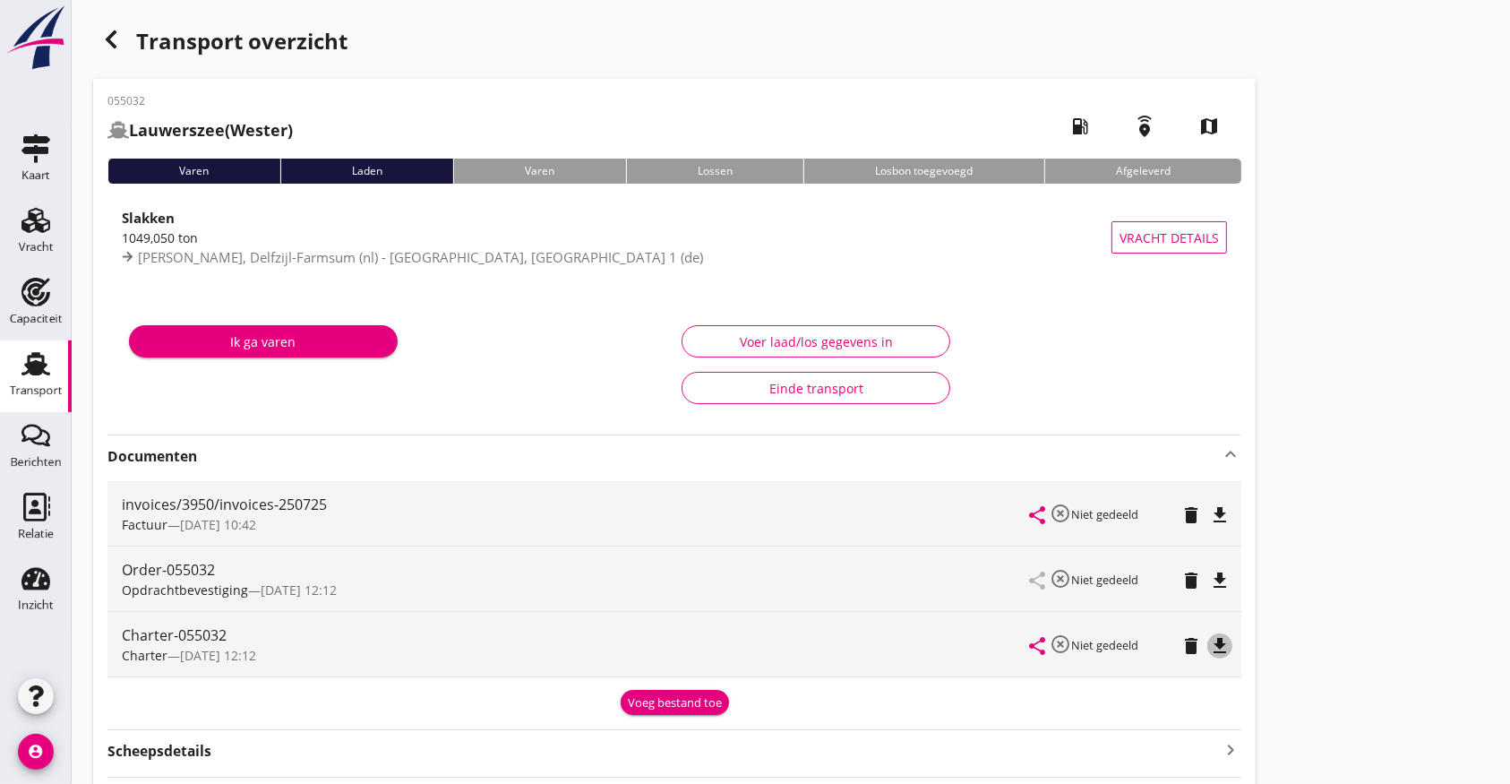
click at [1218, 648] on icon "file_download" at bounding box center [1220, 646] width 22 height 22
click at [116, 14] on div "Transport overzicht 055032 Lauwerszee (Wester) local_gas_station emergency_shar…" at bounding box center [791, 471] width 1439 height 942
click at [117, 36] on icon "button" at bounding box center [111, 40] width 22 height 22
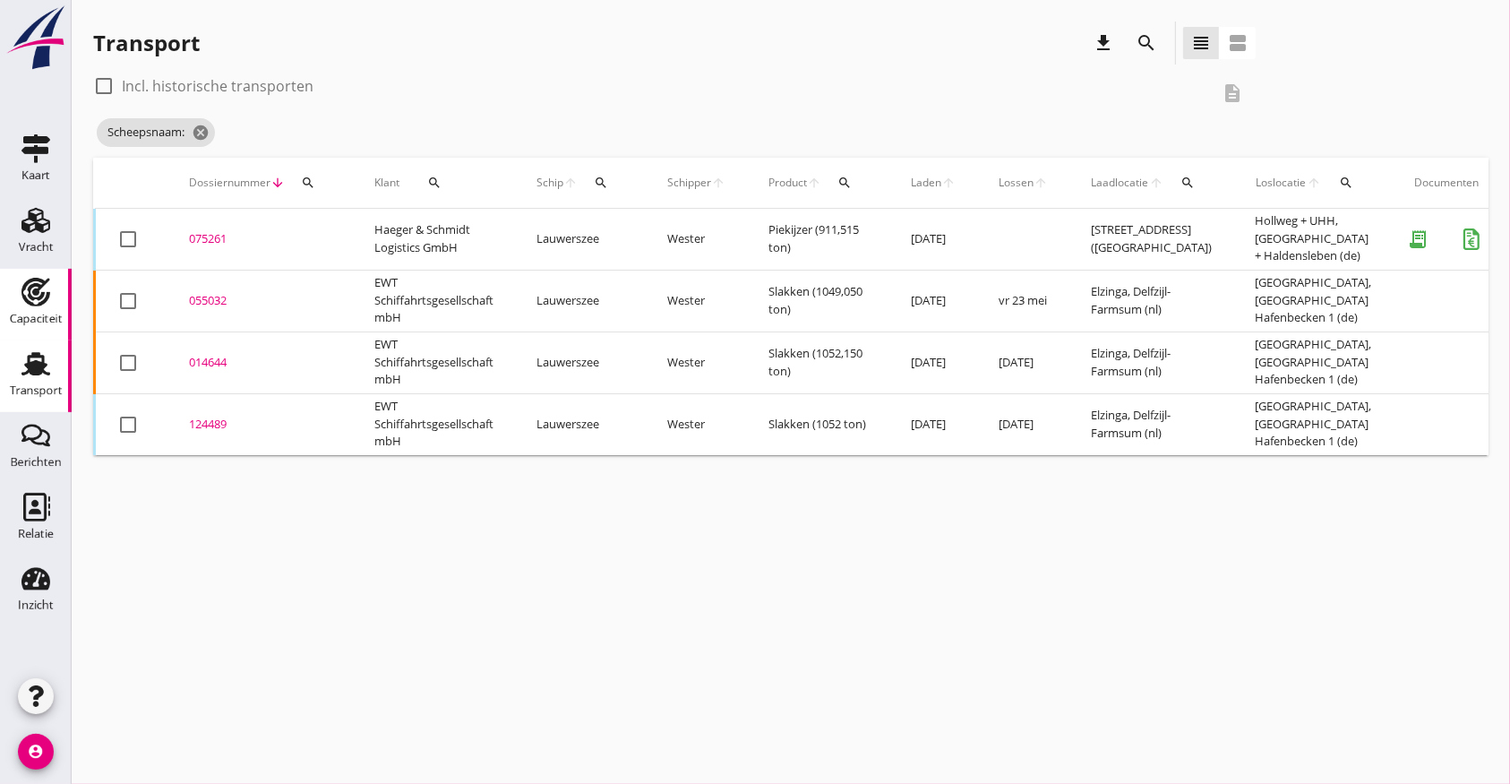
click at [31, 322] on div "Capaciteit" at bounding box center [36, 319] width 53 height 12
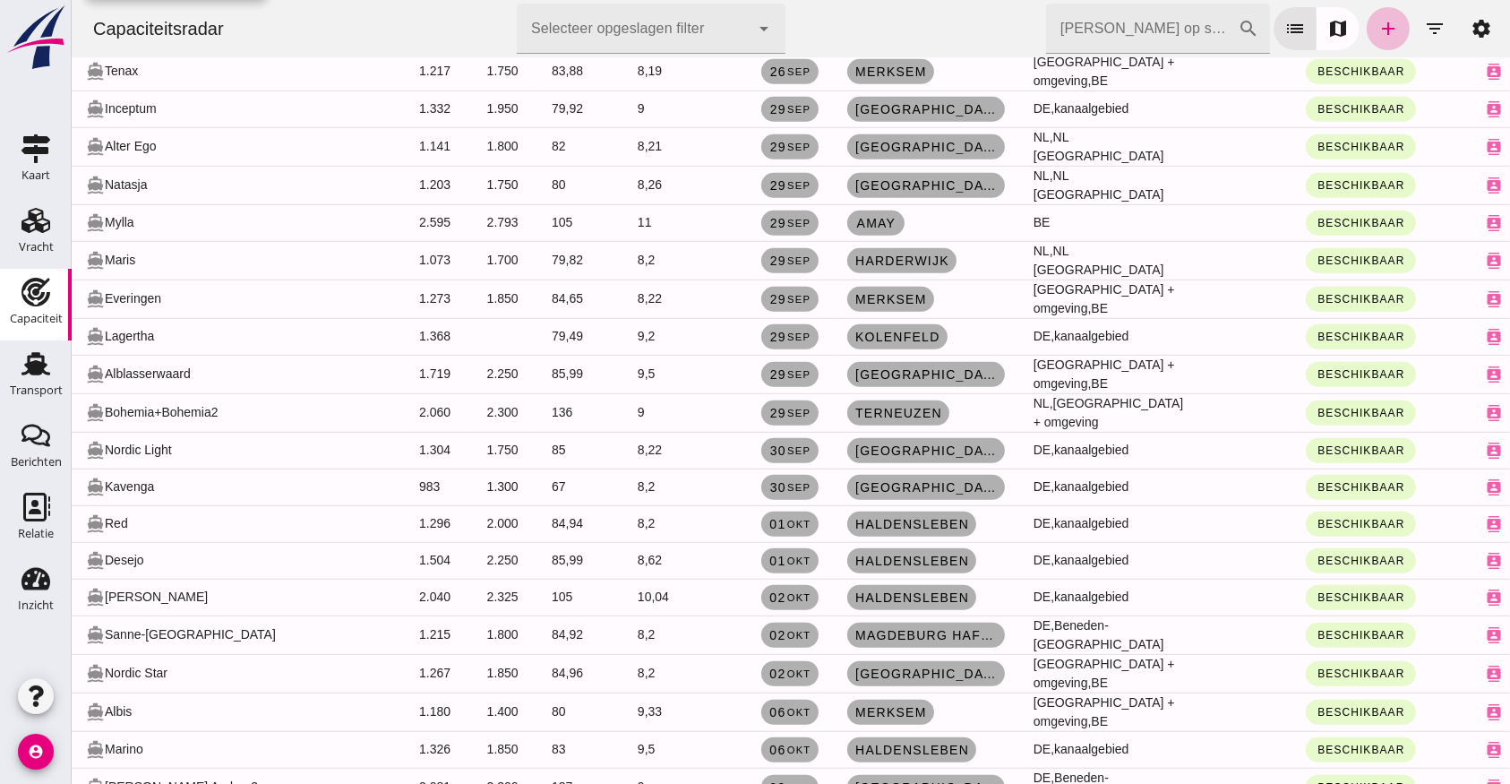
scroll to position [1075, 0]
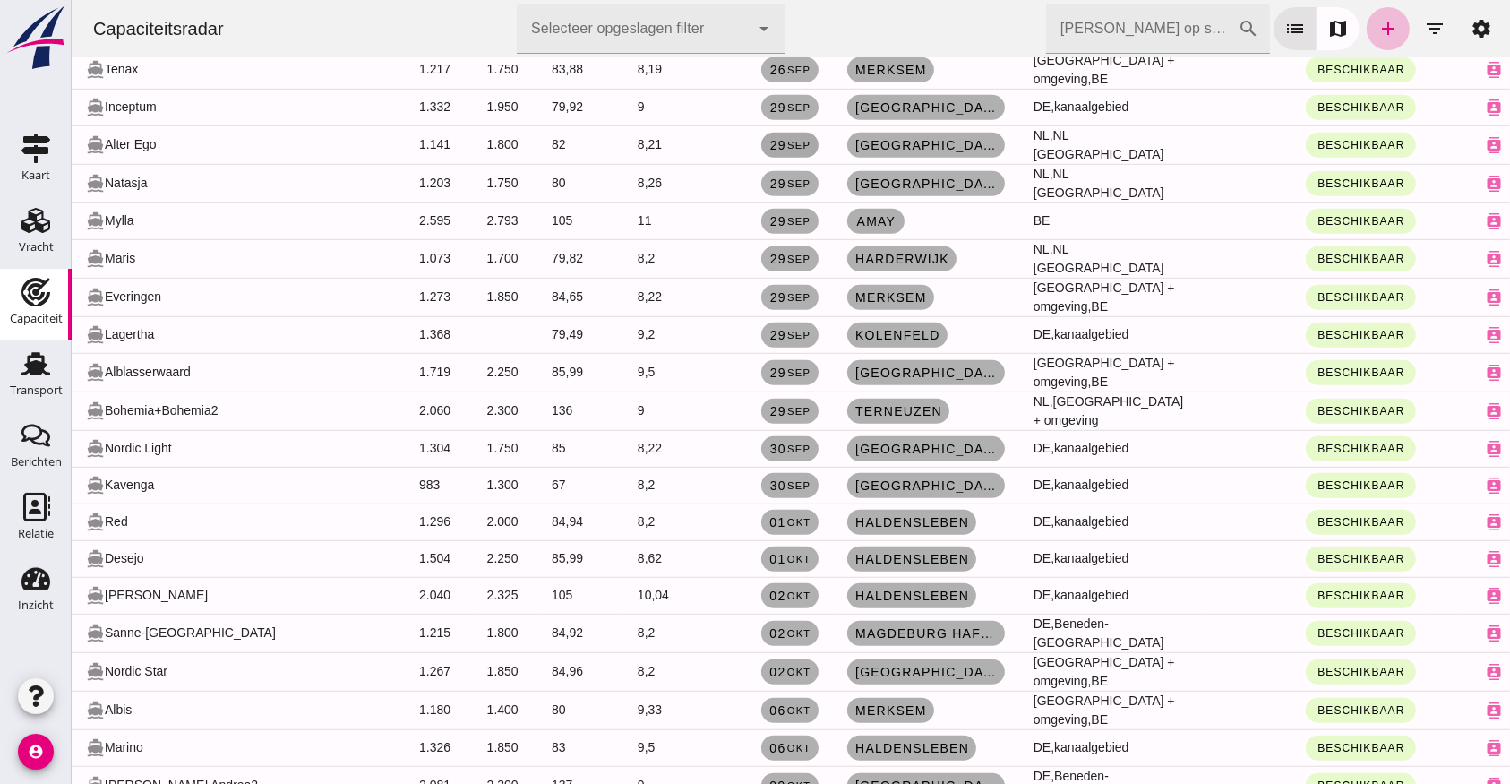
click at [761, 133] on link "[DATE]" at bounding box center [789, 145] width 57 height 25
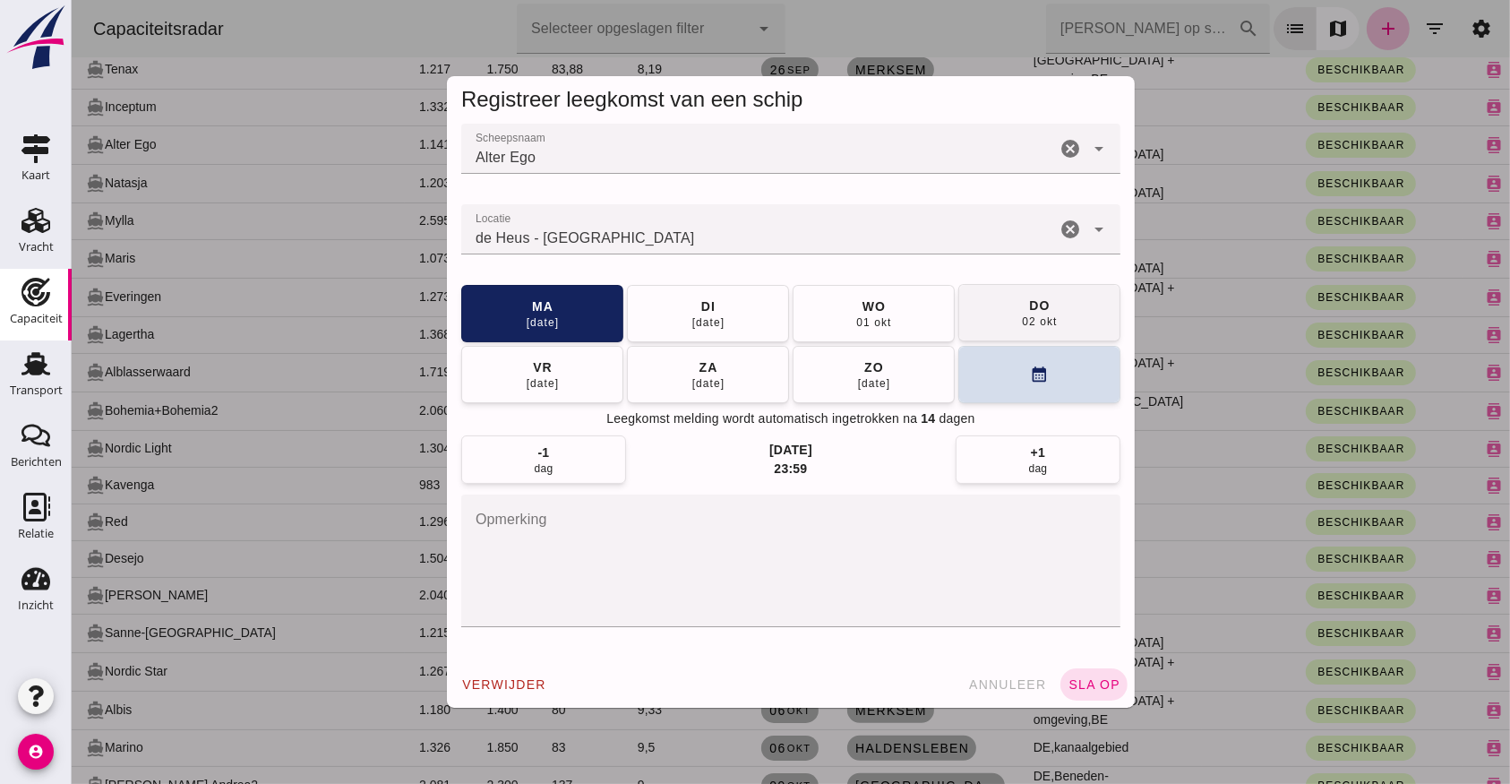
click at [1076, 300] on button "[DATE]" at bounding box center [1039, 312] width 162 height 57
click at [1086, 679] on span "sla op" at bounding box center [1093, 684] width 53 height 14
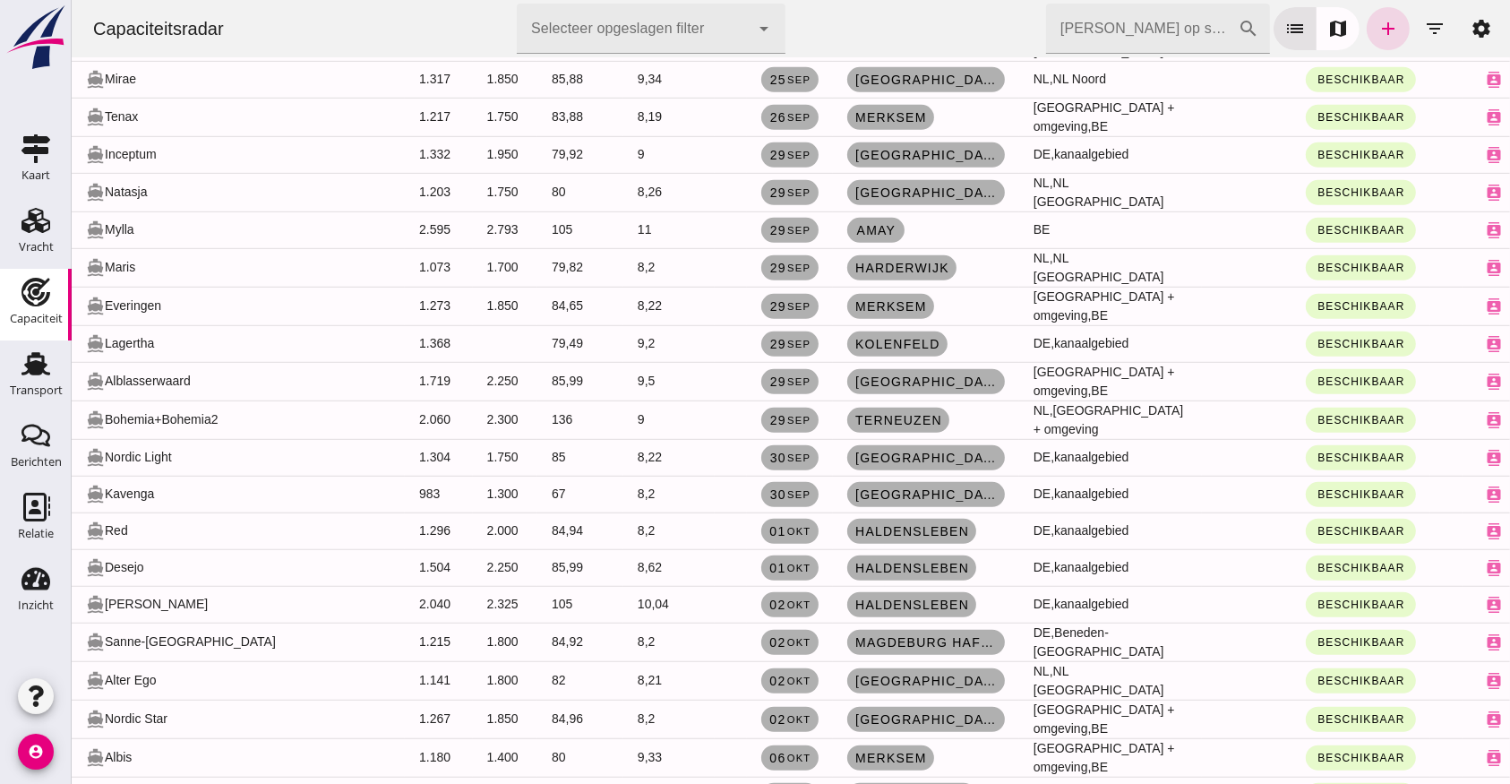
scroll to position [1084, 0]
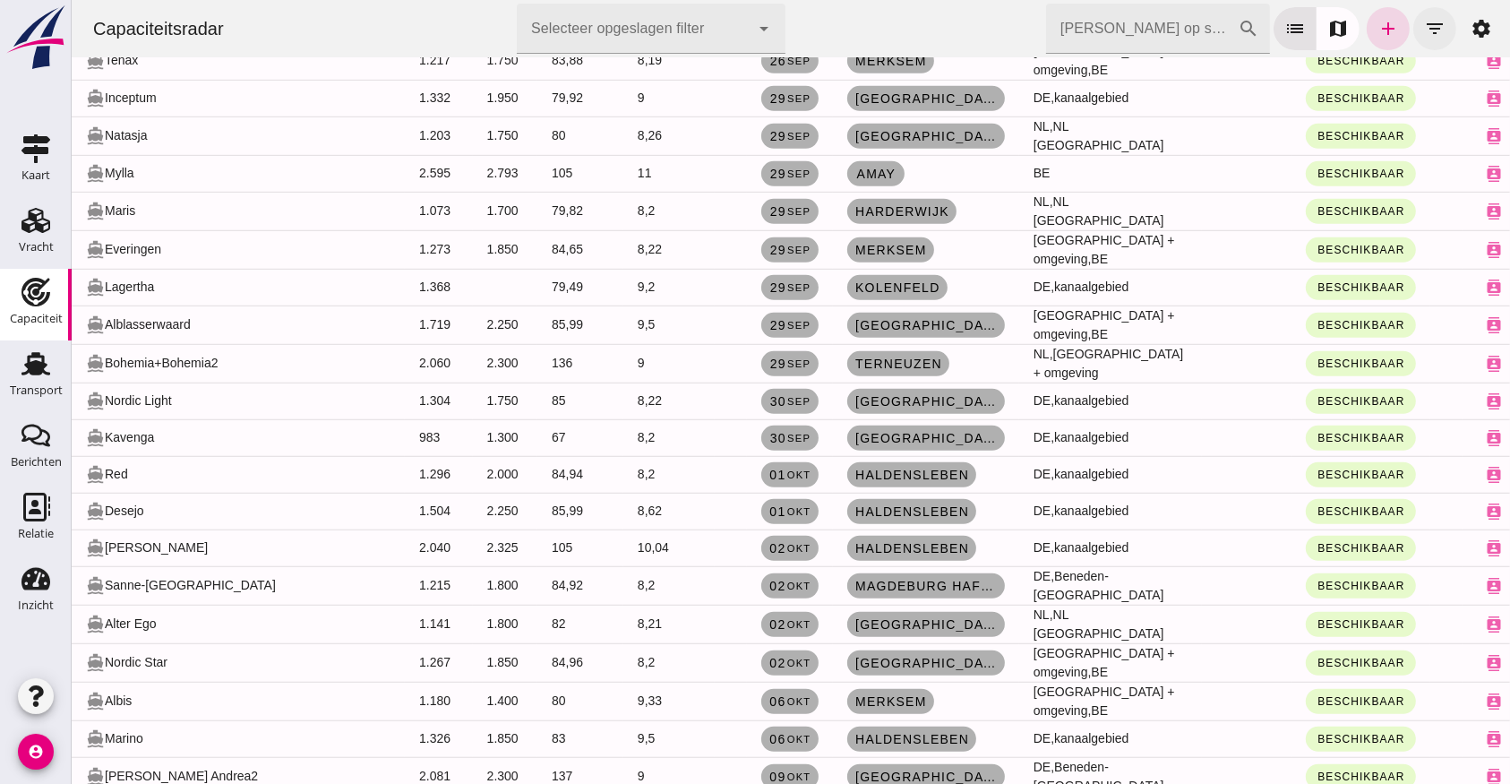
click at [1424, 27] on icon "filter_list" at bounding box center [1435, 29] width 22 height 22
click at [1426, 29] on button "filter_list" at bounding box center [1434, 28] width 43 height 43
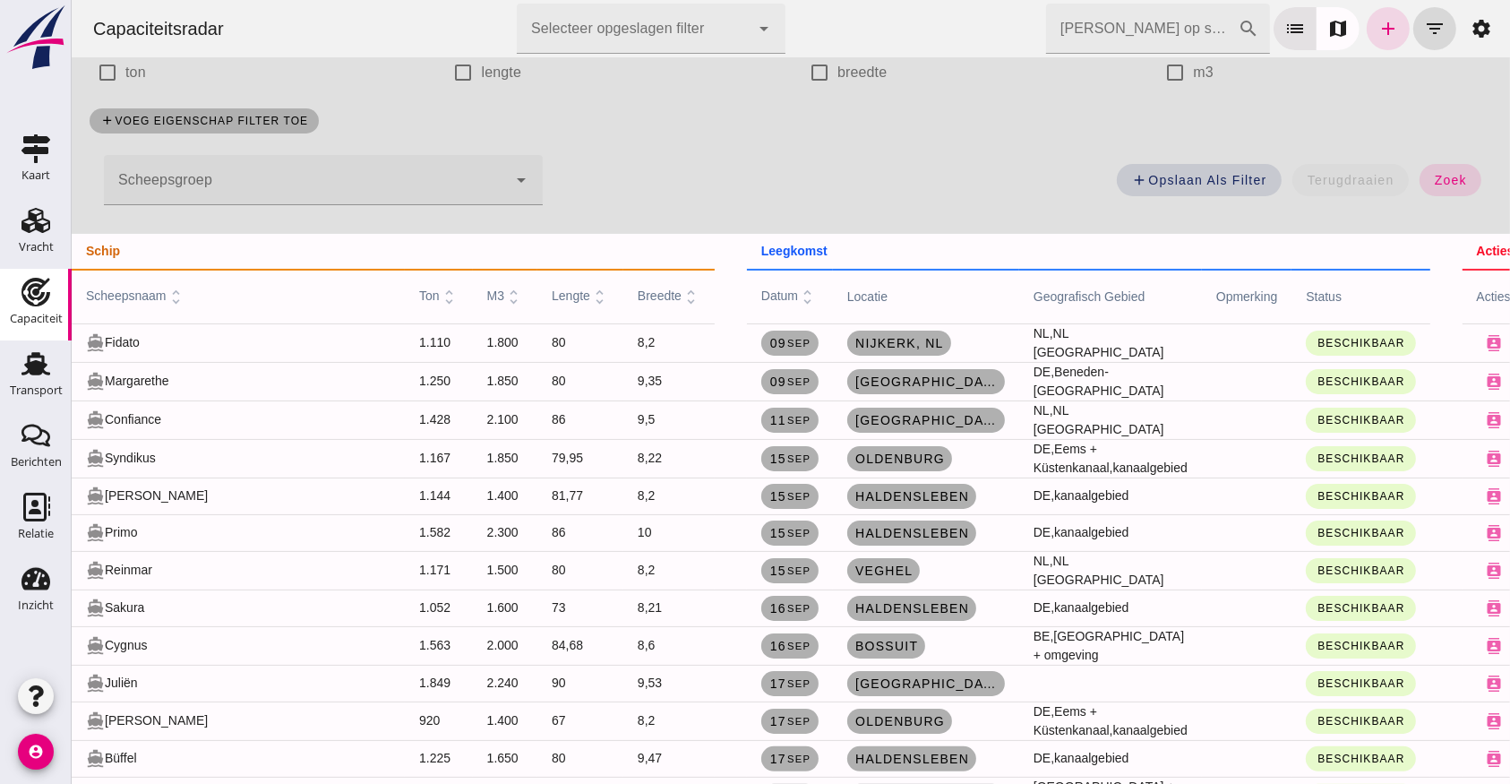
scroll to position [0, 0]
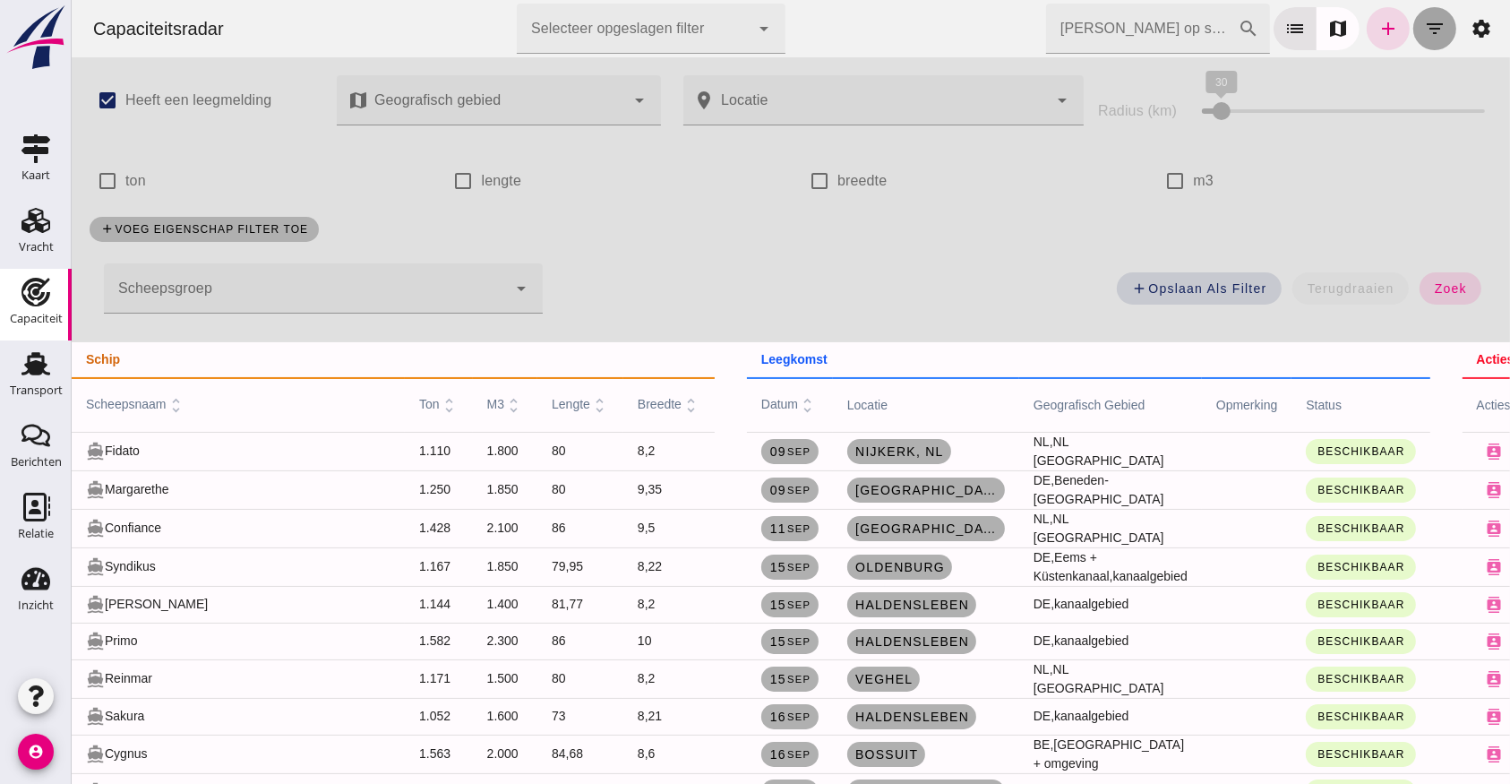
click at [1424, 27] on icon "filter_list" at bounding box center [1435, 29] width 22 height 22
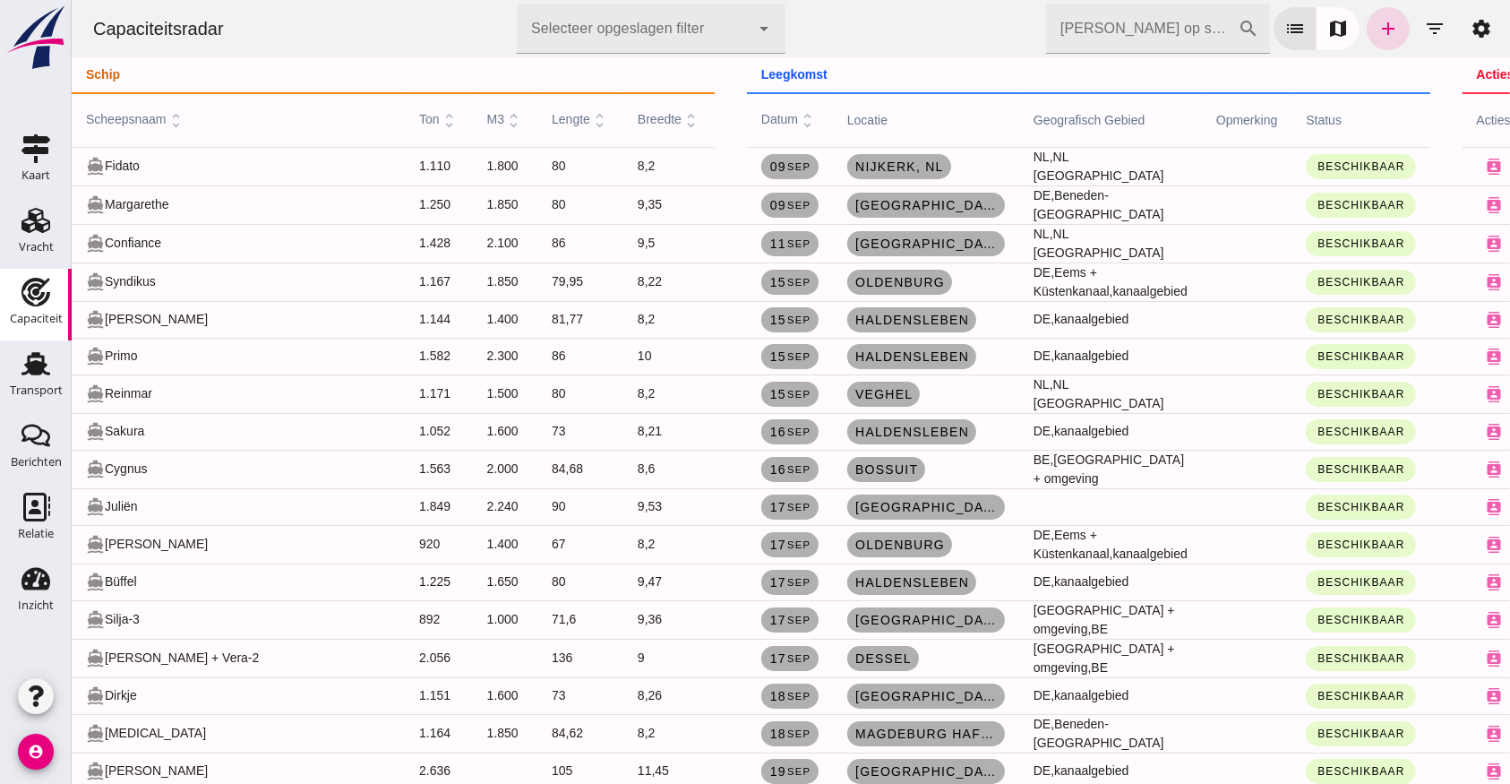
click at [797, 121] on icon "unfold_more" at bounding box center [806, 120] width 19 height 19
click at [797, 115] on icon "expand_more" at bounding box center [806, 120] width 19 height 19
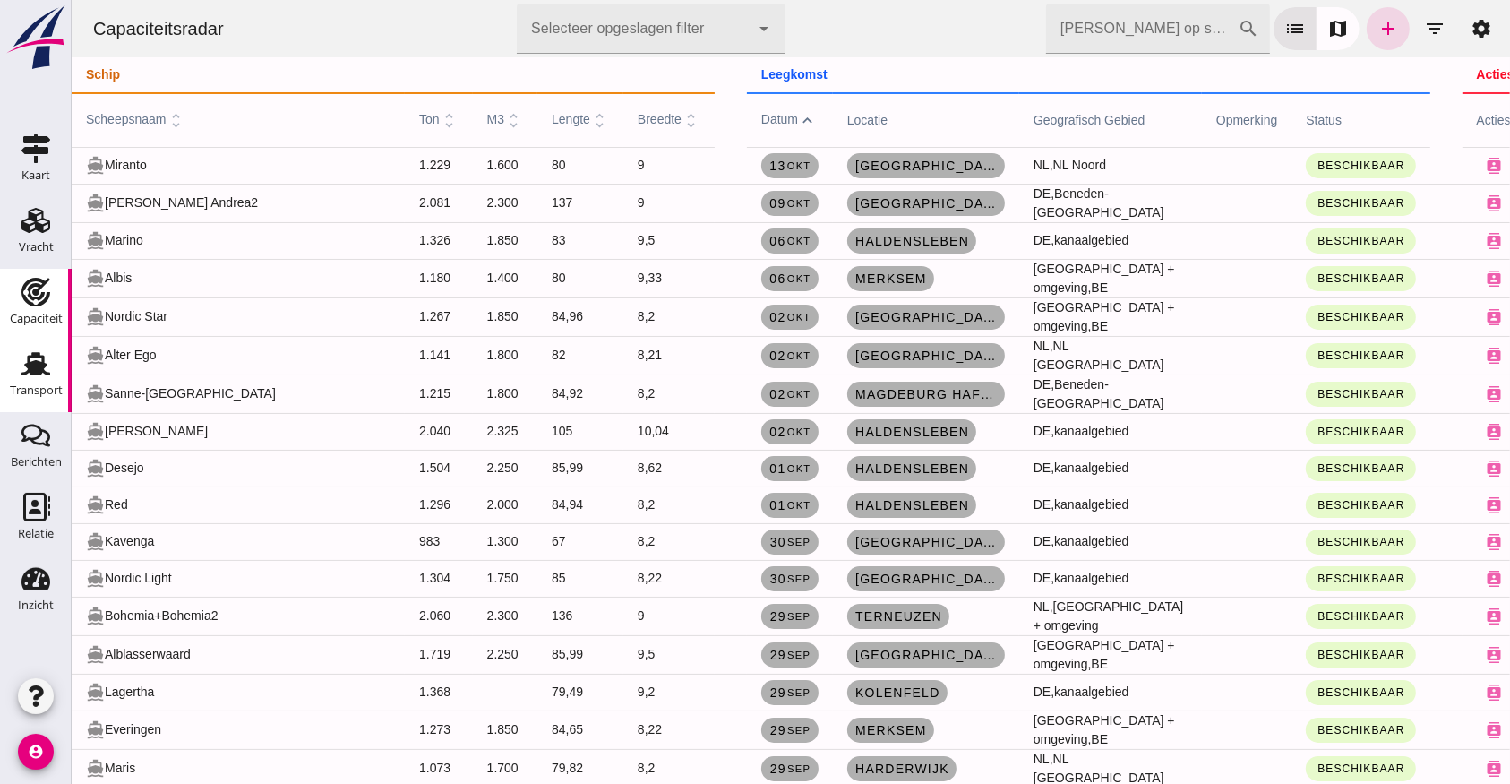
click at [34, 356] on use at bounding box center [36, 363] width 29 height 23
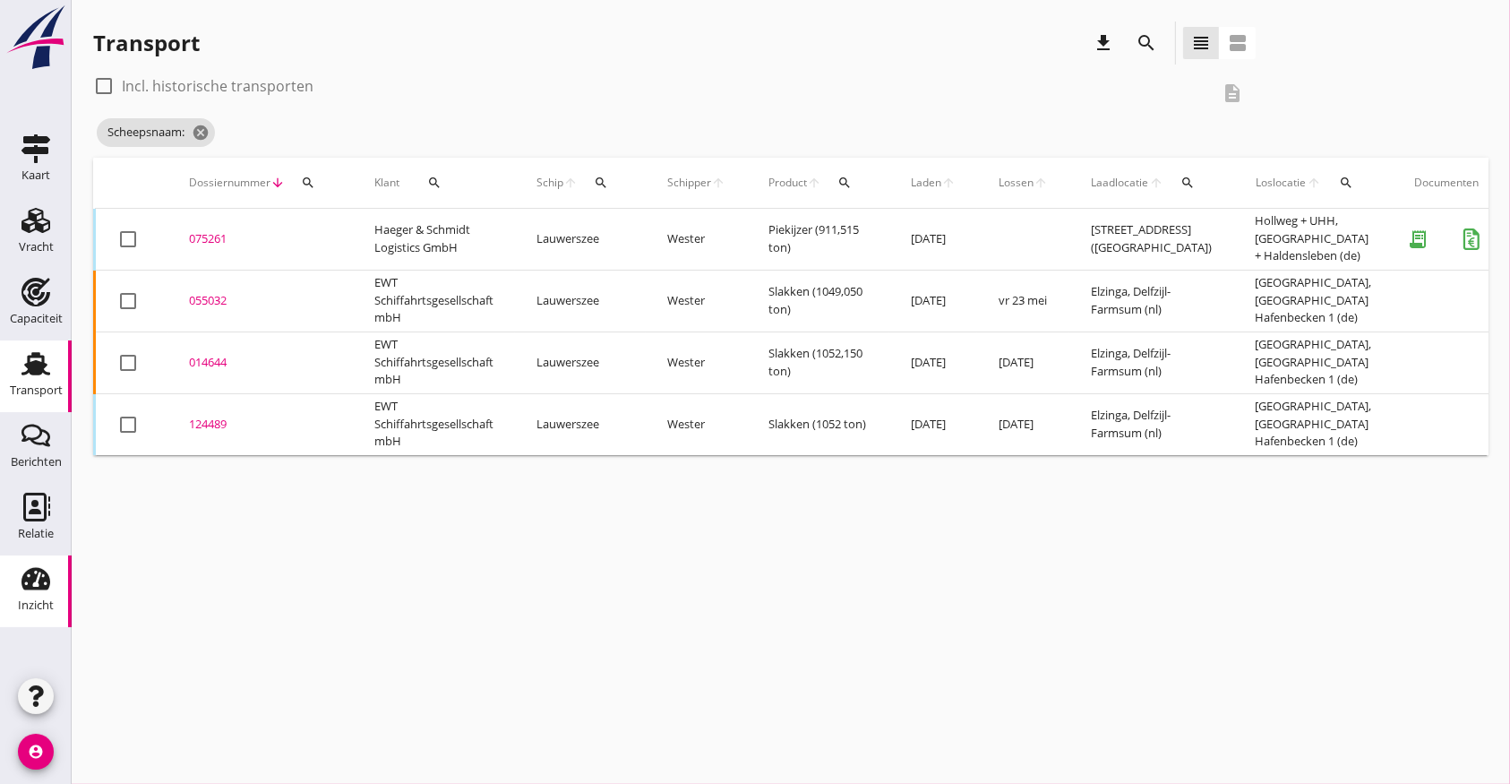
click at [44, 586] on use at bounding box center [36, 579] width 29 height 22
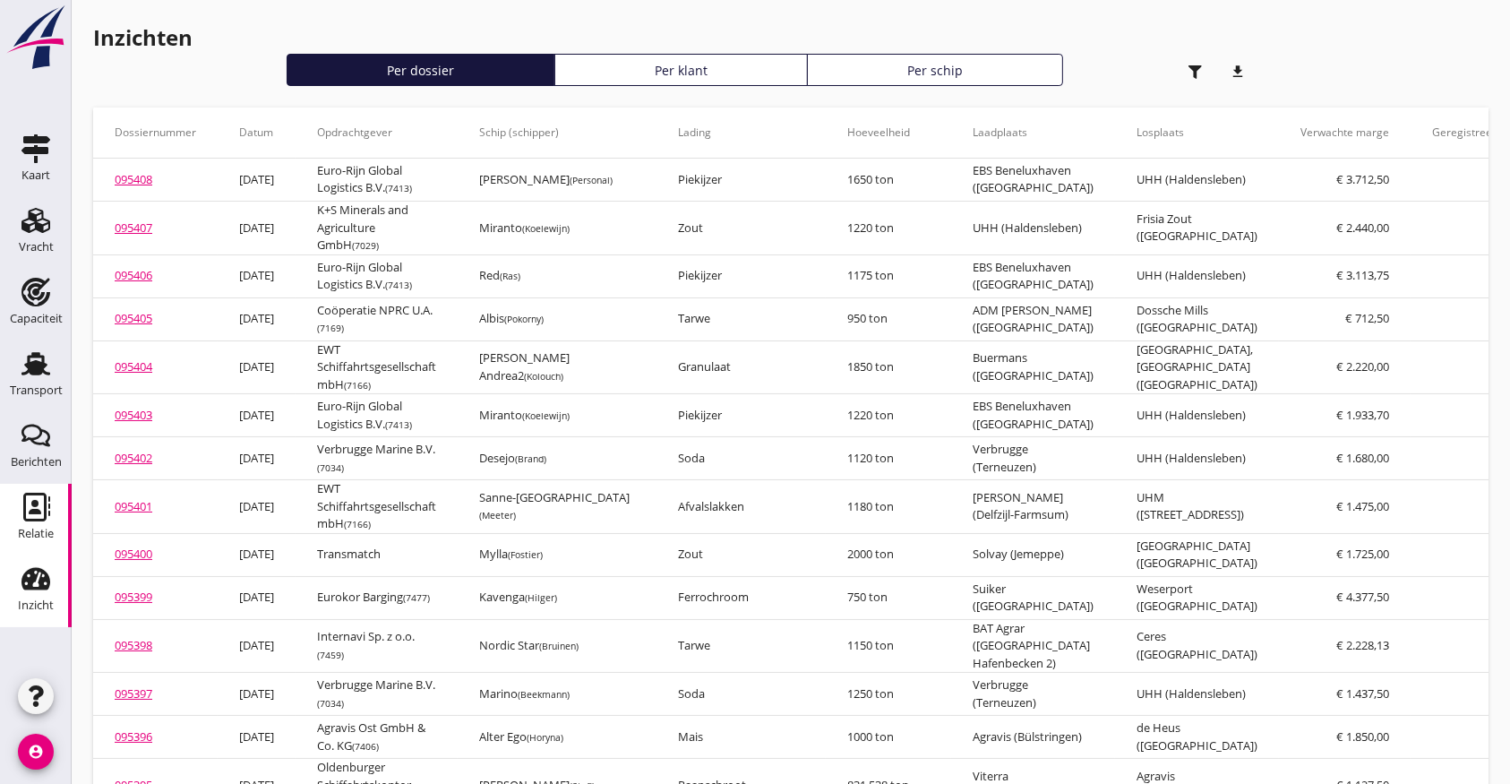
click at [35, 523] on div "Relatie" at bounding box center [36, 533] width 36 height 25
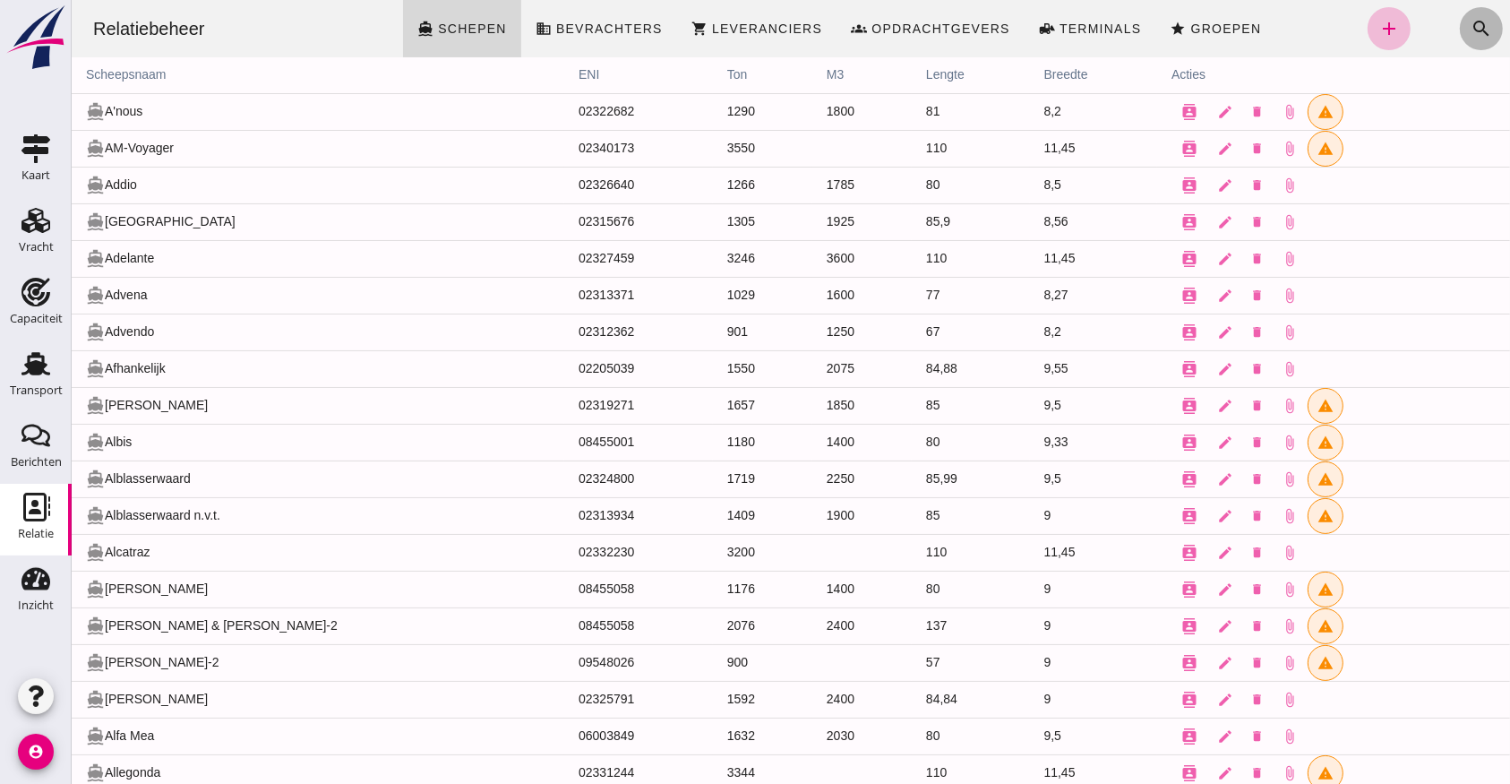
click at [1470, 22] on icon "search" at bounding box center [1481, 29] width 22 height 22
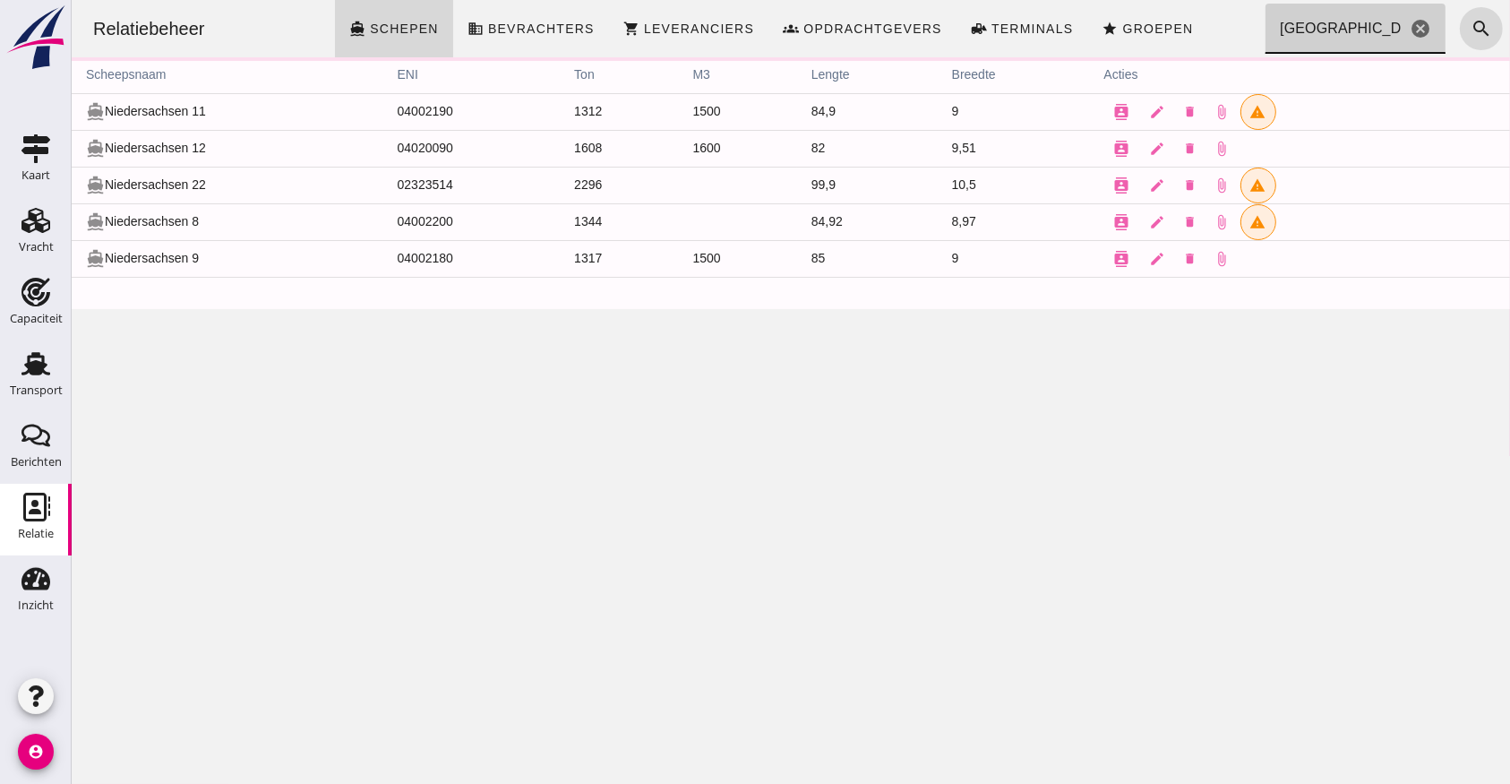
type input "[GEOGRAPHIC_DATA]"
click at [121, 108] on td "directions_boat [GEOGRAPHIC_DATA] 11" at bounding box center [227, 111] width 312 height 37
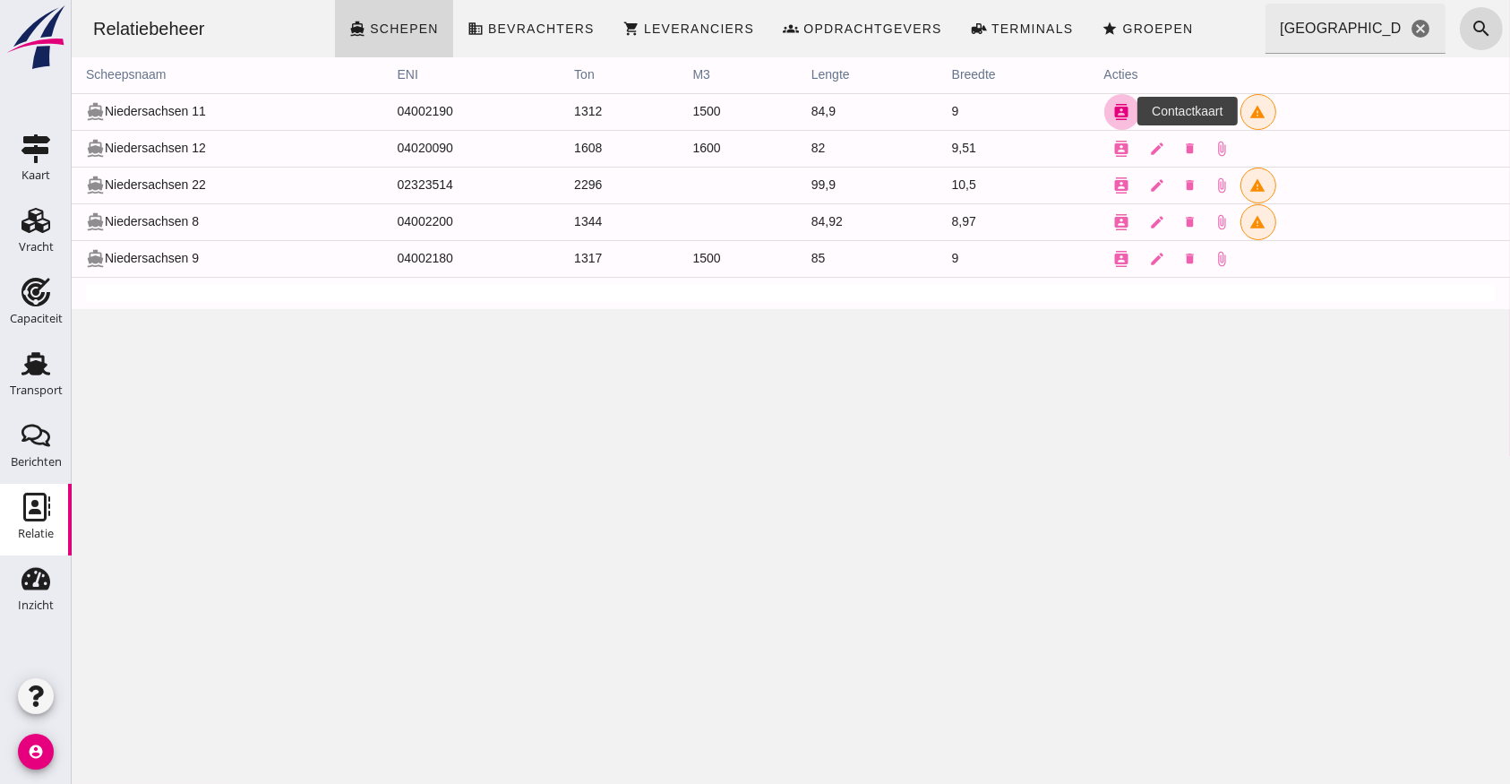
click at [1114, 110] on icon "contacts" at bounding box center [1122, 112] width 16 height 16
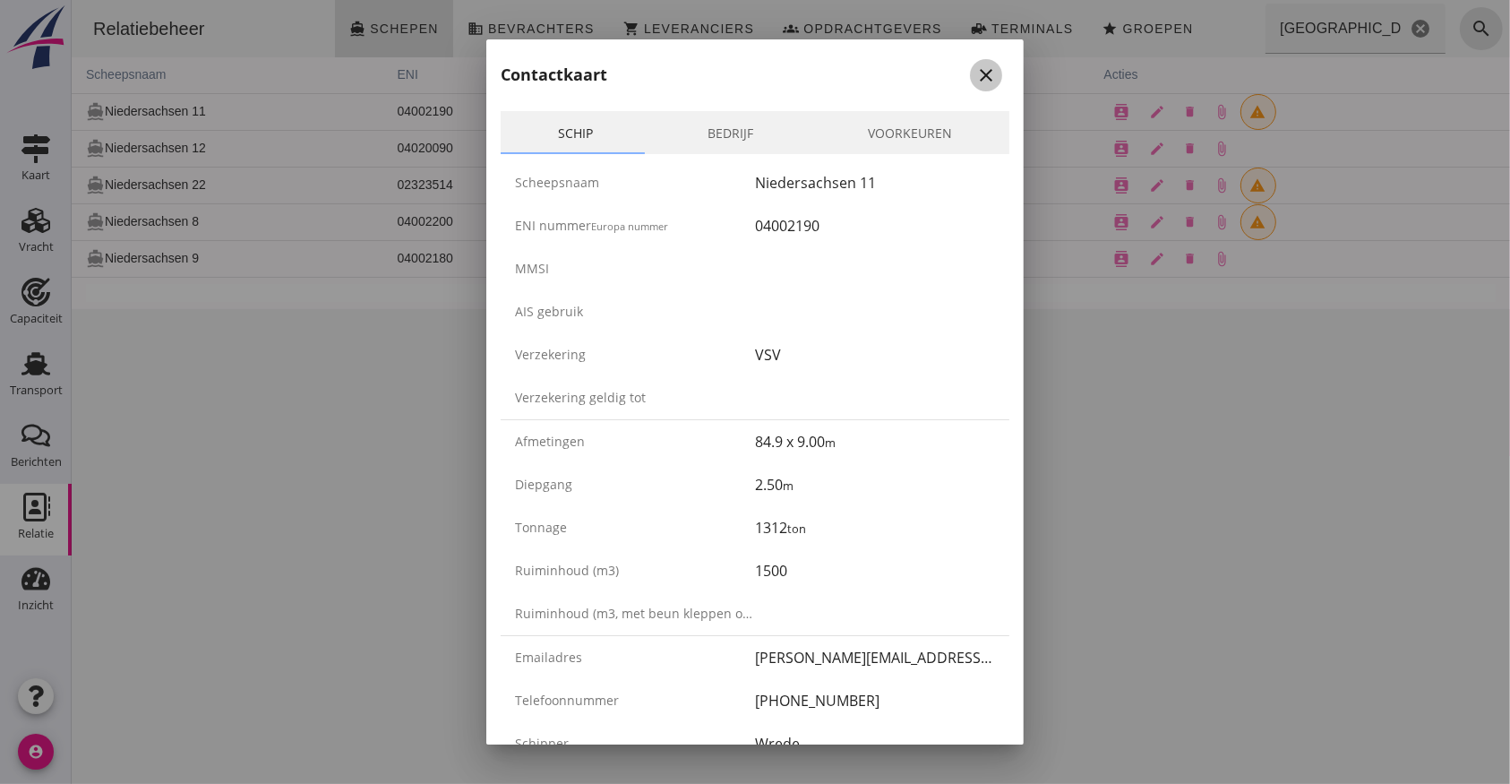
click at [970, 76] on div "close" at bounding box center [986, 76] width 32 height 22
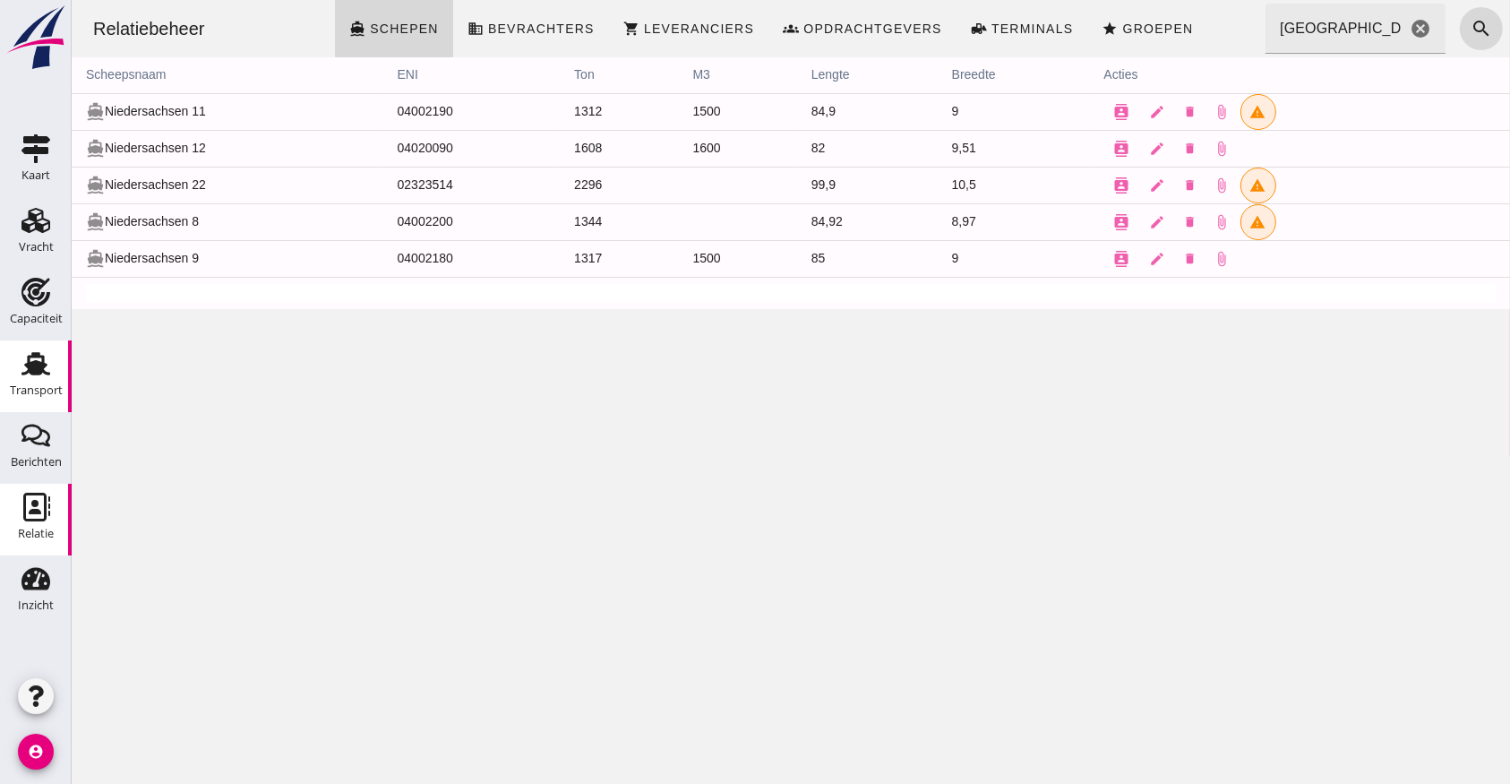
click at [42, 383] on div "Transport" at bounding box center [36, 390] width 53 height 25
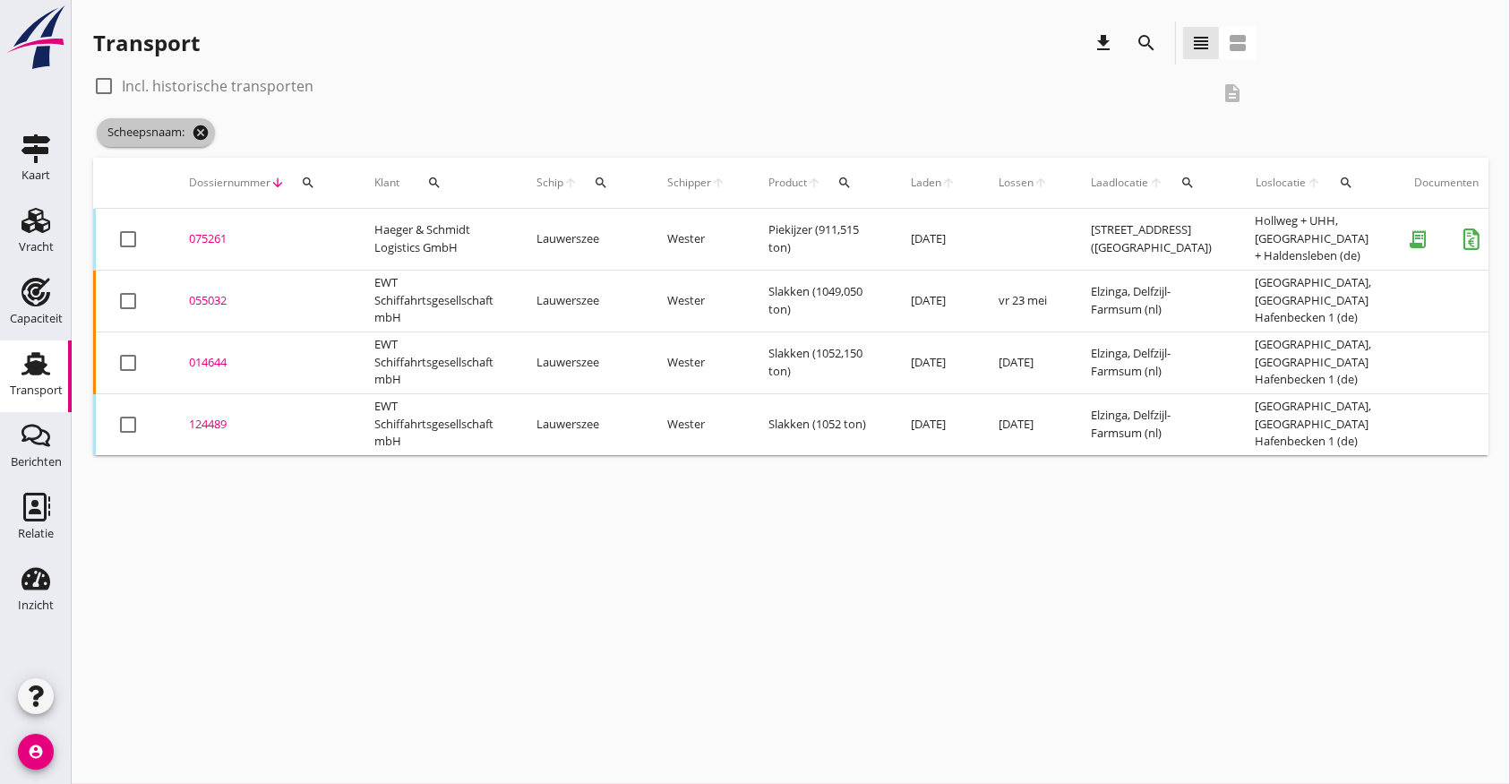
click at [200, 130] on icon "cancel" at bounding box center [201, 133] width 18 height 18
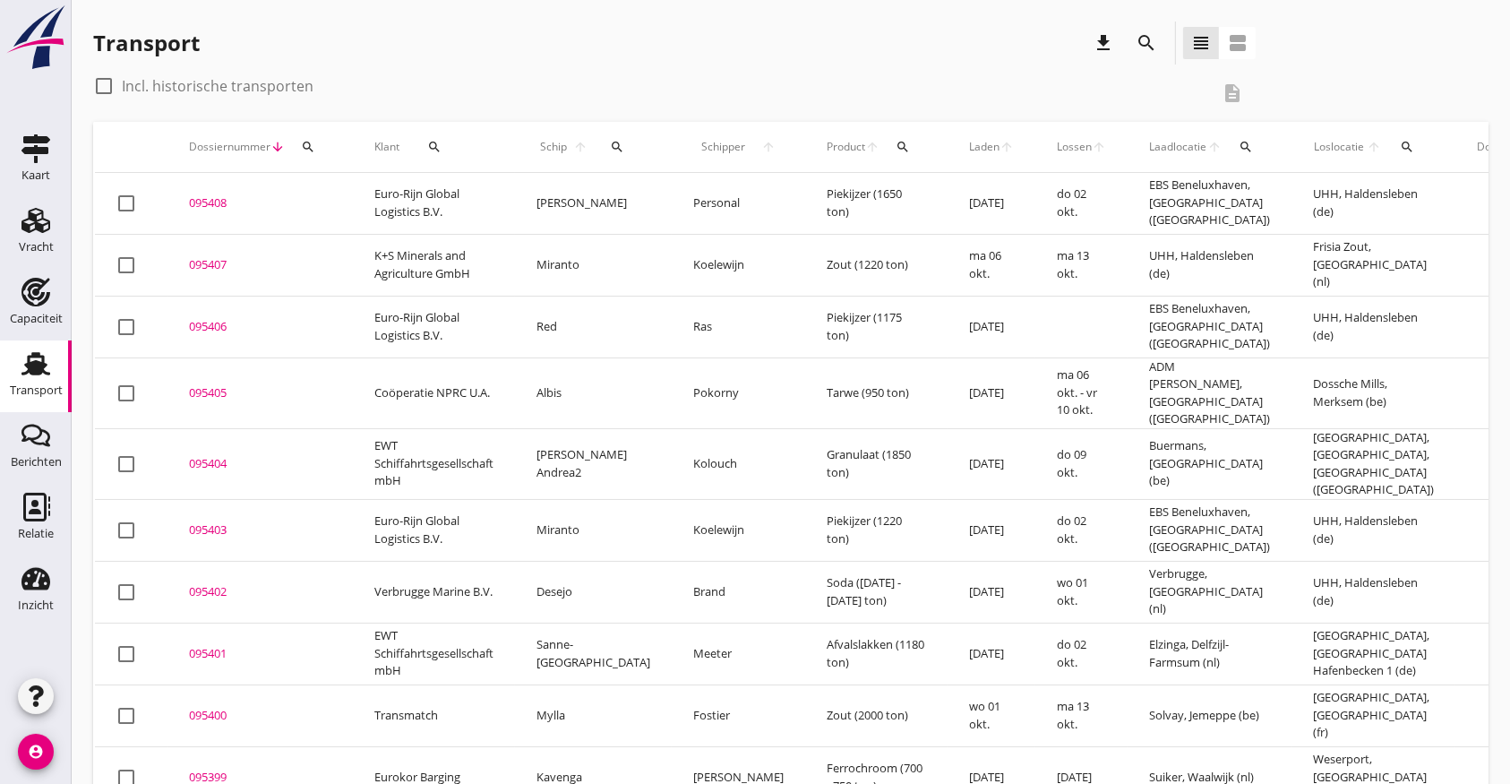
click at [198, 583] on div "095402" at bounding box center [260, 592] width 142 height 18
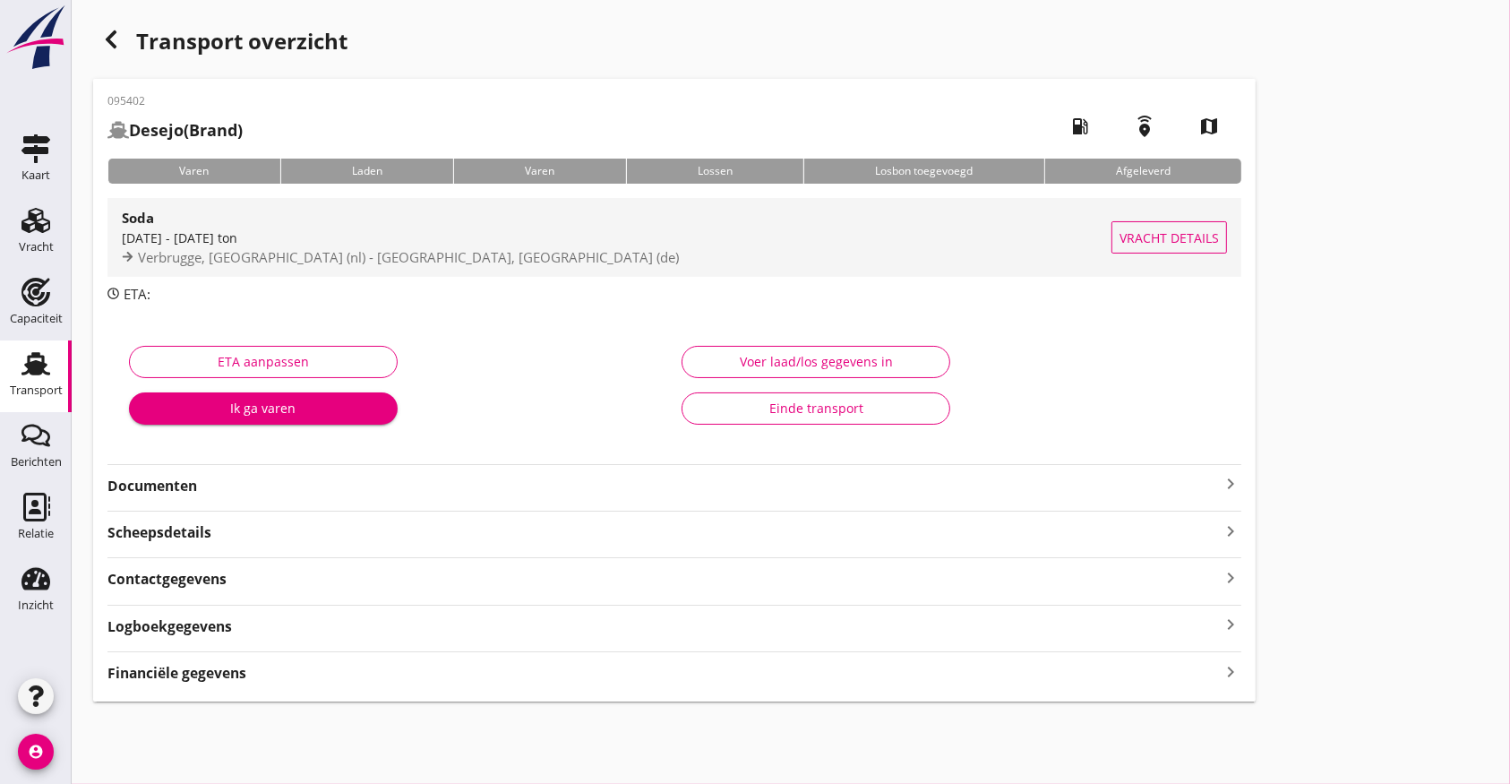
click at [1215, 228] on span "Vracht details" at bounding box center [1169, 237] width 99 height 19
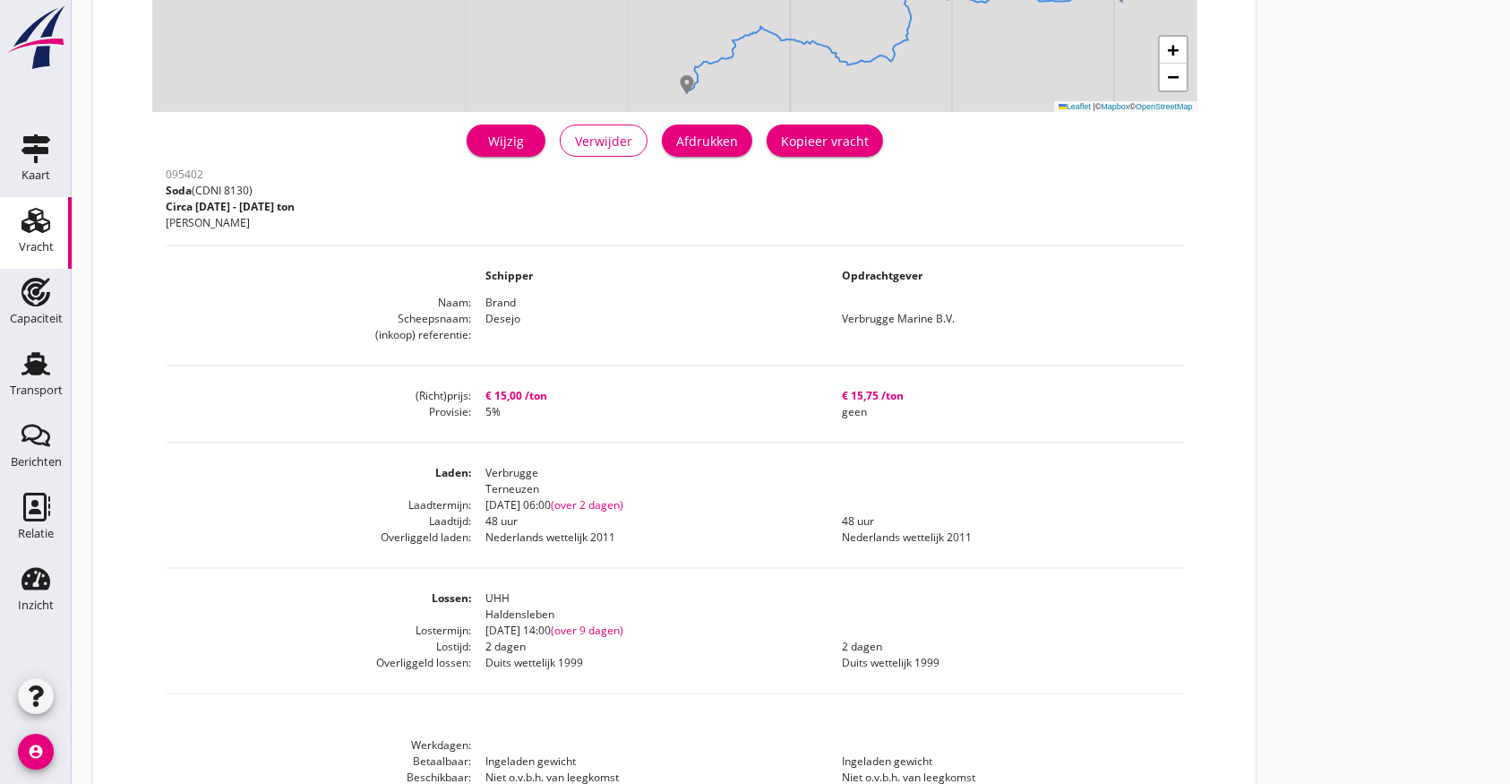
scroll to position [358, 0]
